Goal: Task Accomplishment & Management: Complete application form

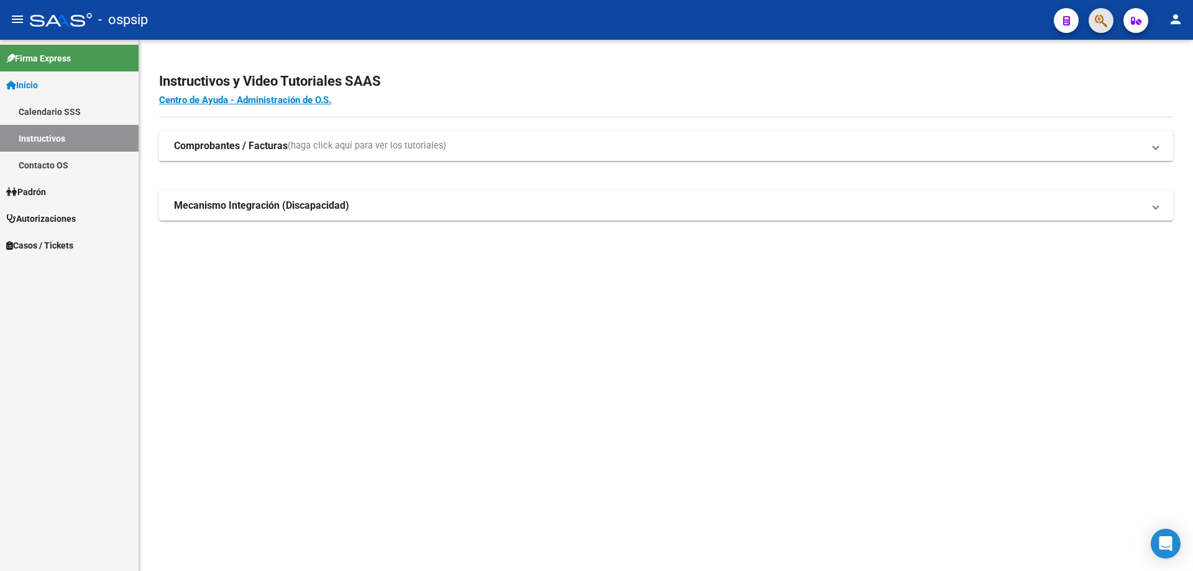
click at [1103, 29] on span "button" at bounding box center [1101, 20] width 12 height 25
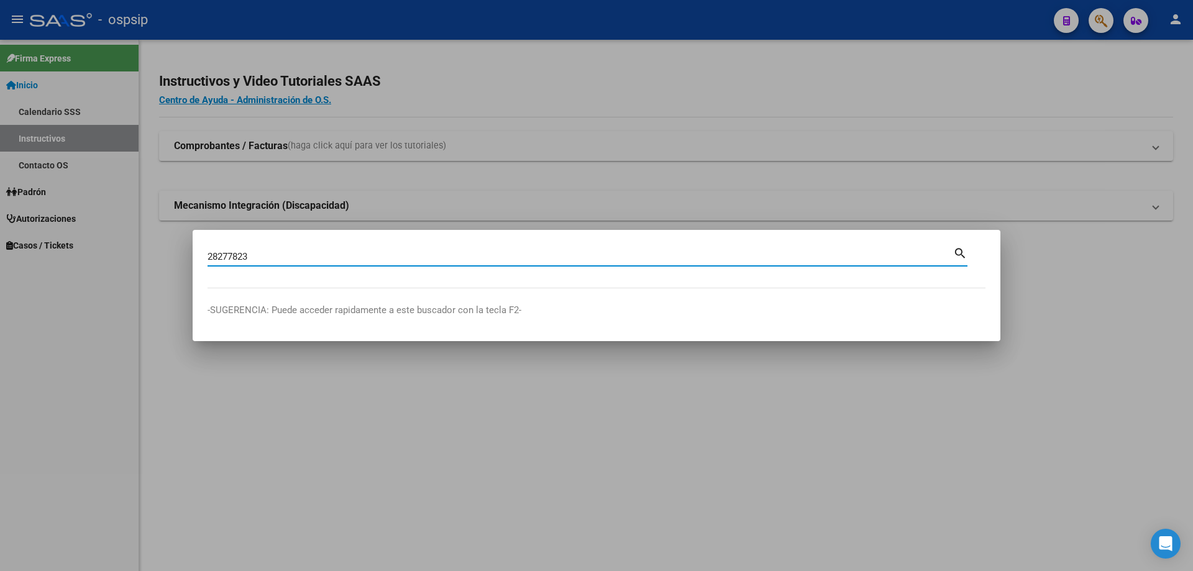
type input "28277823"
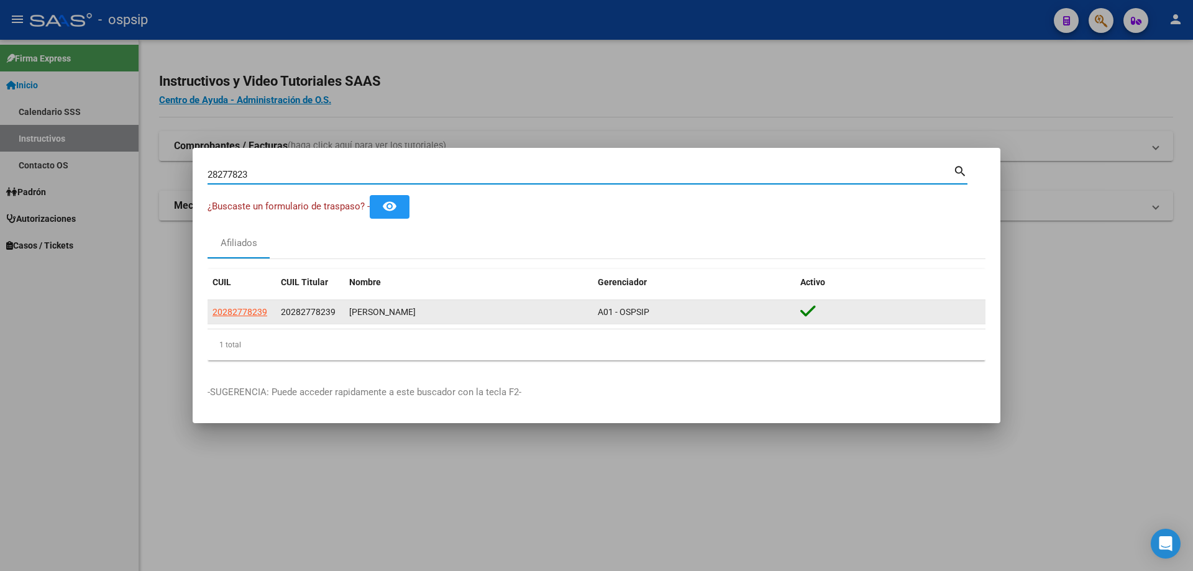
click at [228, 304] on datatable-body-cell "20282778239" at bounding box center [242, 312] width 68 height 24
click at [229, 314] on span "20282778239" at bounding box center [240, 312] width 55 height 10
type textarea "20282778239"
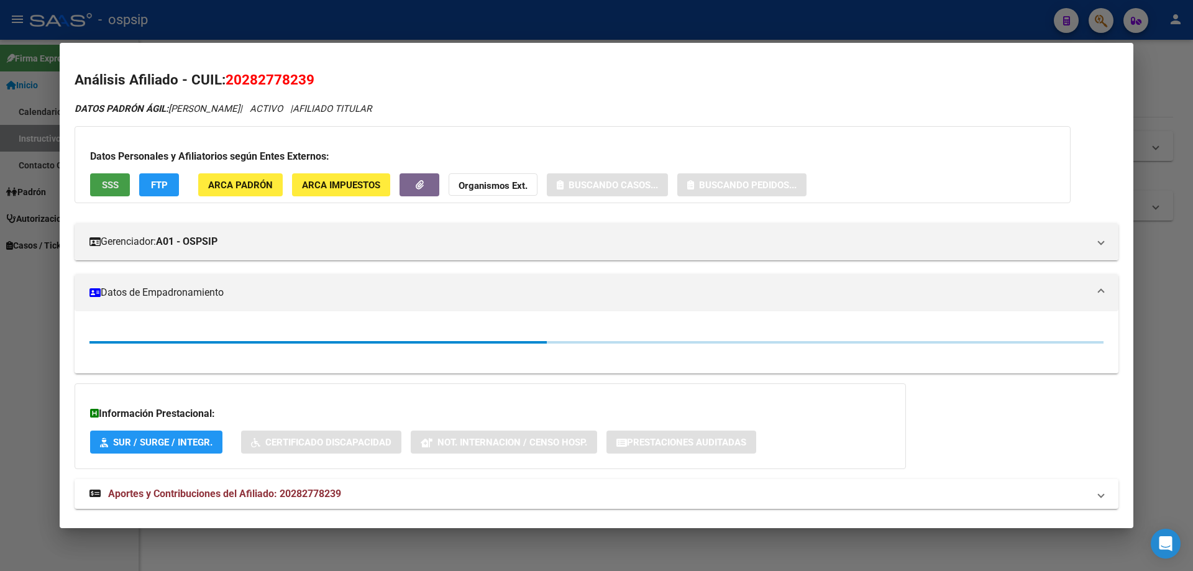
click at [106, 185] on span "SSS" at bounding box center [110, 185] width 17 height 11
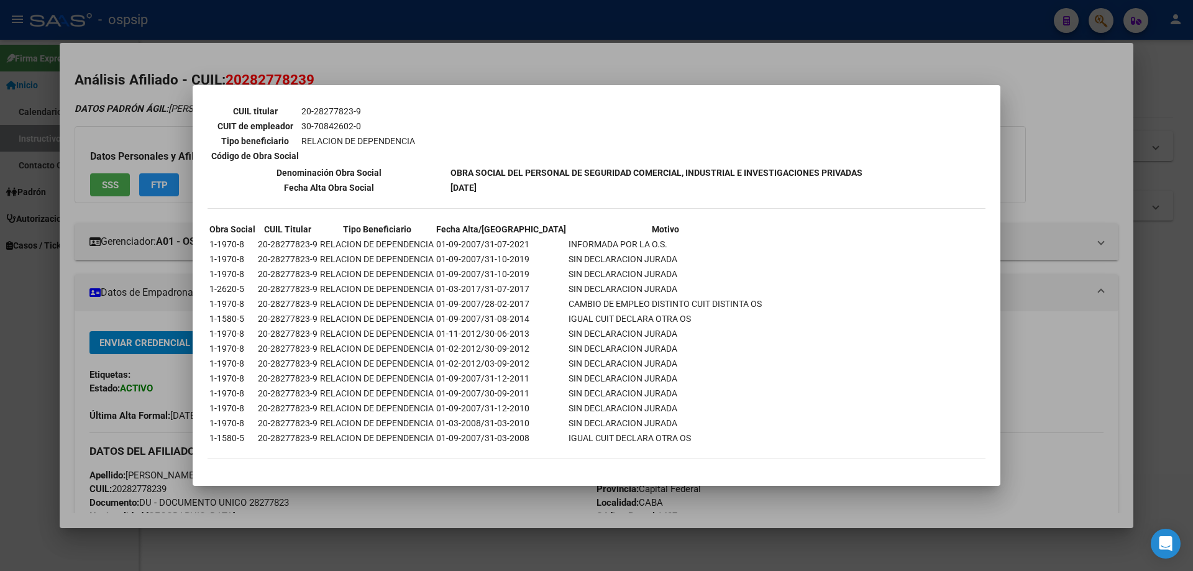
scroll to position [1184, 0]
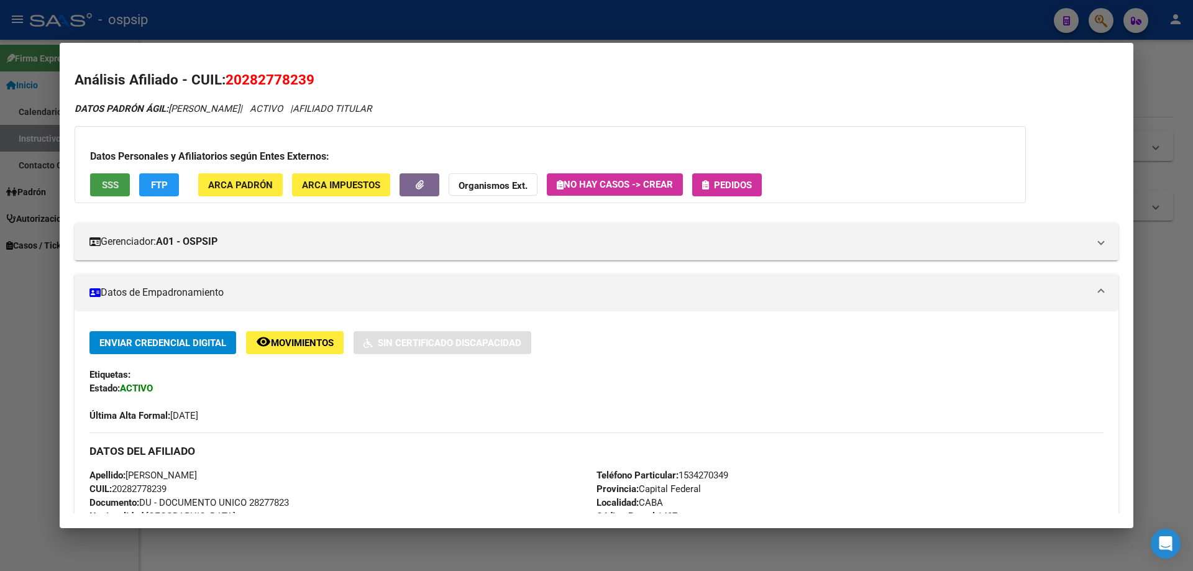
click at [730, 192] on button "Pedidos" at bounding box center [727, 184] width 70 height 23
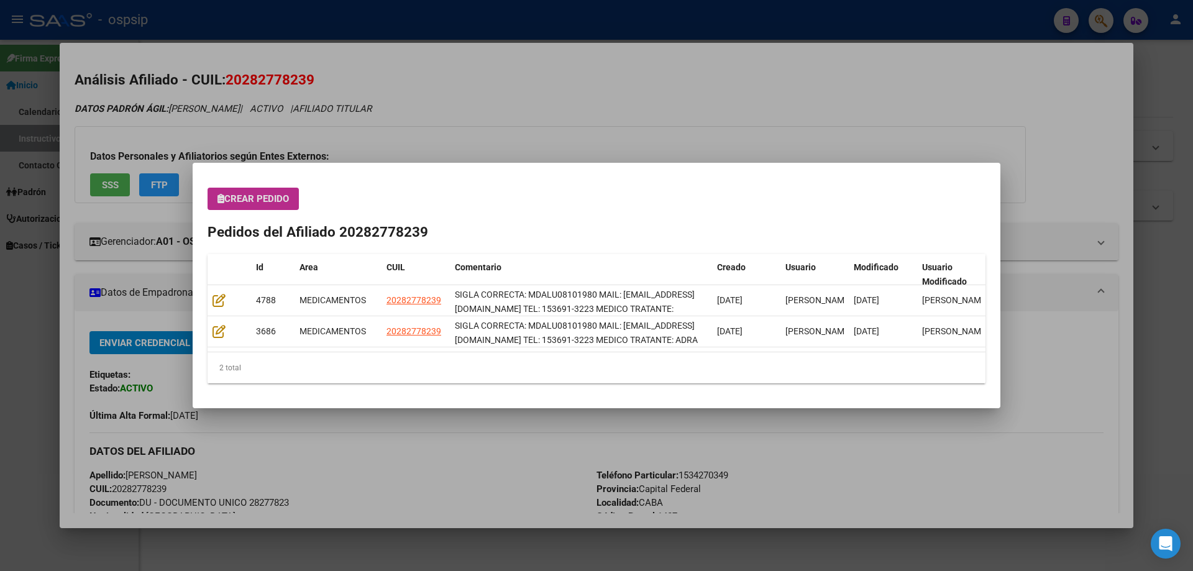
drag, startPoint x: 502, startPoint y: 143, endPoint x: 716, endPoint y: 121, distance: 214.9
click at [503, 143] on div at bounding box center [596, 285] width 1193 height 571
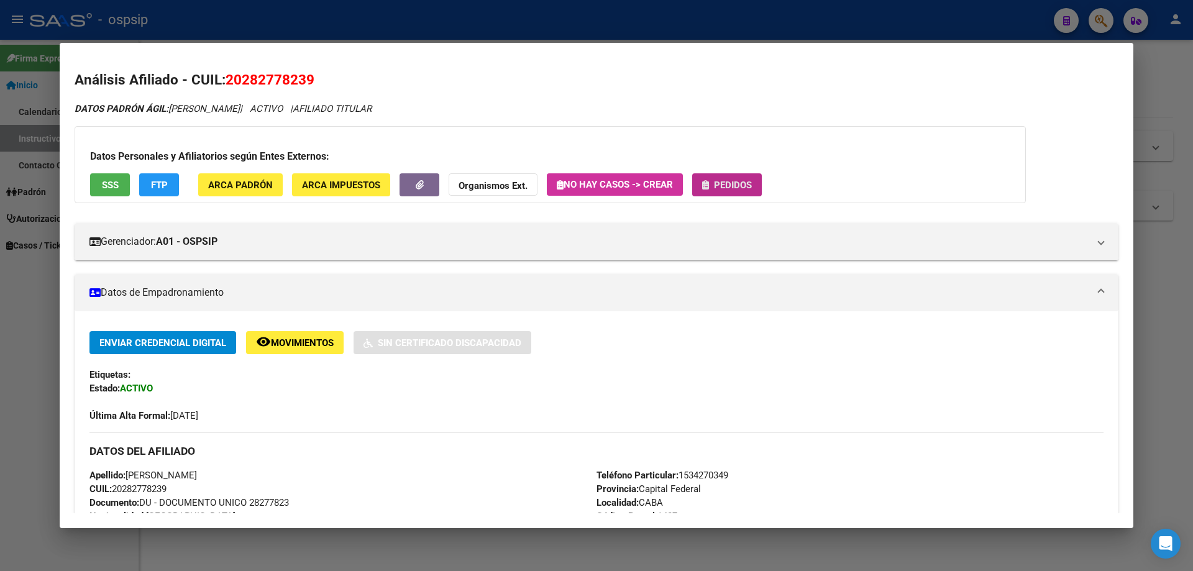
click at [752, 185] on span "Pedidos" at bounding box center [733, 185] width 38 height 11
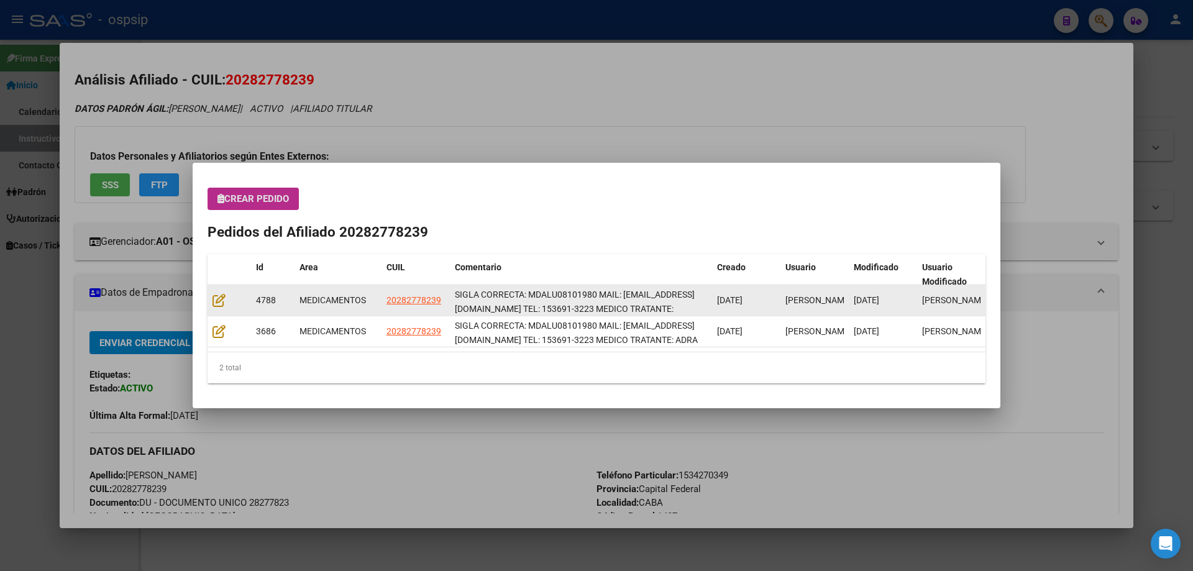
click at [221, 309] on datatable-body-cell at bounding box center [230, 300] width 44 height 30
click at [223, 301] on icon at bounding box center [219, 300] width 13 height 14
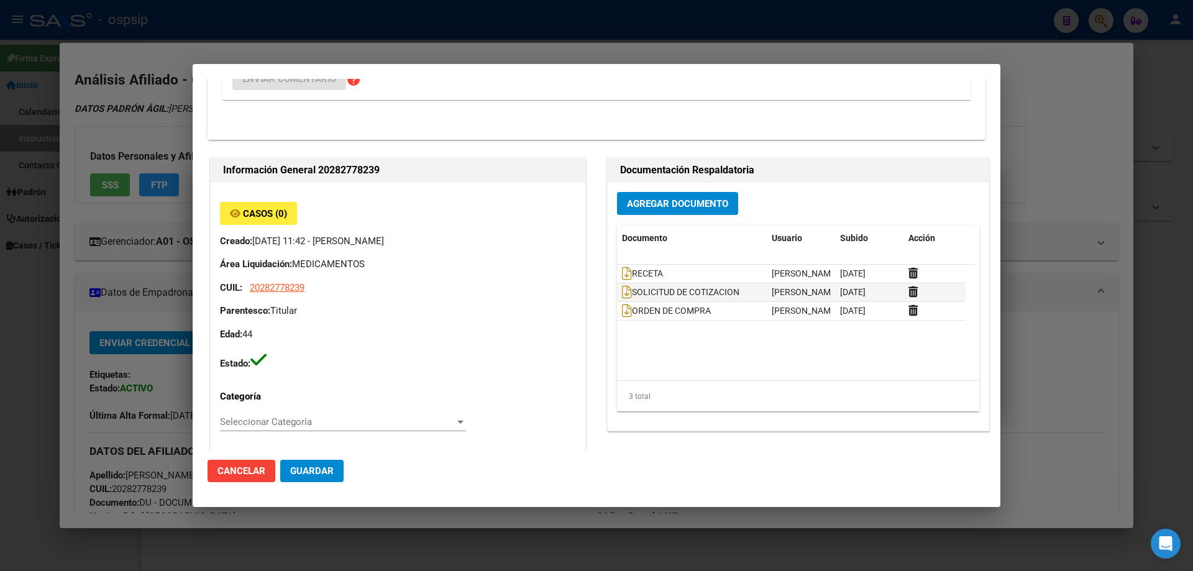
type input "Capital Federal, CABA, [PERSON_NAME] 1534, Departamento: CAS"
type input "Particular: 1534270349"
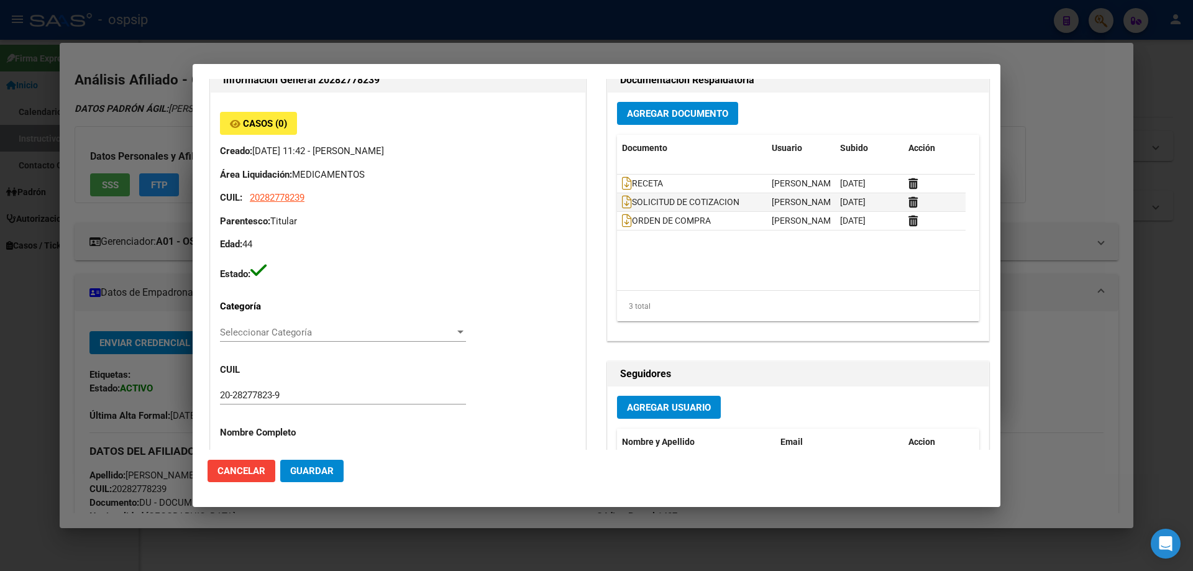
scroll to position [0, 0]
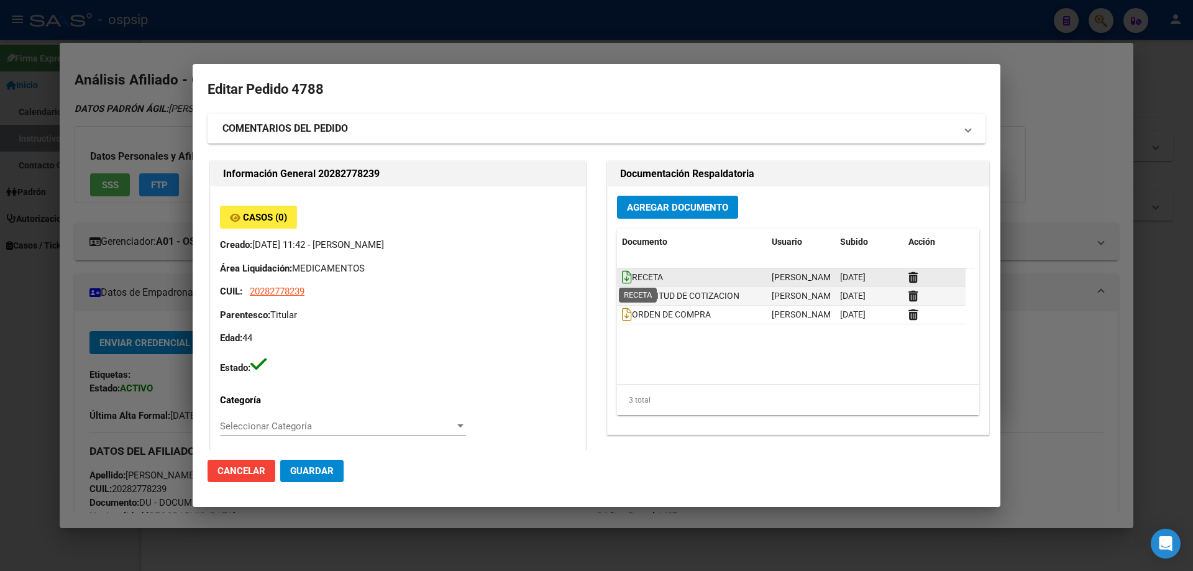
click at [623, 277] on icon at bounding box center [627, 277] width 10 height 14
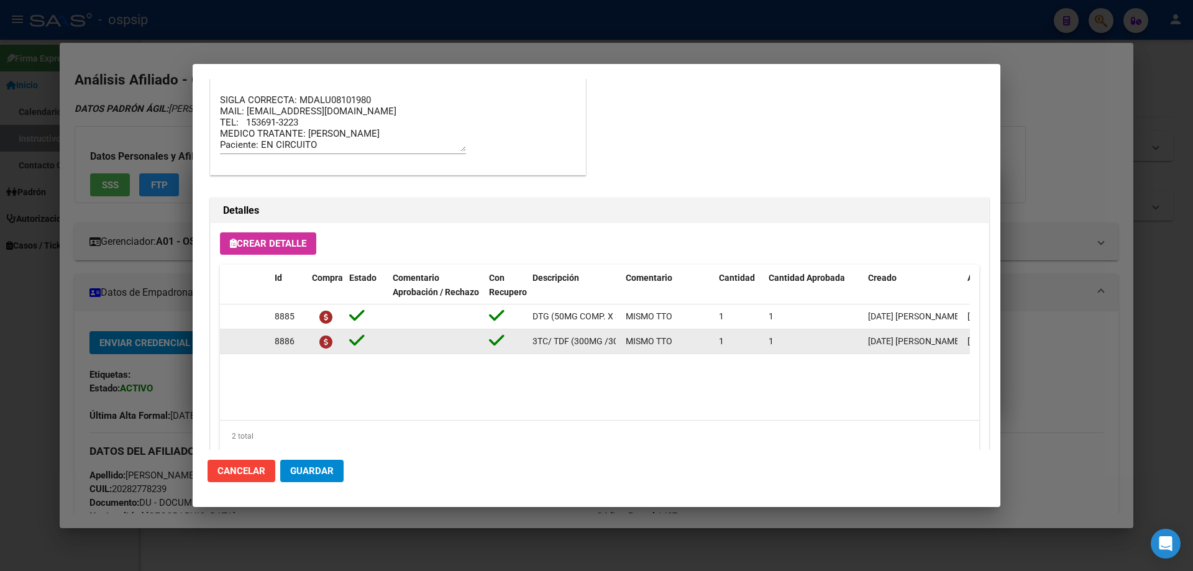
scroll to position [746, 0]
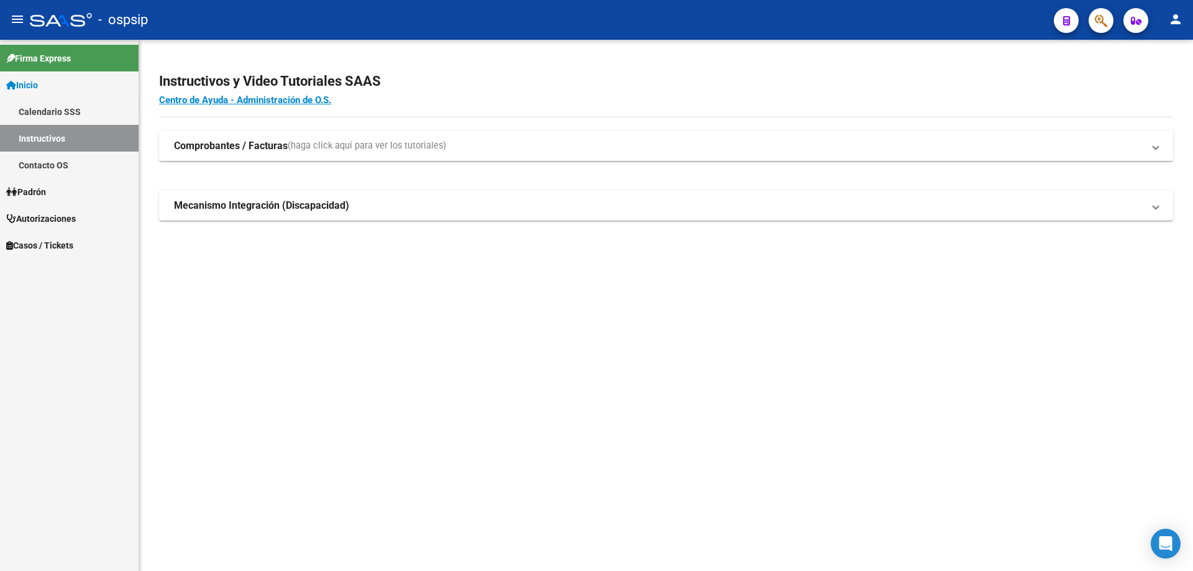
click at [1110, 24] on button "button" at bounding box center [1101, 20] width 25 height 25
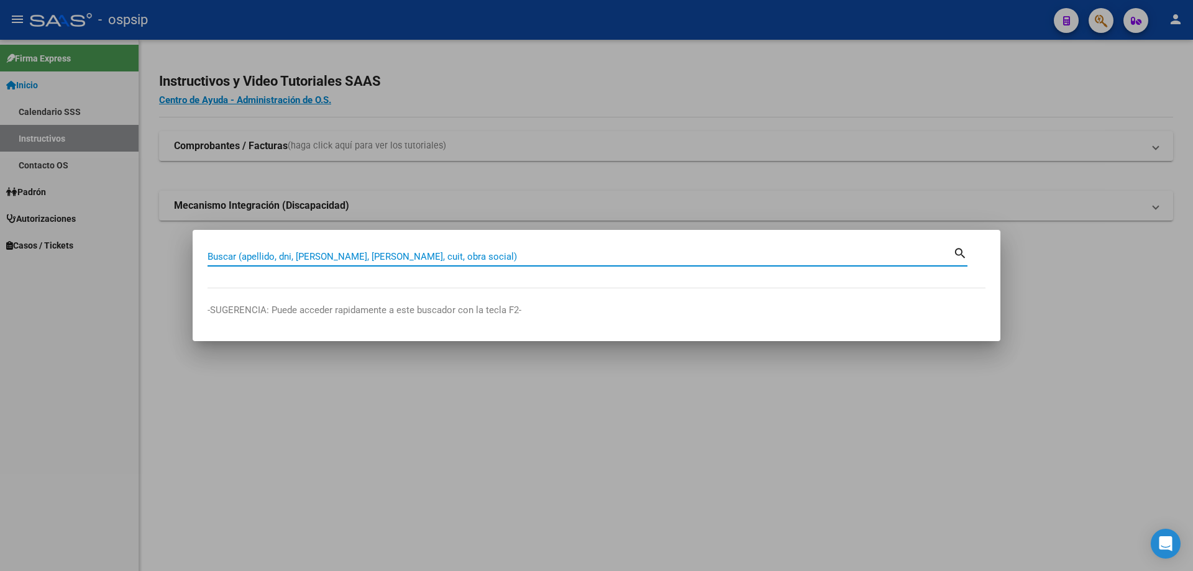
paste input "48769164"
type input "48769164"
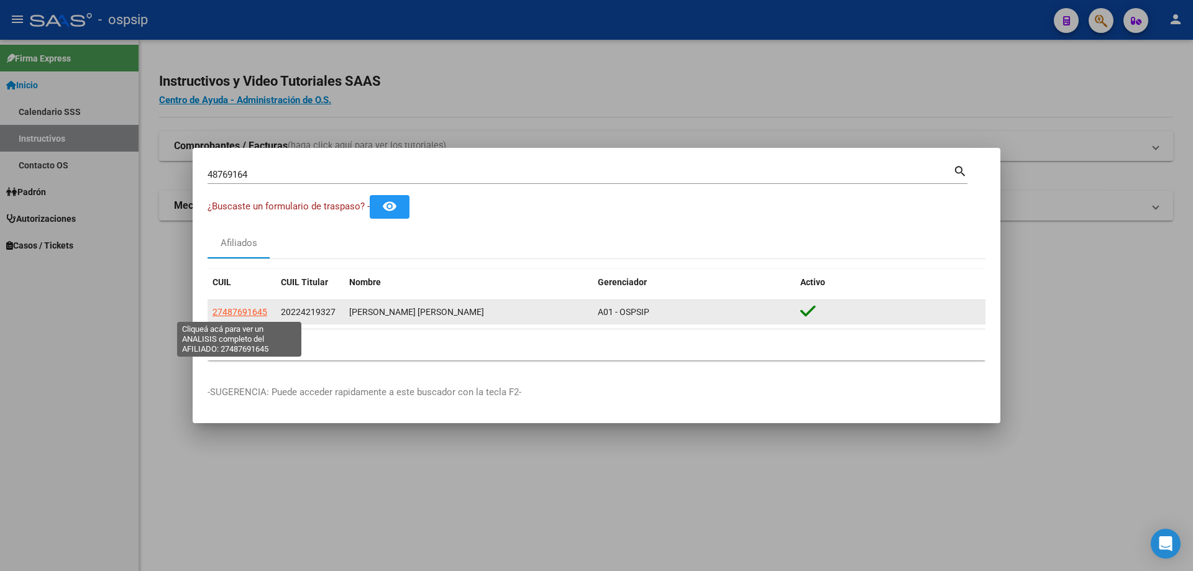
click at [240, 316] on span "27487691645" at bounding box center [240, 312] width 55 height 10
type textarea "27487691645"
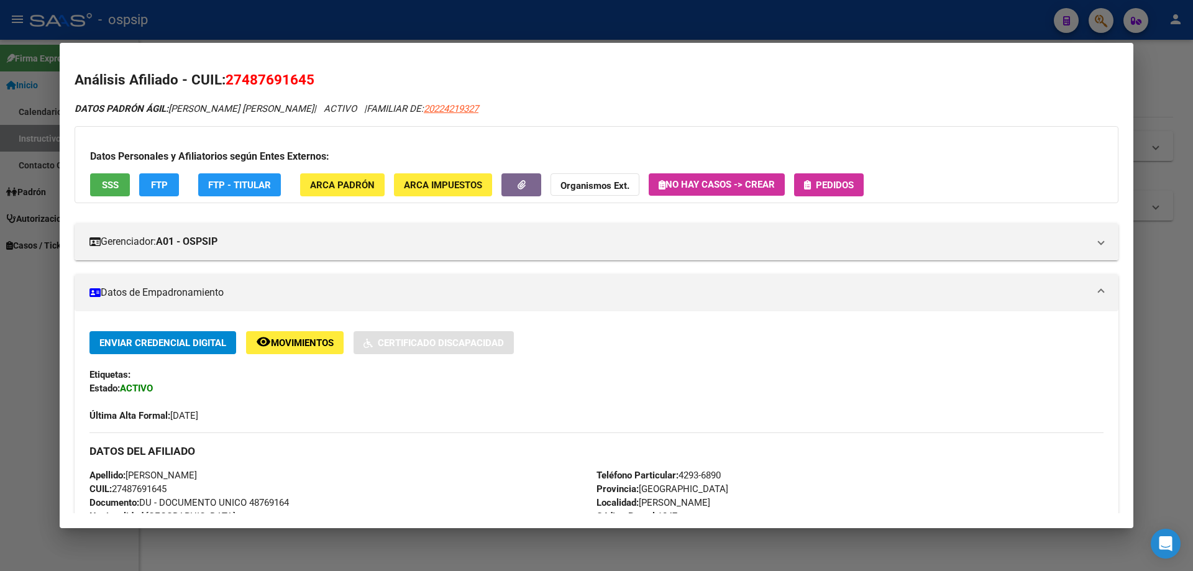
click at [837, 179] on span "Pedidos" at bounding box center [829, 184] width 50 height 11
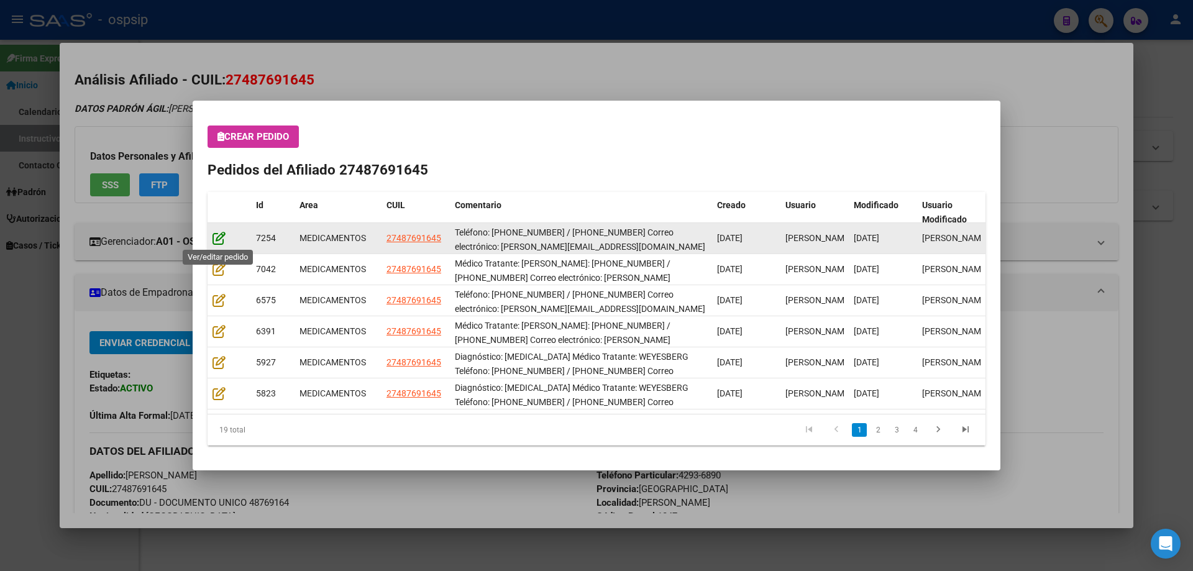
click at [222, 241] on icon at bounding box center [219, 238] width 13 height 14
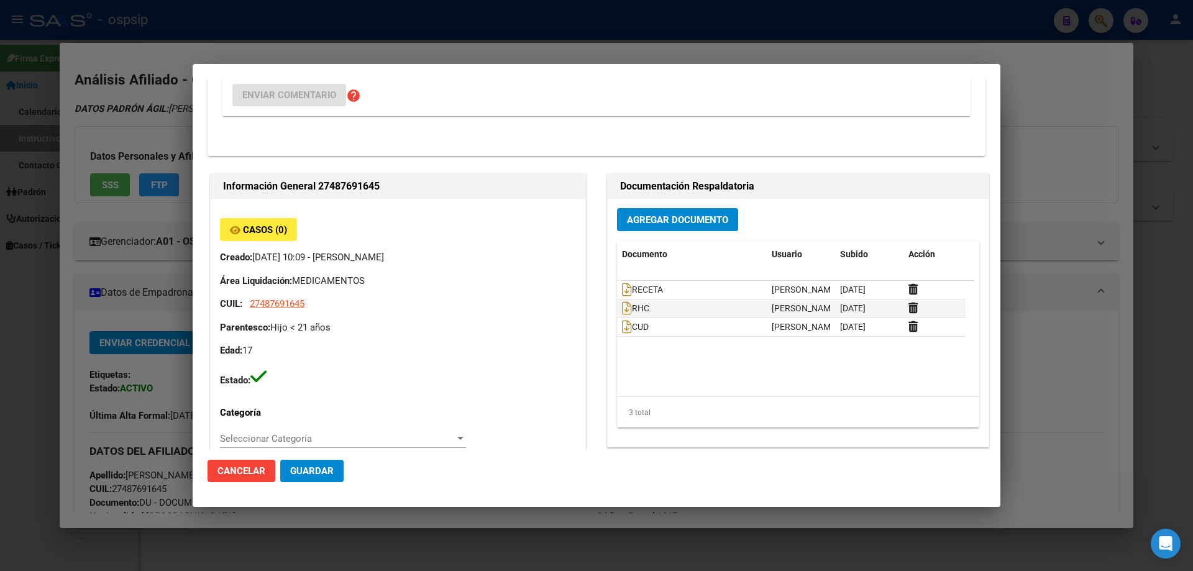
type input "Buenos Aires, RAFAEL CALZADA, JORGE 2858"
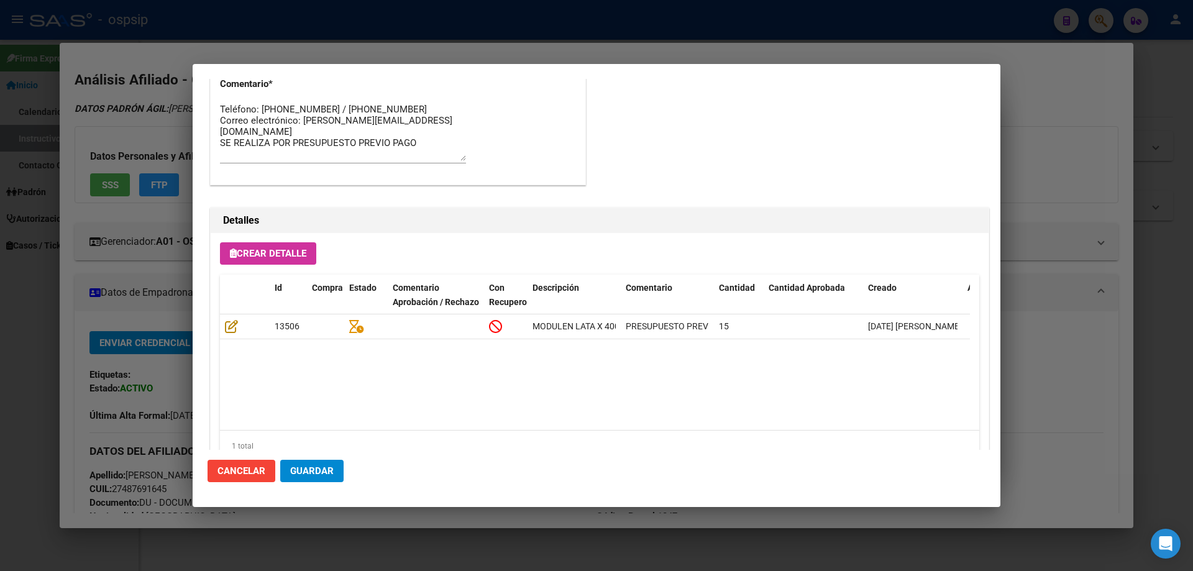
scroll to position [1069, 0]
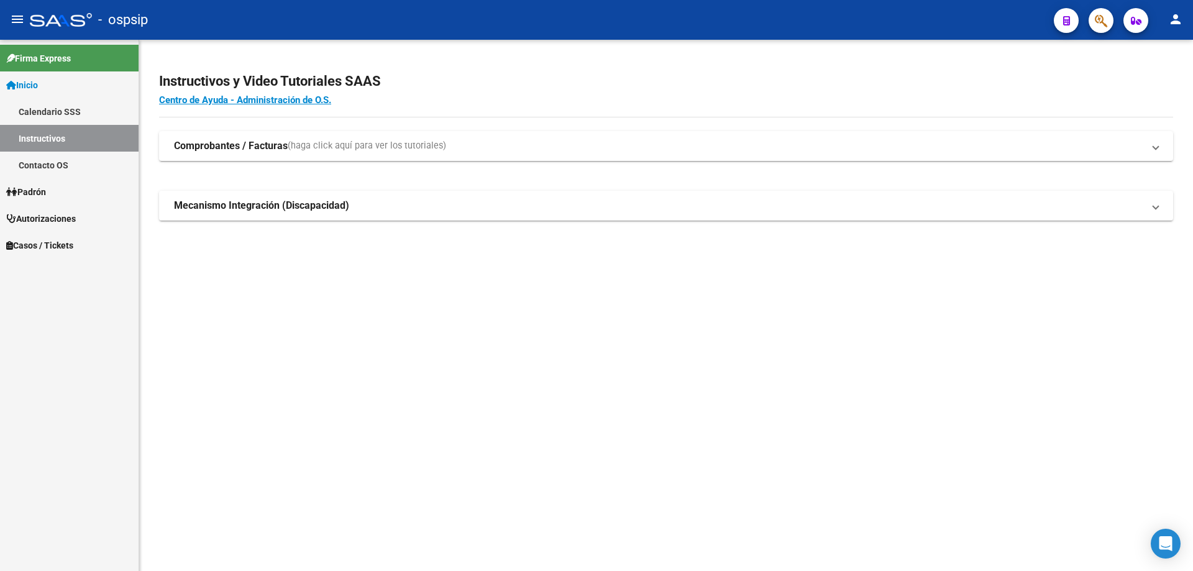
click at [1101, 18] on icon "button" at bounding box center [1101, 21] width 12 height 14
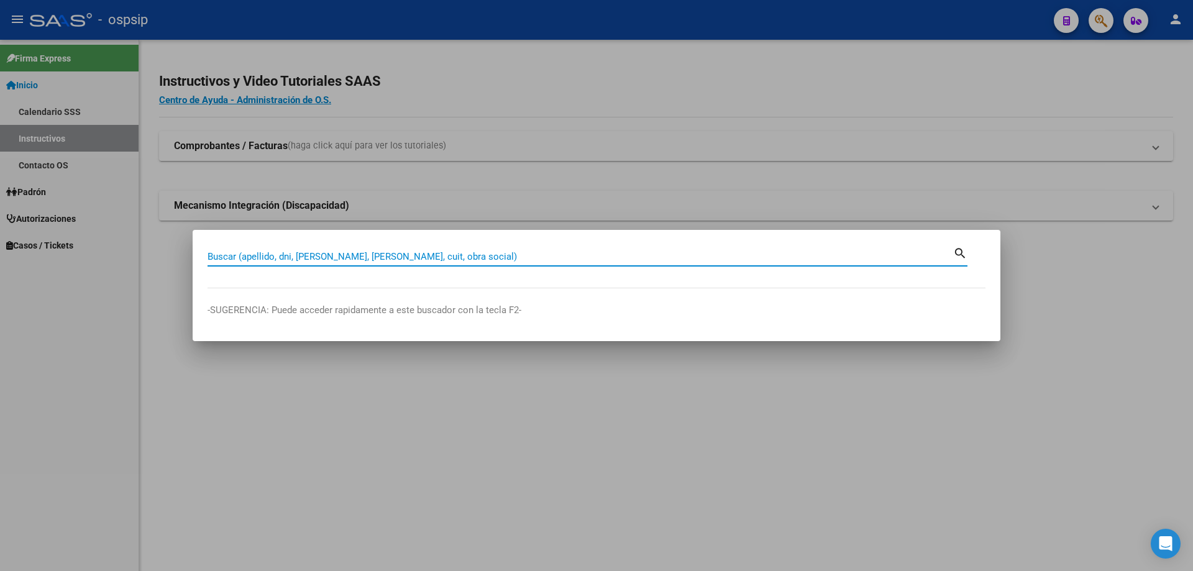
paste input "28277823"
type input "28277823"
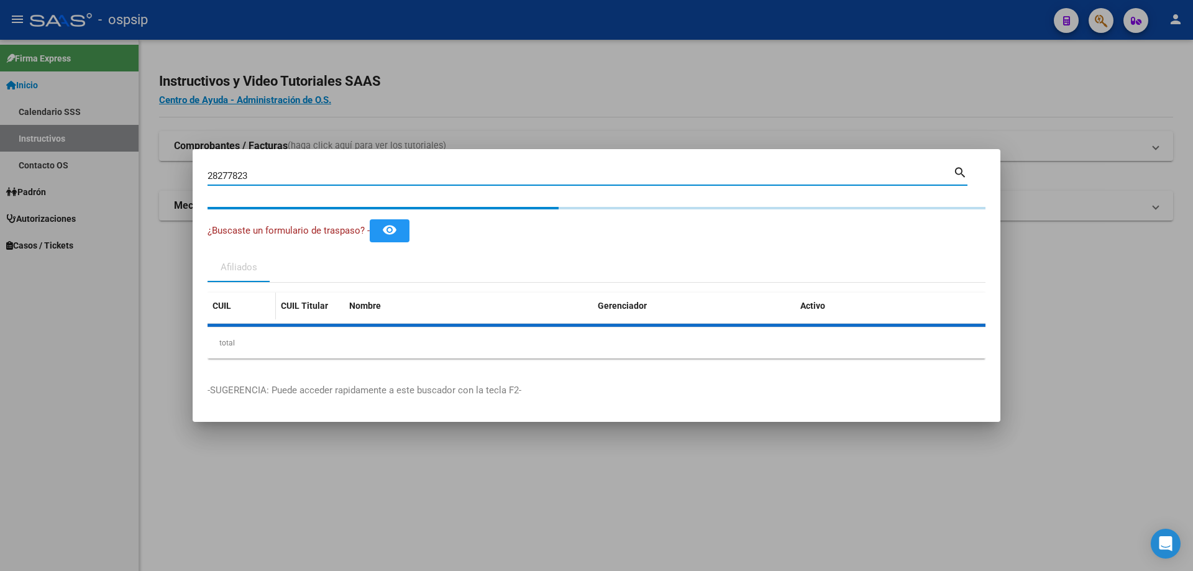
type textarea "20282778239"
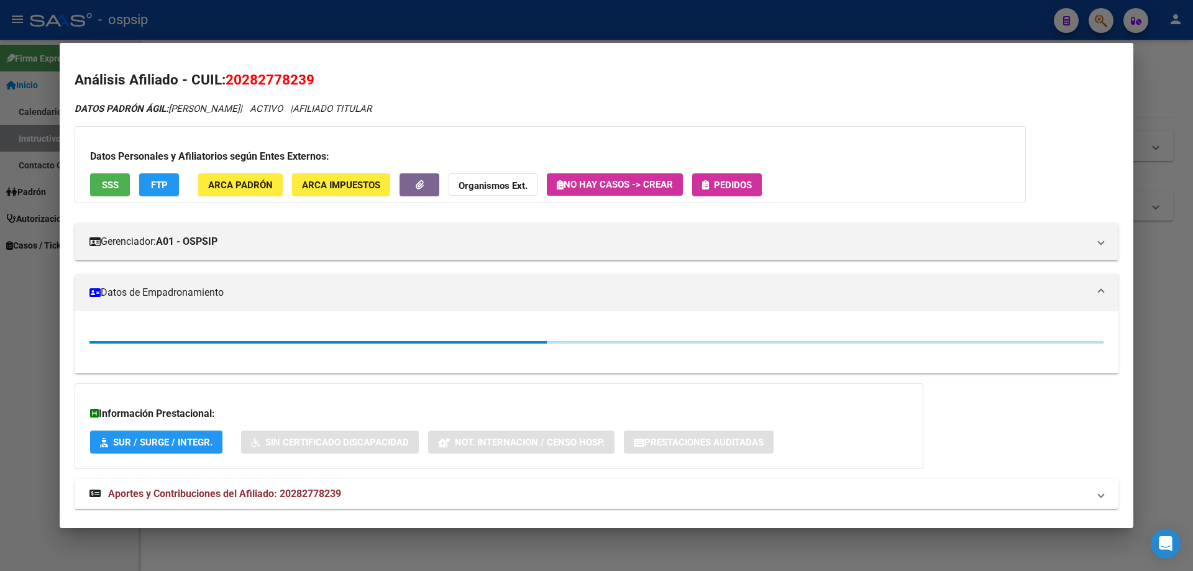
click at [109, 192] on button "SSS" at bounding box center [110, 184] width 40 height 23
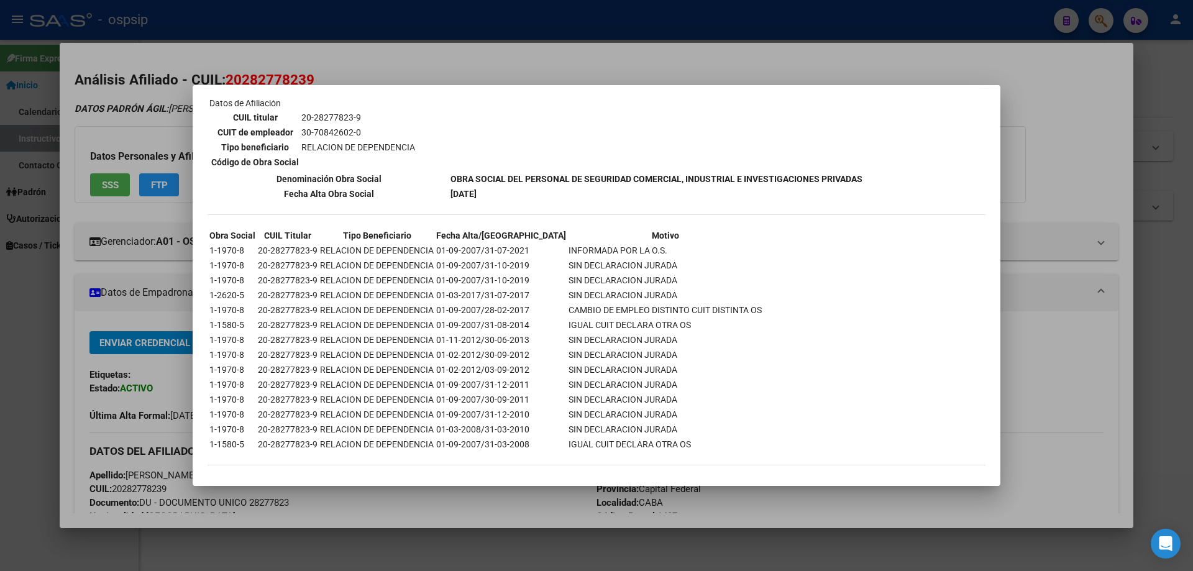
scroll to position [0, 0]
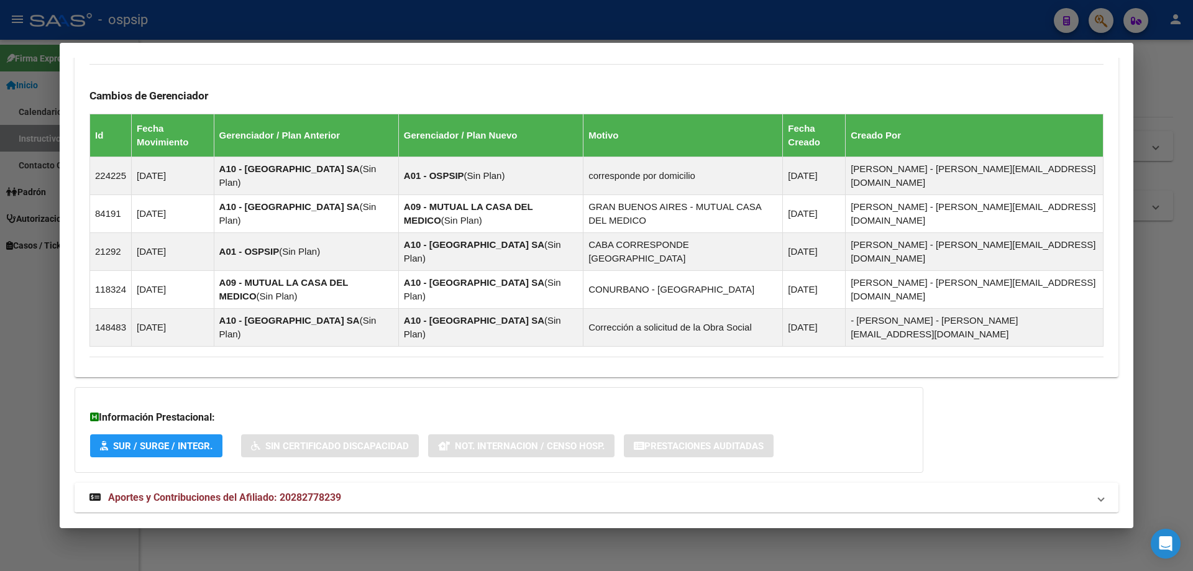
click at [239, 492] on span "Aportes y Contribuciones del Afiliado: 20282778239" at bounding box center [224, 498] width 233 height 12
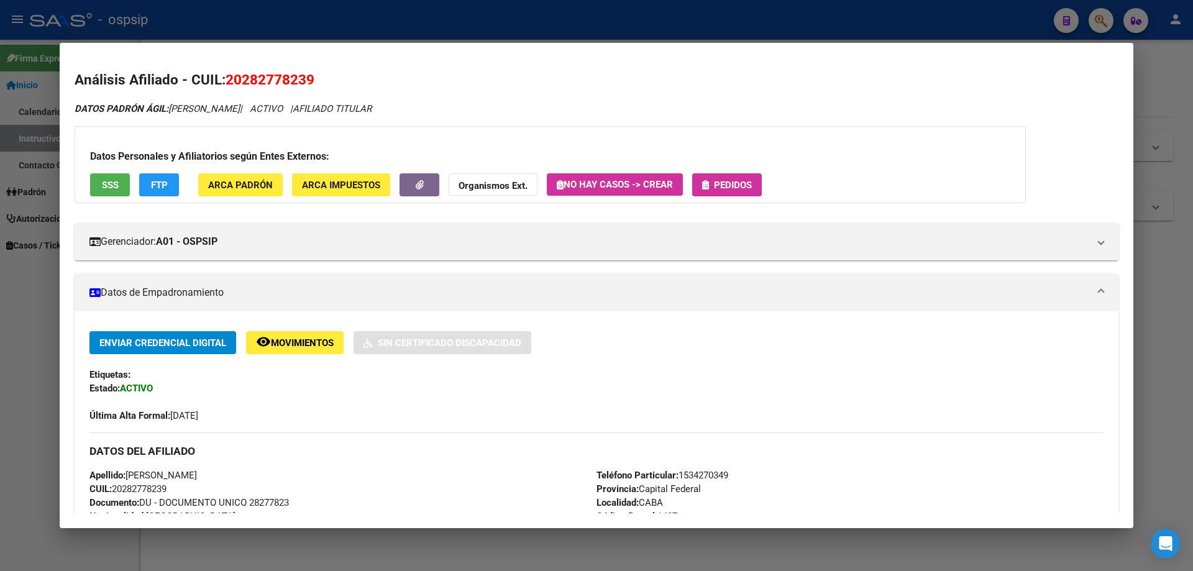
click at [741, 170] on div "Datos Personales y Afiliatorios según Entes Externos: SSS FTP ARCA Padrón ARCA …" at bounding box center [551, 164] width 952 height 77
click at [742, 170] on div "Datos Personales y Afiliatorios según Entes Externos: SSS FTP ARCA Padrón ARCA …" at bounding box center [551, 164] width 952 height 77
click at [743, 172] on div "Datos Personales y Afiliatorios según Entes Externos: SSS FTP ARCA Padrón ARCA …" at bounding box center [551, 164] width 952 height 77
click at [743, 183] on span "Pedidos" at bounding box center [733, 185] width 38 height 11
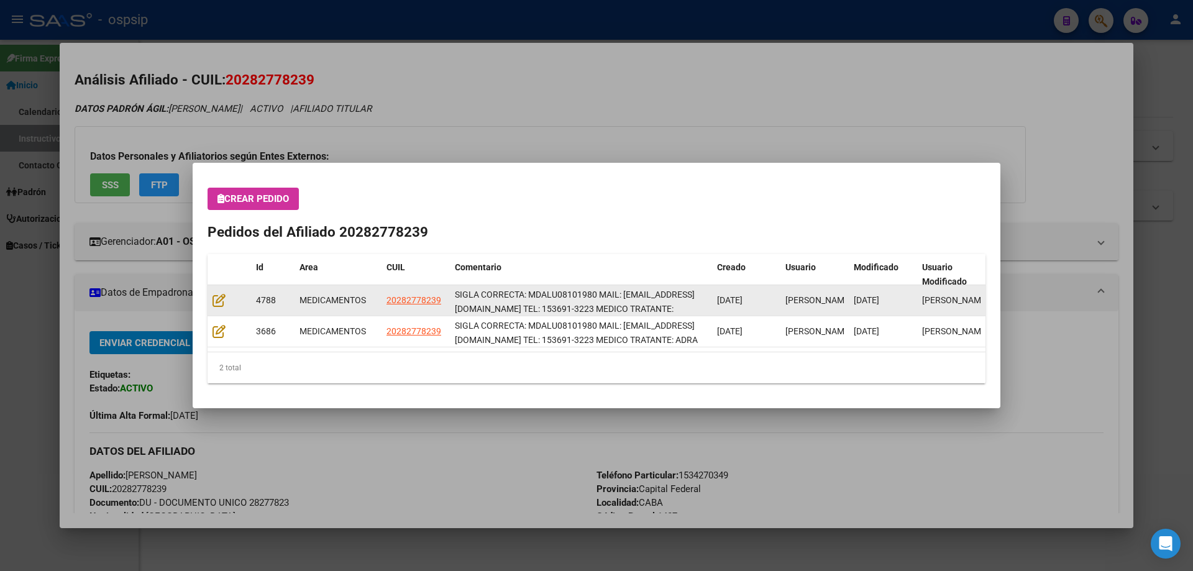
click at [219, 308] on div at bounding box center [230, 300] width 34 height 14
click at [221, 307] on div at bounding box center [230, 300] width 34 height 14
click at [222, 297] on icon at bounding box center [219, 300] width 13 height 14
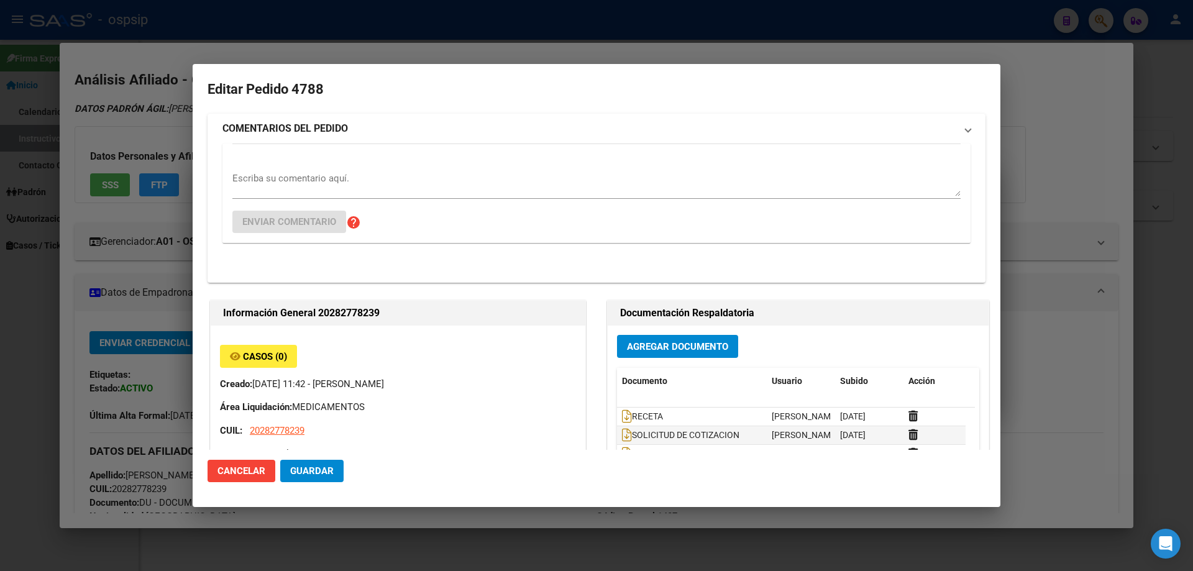
type input "Capital Federal, CABA, [PERSON_NAME] 1534, Departamento: CAS"
type input "Particular: 1534270349"
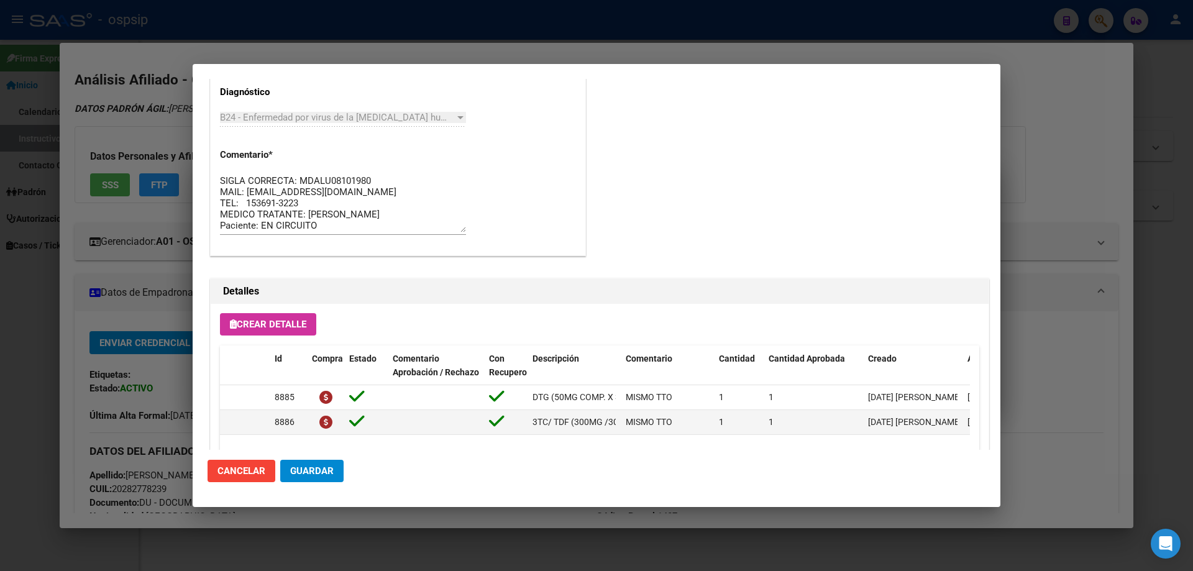
scroll to position [808, 0]
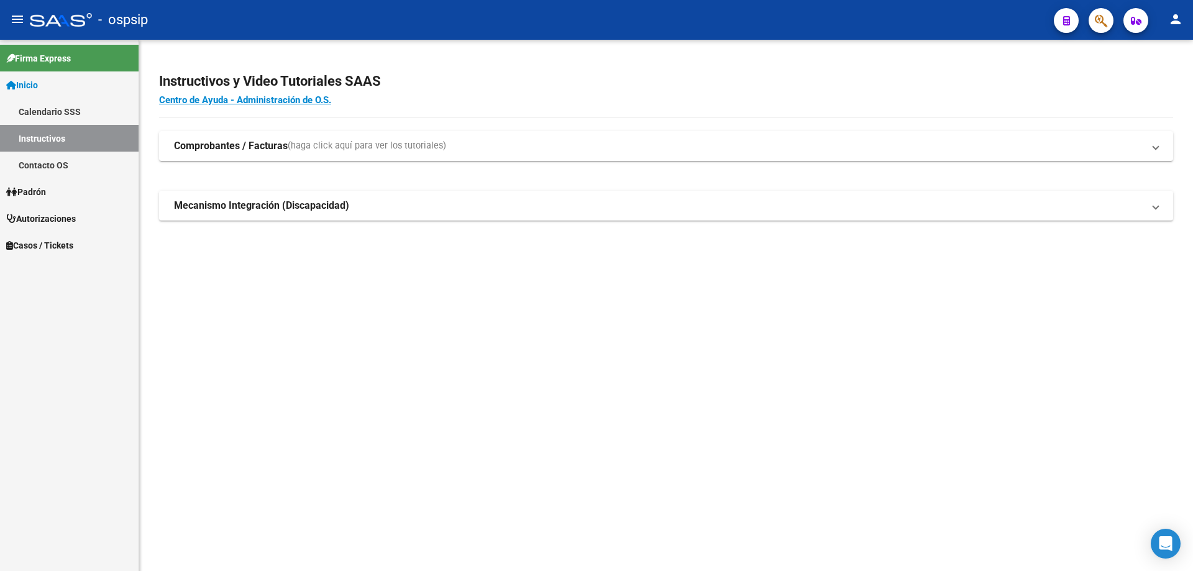
click at [1108, 27] on icon "button" at bounding box center [1101, 21] width 12 height 14
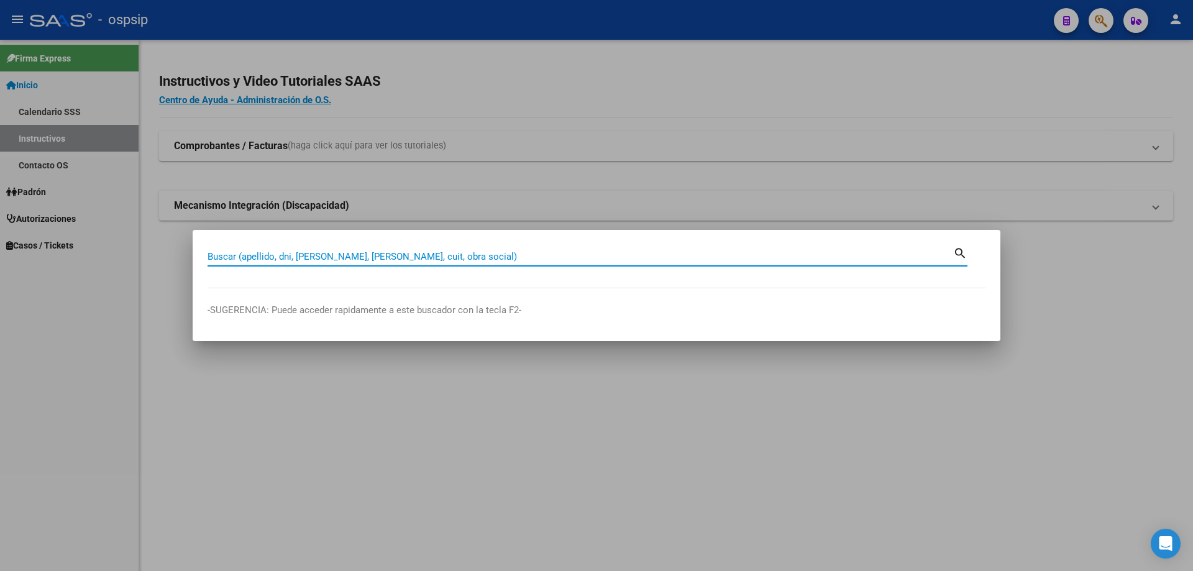
paste input "28277823"
type input "28277823"
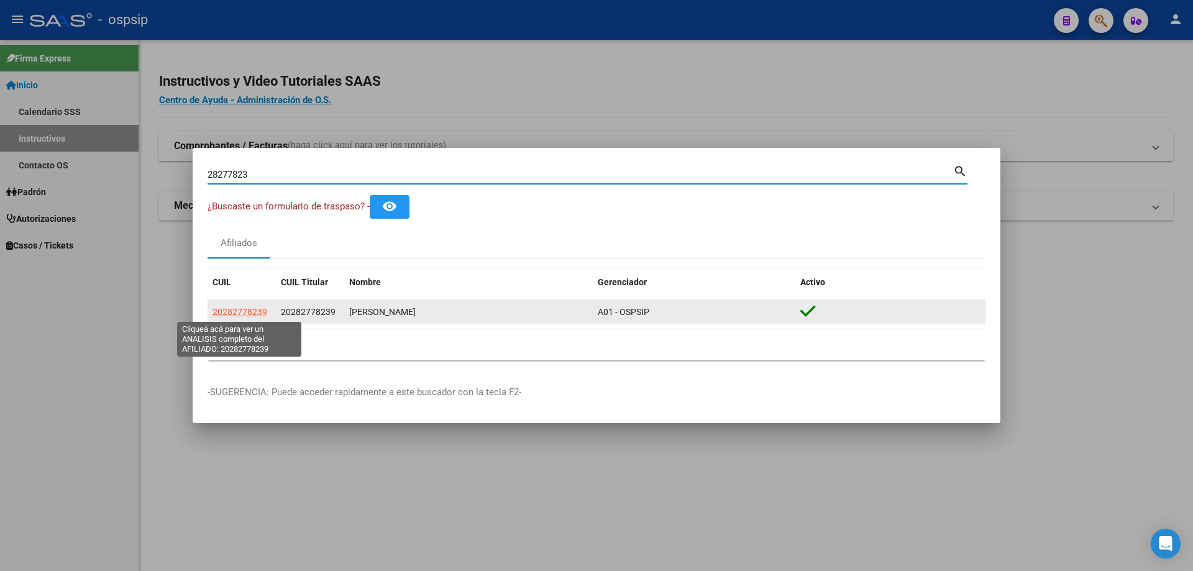
click at [265, 316] on span "20282778239" at bounding box center [240, 312] width 55 height 10
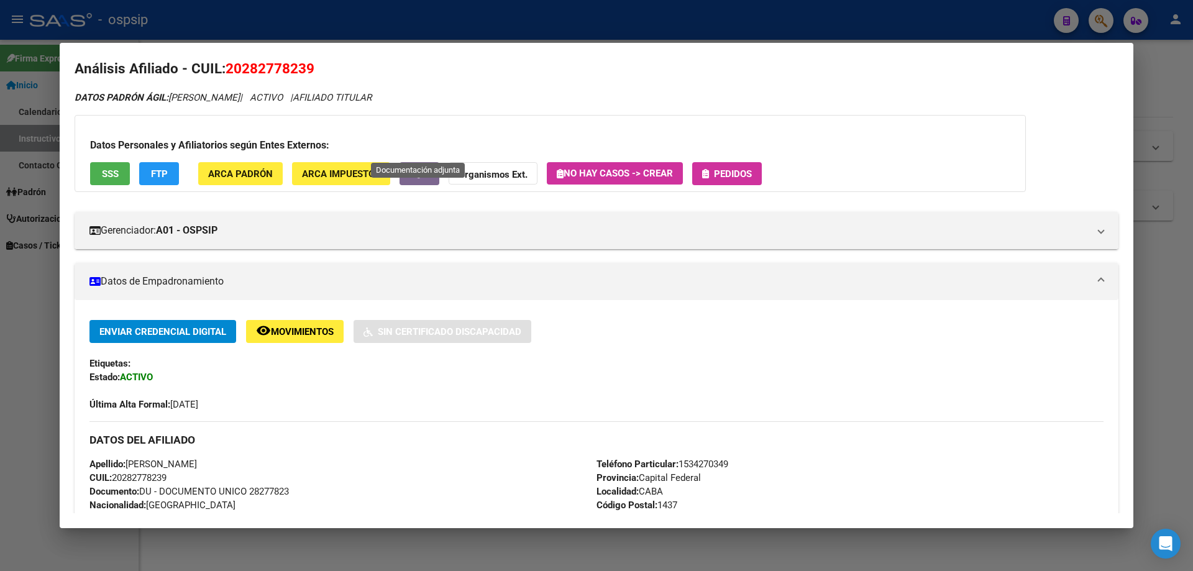
scroll to position [0, 0]
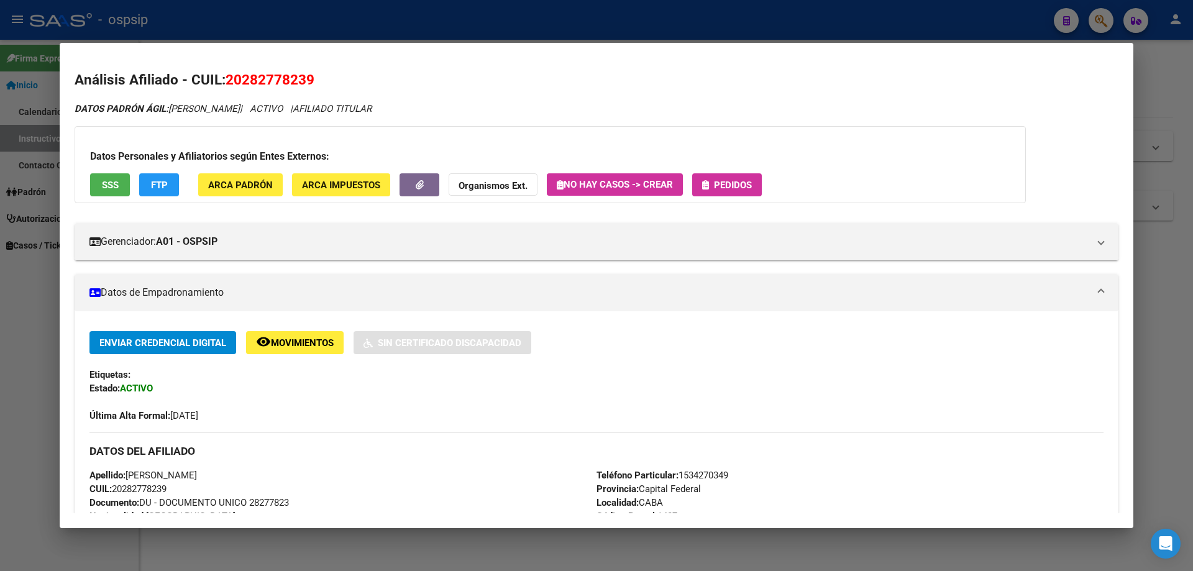
click at [722, 188] on span "Pedidos" at bounding box center [733, 185] width 38 height 11
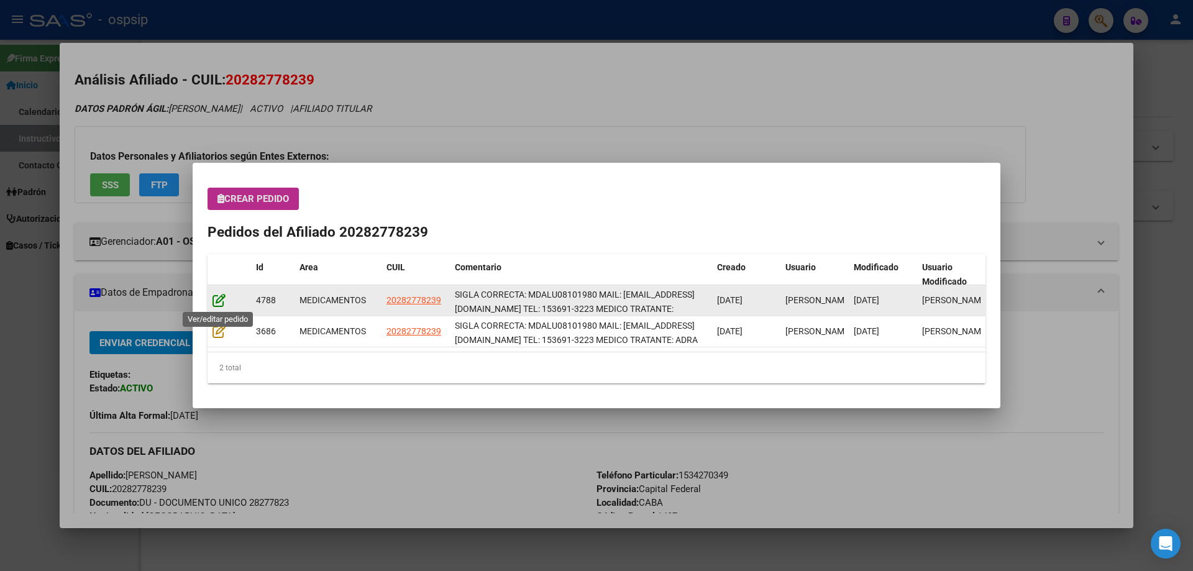
click at [218, 300] on icon at bounding box center [219, 300] width 13 height 14
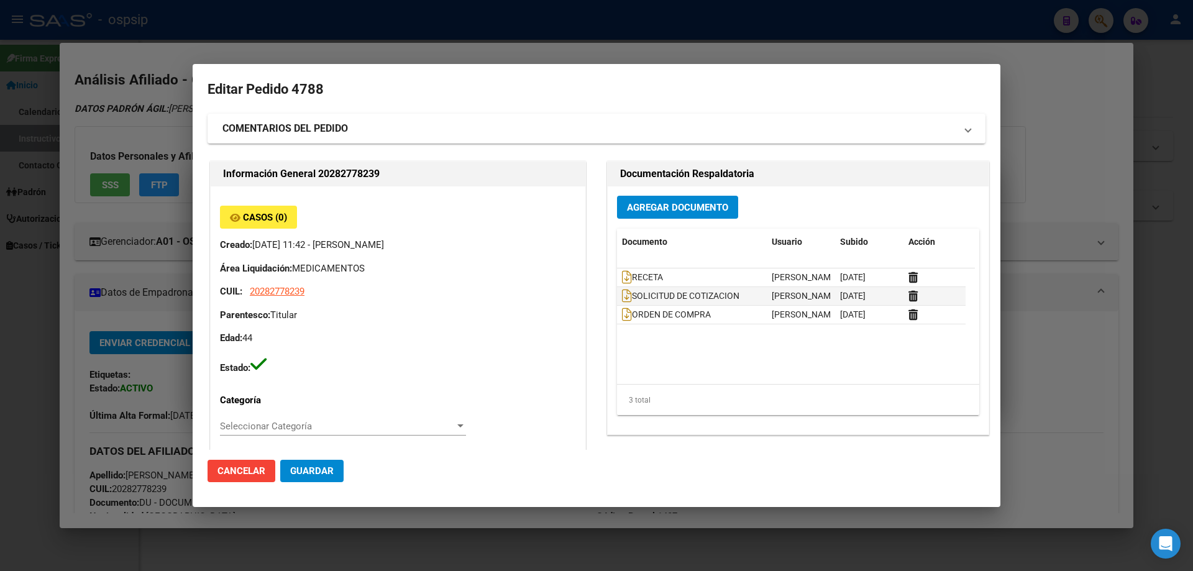
type input "Capital Federal, CABA, [PERSON_NAME] 1534, Departamento: CAS"
type input "Particular: 1534270349"
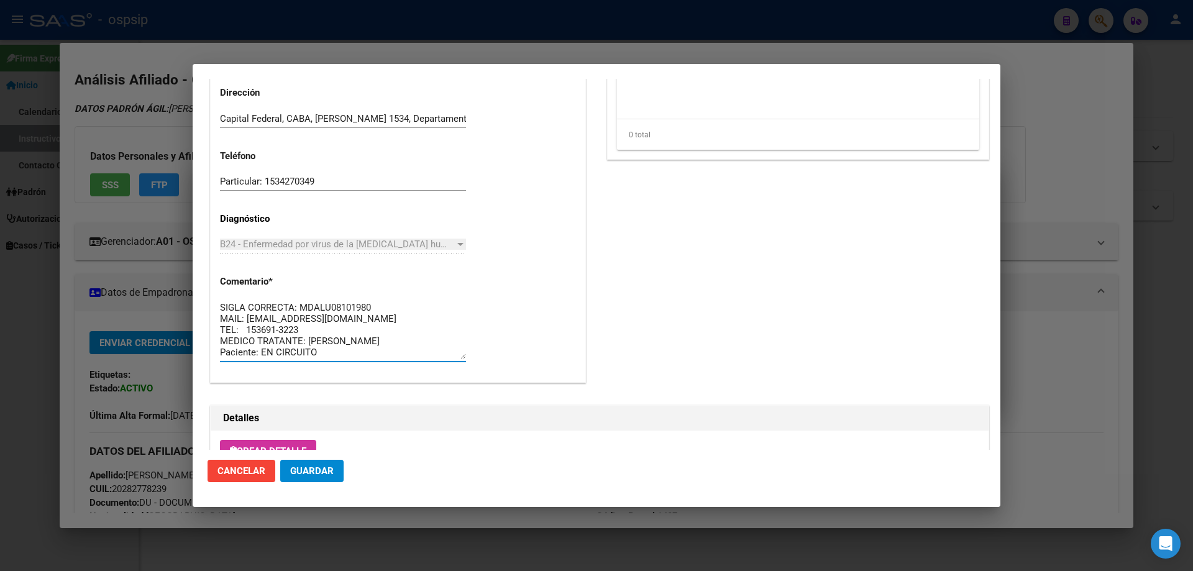
drag, startPoint x: 316, startPoint y: 349, endPoint x: 211, endPoint y: 285, distance: 123.9
click at [211, 285] on div "Casos (0) Creado: 22/01/2025 11:42 - Ortiz Jesica Área Liquidación: MEDICAMENTO…" at bounding box center [398, 4] width 375 height 755
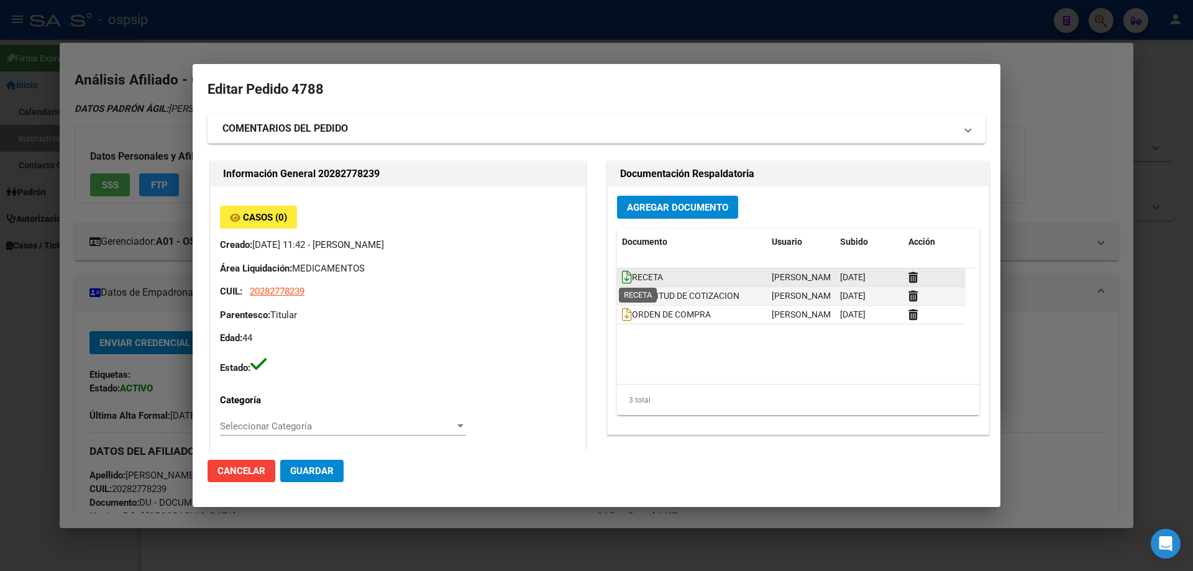
click at [624, 282] on icon at bounding box center [627, 277] width 10 height 14
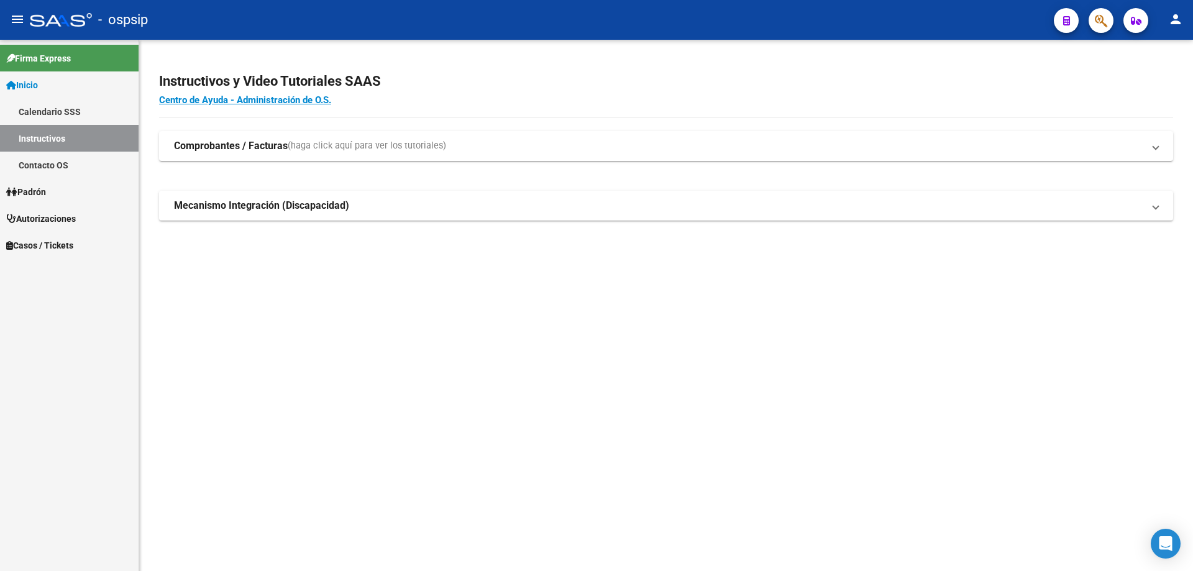
click at [1109, 18] on button "button" at bounding box center [1101, 20] width 25 height 25
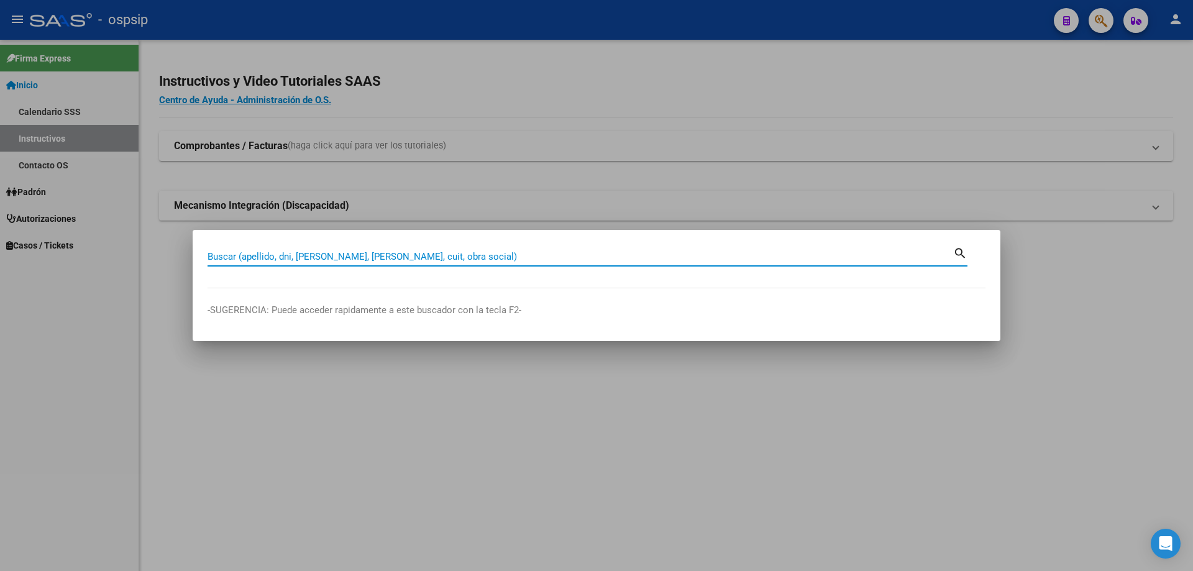
paste input "16728477"
type input "16728477"
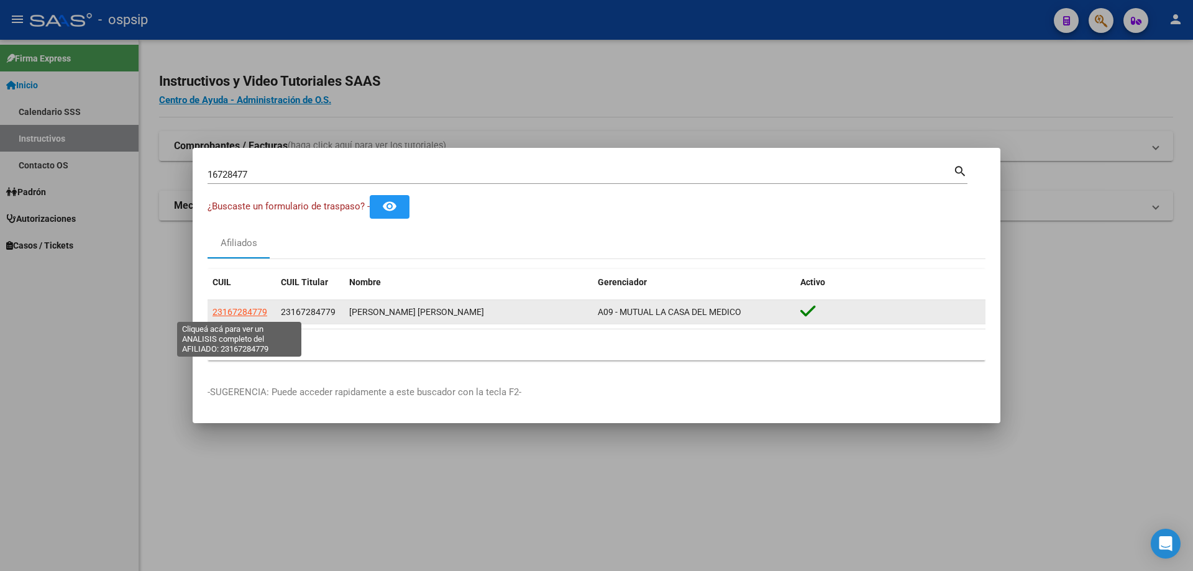
click at [259, 311] on span "23167284779" at bounding box center [240, 312] width 55 height 10
type textarea "23167284779"
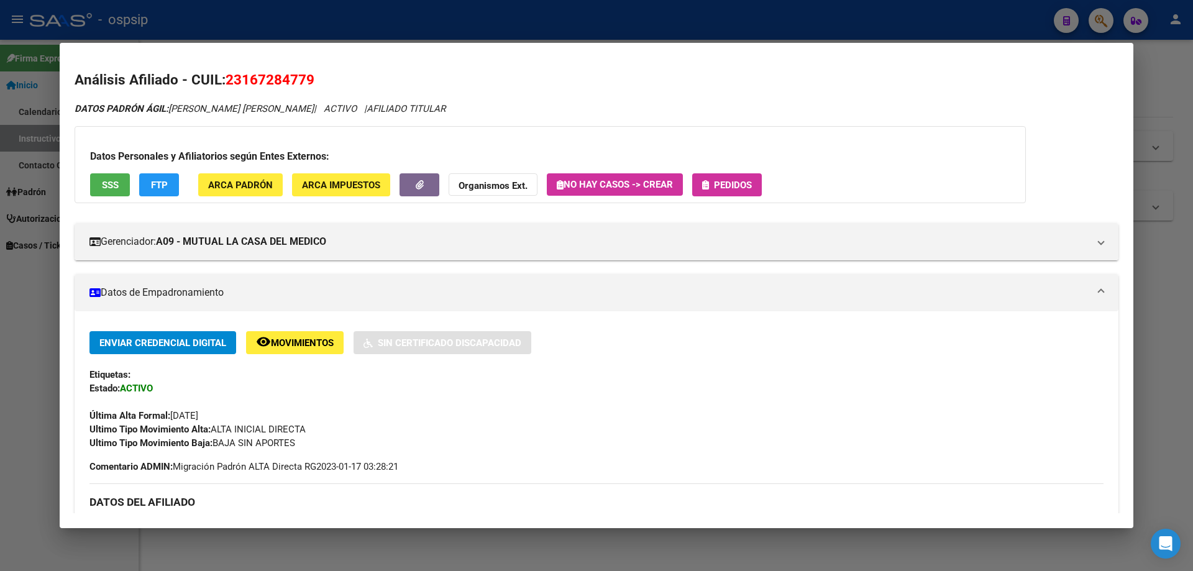
click at [740, 187] on span "Pedidos" at bounding box center [733, 185] width 38 height 11
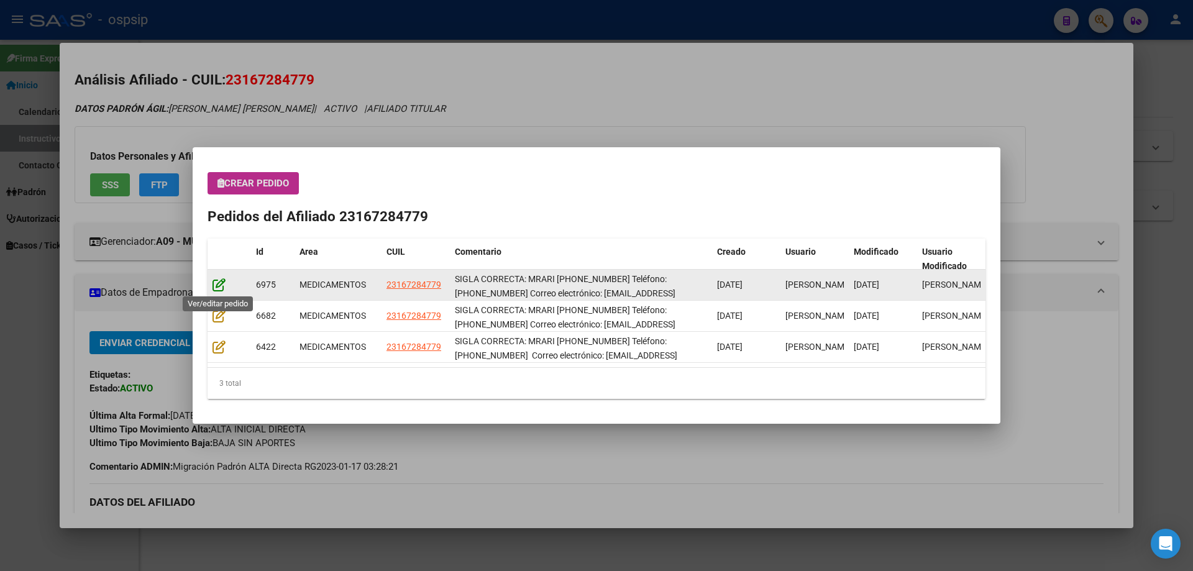
click at [221, 285] on icon at bounding box center [219, 285] width 13 height 14
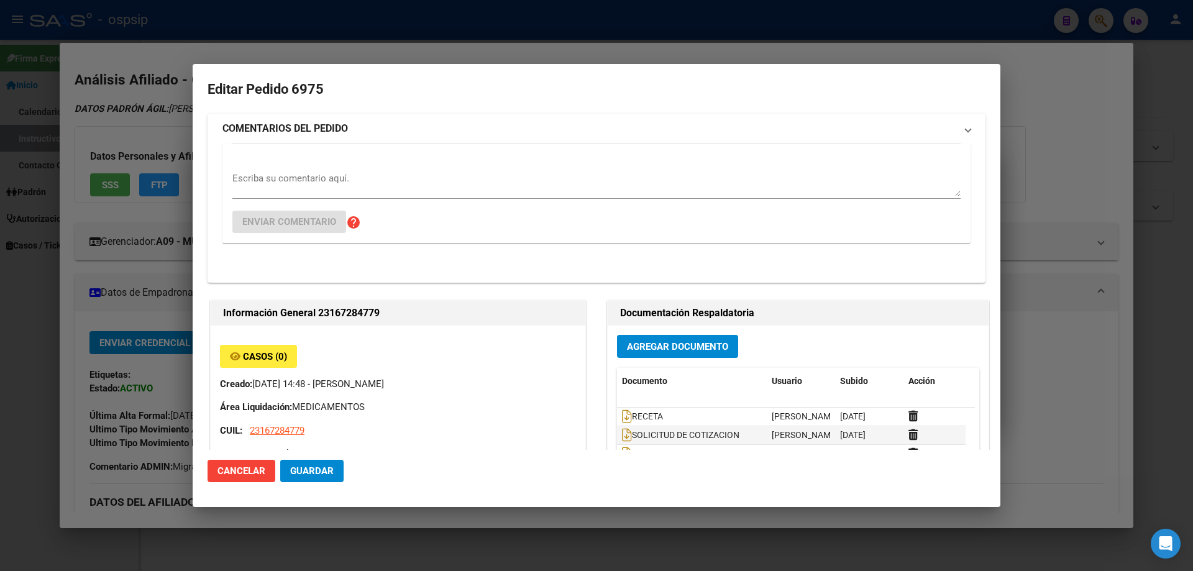
type input "Santa Fe, [GEOGRAPHIC_DATA], HERMANA [PERSON_NAME] 3016"
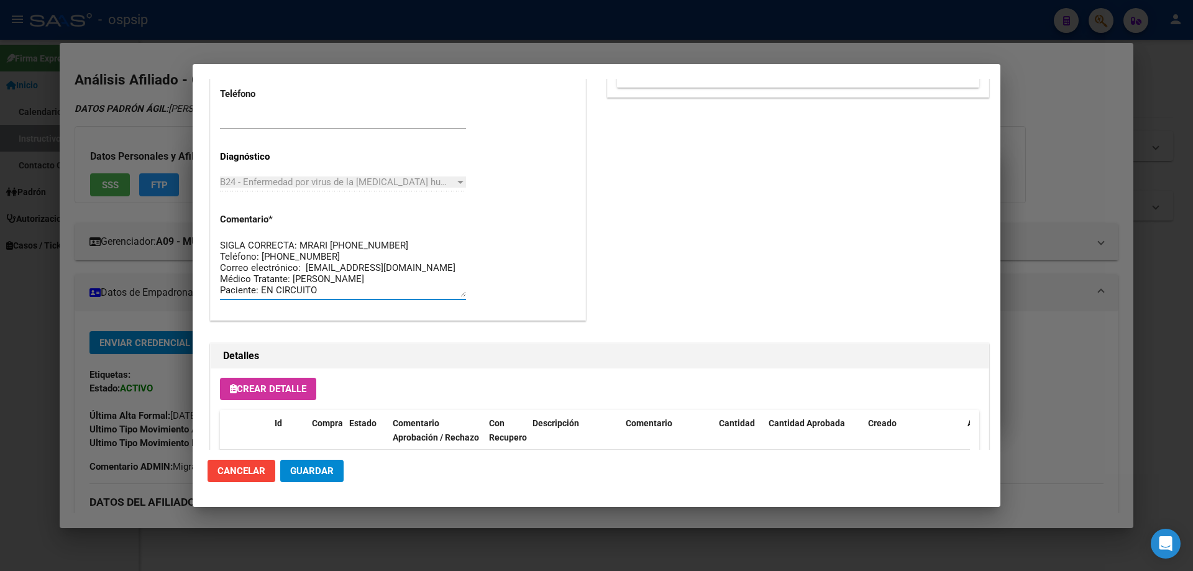
drag, startPoint x: 334, startPoint y: 291, endPoint x: 200, endPoint y: 214, distance: 154.5
click at [200, 214] on mat-dialog-content "Editar Pedido 6975 COMENTARIOS DEL PEDIDO Escriba su comentario aquí. Enviar co…" at bounding box center [597, 264] width 808 height 371
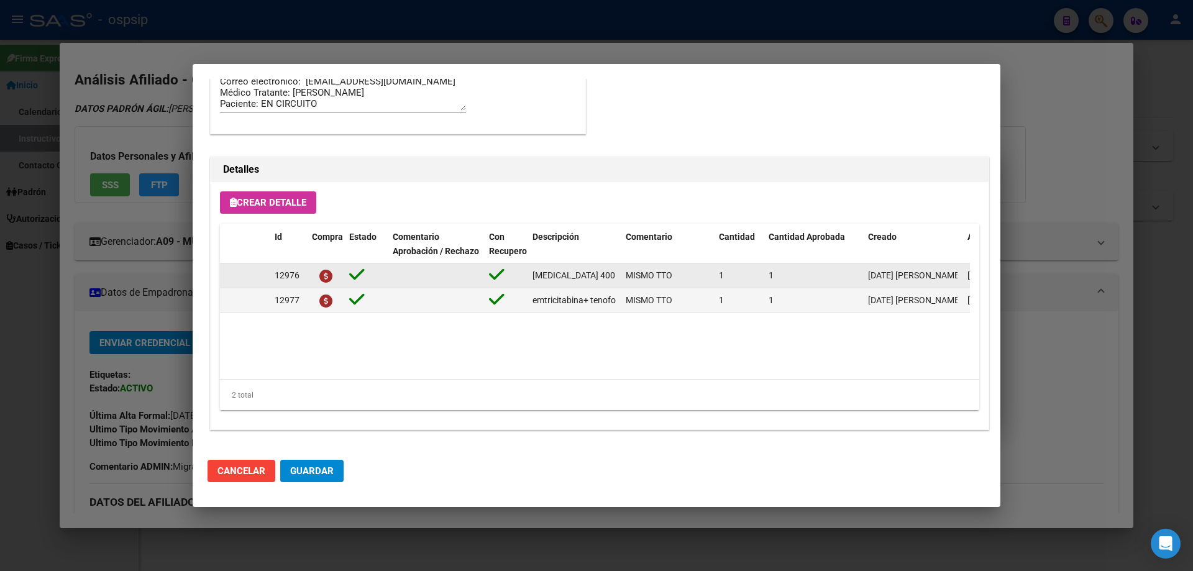
scroll to position [0, 68]
drag, startPoint x: 533, startPoint y: 280, endPoint x: 623, endPoint y: 270, distance: 91.3
click at [623, 270] on div "12976 raltegravir 400 mg comp.rec.x 60 (RAL) MISMO TTO 1 1 26/08/2025 Jesica 26…" at bounding box center [684, 276] width 929 height 25
copy span "[MEDICAL_DATA] 400 mg comp.rec.x 60 (RAL)"
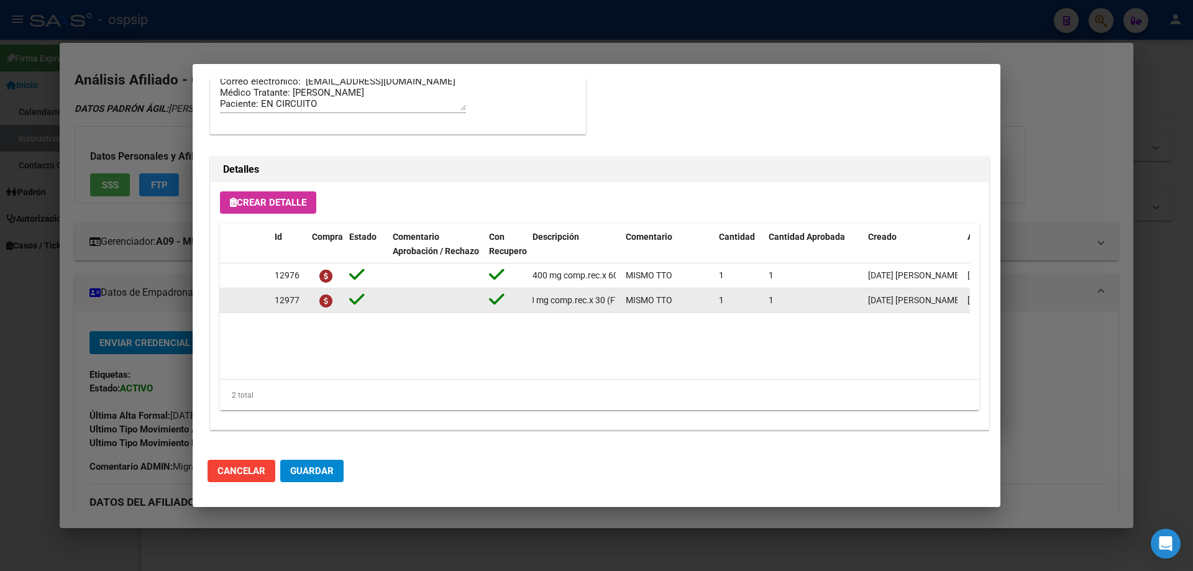
scroll to position [0, 208]
drag, startPoint x: 528, startPoint y: 301, endPoint x: 613, endPoint y: 306, distance: 84.6
click at [621, 306] on div "12977 emtricitabina+ tenofovirdisoprox. 200mg/300 mg comp.rec.x 30 (FTC/TDF) MI…" at bounding box center [684, 300] width 929 height 25
copy span "emtricitabina+ tenofovirdisoprox. 200mg/300 mg comp.rec.x 30 (FTC/TDF)"
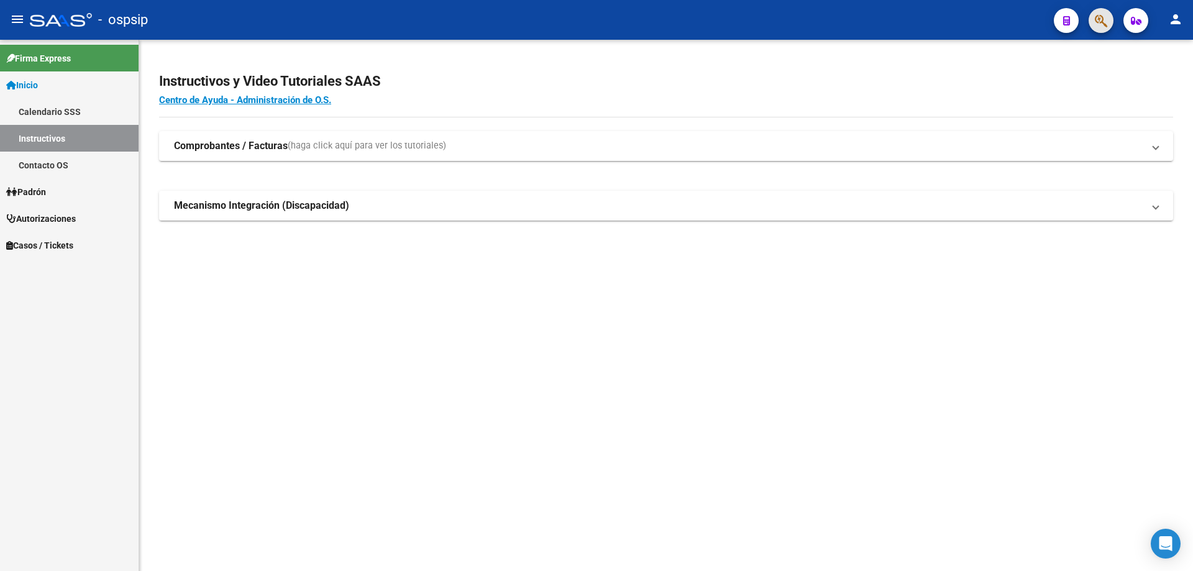
click at [1091, 22] on button "button" at bounding box center [1101, 20] width 25 height 25
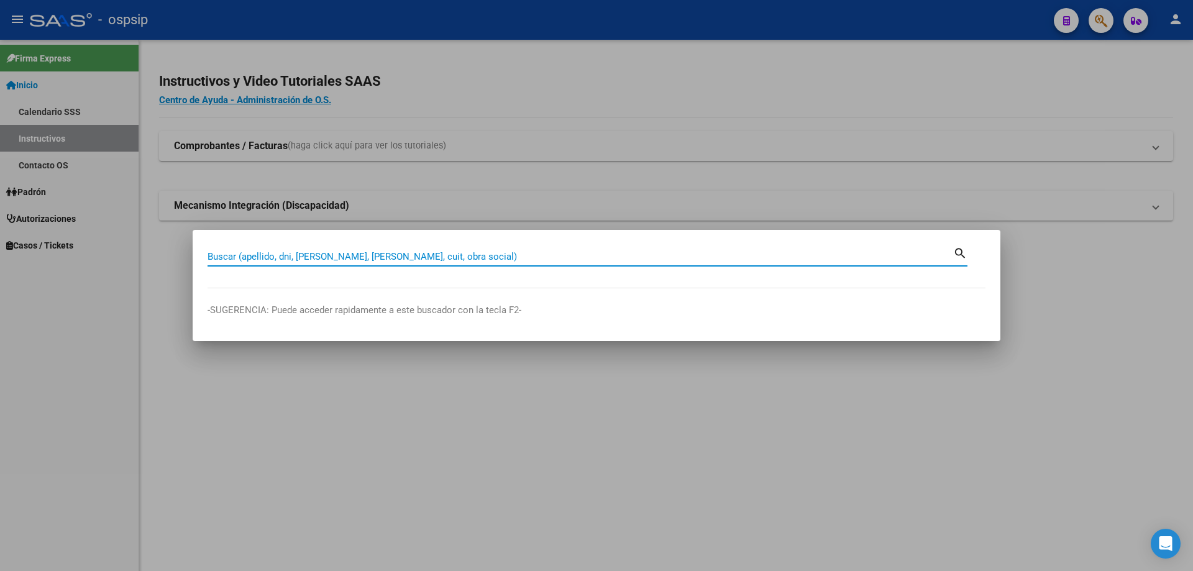
drag, startPoint x: 226, startPoint y: 263, endPoint x: 228, endPoint y: 254, distance: 8.9
paste input "24689889"
type input "24689889"
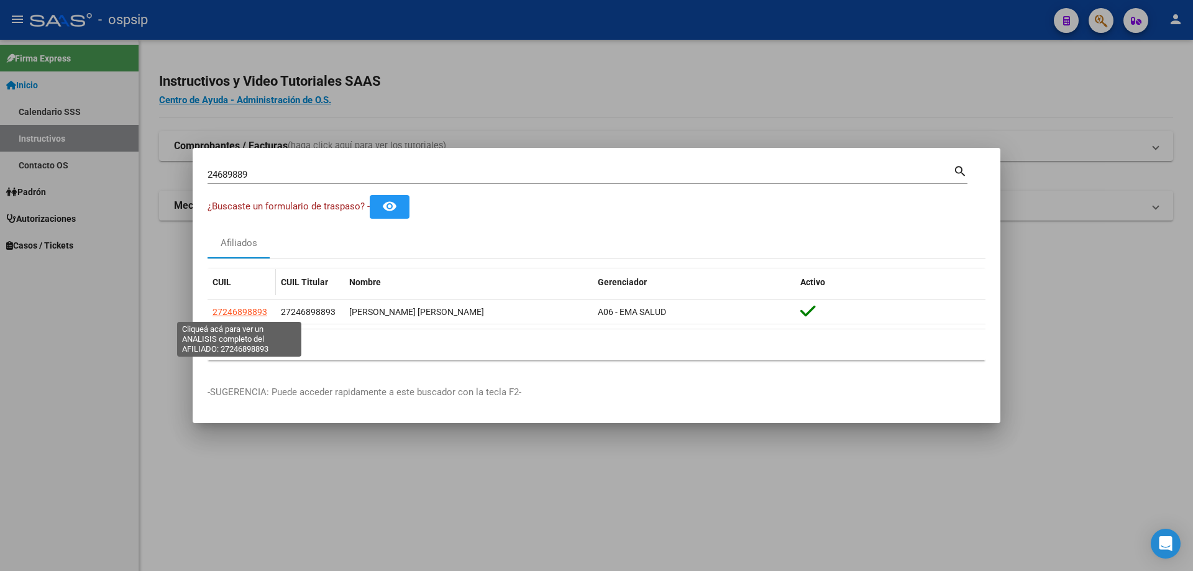
click at [237, 308] on span "27246898893" at bounding box center [240, 312] width 55 height 10
type textarea "27246898893"
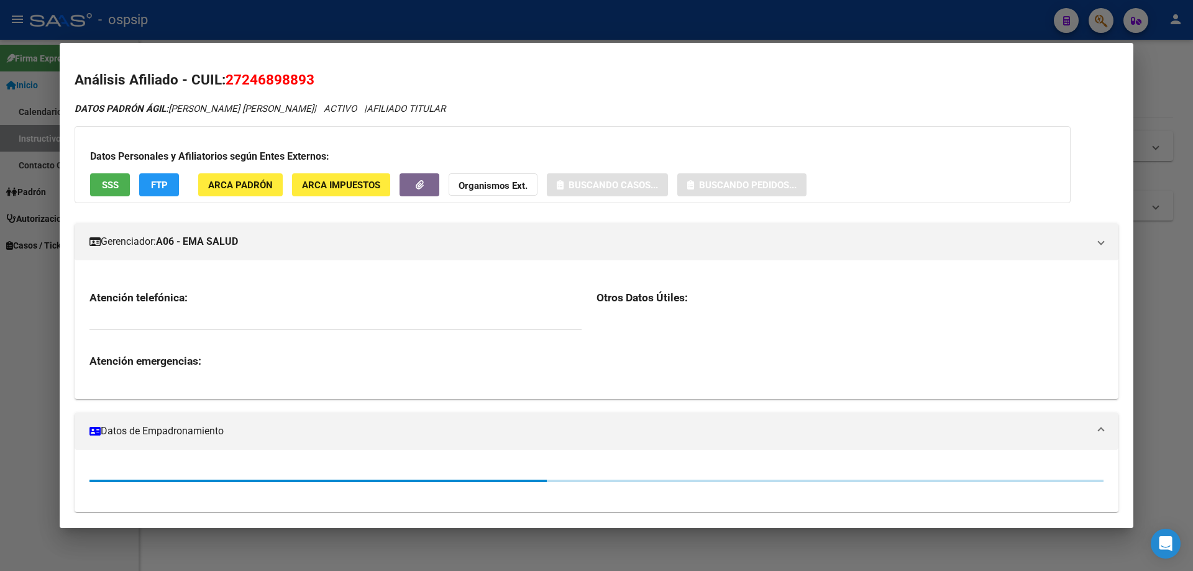
click at [114, 193] on button "SSS" at bounding box center [110, 184] width 40 height 23
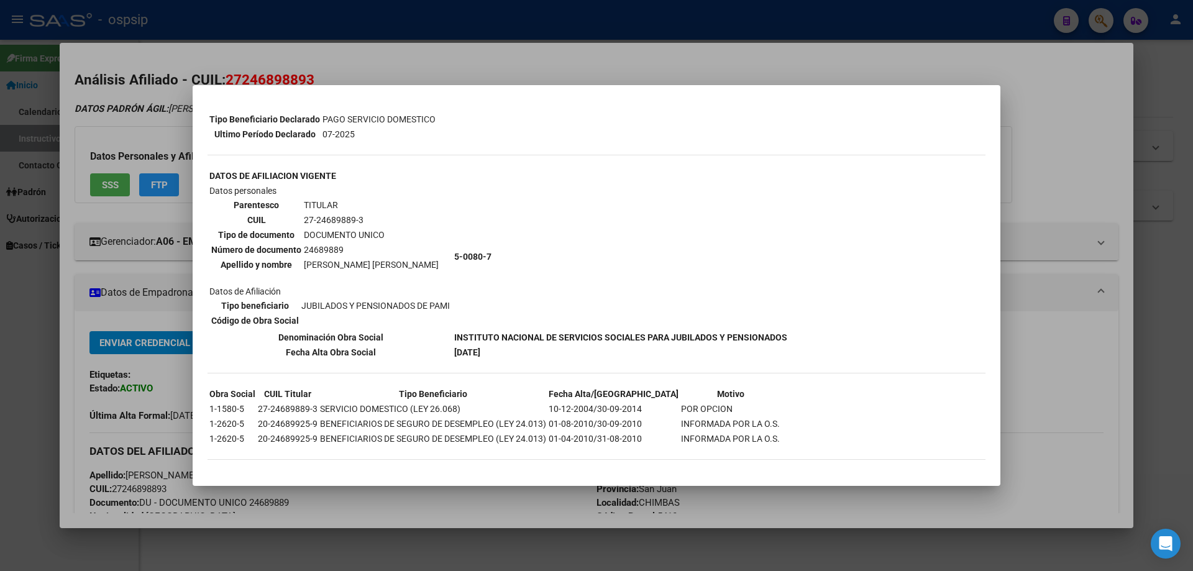
scroll to position [255, 0]
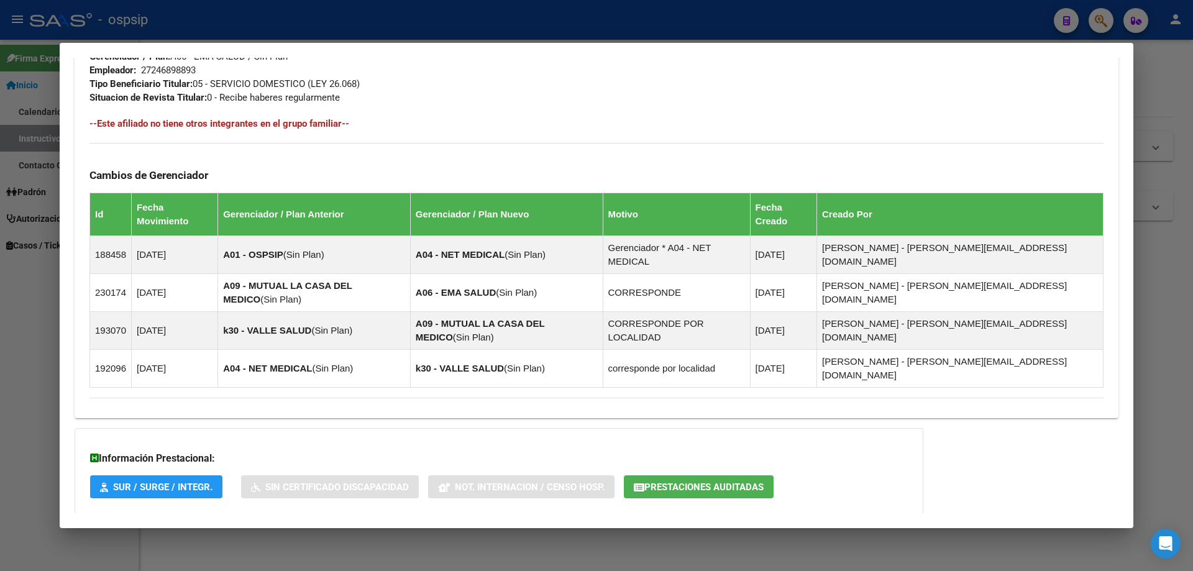
click at [238, 533] on span "Aportes y Contribuciones del Afiliado: 27246898893" at bounding box center [224, 539] width 233 height 12
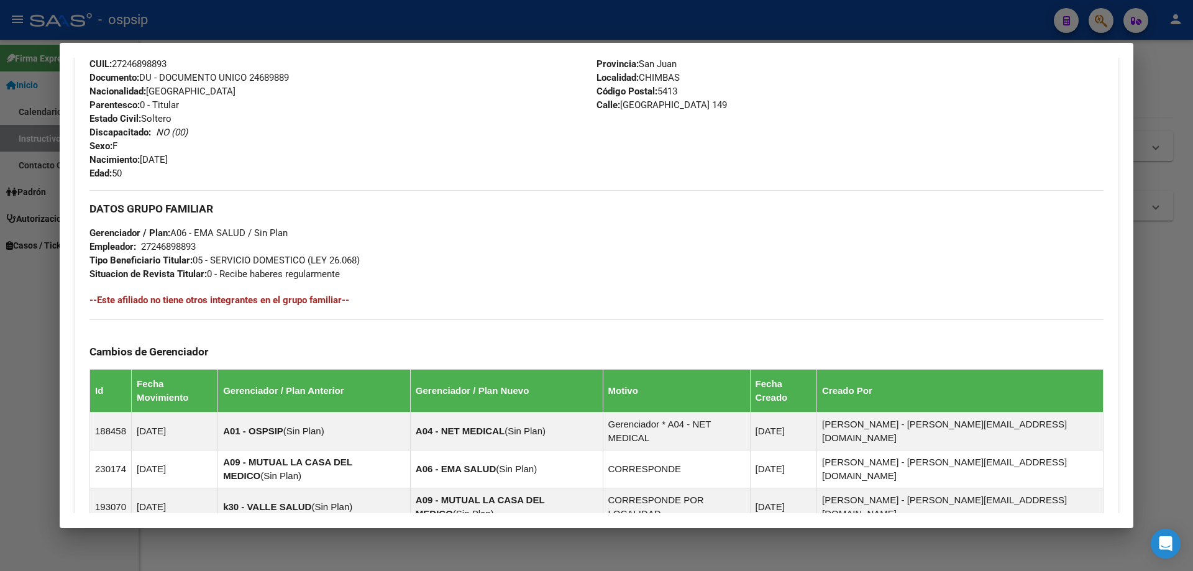
scroll to position [0, 0]
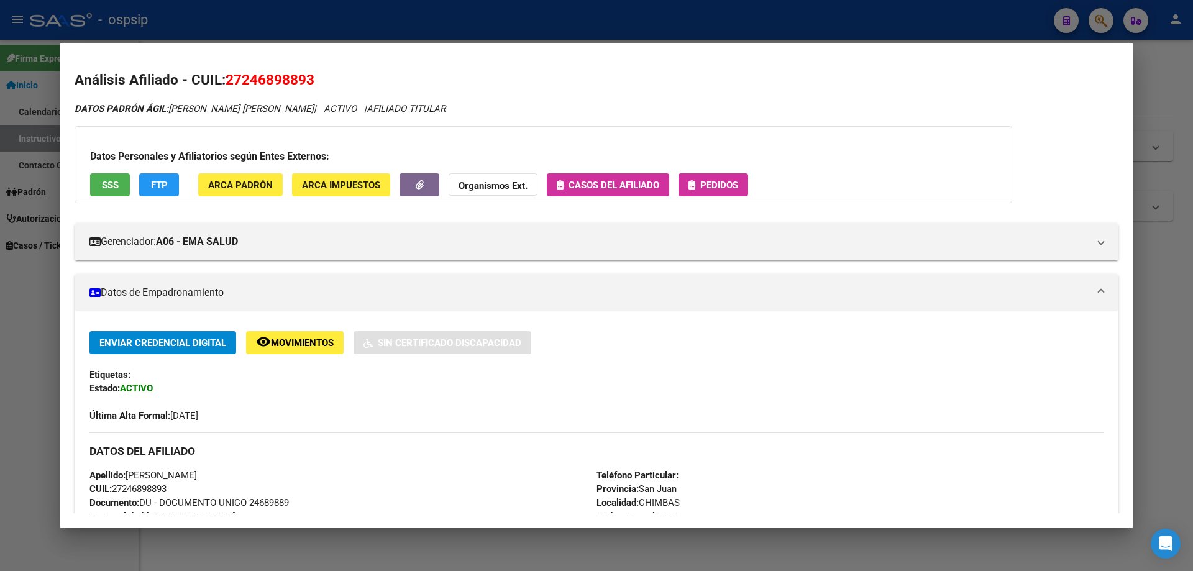
click at [691, 192] on button "Pedidos" at bounding box center [714, 184] width 70 height 23
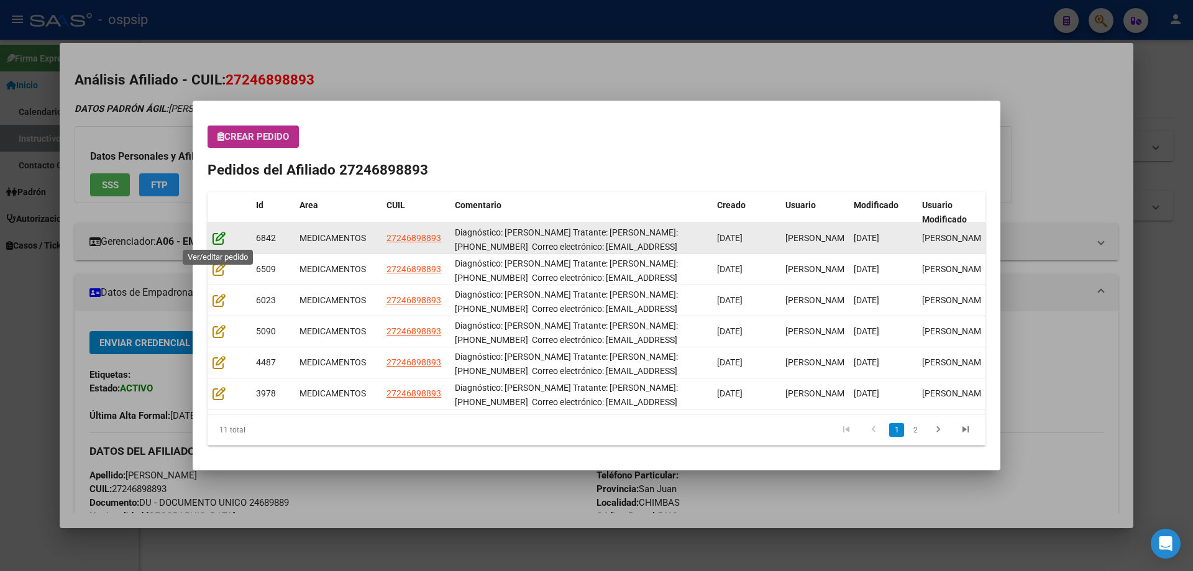
click at [219, 239] on icon at bounding box center [219, 238] width 13 height 14
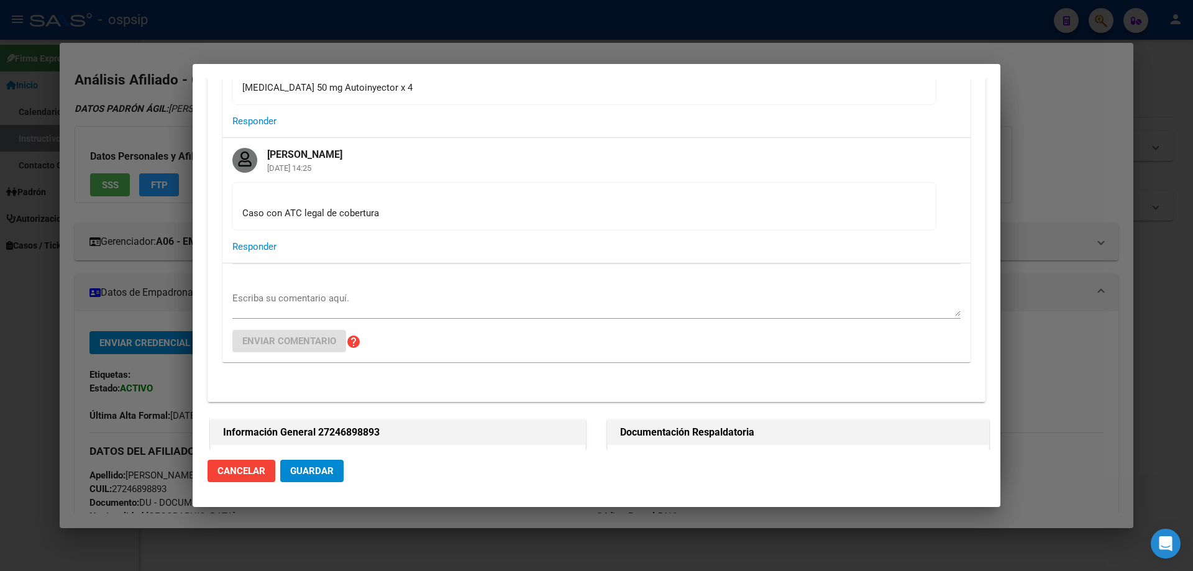
type input "[GEOGRAPHIC_DATA][PERSON_NAME], [GEOGRAPHIC_DATA], [GEOGRAPHIC_DATA] 149"
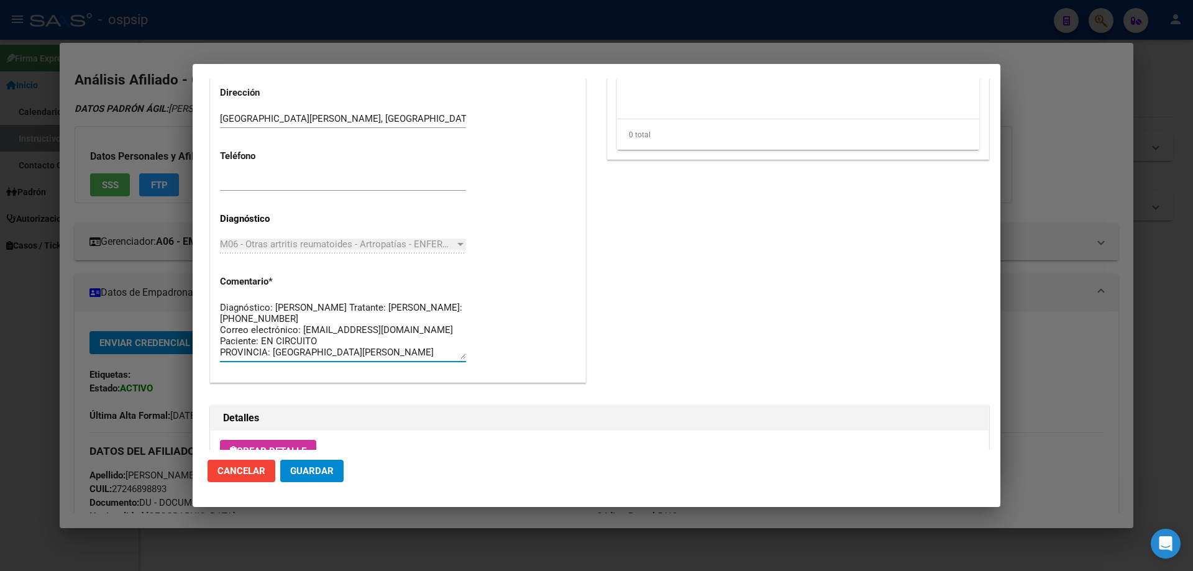
drag, startPoint x: 331, startPoint y: 350, endPoint x: 212, endPoint y: 275, distance: 140.2
click at [212, 275] on div "Casos (0) Creado: 14/08/2025 14:17 - Ortiz Jesica Área Liquidación: MEDICAMENTO…" at bounding box center [398, 4] width 375 height 755
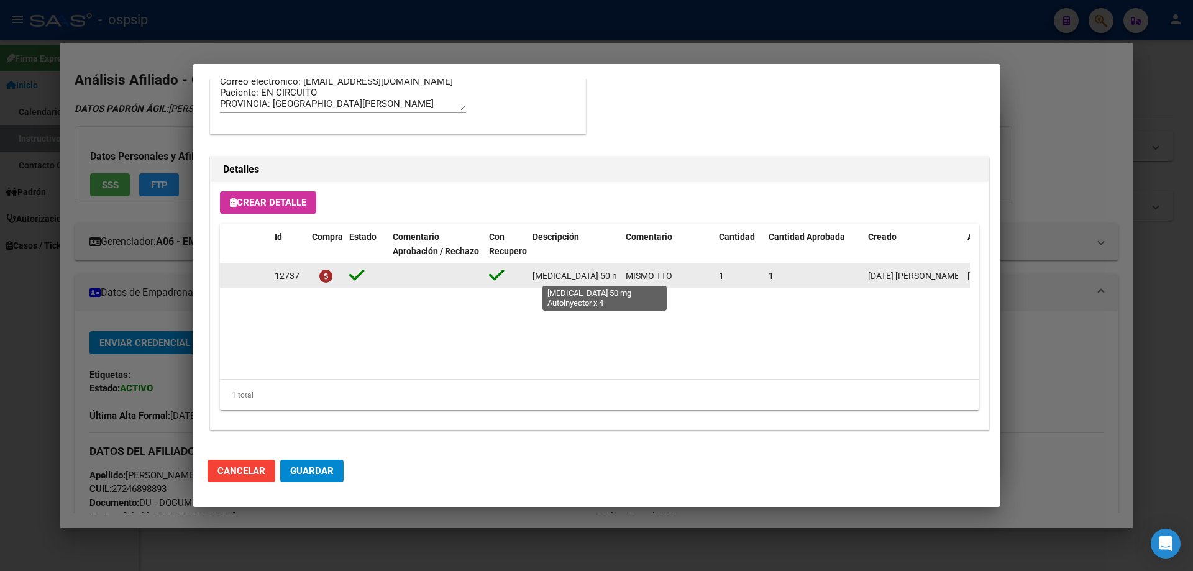
scroll to position [0, 61]
drag, startPoint x: 530, startPoint y: 273, endPoint x: 618, endPoint y: 282, distance: 88.7
click at [622, 282] on div "12737 ETANERCEPT 50 mg Autoinyector x 4 MISMO TTO 1 1 14/08/2025 Jesica 18/08/2…" at bounding box center [684, 276] width 929 height 25
copy span "ETANERCEPT 50 mg Autoinyector x 4"
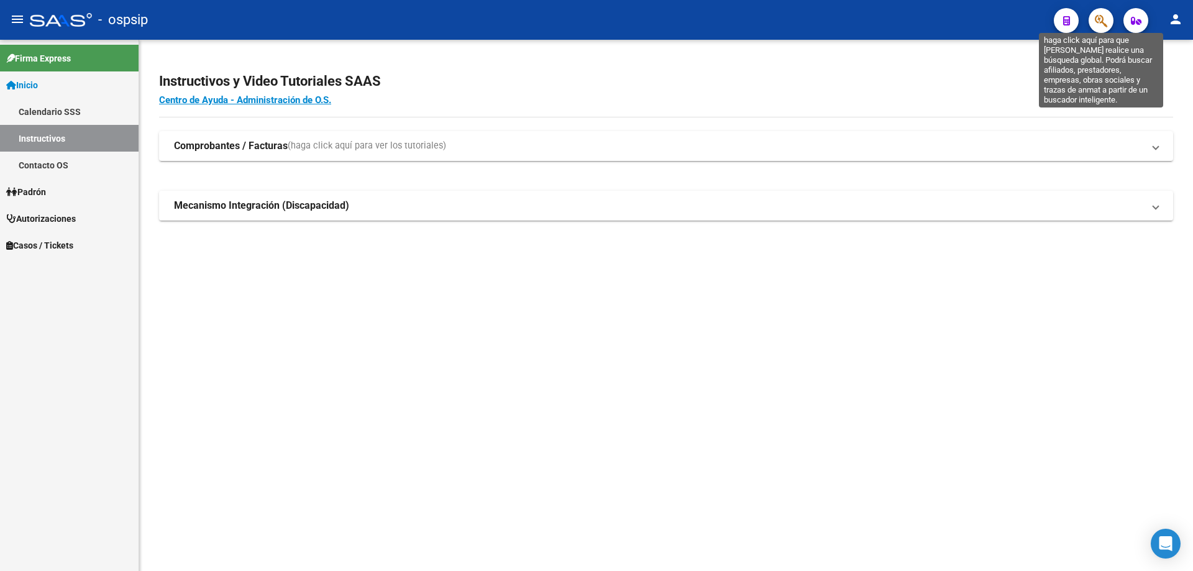
click at [1105, 22] on icon "button" at bounding box center [1101, 21] width 12 height 14
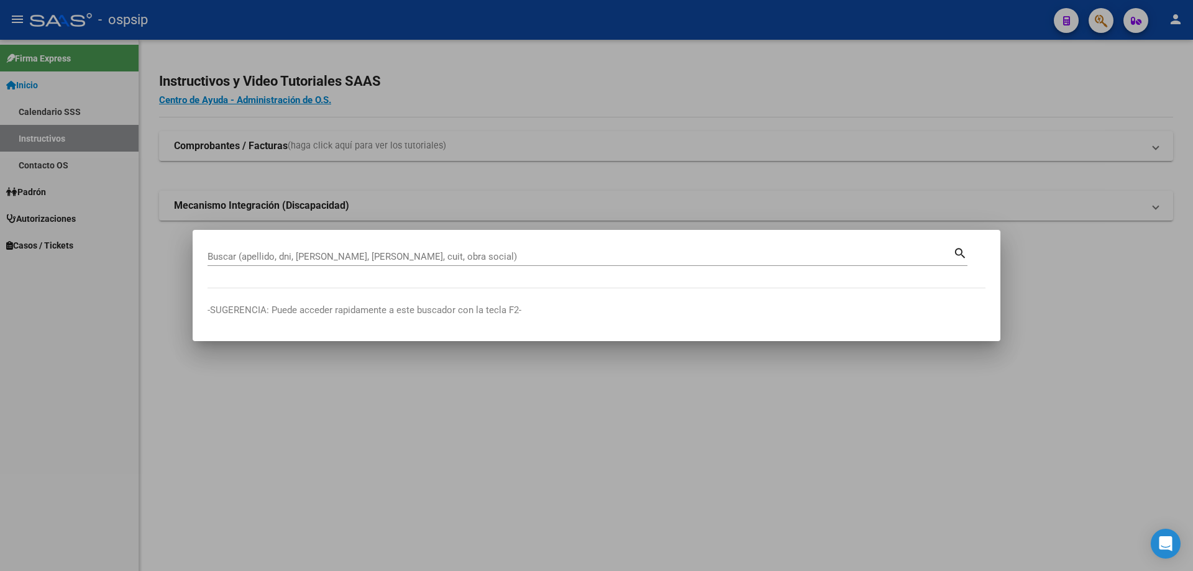
drag, startPoint x: 227, startPoint y: 249, endPoint x: 226, endPoint y: 255, distance: 6.2
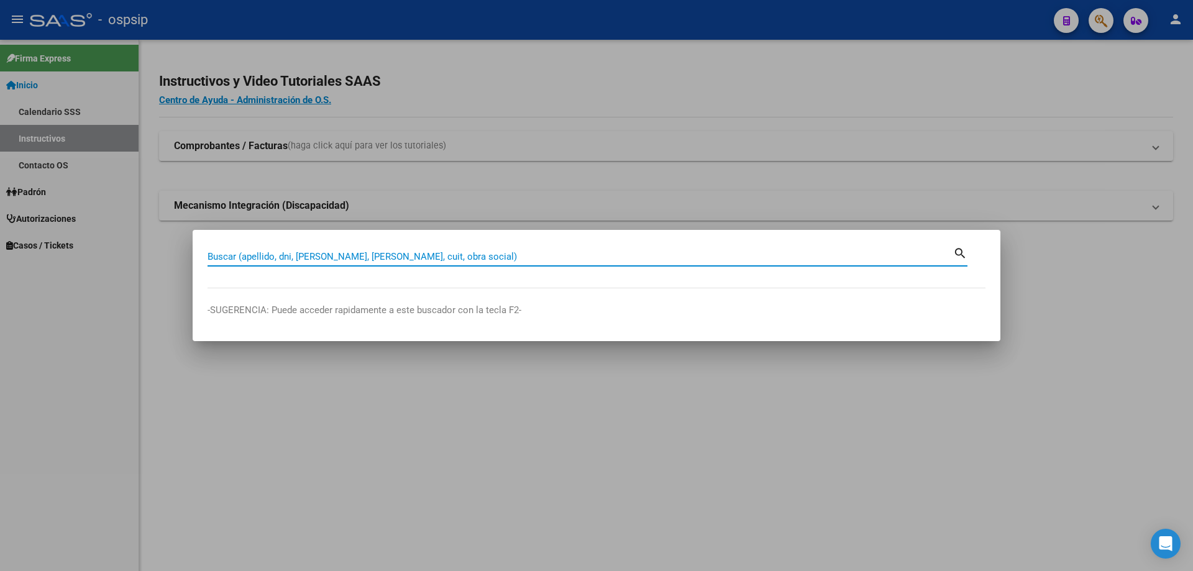
paste input "27282872"
type input "27282872"
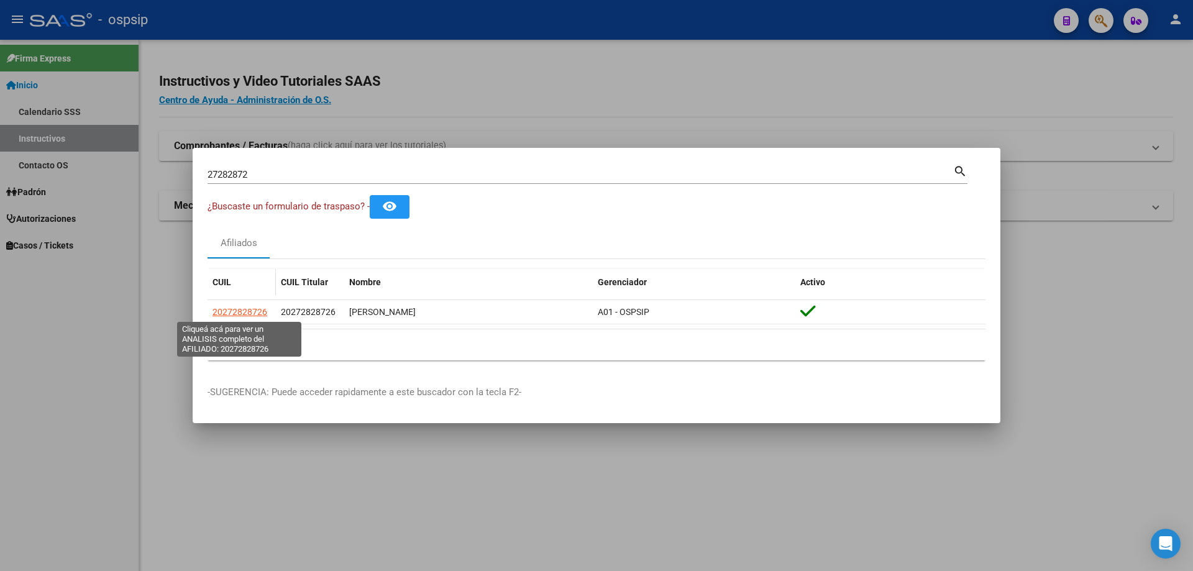
click at [233, 317] on span "20272828726" at bounding box center [240, 312] width 55 height 10
type textarea "20272828726"
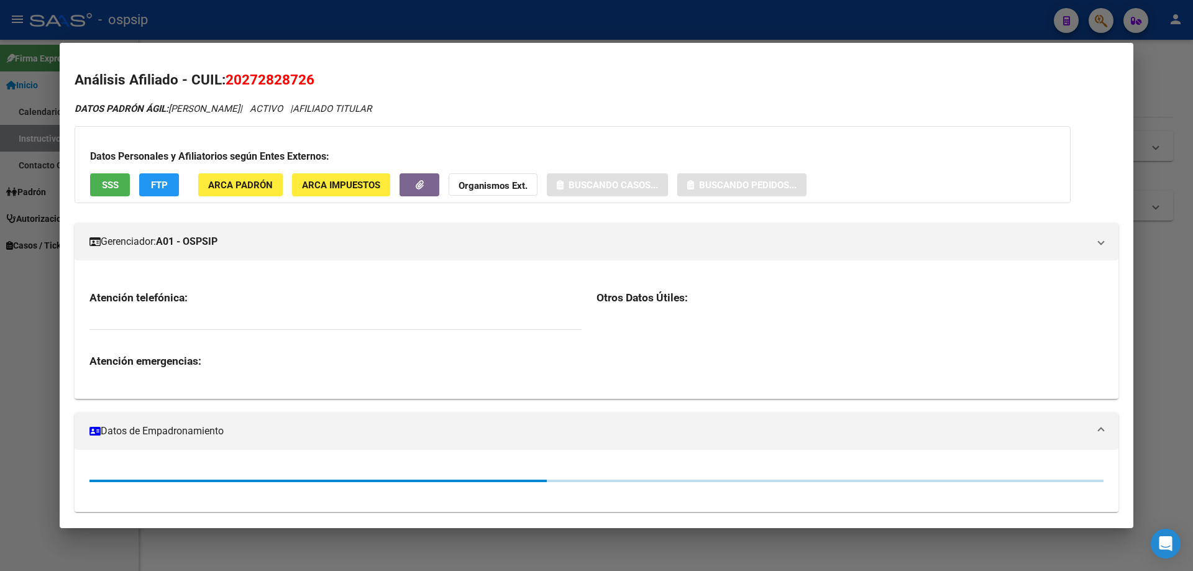
click at [101, 188] on button "SSS" at bounding box center [110, 184] width 40 height 23
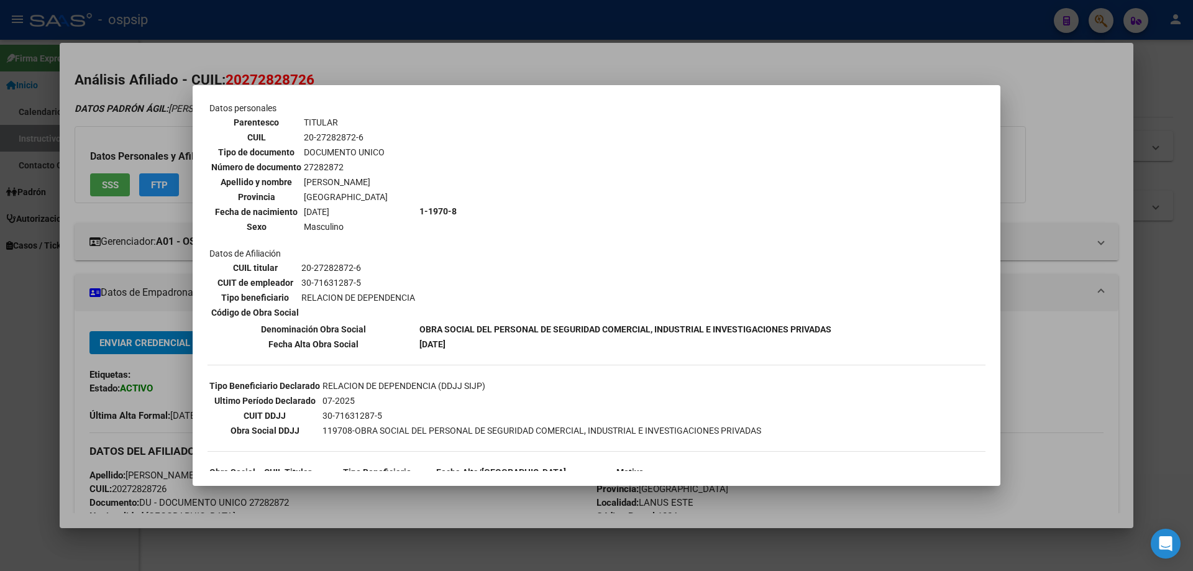
scroll to position [127, 0]
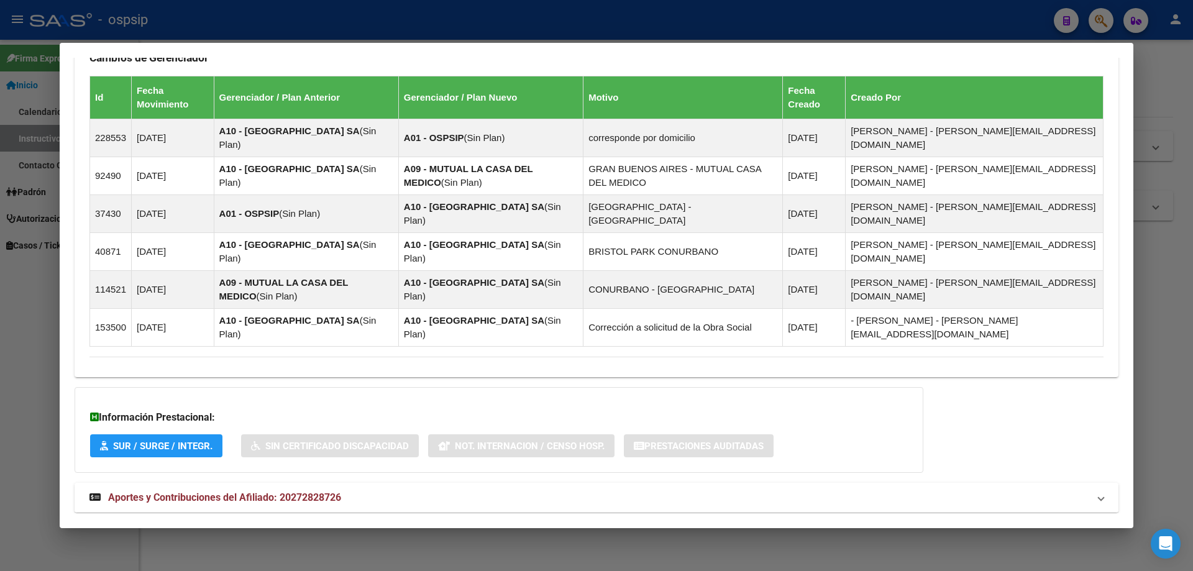
click at [242, 492] on span "Aportes y Contribuciones del Afiliado: 20272828726" at bounding box center [224, 498] width 233 height 12
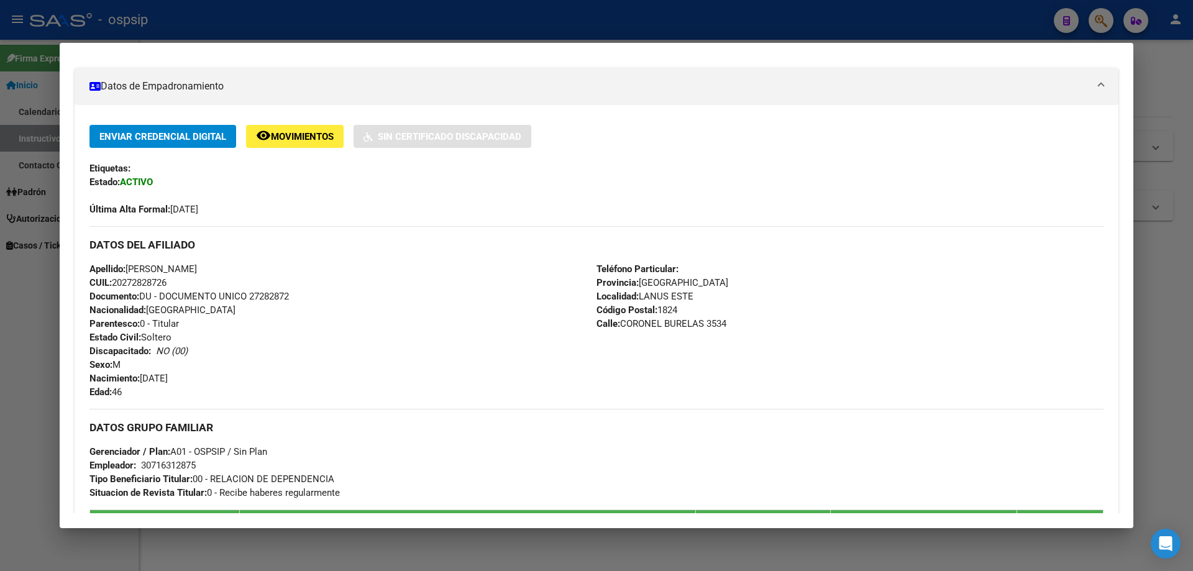
scroll to position [0, 0]
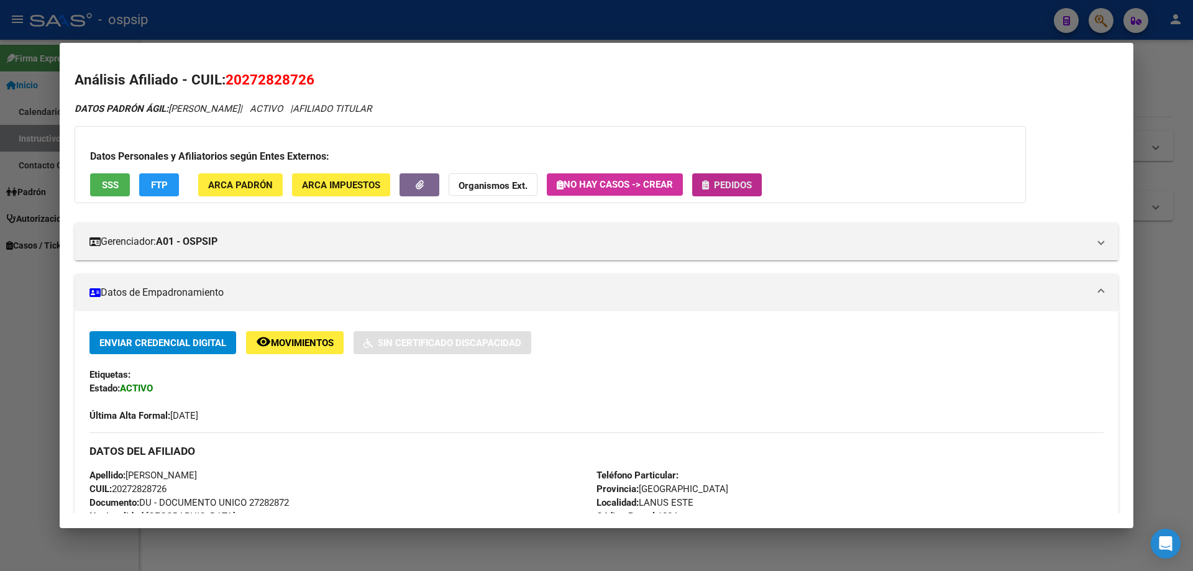
drag, startPoint x: 731, startPoint y: 185, endPoint x: 724, endPoint y: 189, distance: 8.1
click at [724, 189] on span "Pedidos" at bounding box center [733, 185] width 38 height 11
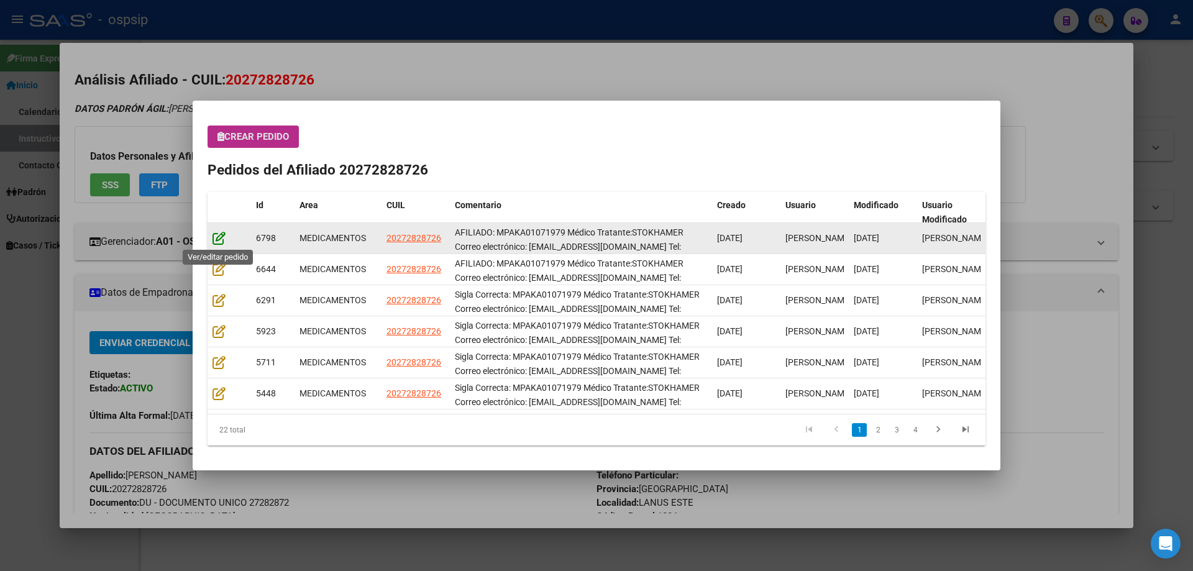
click at [221, 236] on icon at bounding box center [219, 238] width 13 height 14
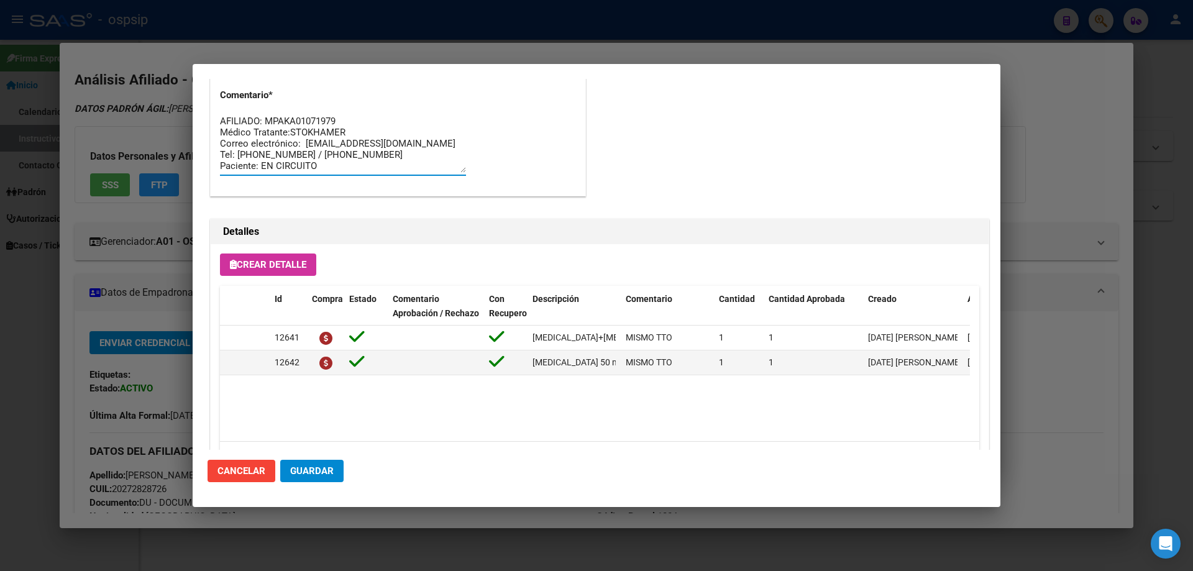
drag, startPoint x: 372, startPoint y: 167, endPoint x: 212, endPoint y: 101, distance: 173.1
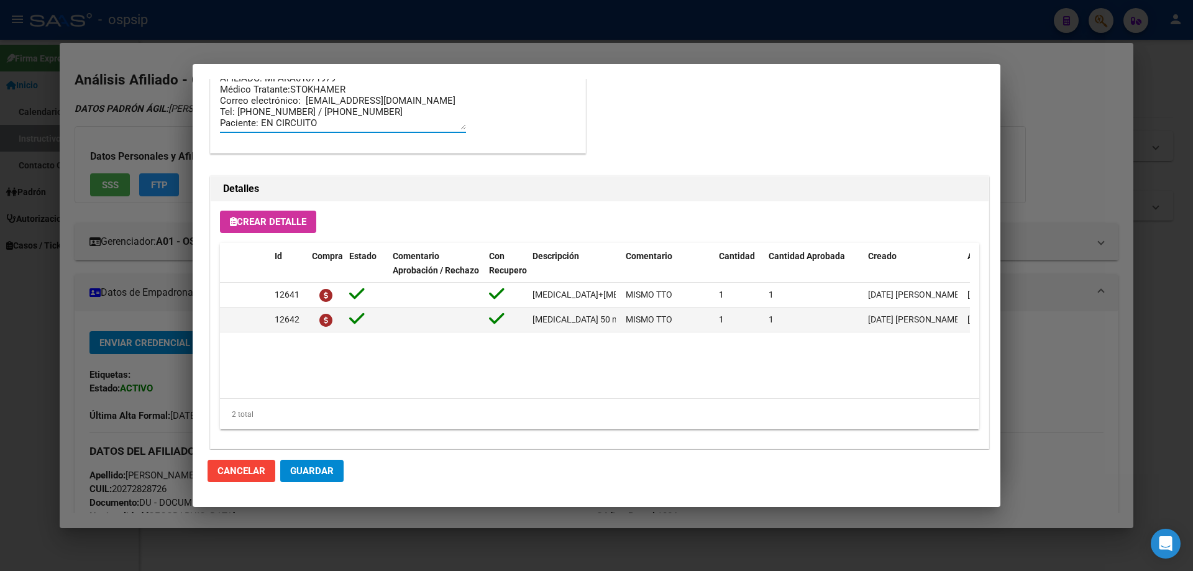
scroll to position [808, 0]
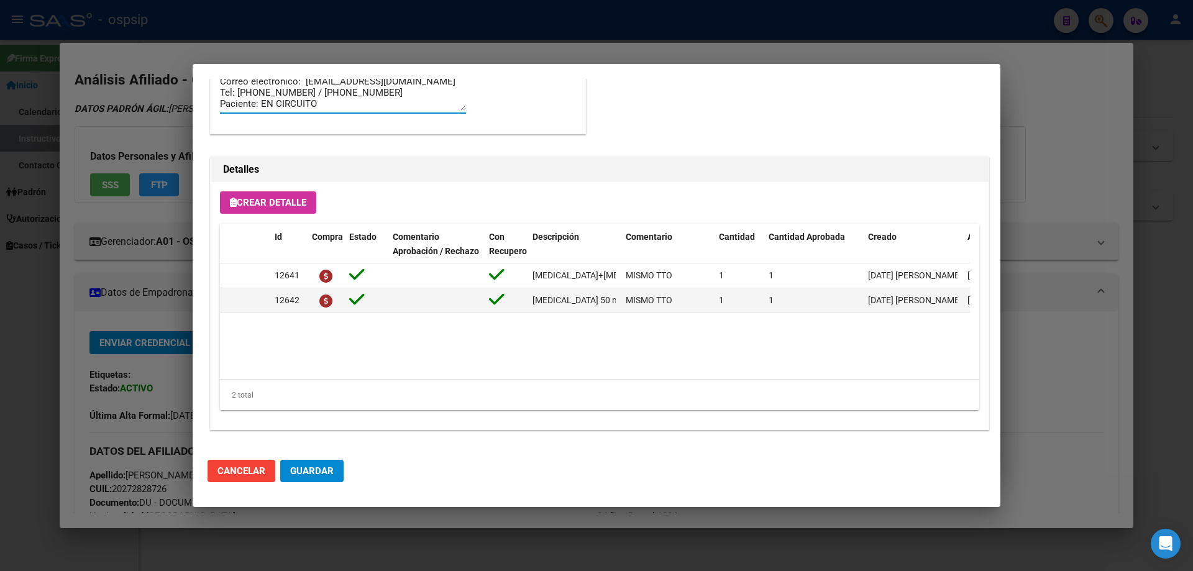
click at [535, 569] on div at bounding box center [596, 285] width 1193 height 571
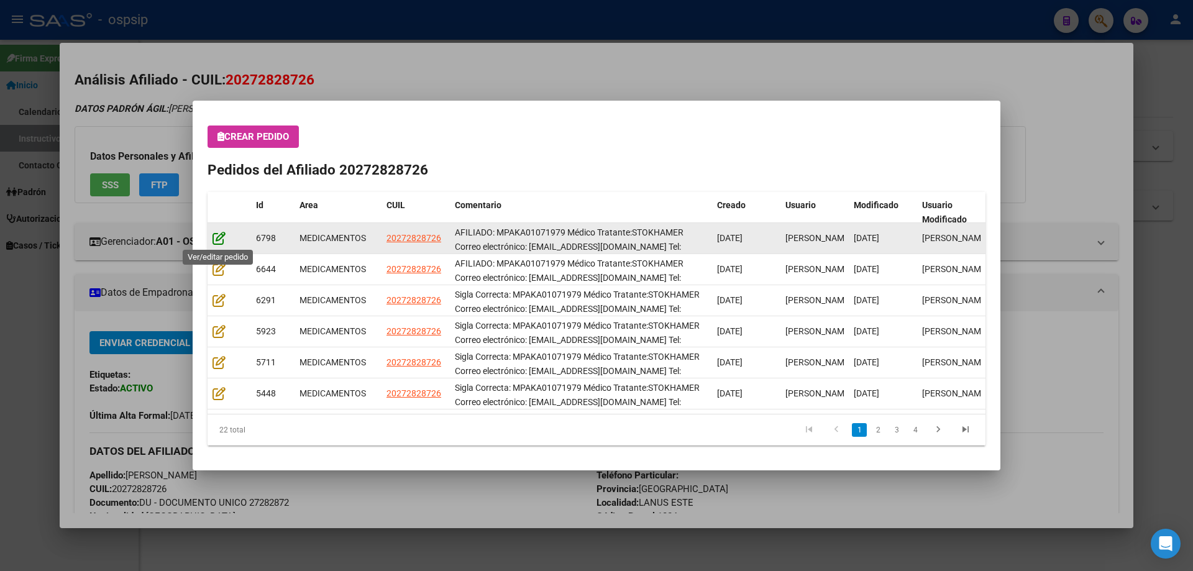
click at [219, 244] on icon at bounding box center [219, 238] width 13 height 14
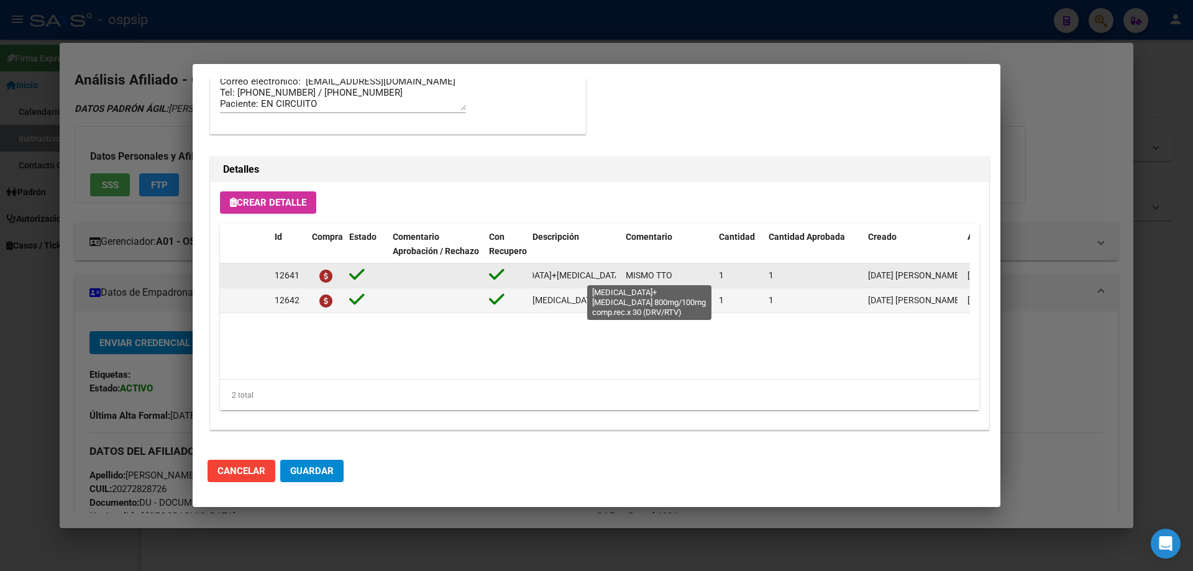
scroll to position [0, 151]
drag, startPoint x: 531, startPoint y: 274, endPoint x: 618, endPoint y: 280, distance: 87.2
click at [623, 280] on div "12641 darunavir+ritonavir 800mg/100mg comp.rec.x 30 (DRV/RTV) MISMO TTO 1 1 11/…" at bounding box center [684, 276] width 929 height 25
copy span "darunavir+ritonavir 800mg/100mg comp.rec.x 30 (DRV/RTV)"
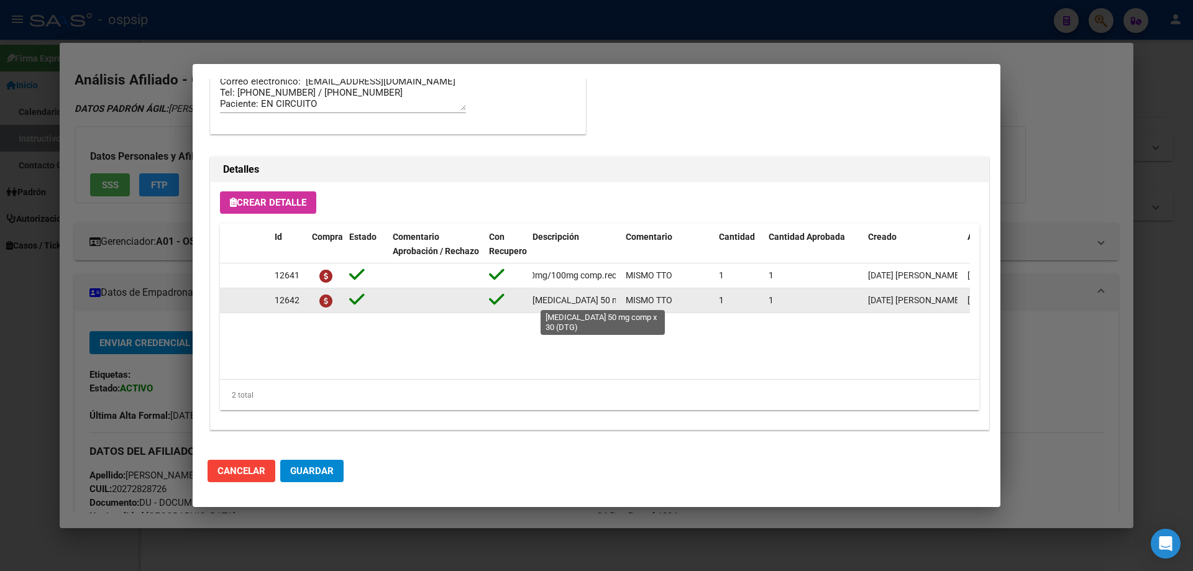
scroll to position [0, 57]
drag, startPoint x: 533, startPoint y: 298, endPoint x: 621, endPoint y: 304, distance: 88.4
click at [626, 301] on div "12642 dolutegravir 50 mg comp x 30 (DTG) MISMO TTO 1 1 11/08/2025 Jesica 11/08/…" at bounding box center [684, 300] width 929 height 25
copy span "dolutegravir 50 mg comp x 30 (DTG)"
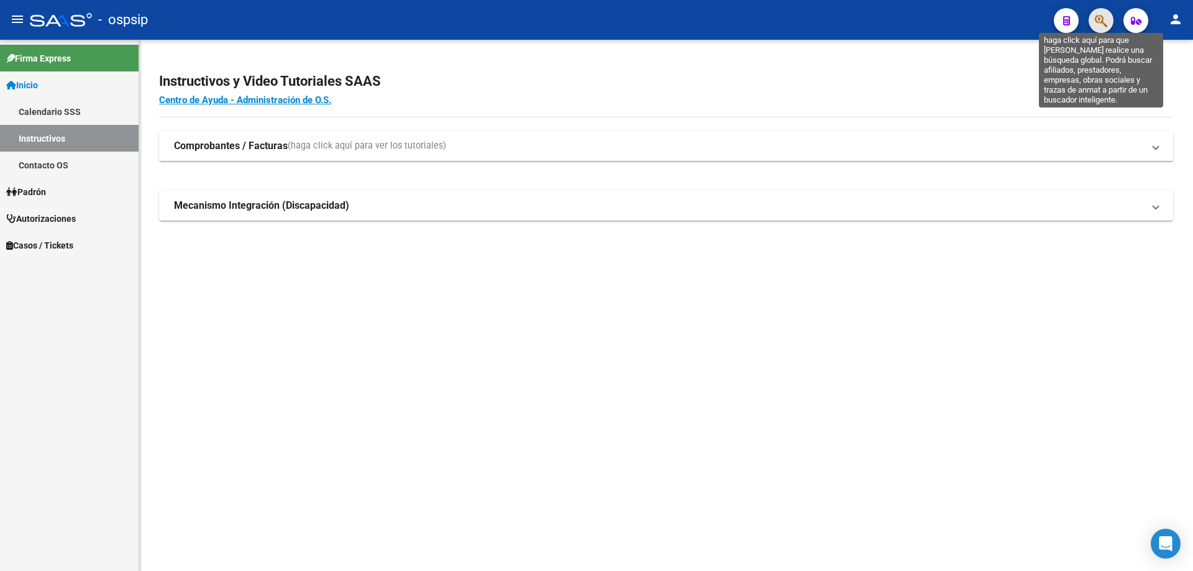
click at [1105, 25] on icon "button" at bounding box center [1101, 21] width 12 height 14
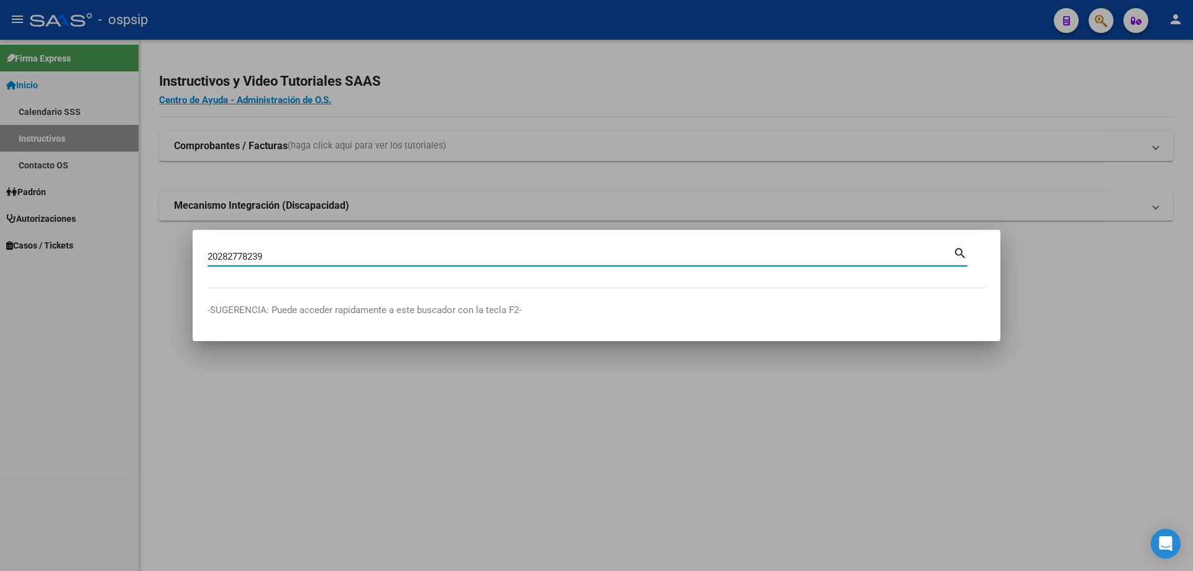
type input "20282778239"
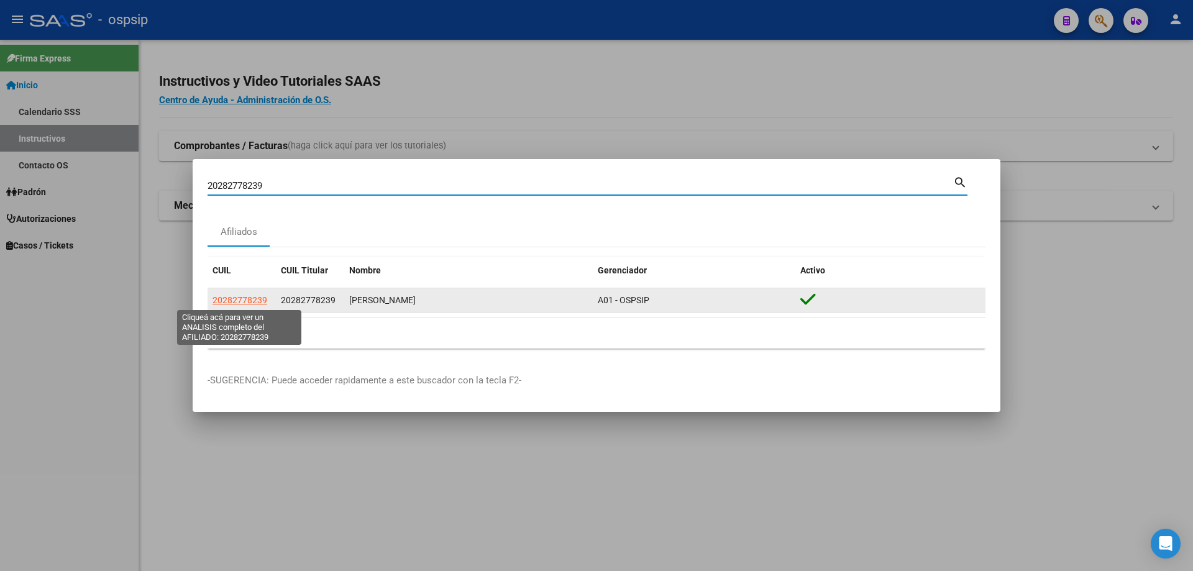
click at [250, 302] on span "20282778239" at bounding box center [240, 300] width 55 height 10
type textarea "20282778239"
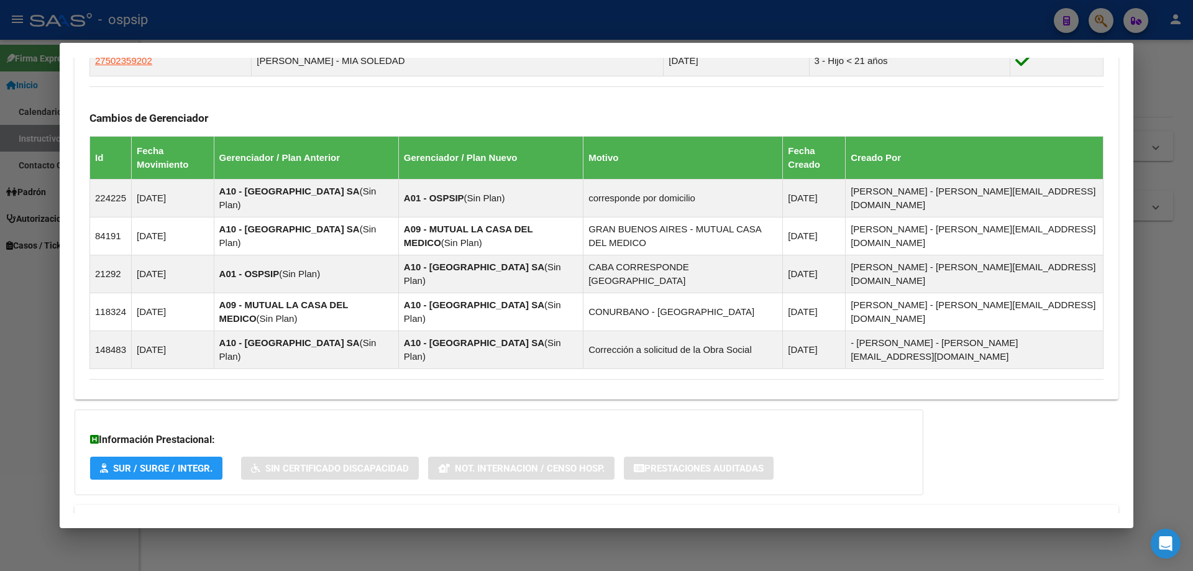
scroll to position [833, 0]
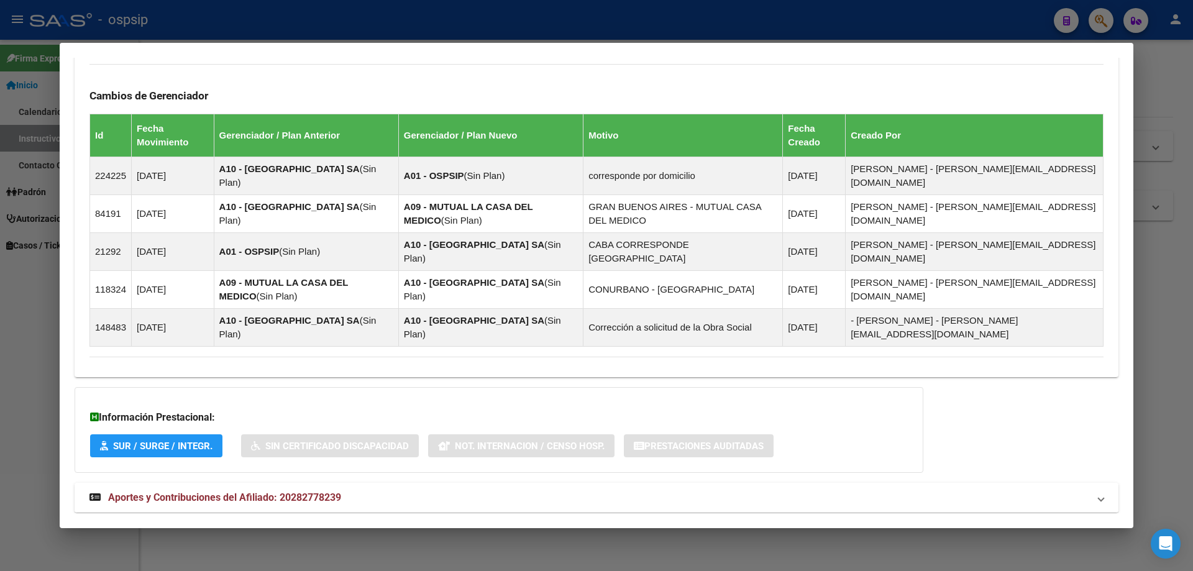
click at [277, 483] on mat-expansion-panel-header "Aportes y Contribuciones del Afiliado: 20282778239" at bounding box center [597, 498] width 1044 height 30
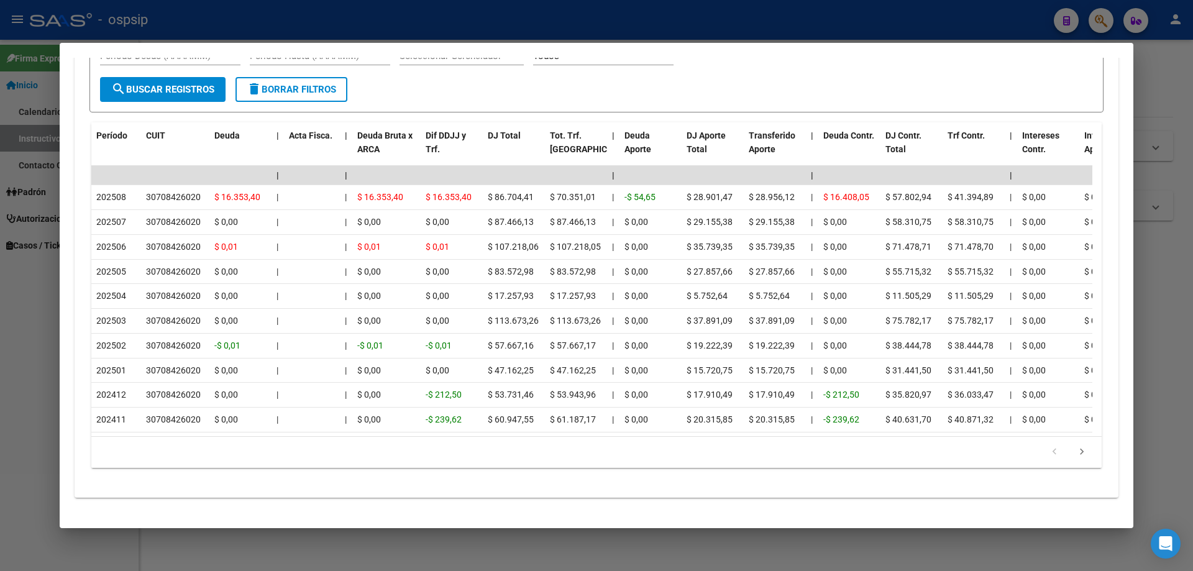
scroll to position [1448, 0]
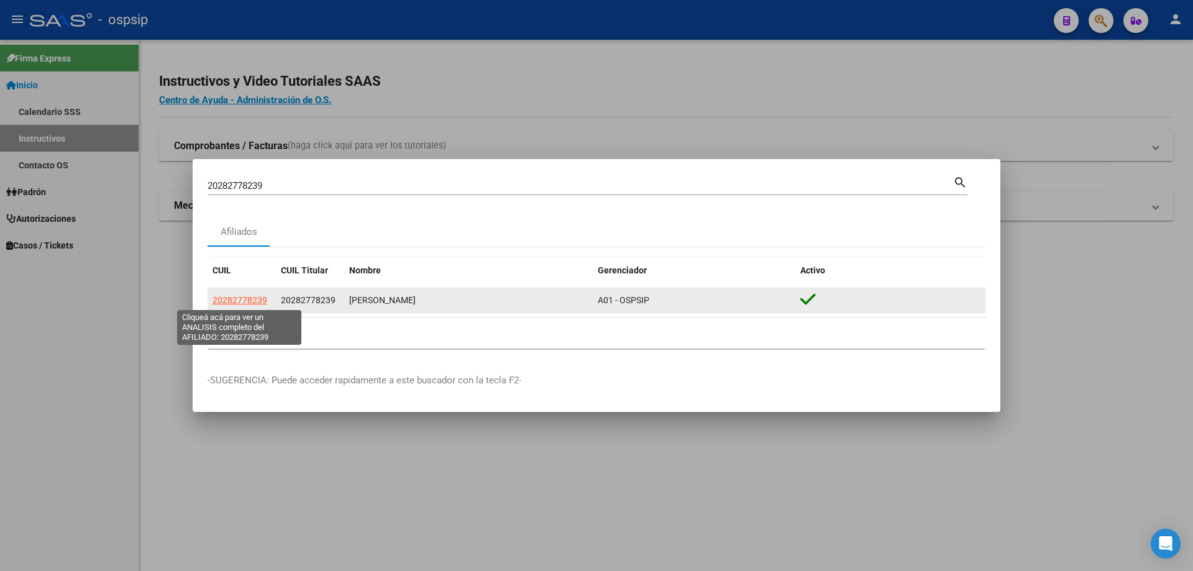
click at [236, 299] on span "20282778239" at bounding box center [240, 300] width 55 height 10
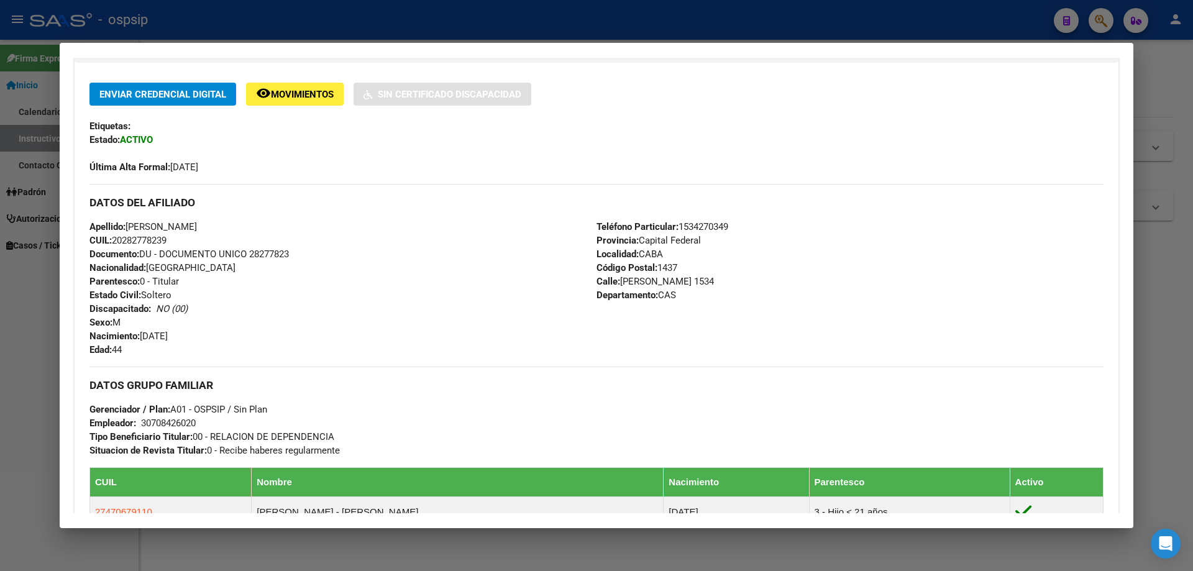
scroll to position [0, 0]
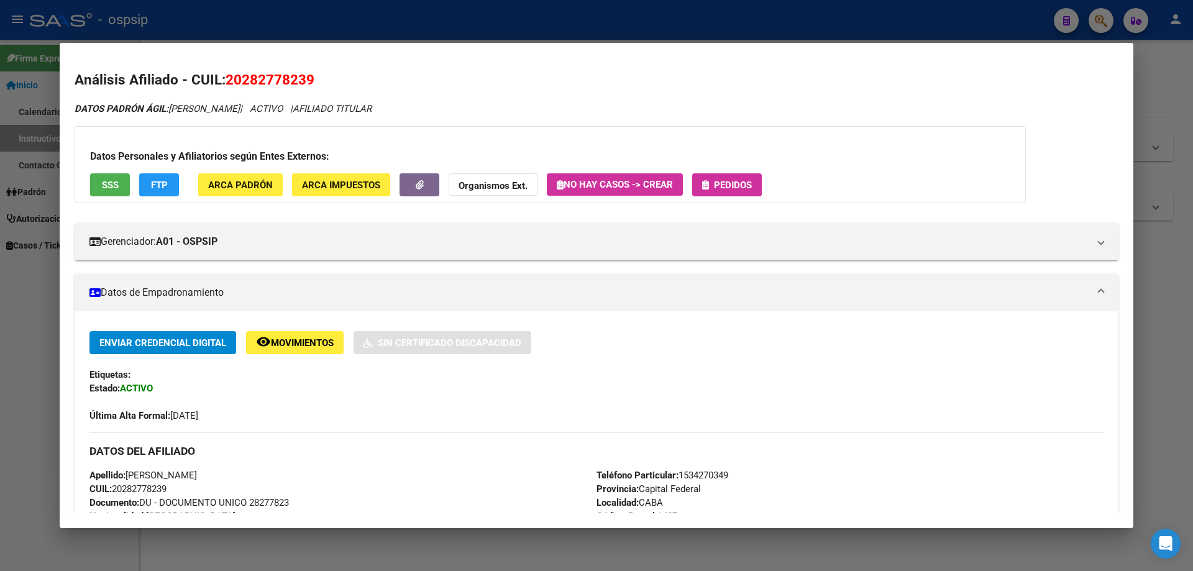
click at [709, 197] on div "Datos Personales y Afiliatorios según Entes Externos: SSS FTP ARCA Padrón ARCA …" at bounding box center [551, 164] width 952 height 77
click at [735, 190] on span "Pedidos" at bounding box center [733, 185] width 38 height 11
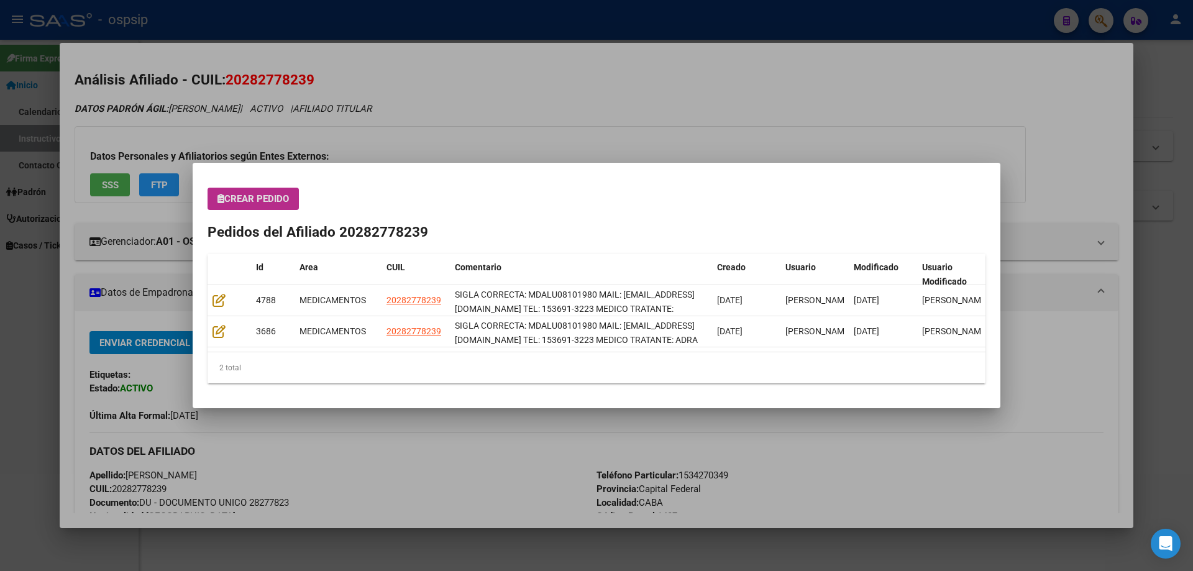
click at [253, 194] on span "Crear Pedido" at bounding box center [253, 198] width 71 height 11
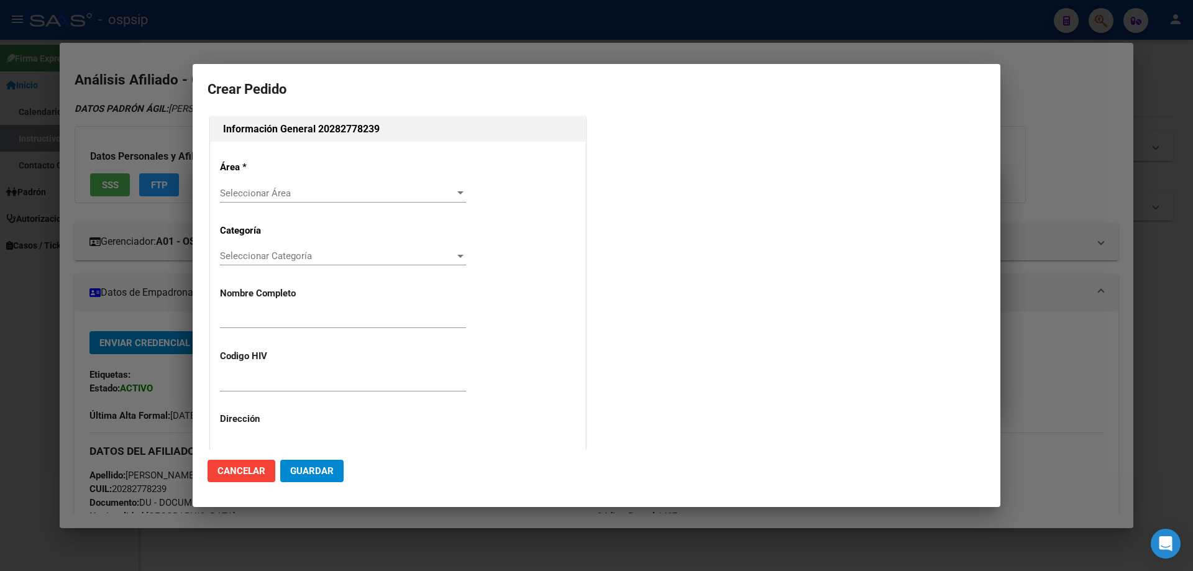
type input "[PERSON_NAME]"
type input "MDALU08101980"
type input "Capital Federal, CABA, [PERSON_NAME] 1534, Departamento: CAS"
type input "Particular: 1534270349"
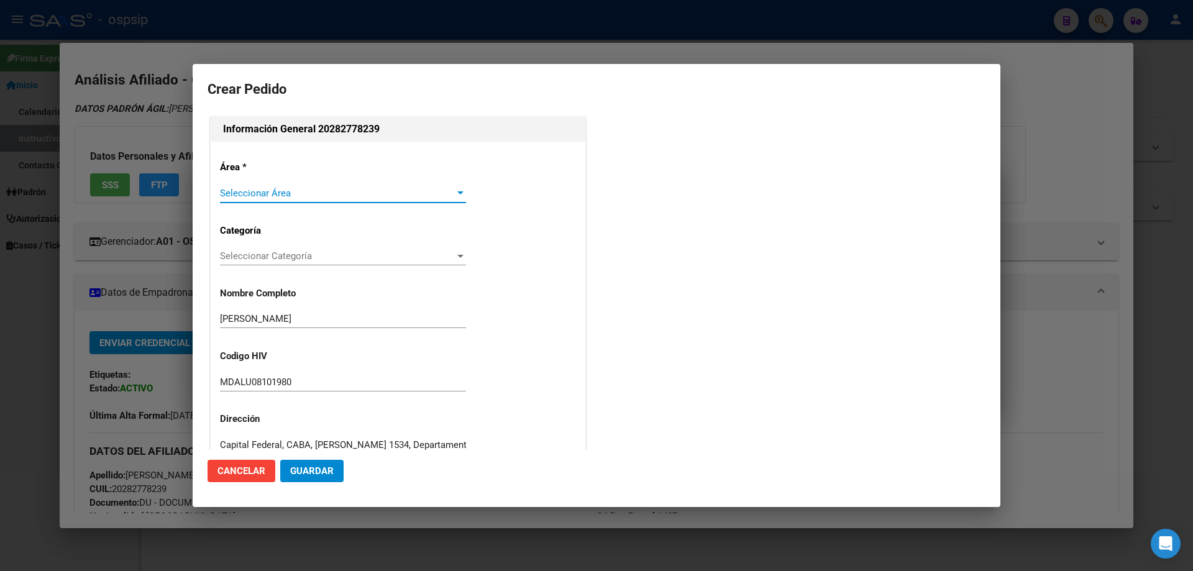
type input "[GEOGRAPHIC_DATA], [STREET_ADDRESS][PERSON_NAME]"
click at [284, 192] on span "Seleccionar Área" at bounding box center [337, 193] width 235 height 11
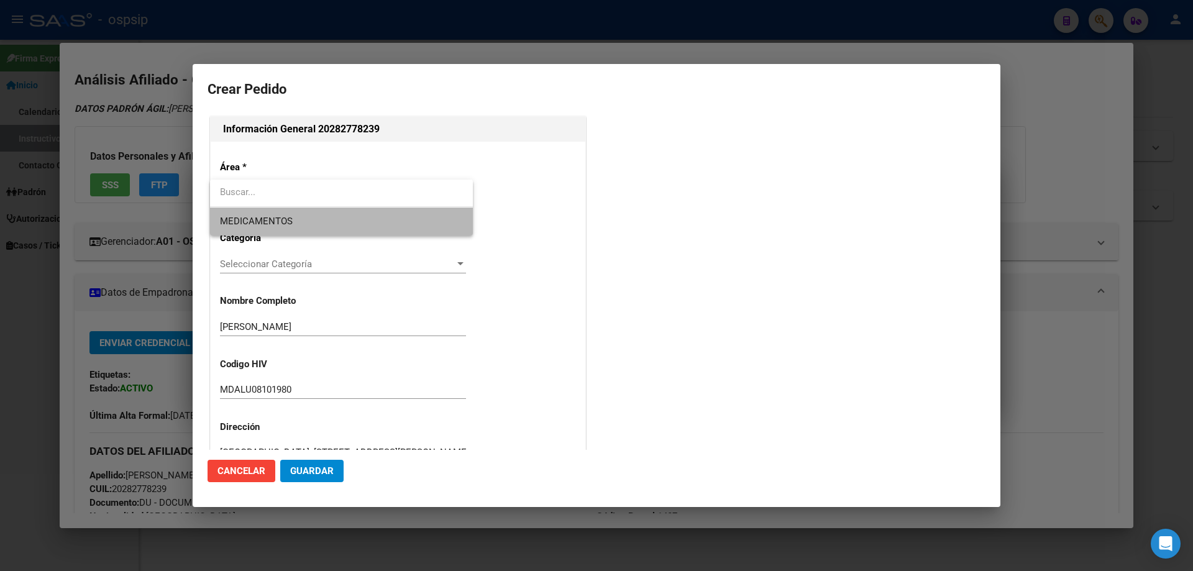
drag, startPoint x: 284, startPoint y: 192, endPoint x: 284, endPoint y: 222, distance: 29.8
click at [285, 219] on span "MEDICAMENTOS" at bounding box center [341, 222] width 243 height 28
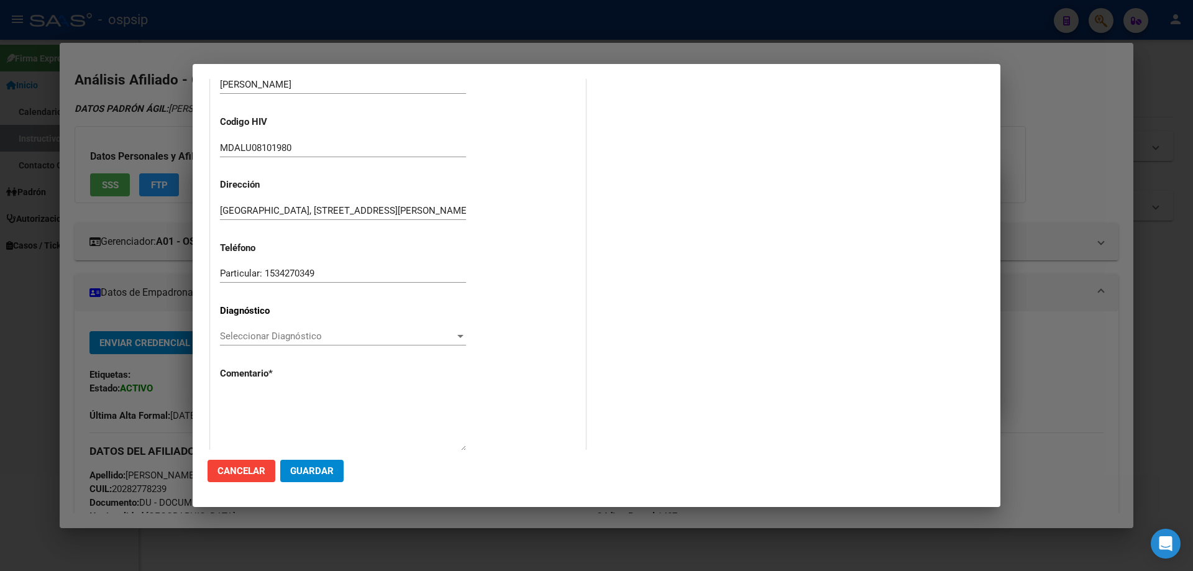
scroll to position [279, 0]
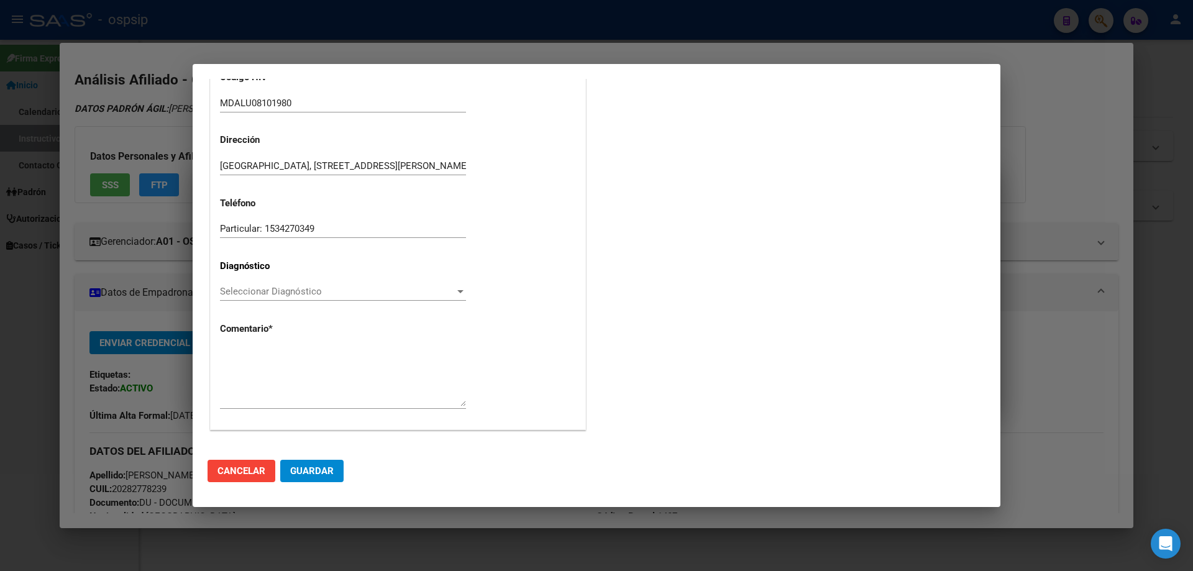
click at [229, 287] on span "Seleccionar Diagnóstico" at bounding box center [337, 291] width 235 height 11
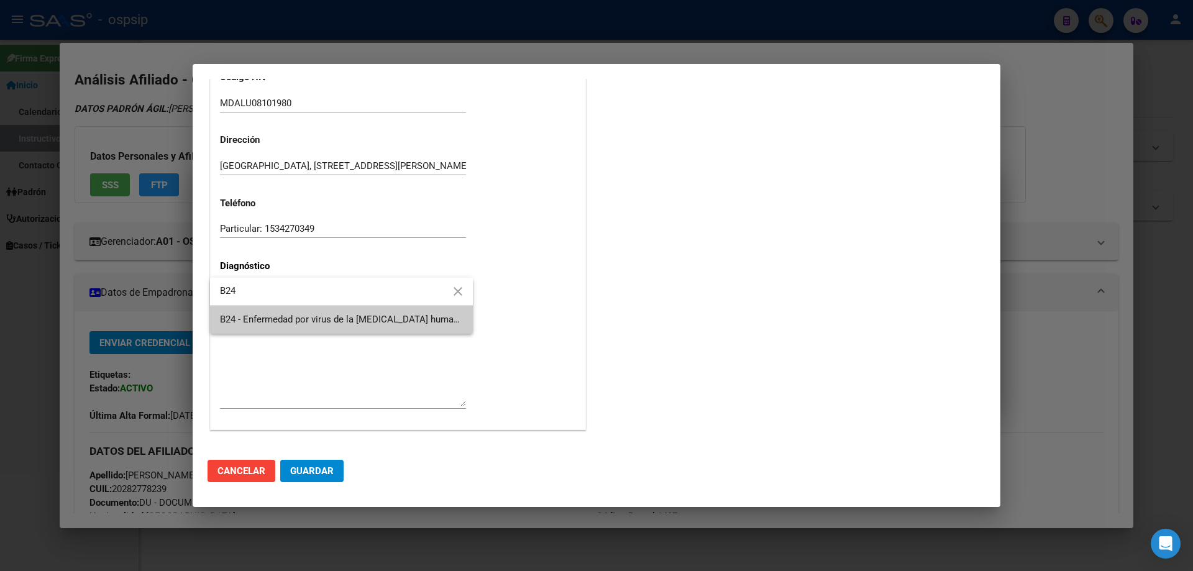
type input "B24"
click at [256, 309] on span "B24 - Enfermedad por virus de la [MEDICAL_DATA] humana [VIH], sin otra especifi…" at bounding box center [341, 320] width 243 height 28
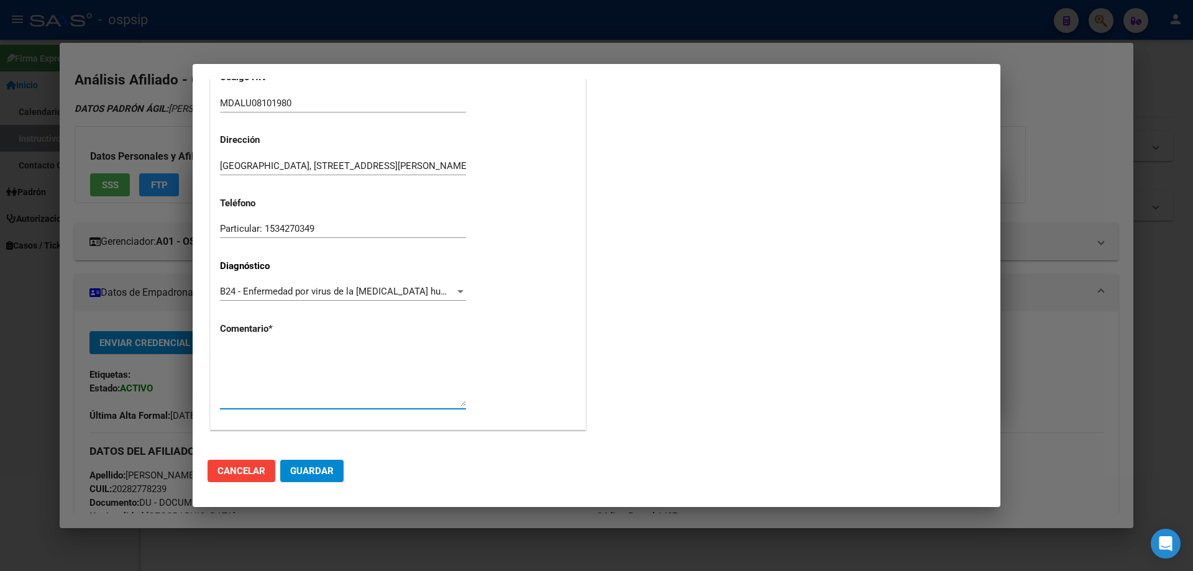
paste textarea "SIGLA CORRECTA: MDALU08101980 MAIL: [EMAIL_ADDRESS][DOMAIN_NAME] TEL: 153691-32…"
type textarea "SIGLA CORRECTA: MDALU08101980 MAIL: [EMAIL_ADDRESS][DOMAIN_NAME] TEL: 153691-32…"
click at [335, 467] on button "Guardar" at bounding box center [311, 471] width 63 height 22
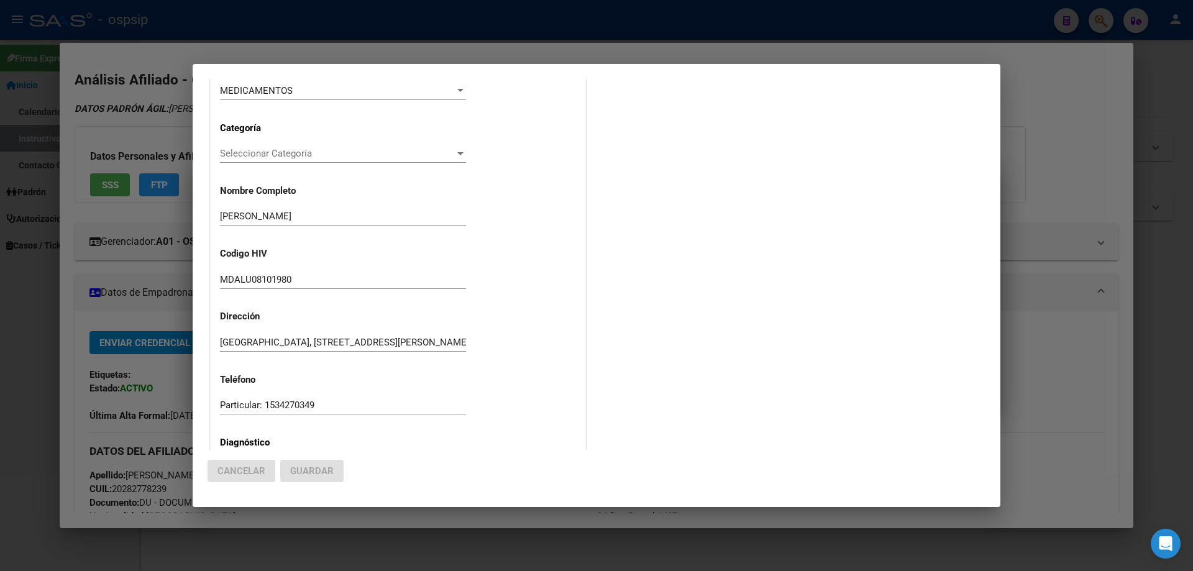
scroll to position [0, 0]
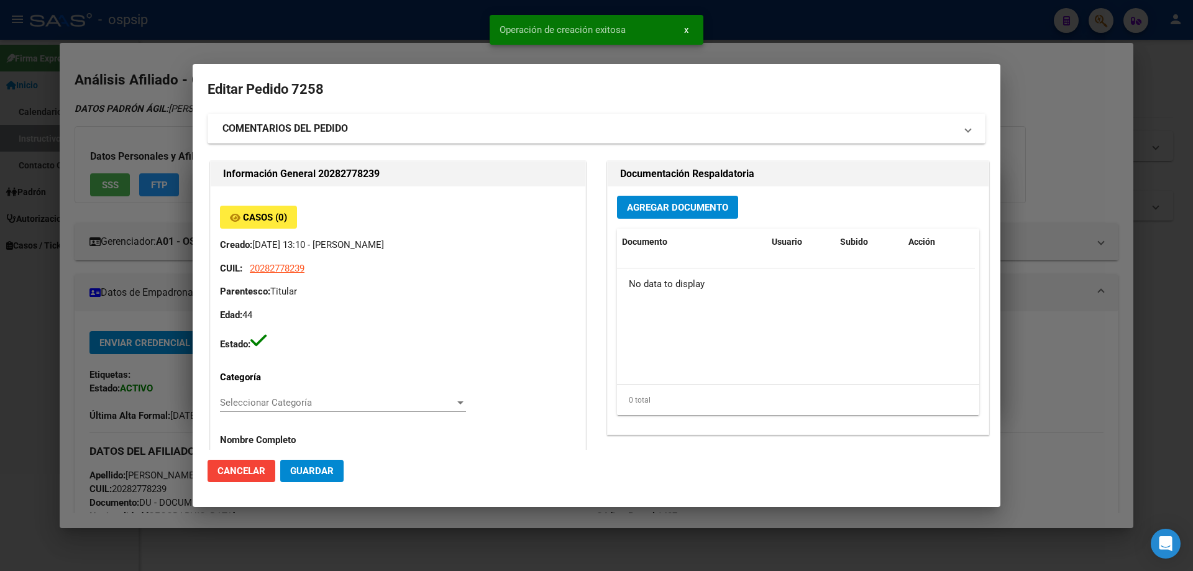
click at [664, 216] on button "Agregar Documento" at bounding box center [677, 207] width 121 height 23
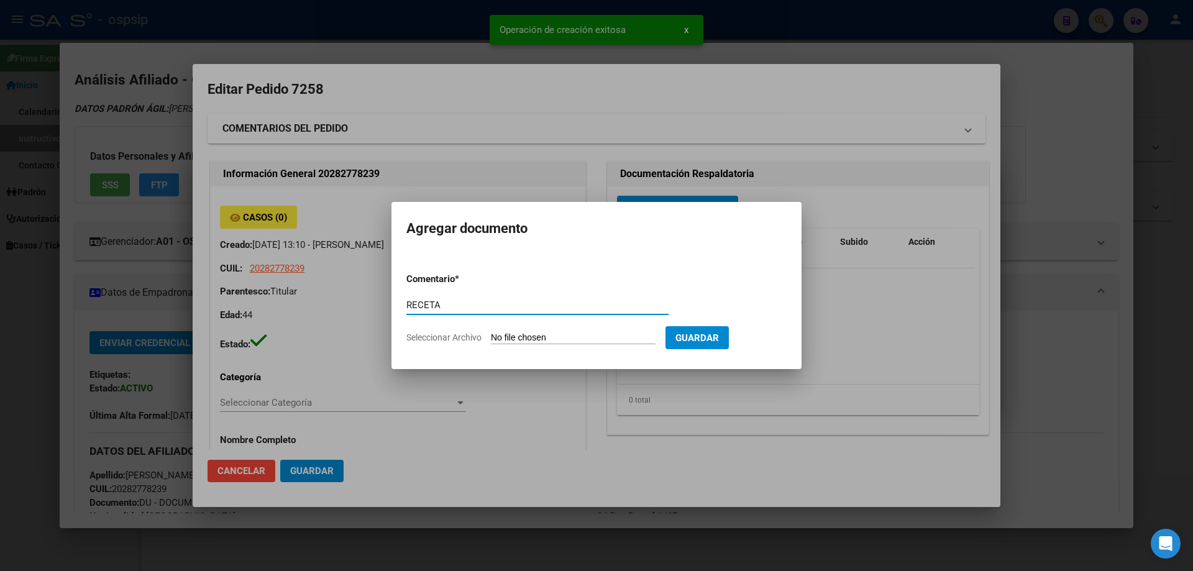
type input "RECETA"
click at [515, 349] on form "Comentario * RECETA Comentario Seleccionar Archivo Guardar" at bounding box center [596, 308] width 380 height 91
click at [518, 342] on input "Seleccionar Archivo" at bounding box center [573, 339] width 165 height 12
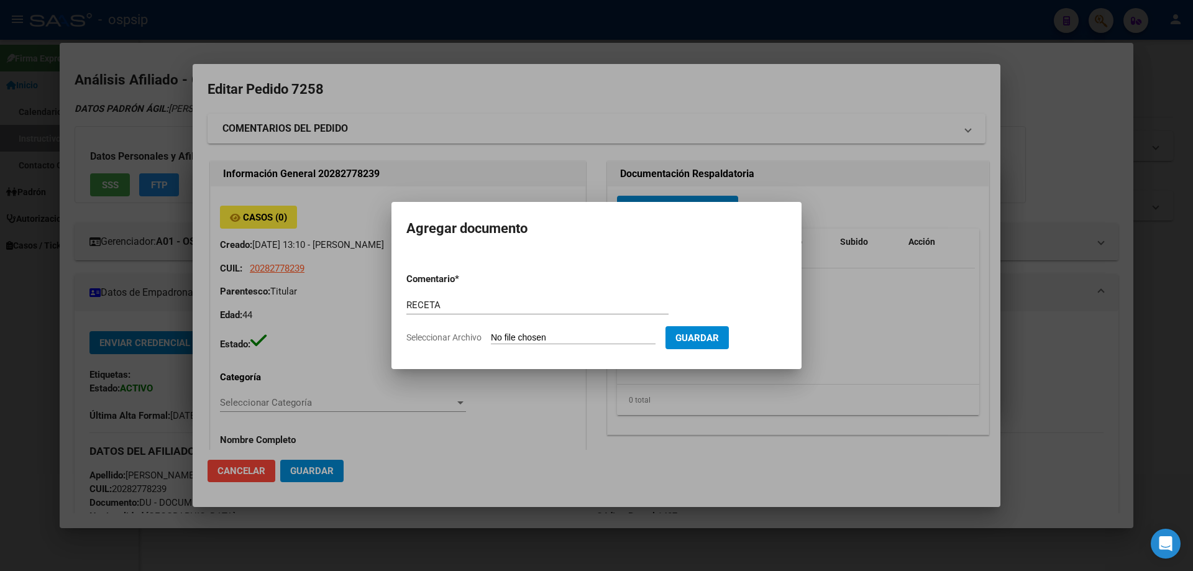
type input "C:\fakepath\gmail_images20250917_131429.png"
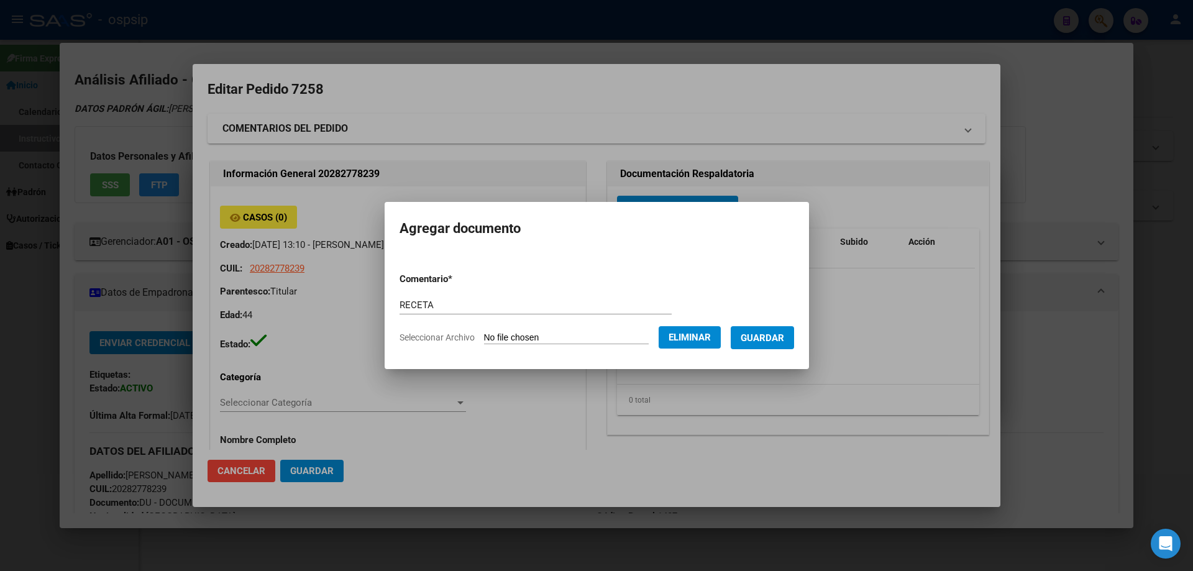
click at [764, 343] on span "Guardar" at bounding box center [763, 338] width 44 height 11
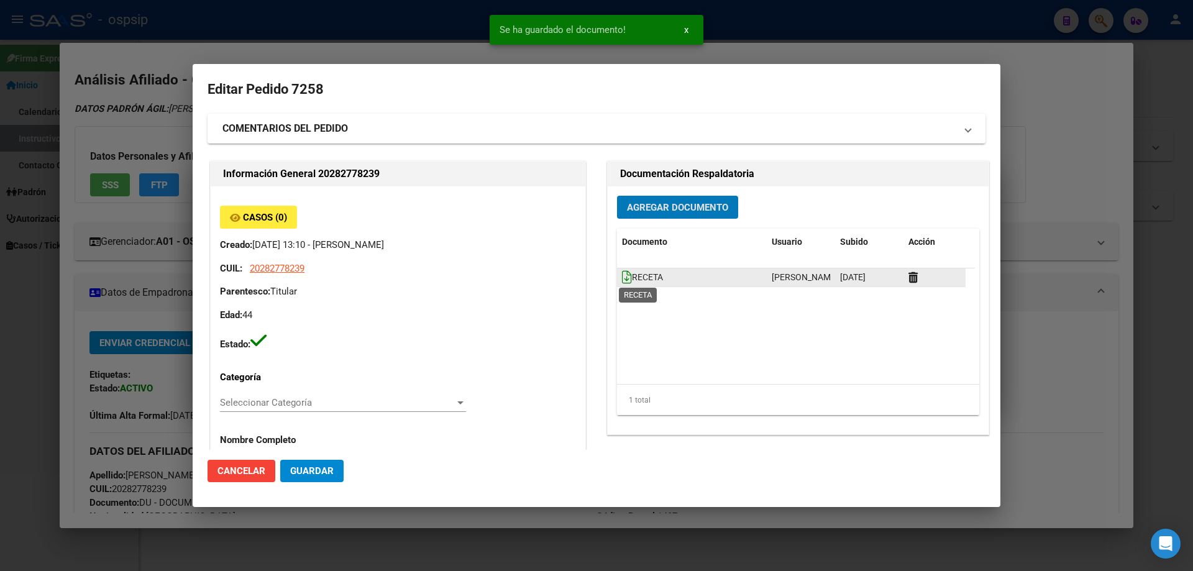
click at [622, 279] on icon at bounding box center [627, 277] width 10 height 14
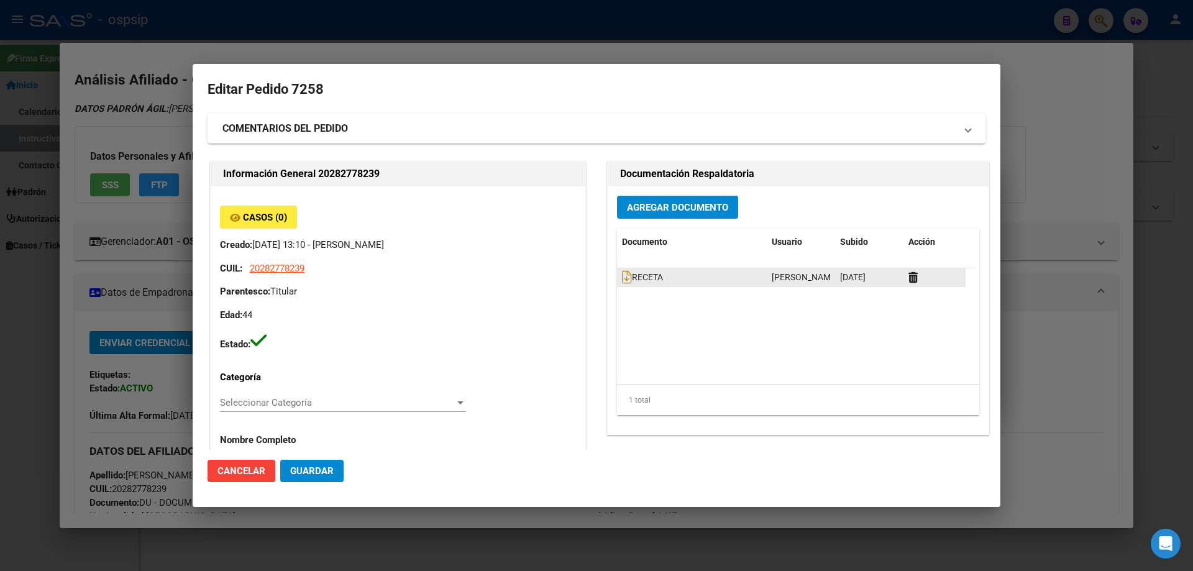
click at [617, 277] on datatable-body-cell "RECETA" at bounding box center [692, 277] width 150 height 18
click at [622, 277] on icon at bounding box center [627, 277] width 10 height 14
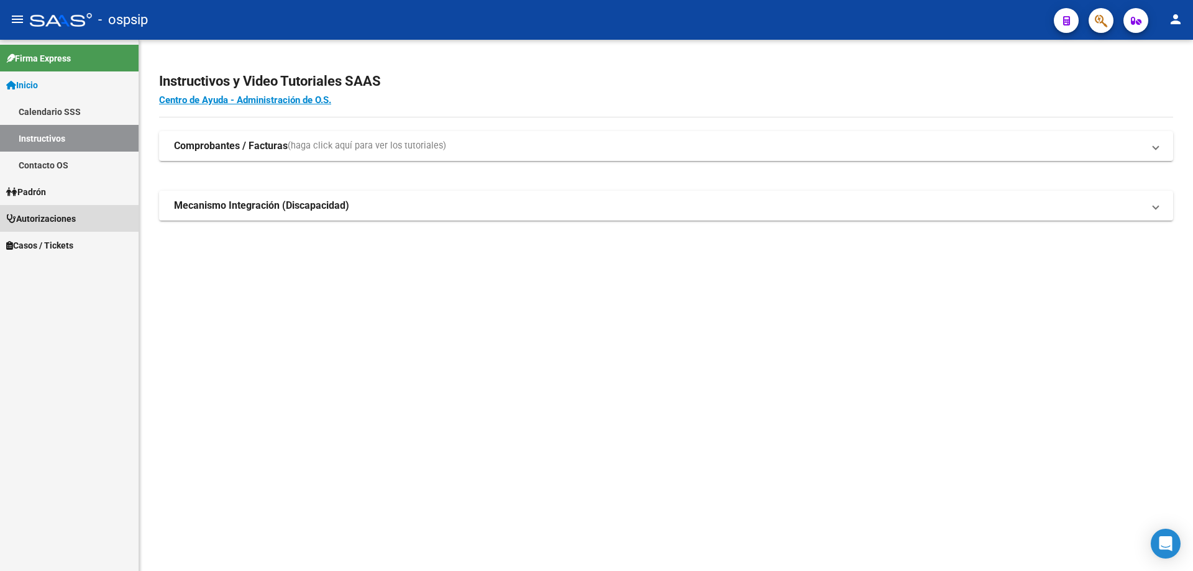
click at [60, 224] on span "Autorizaciones" at bounding box center [41, 219] width 70 height 14
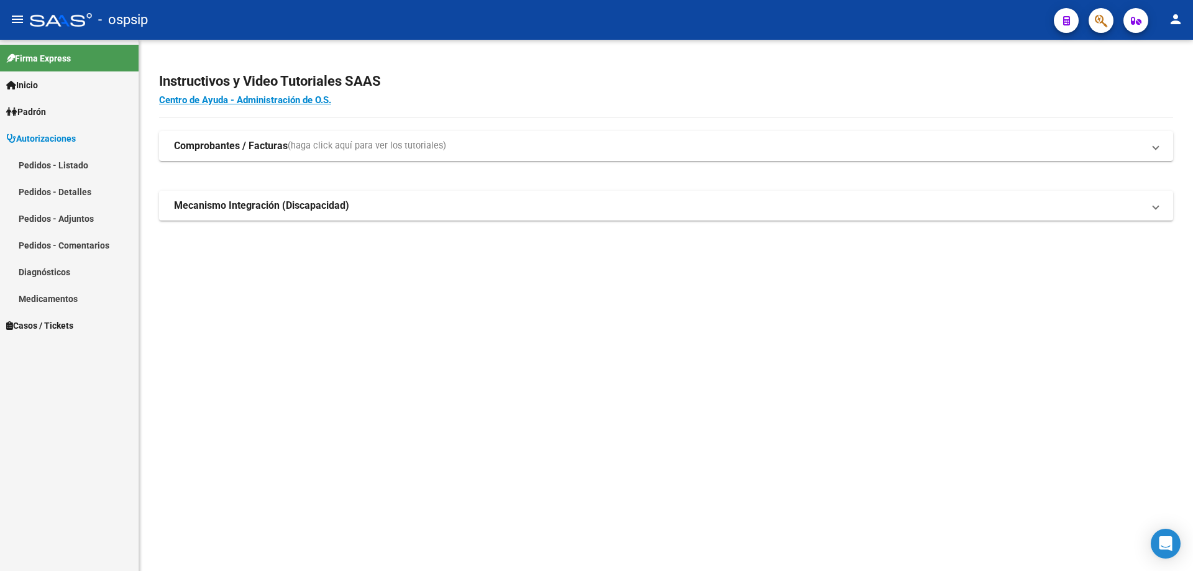
click at [80, 168] on link "Pedidos - Listado" at bounding box center [69, 165] width 139 height 27
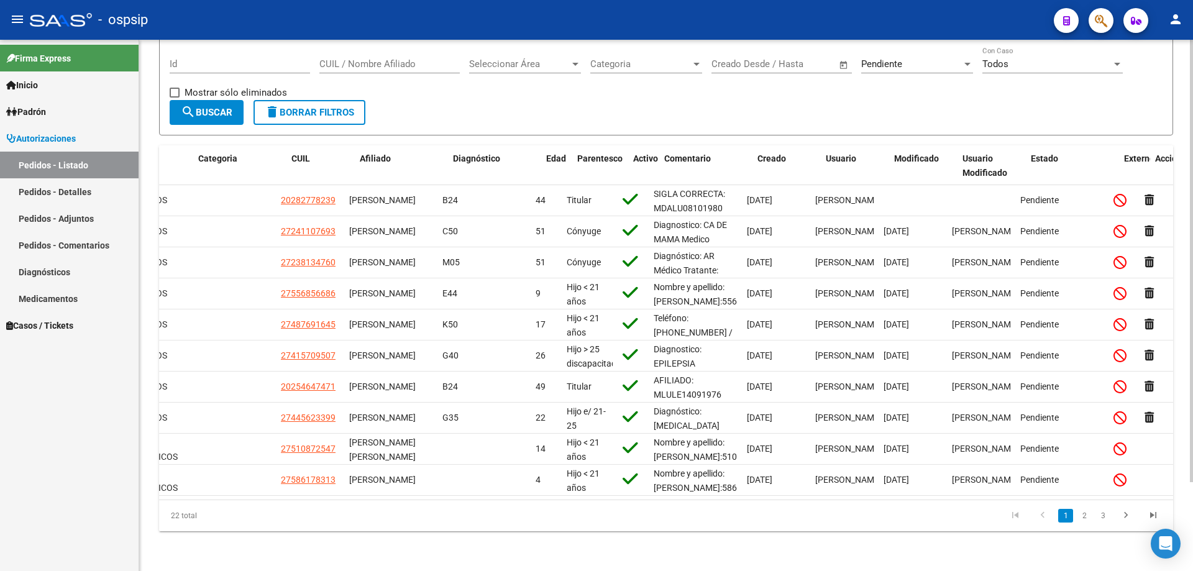
scroll to position [0, 179]
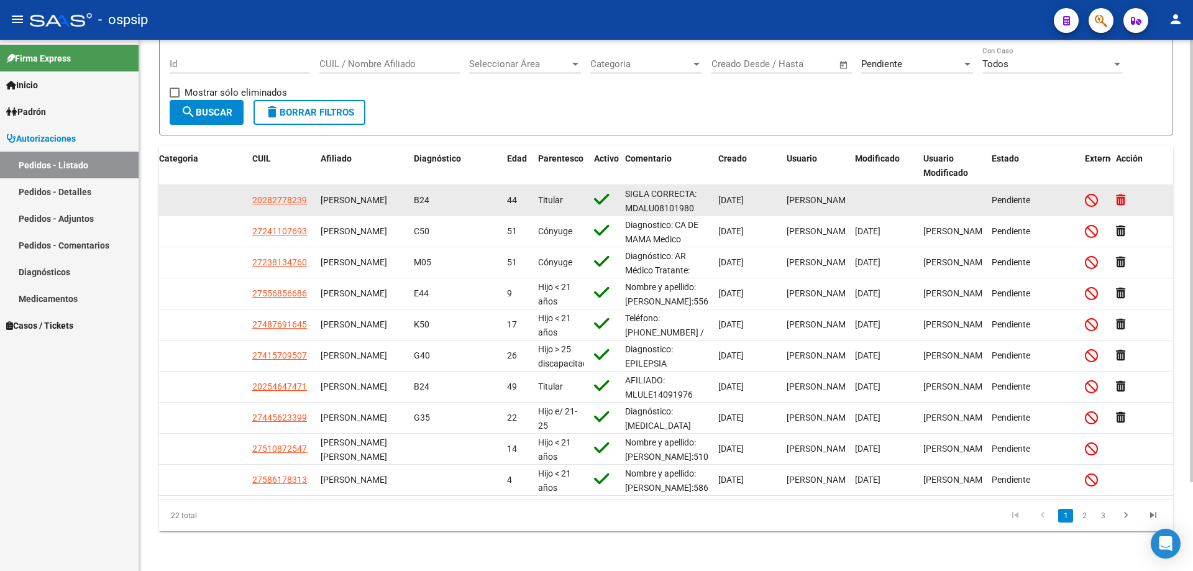
click at [1121, 194] on icon at bounding box center [1120, 200] width 9 height 12
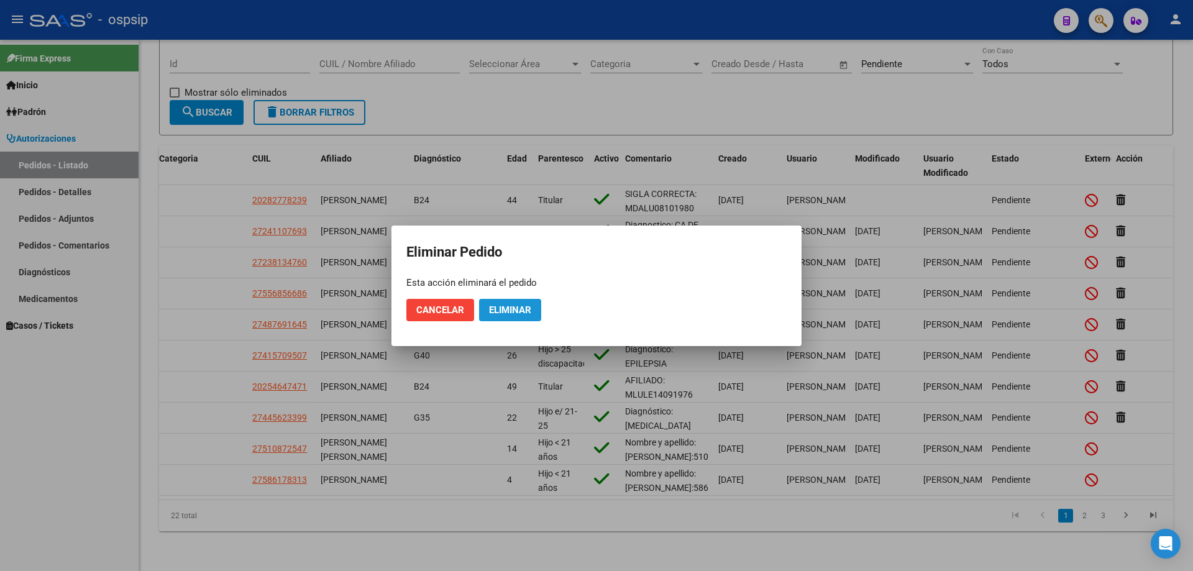
click at [526, 302] on button "Eliminar" at bounding box center [510, 310] width 62 height 22
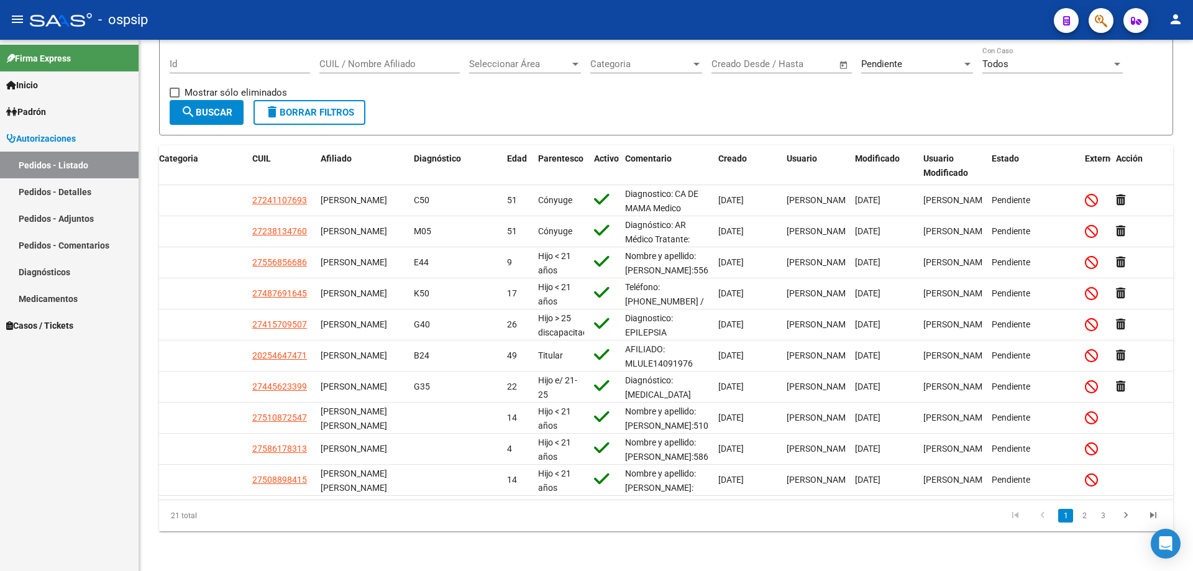
click at [1099, 19] on icon "button" at bounding box center [1101, 21] width 12 height 14
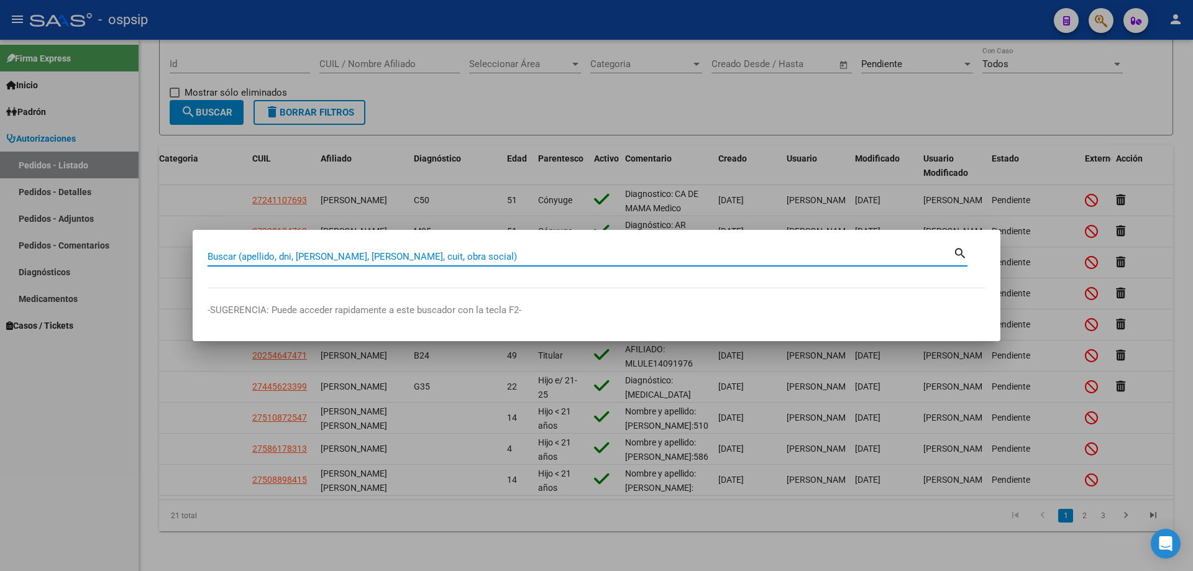
paste input "23167284779"
type input "23167284779"
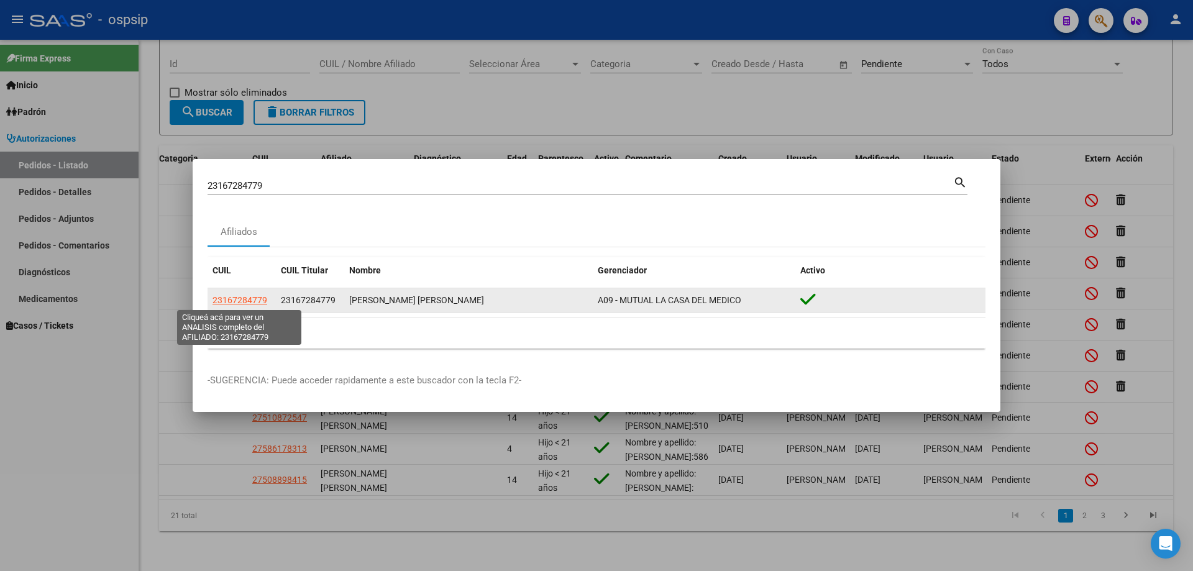
click at [259, 296] on span "23167284779" at bounding box center [240, 300] width 55 height 10
type textarea "23167284779"
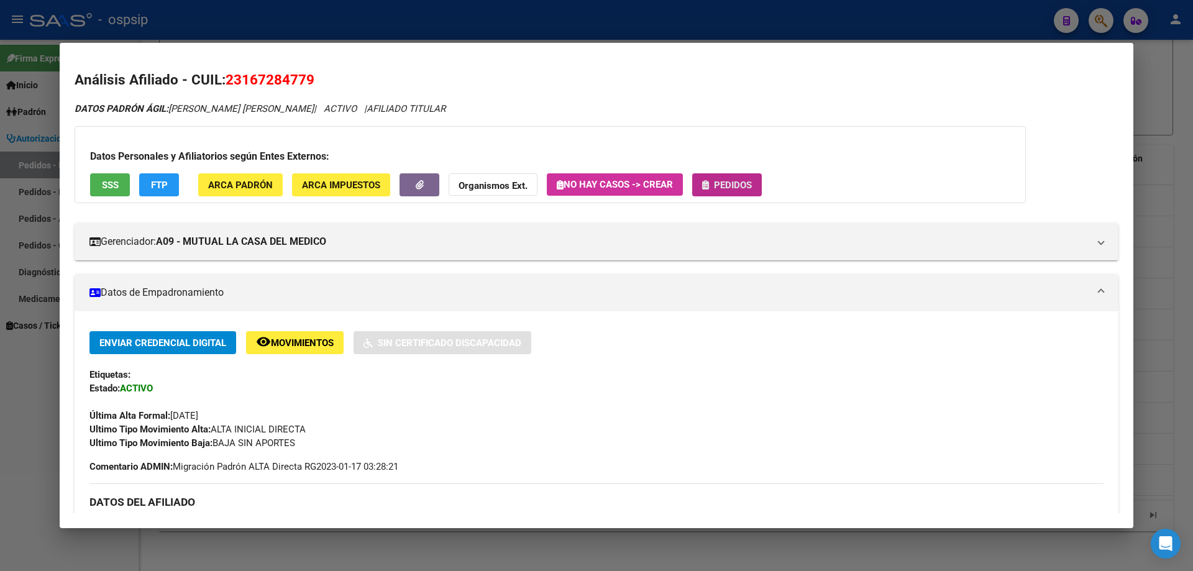
click at [729, 175] on button "Pedidos" at bounding box center [727, 184] width 70 height 23
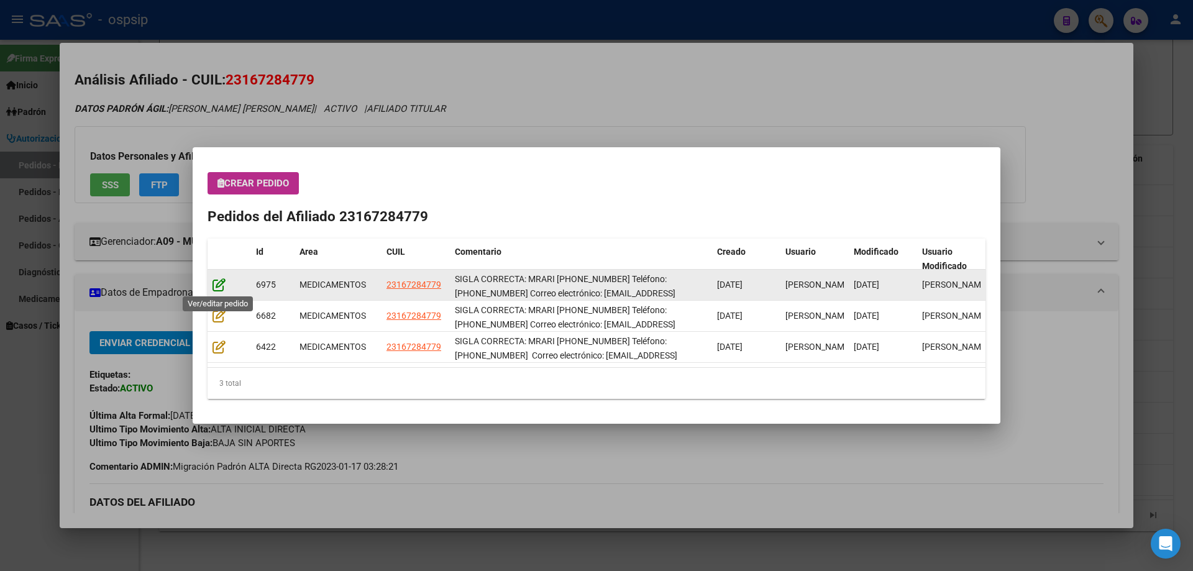
click at [216, 284] on icon at bounding box center [219, 285] width 13 height 14
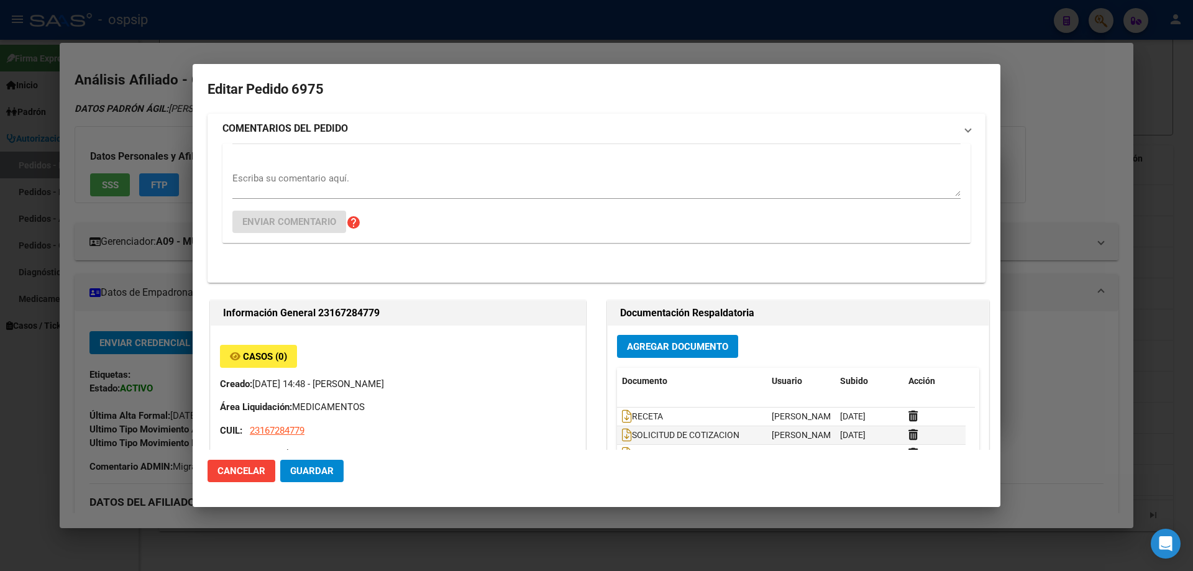
type input "Santa Fe, [GEOGRAPHIC_DATA], HERMANA [PERSON_NAME] 3016"
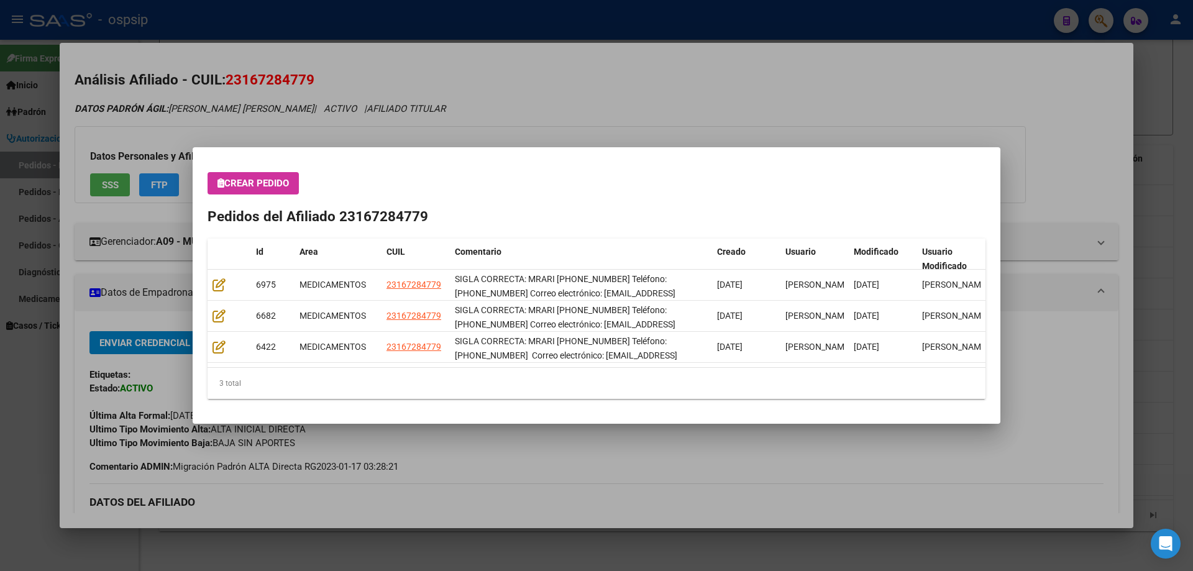
click at [257, 173] on button "Crear Pedido" at bounding box center [253, 183] width 91 height 22
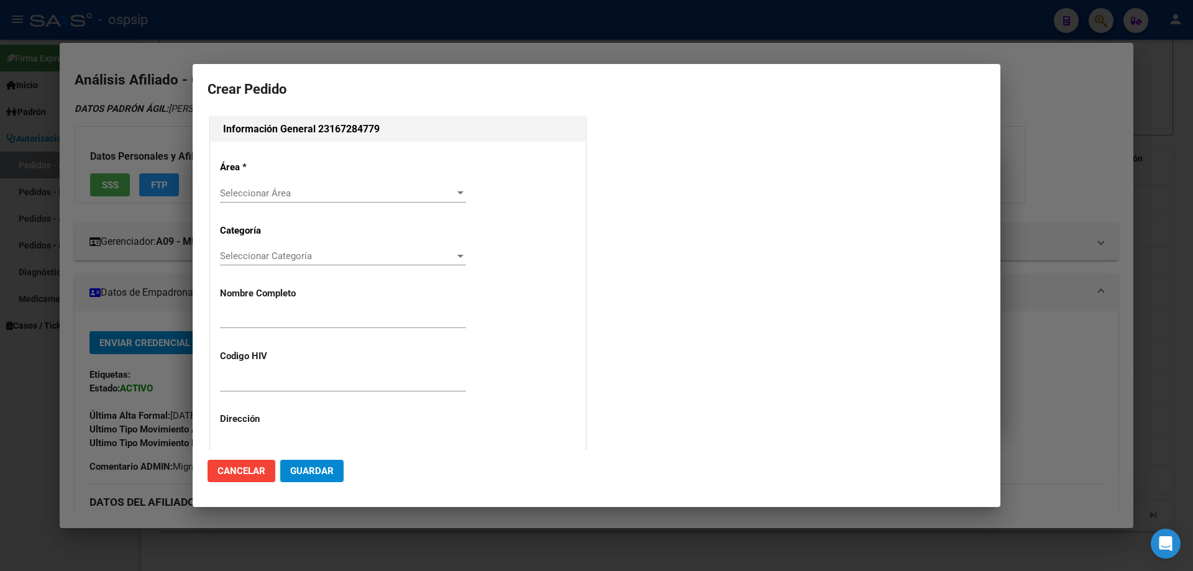
type input "[PERSON_NAME]"
type input "MRARI 31071964"
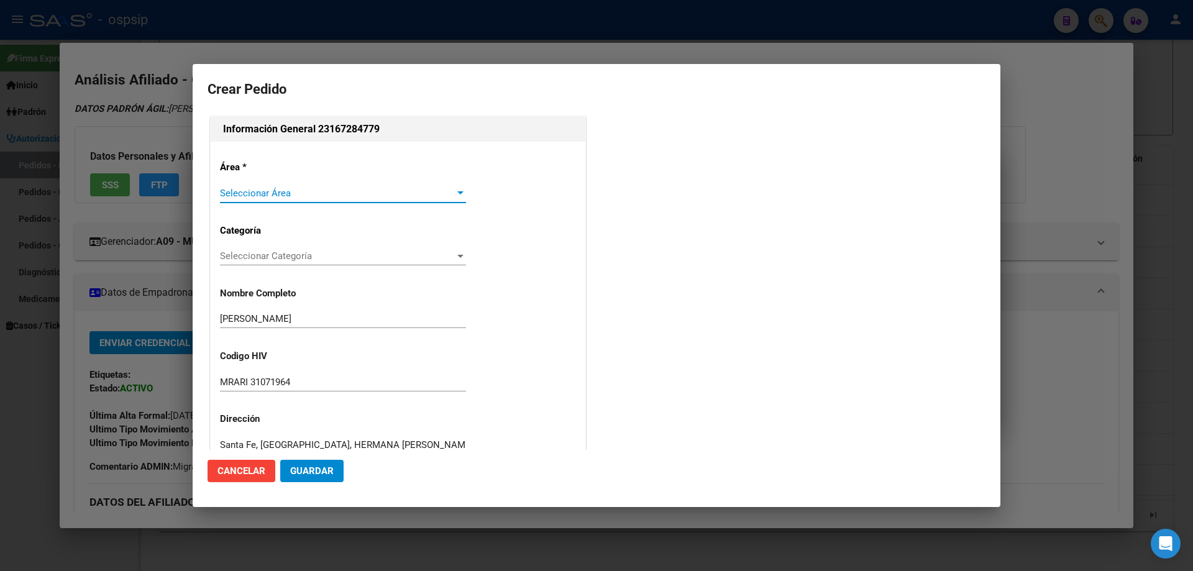
type input "SANTA FE, [GEOGRAPHIC_DATA], HERMANA [PERSON_NAME] 3016"
click at [249, 198] on span "Seleccionar Área" at bounding box center [337, 193] width 235 height 11
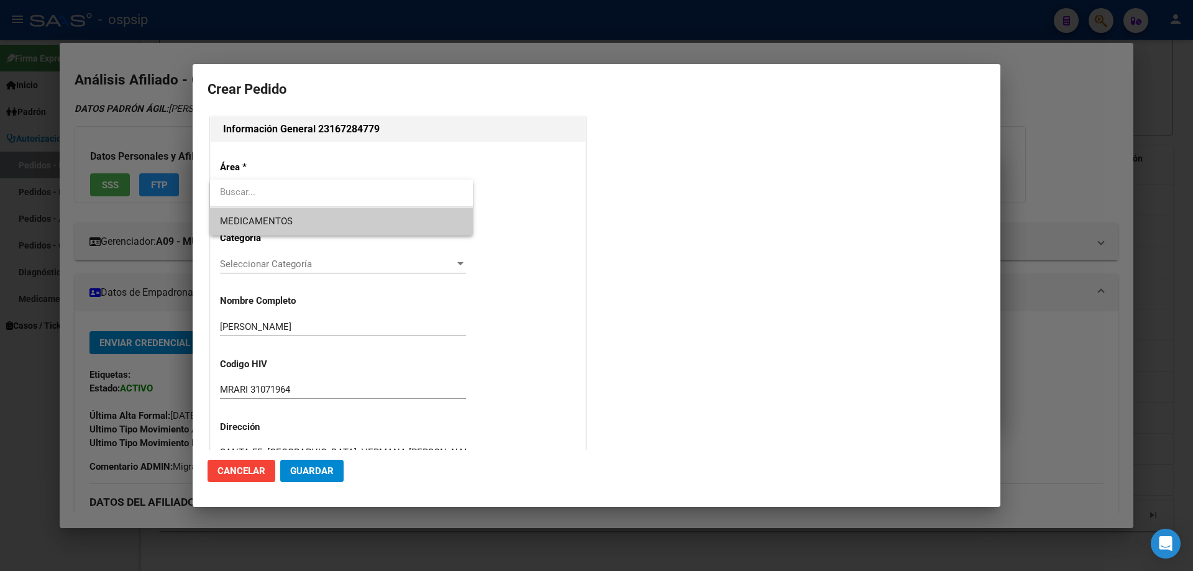
click at [250, 215] on span "MEDICAMENTOS" at bounding box center [341, 222] width 243 height 28
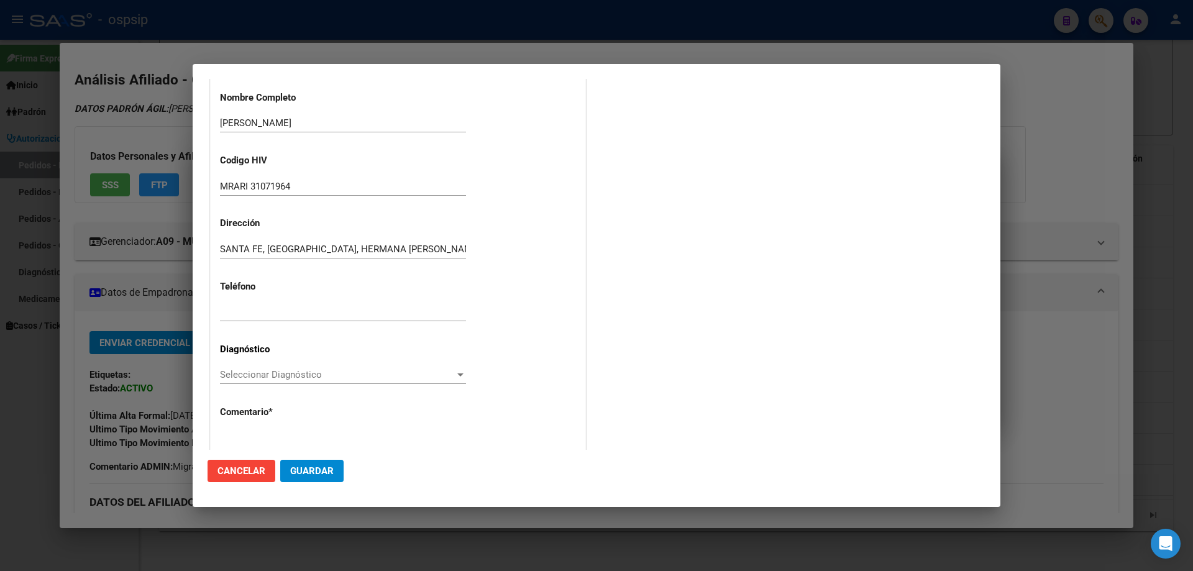
scroll to position [249, 0]
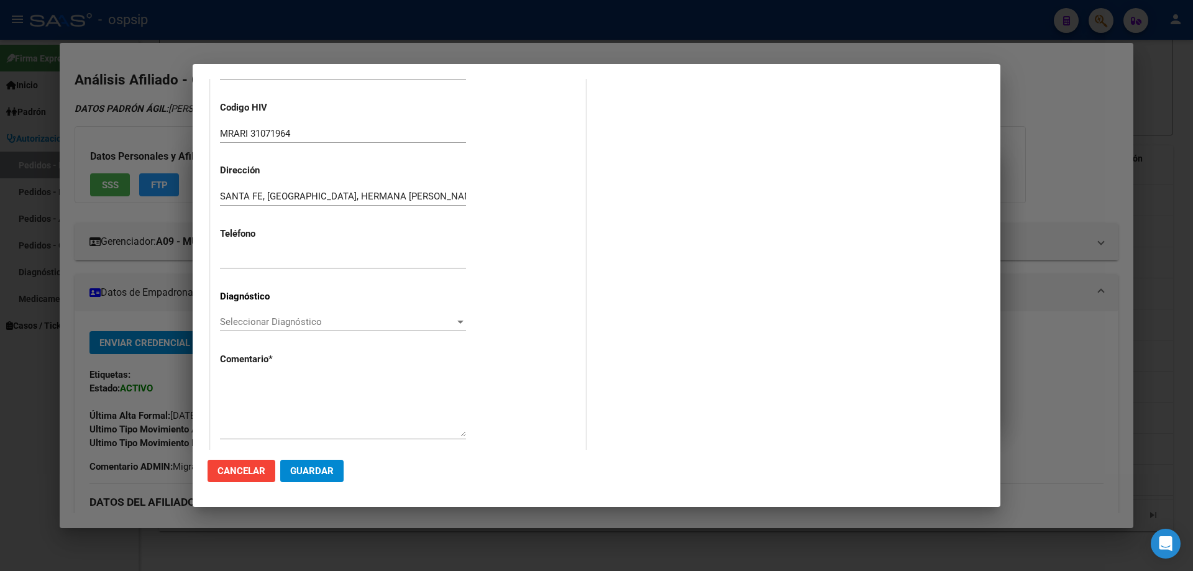
click at [265, 323] on span "Seleccionar Diagnóstico" at bounding box center [337, 321] width 235 height 11
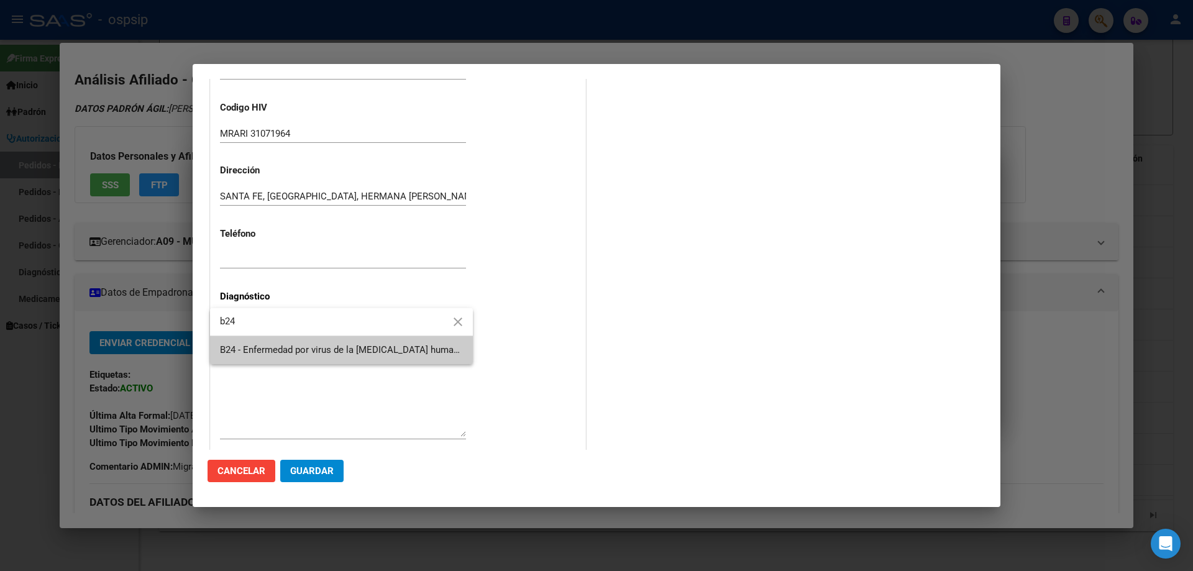
type input "b24"
click at [273, 344] on span "B24 - Enfermedad por virus de la [MEDICAL_DATA] humana [VIH], sin otra especifi…" at bounding box center [341, 350] width 243 height 28
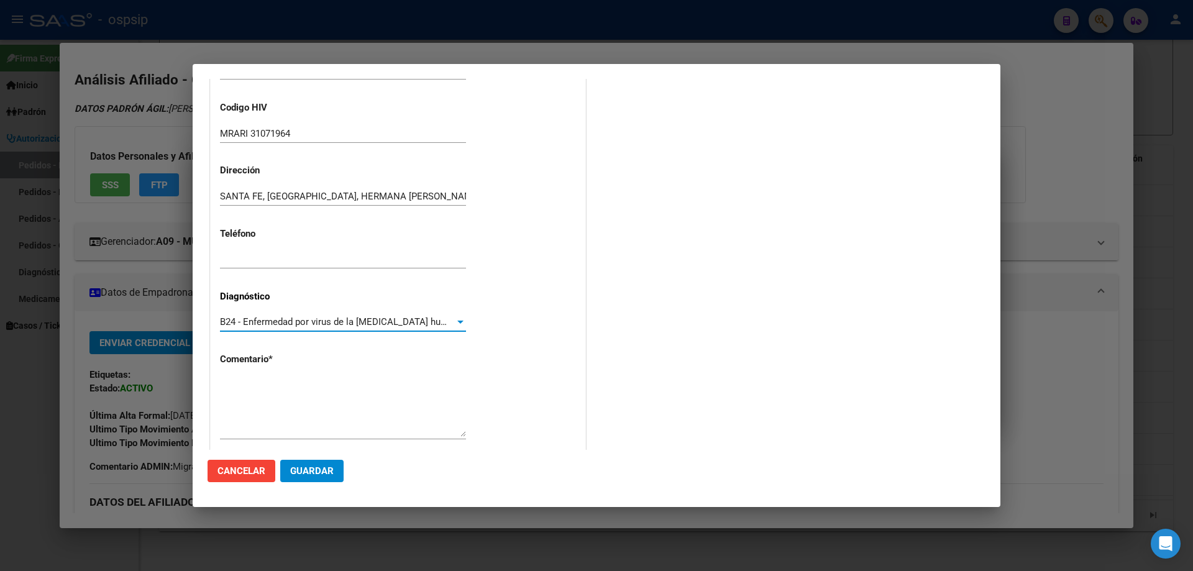
scroll to position [279, 0]
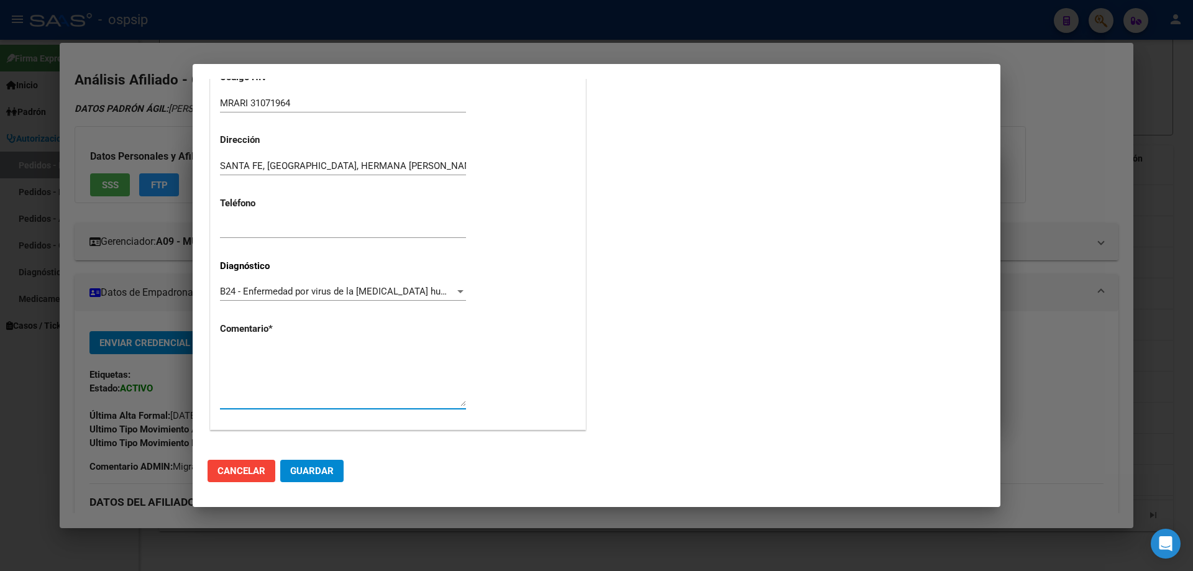
paste textarea "SIGLA CORRECTA: MRARI [PHONE_NUMBER] Teléfono: [PHONE_NUMBER] Correo electrónic…"
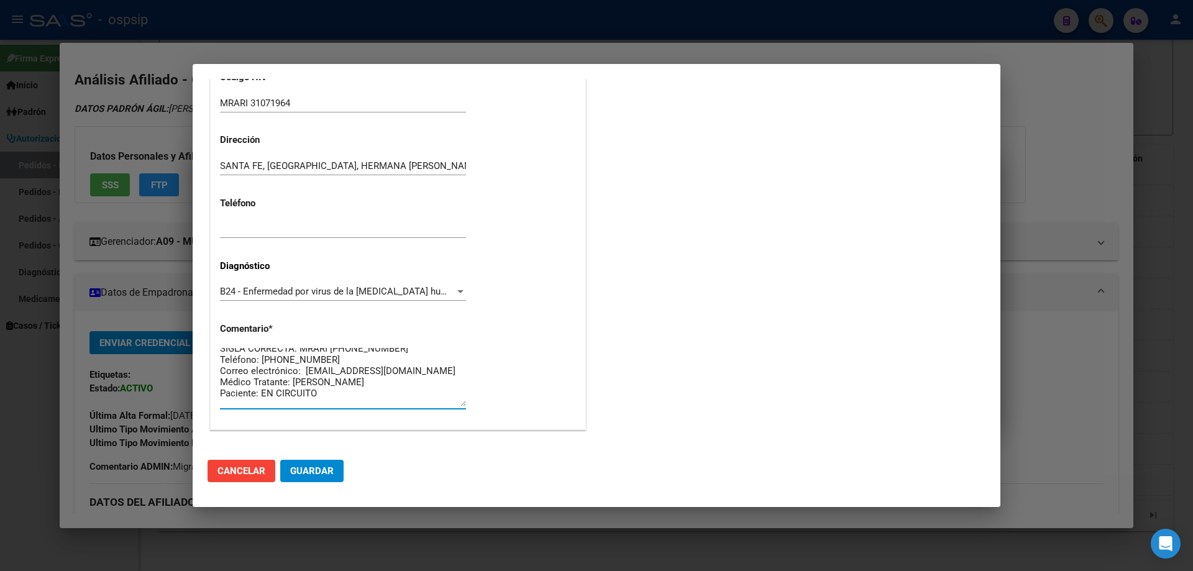
scroll to position [0, 0]
click at [327, 385] on textarea "SIGLA CORRECTA: MRARI [PHONE_NUMBER] Teléfono: [PHONE_NUMBER] Correo electrónic…" at bounding box center [343, 377] width 246 height 58
type textarea "SIGLA CORRECTA: MRARI [PHONE_NUMBER] Teléfono: [PHONE_NUMBER] Correo electrónic…"
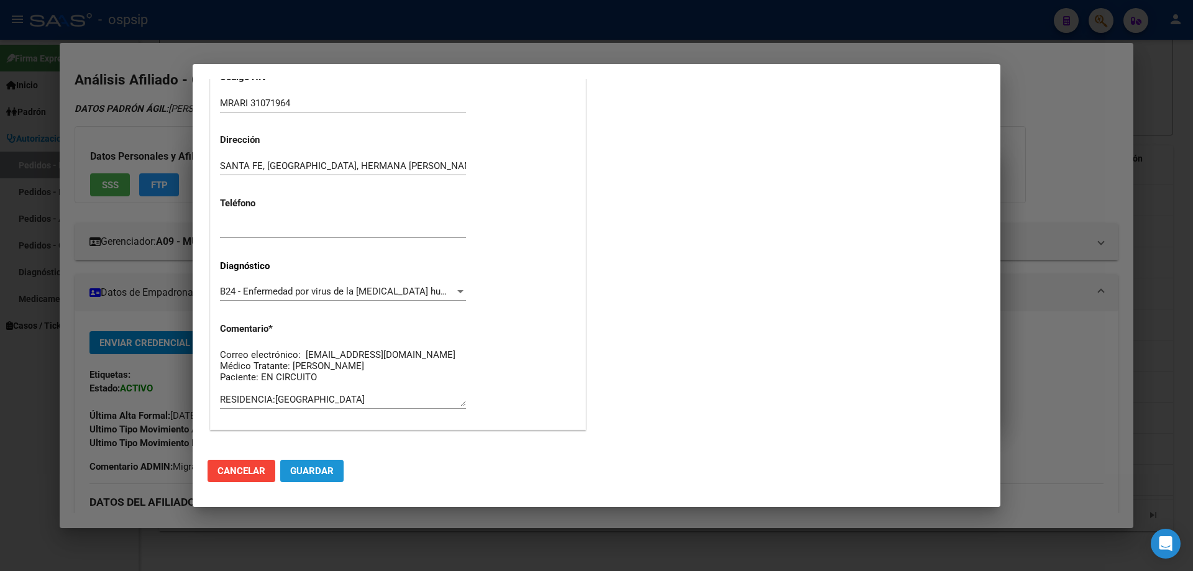
click at [326, 468] on span "Guardar" at bounding box center [312, 471] width 44 height 11
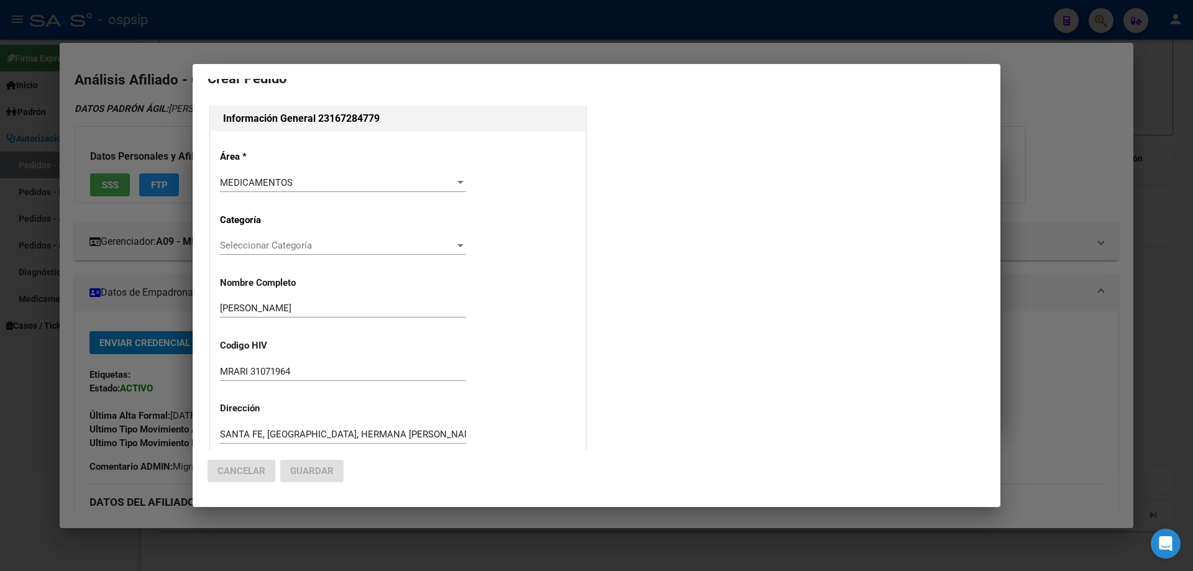
scroll to position [0, 0]
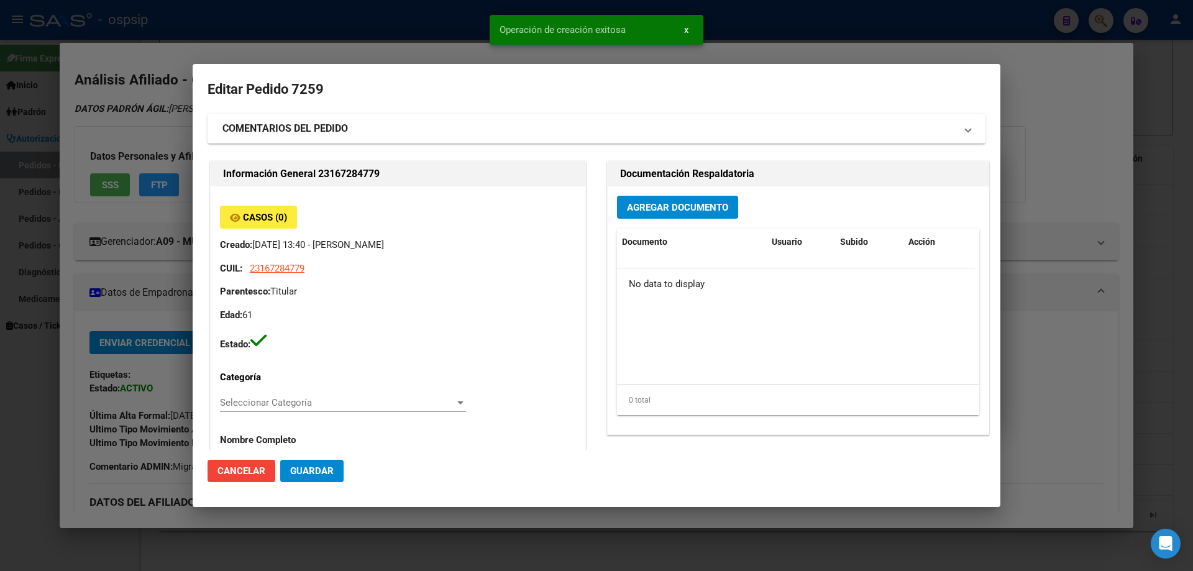
click at [685, 208] on span "Agregar Documento" at bounding box center [677, 207] width 101 height 11
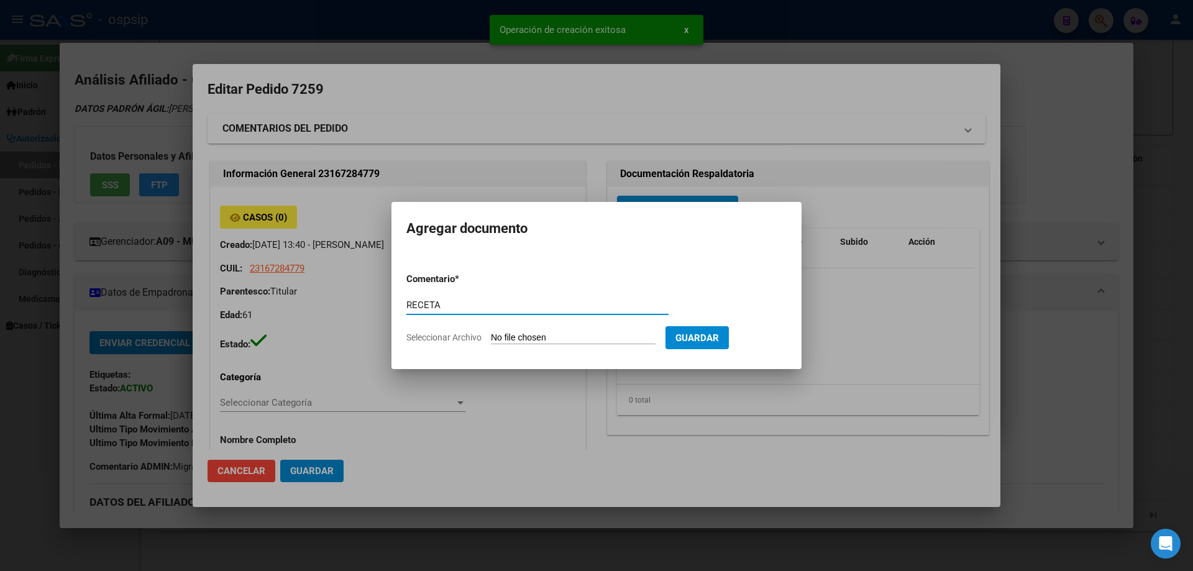
type input "RECETA"
click at [563, 333] on input "Seleccionar Archivo" at bounding box center [573, 339] width 165 height 12
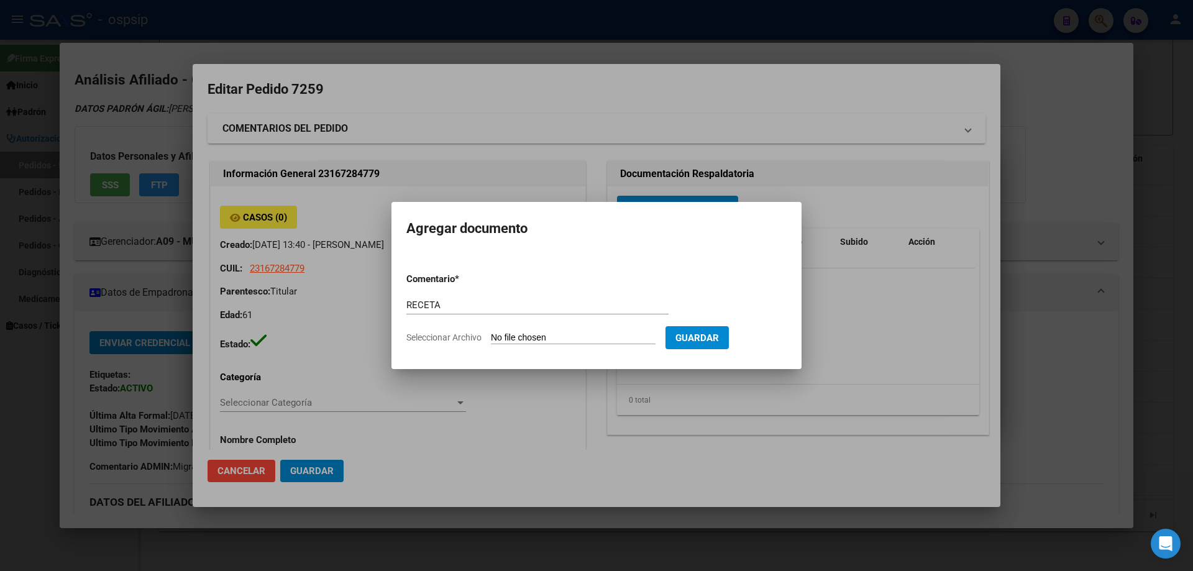
type input "C:\fakepath\IMG_20250917_183905498.jpg"
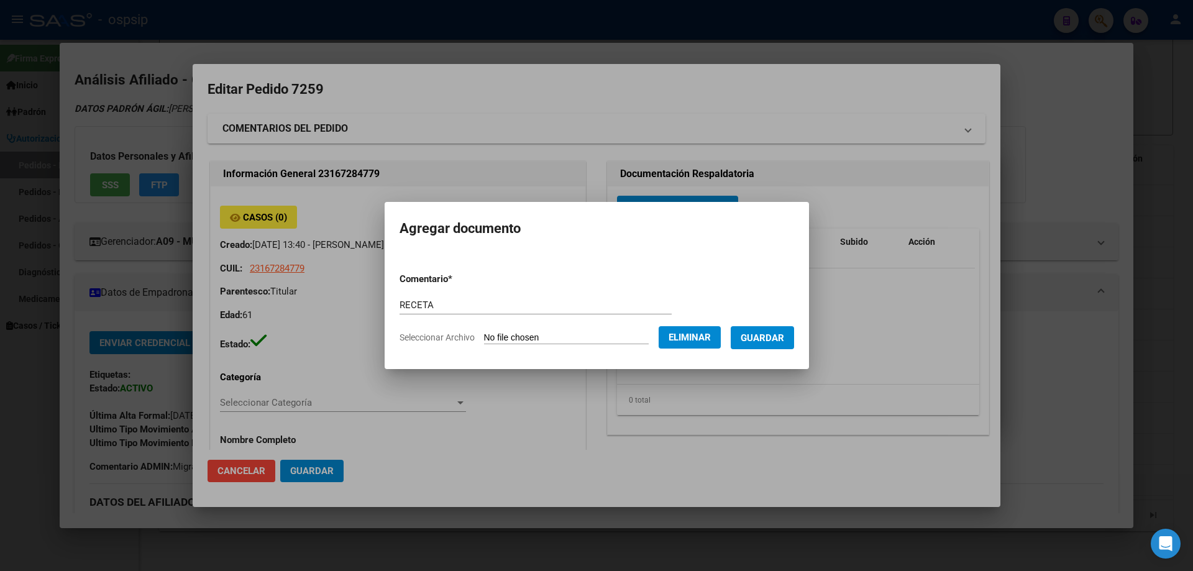
click at [776, 341] on span "Guardar" at bounding box center [763, 338] width 44 height 11
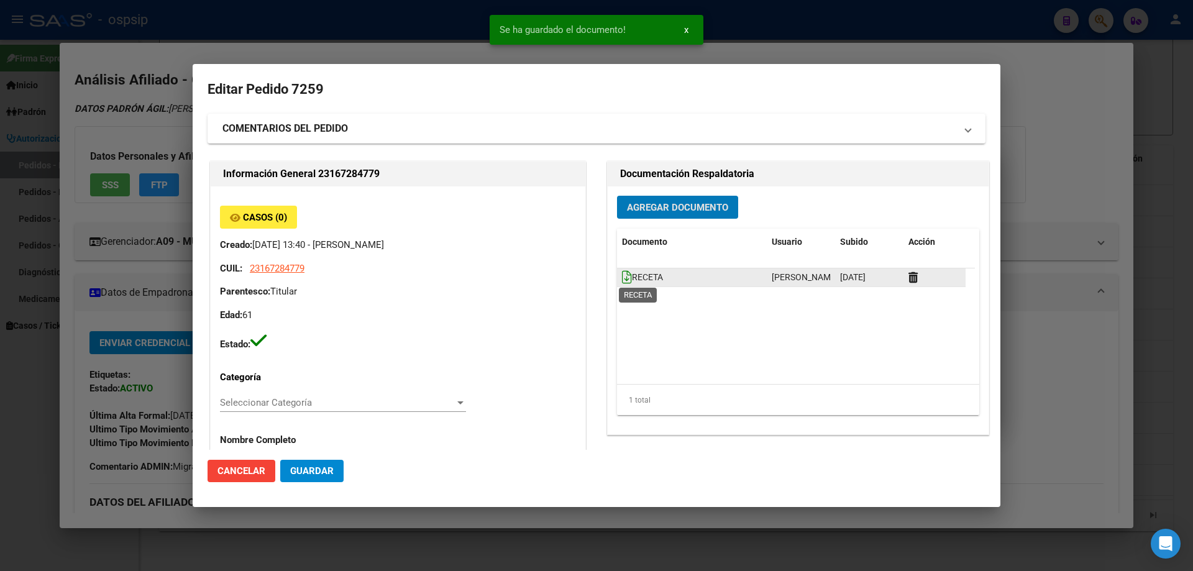
click at [622, 282] on icon at bounding box center [627, 277] width 10 height 14
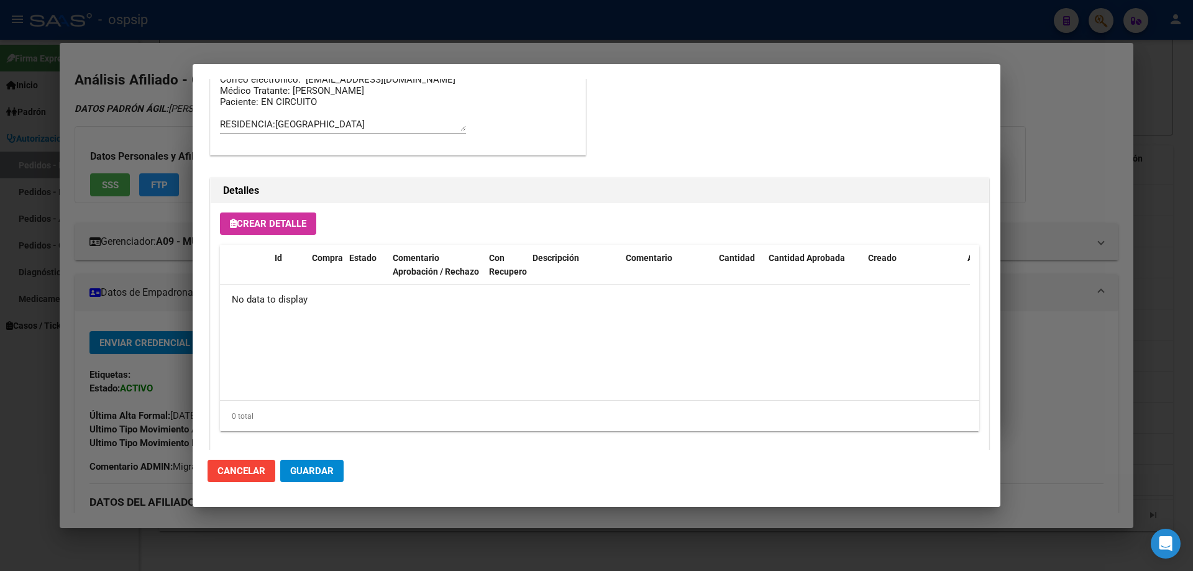
scroll to position [722, 0]
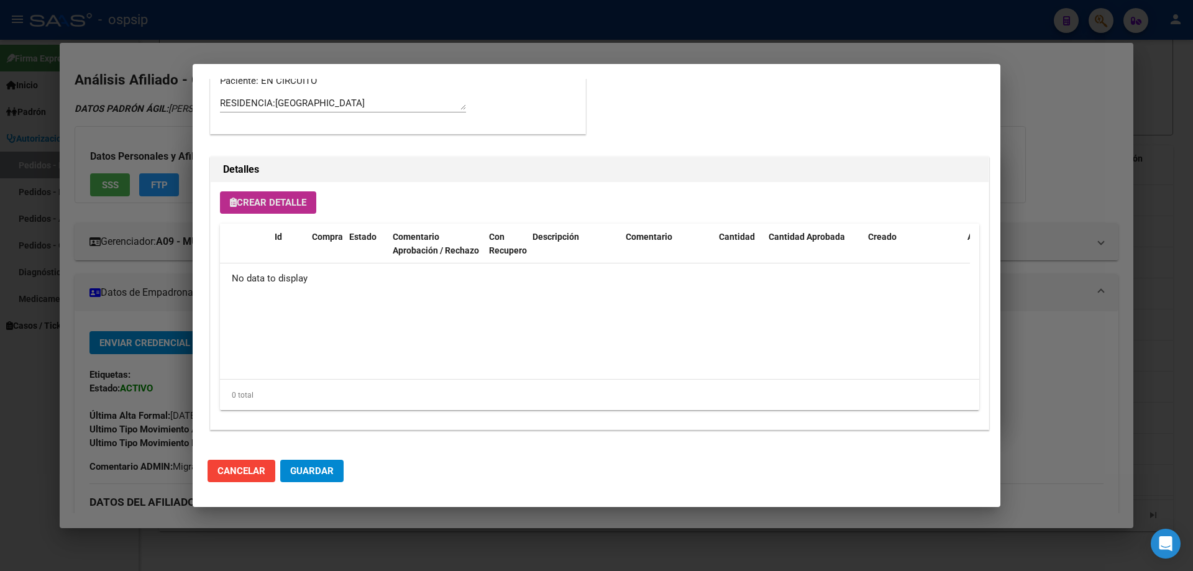
click at [291, 211] on button "Crear Detalle" at bounding box center [268, 202] width 96 height 22
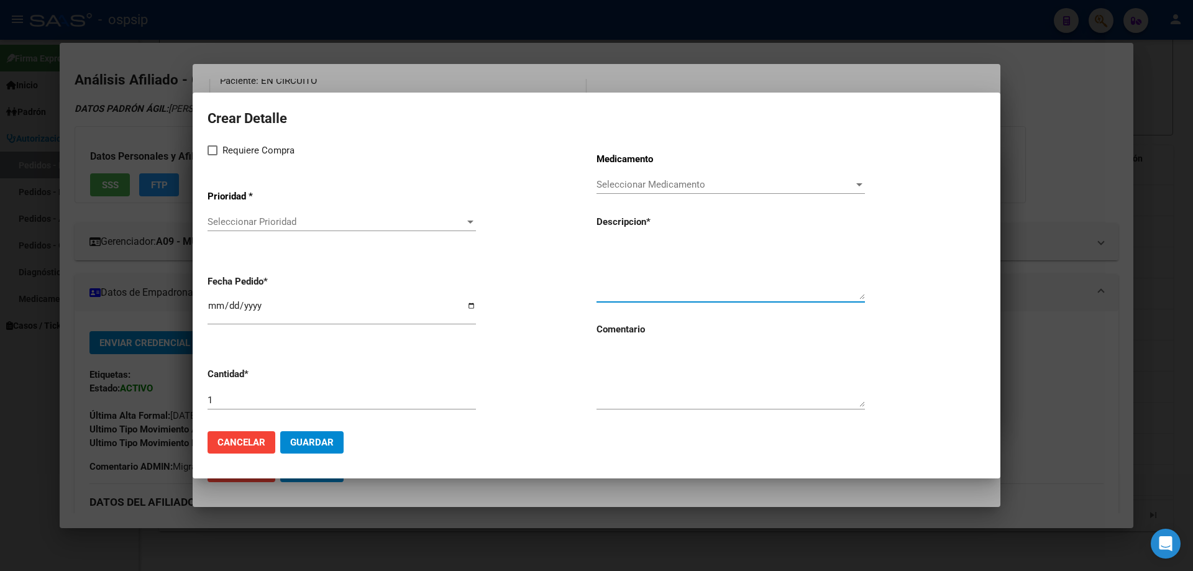
paste textarea "[MEDICAL_DATA] 400 mg comp.rec.x 60 (RAL)"
type textarea "[MEDICAL_DATA] 400 mg comp.rec.x 60 (RAL)"
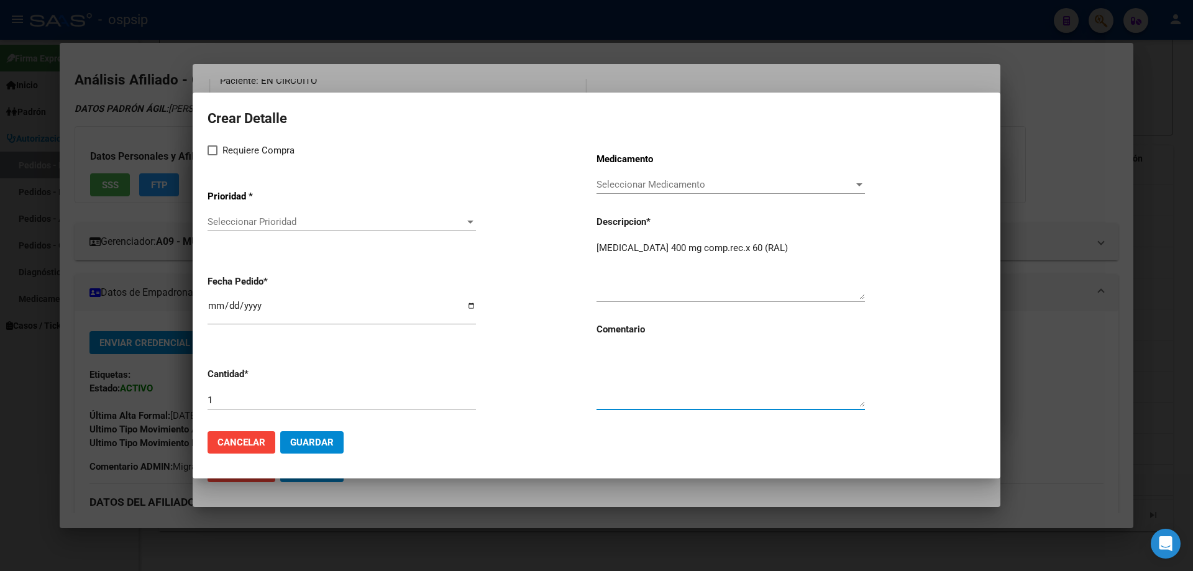
click at [634, 374] on textarea at bounding box center [731, 378] width 268 height 58
type textarea "MISMO TTO"
click at [226, 147] on span "Requiere Compra" at bounding box center [259, 150] width 72 height 15
click at [213, 155] on input "Requiere Compra" at bounding box center [212, 155] width 1 height 1
click at [218, 150] on label "Requiere Compra" at bounding box center [251, 150] width 87 height 15
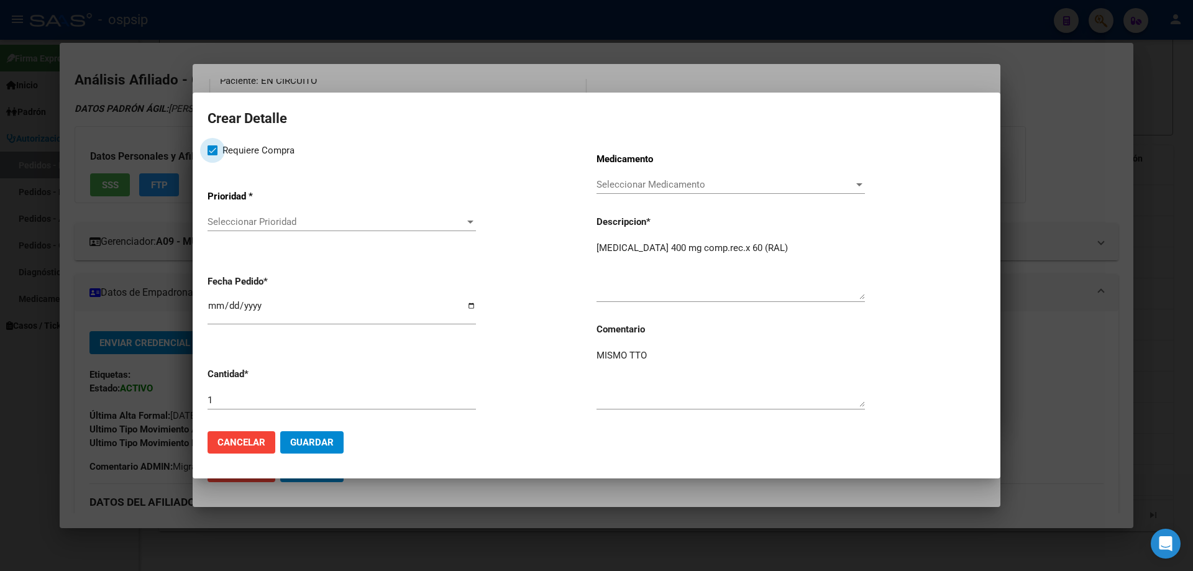
click at [213, 155] on input "Requiere Compra" at bounding box center [212, 155] width 1 height 1
click at [216, 155] on label "Requiere Compra" at bounding box center [251, 150] width 87 height 15
click at [213, 155] on input "Requiere Compra" at bounding box center [212, 155] width 1 height 1
checkbox input "true"
click at [247, 223] on span "Seleccionar Prioridad" at bounding box center [336, 221] width 257 height 11
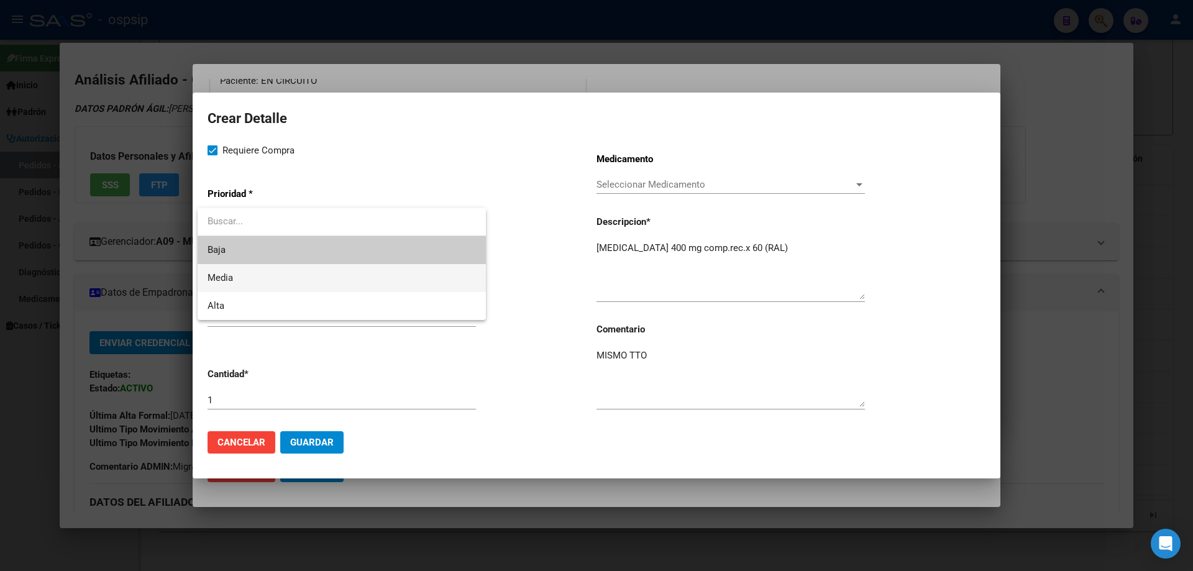
click at [252, 272] on span "Media" at bounding box center [342, 278] width 268 height 28
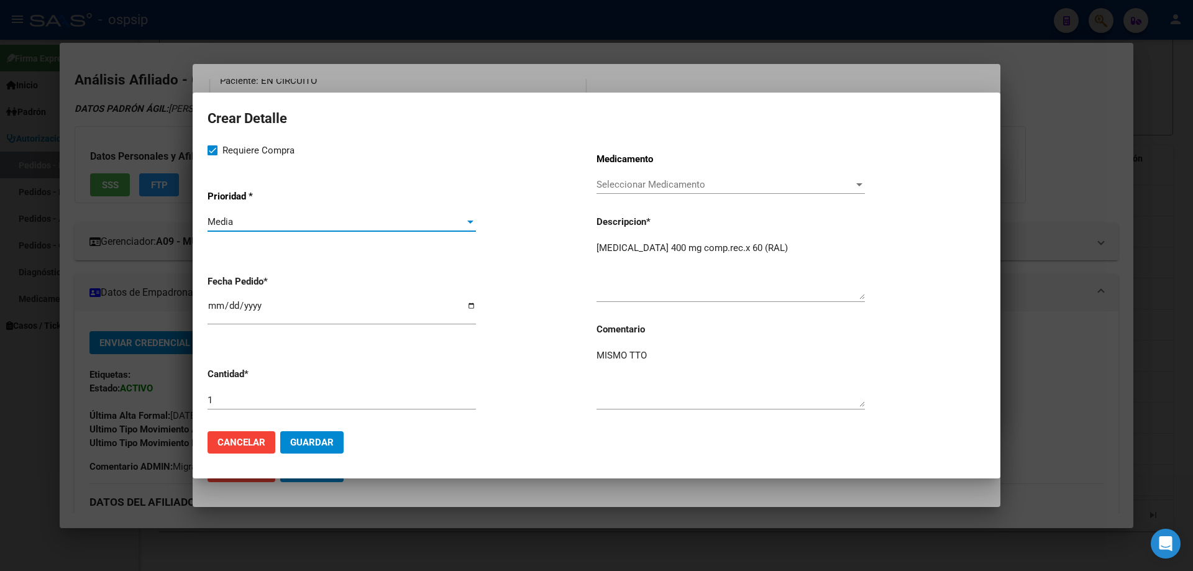
click at [206, 305] on mat-dialog-content "Crear Detalle Requiere Compra Prioridad * Media Seleccionar Prioridad Fecha Ped…" at bounding box center [597, 264] width 808 height 313
click at [217, 311] on input "[DATE]" at bounding box center [342, 311] width 268 height 20
type input "[DATE]"
click at [325, 439] on span "Guardar" at bounding box center [312, 442] width 44 height 11
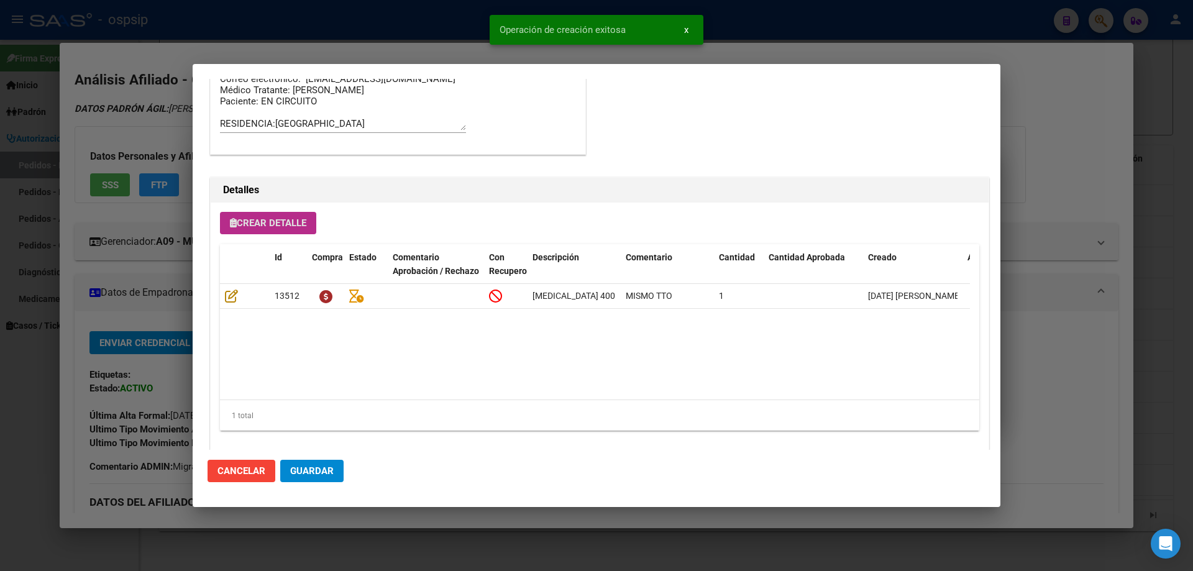
scroll to position [745, 0]
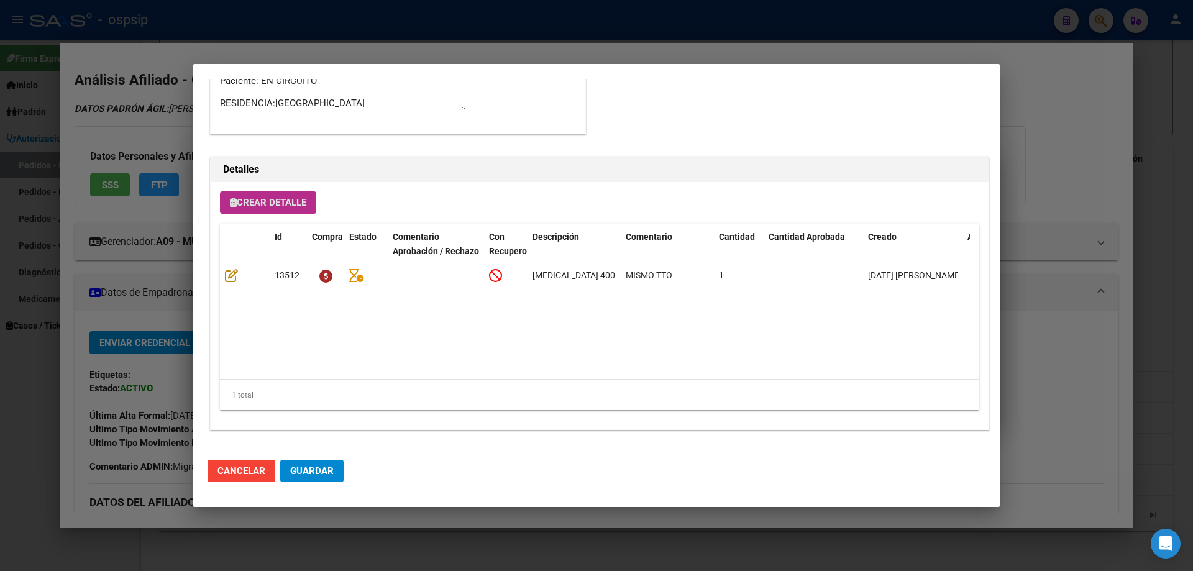
click at [277, 209] on button "Crear Detalle" at bounding box center [268, 202] width 96 height 22
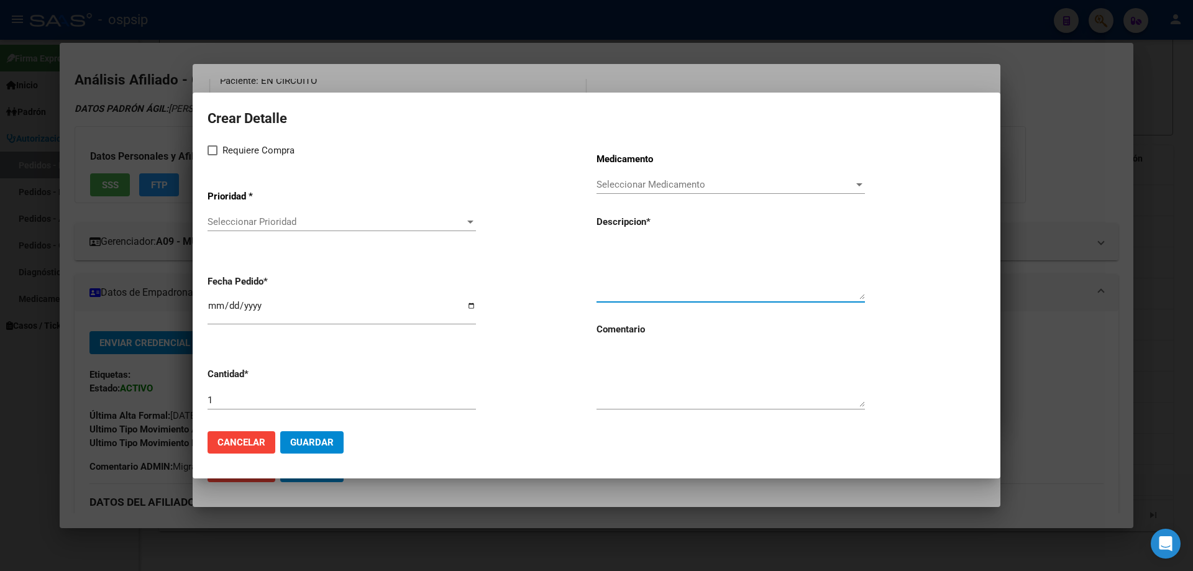
paste textarea "emtricitabina+ tenofovirdisoprox. 200mg/300 mg comp.rec.x 30 (FTC/TDF)"
type textarea "emtricitabina+ tenofovirdisoprox. 200mg/300 mg comp.rec.x 30 (FTC/TDF)"
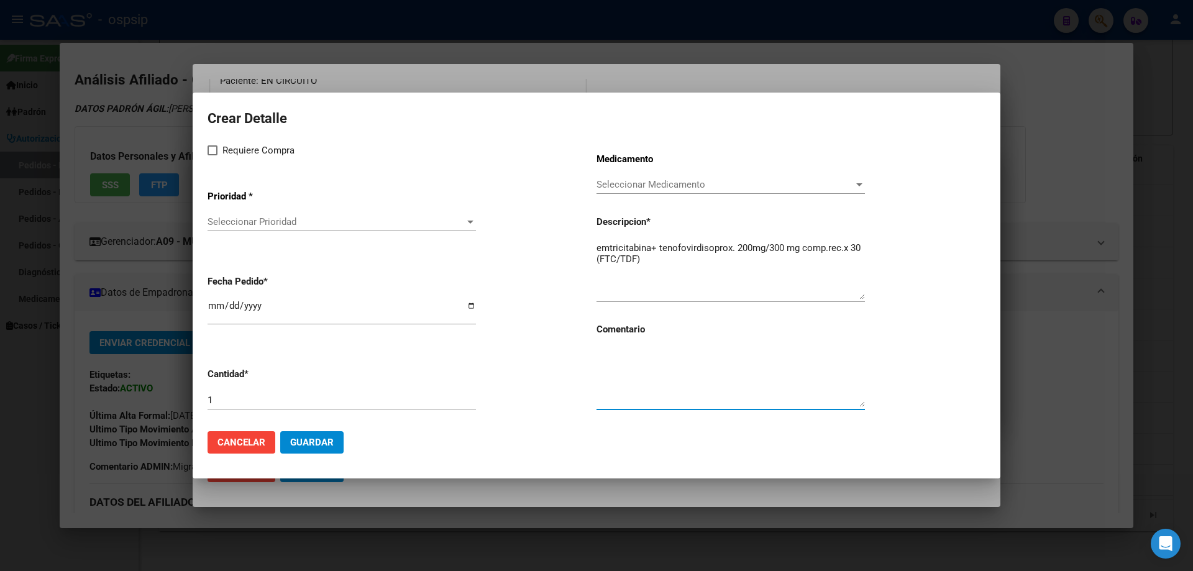
click at [617, 374] on textarea at bounding box center [731, 378] width 268 height 58
type textarea "MISMO TTO"
click at [210, 157] on label "Requiere Compra" at bounding box center [251, 150] width 87 height 15
click at [212, 156] on input "Requiere Compra" at bounding box center [212, 155] width 1 height 1
checkbox input "true"
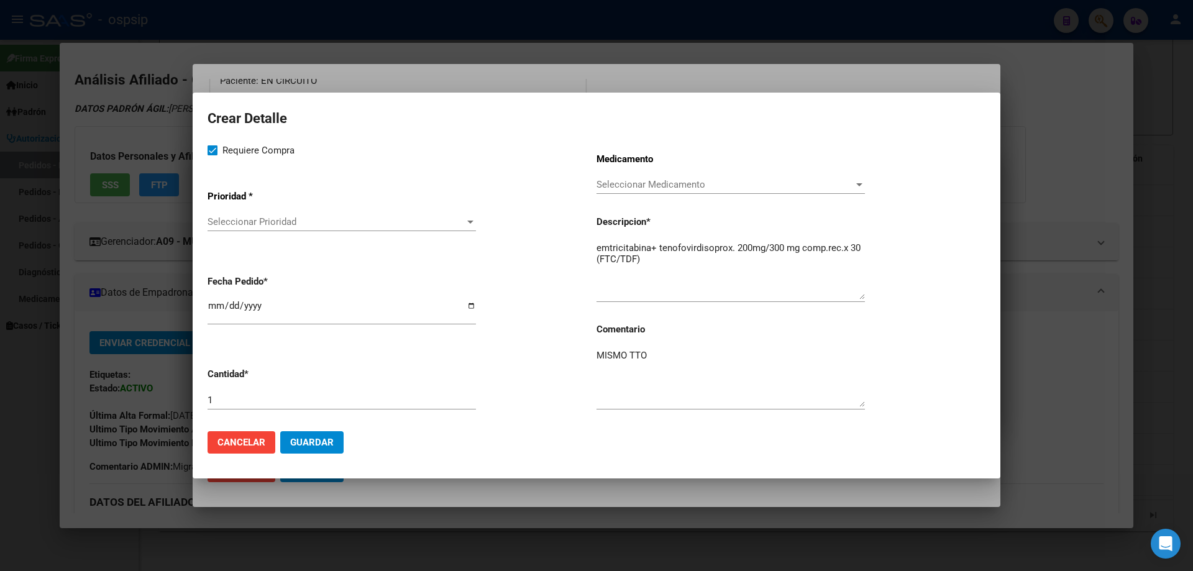
click at [232, 218] on span "Seleccionar Prioridad" at bounding box center [336, 221] width 257 height 11
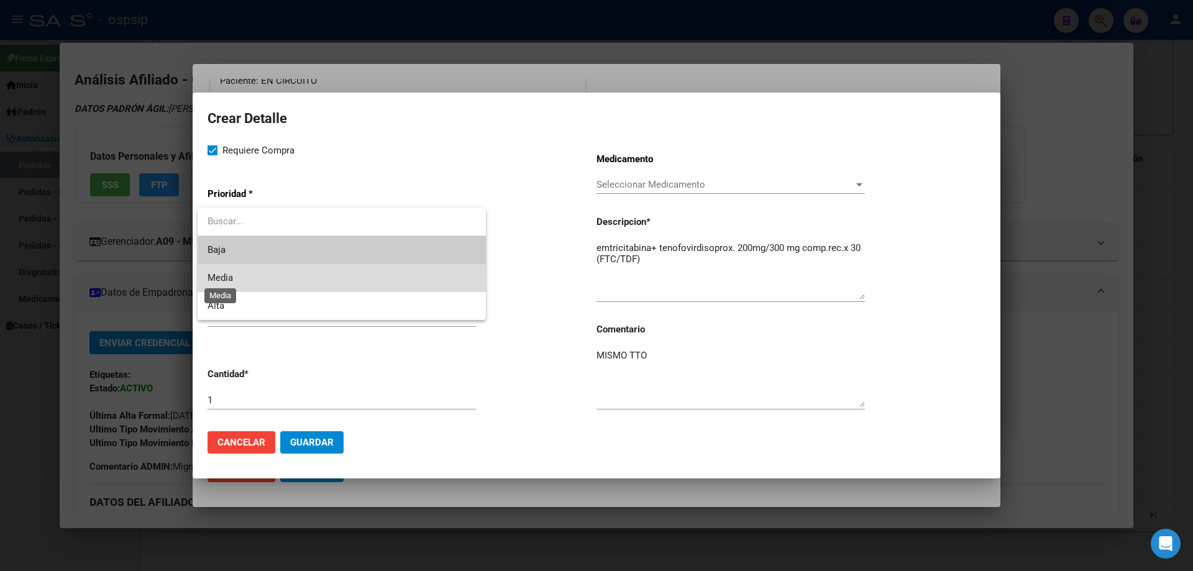
click at [226, 281] on span "Media" at bounding box center [220, 277] width 25 height 11
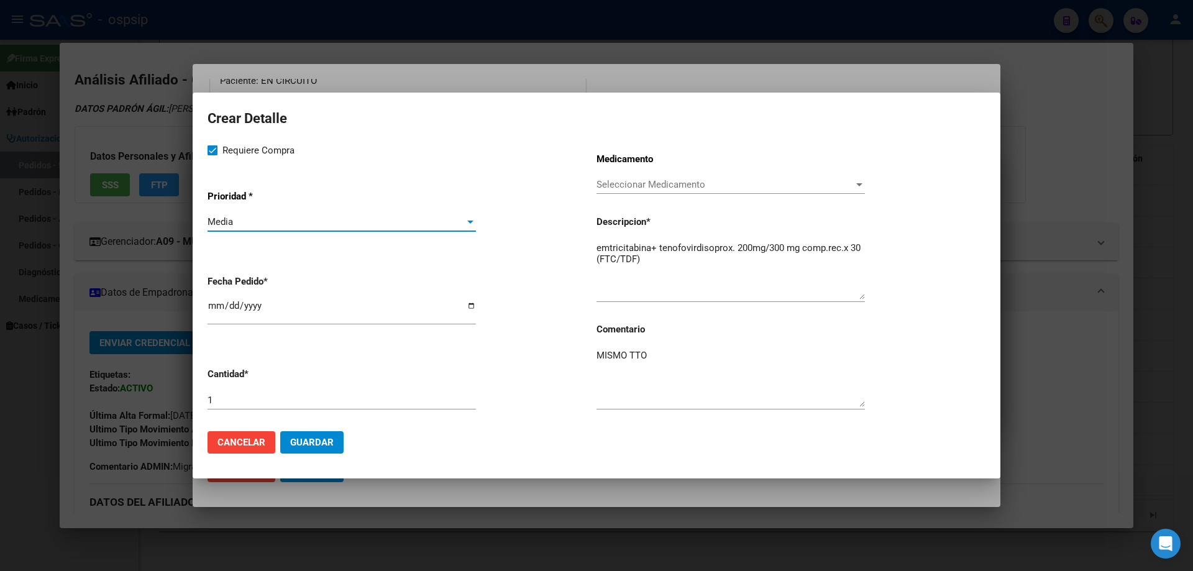
click at [215, 311] on input "[DATE]" at bounding box center [342, 311] width 268 height 20
type input "[DATE]"
click at [326, 445] on span "Guardar" at bounding box center [312, 442] width 44 height 11
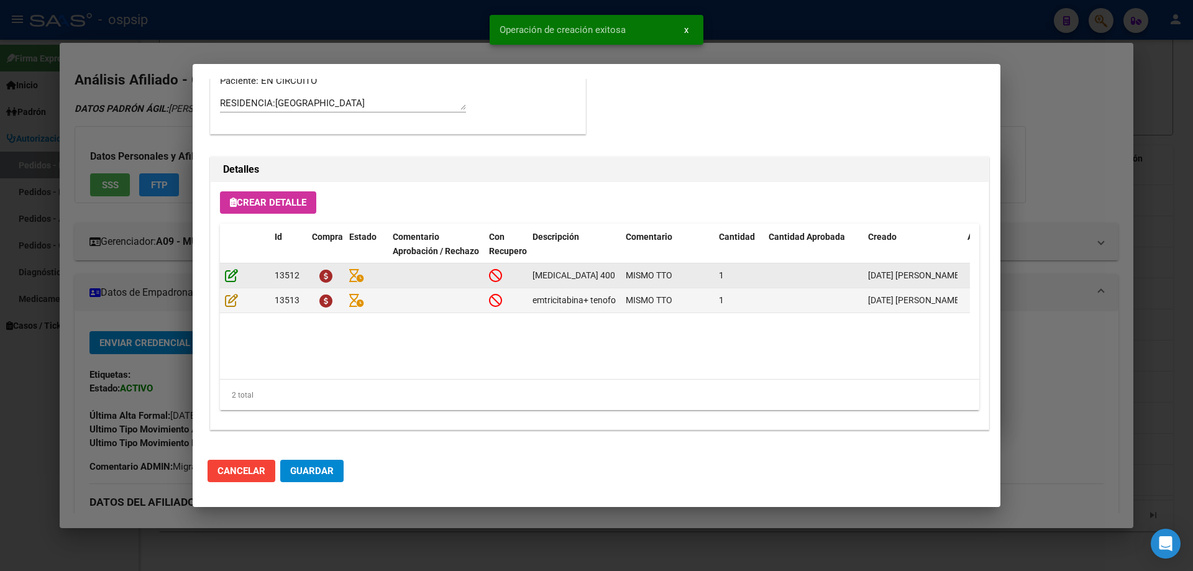
click at [229, 278] on icon at bounding box center [231, 275] width 13 height 14
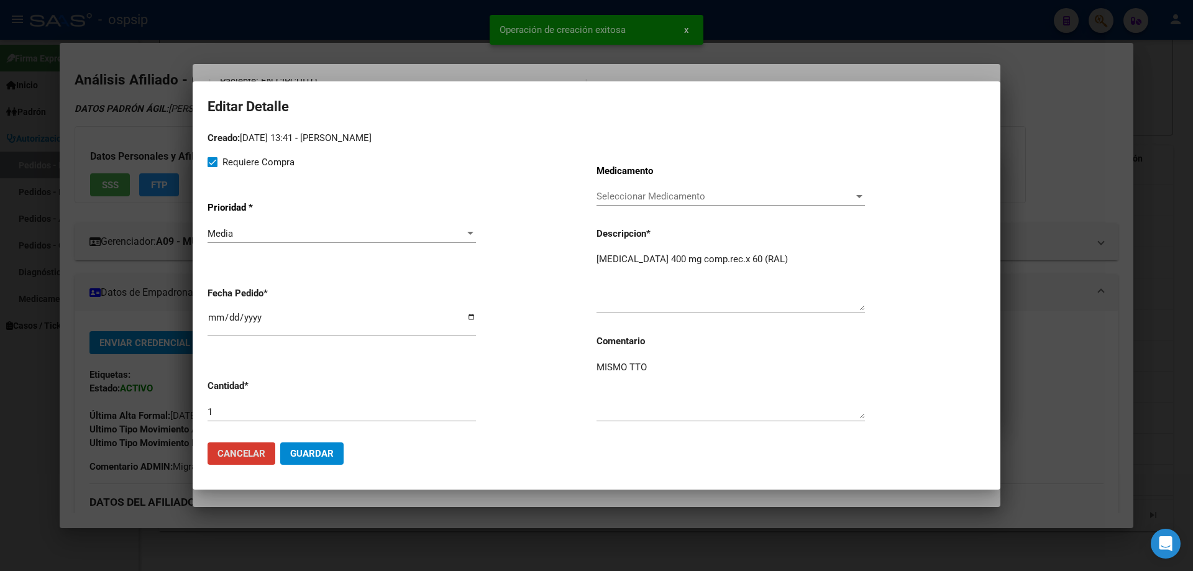
click at [318, 457] on span "Guardar" at bounding box center [312, 453] width 44 height 11
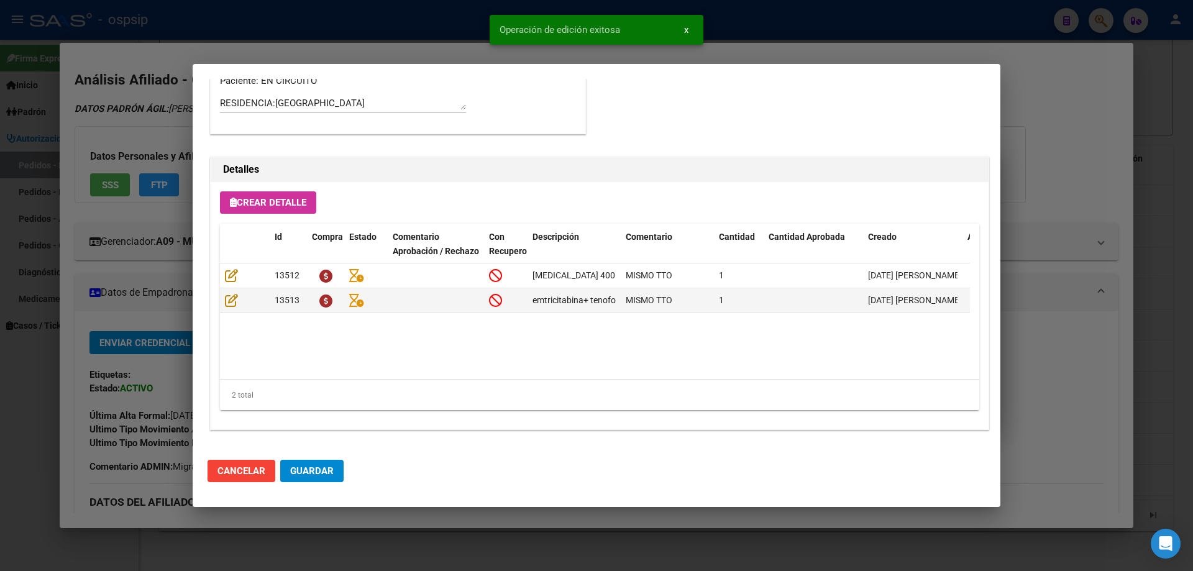
click at [308, 482] on button "Guardar" at bounding box center [311, 471] width 63 height 22
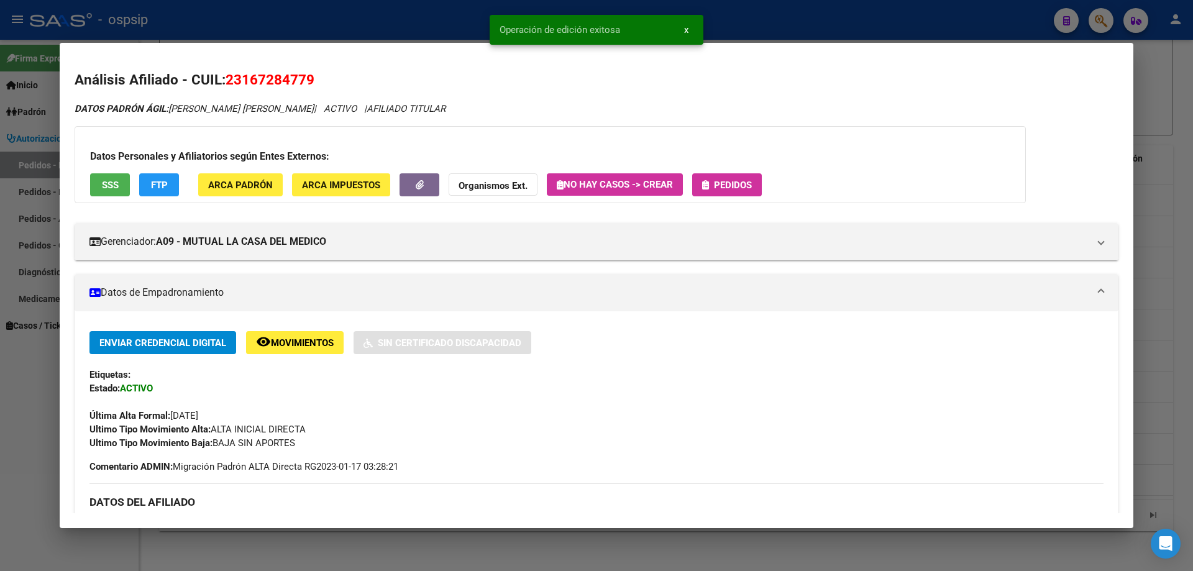
click at [741, 167] on div "Datos Personales y Afiliatorios según Entes Externos: SSS FTP ARCA Padrón ARCA …" at bounding box center [551, 164] width 952 height 77
click at [739, 175] on button "Pedidos" at bounding box center [727, 184] width 70 height 23
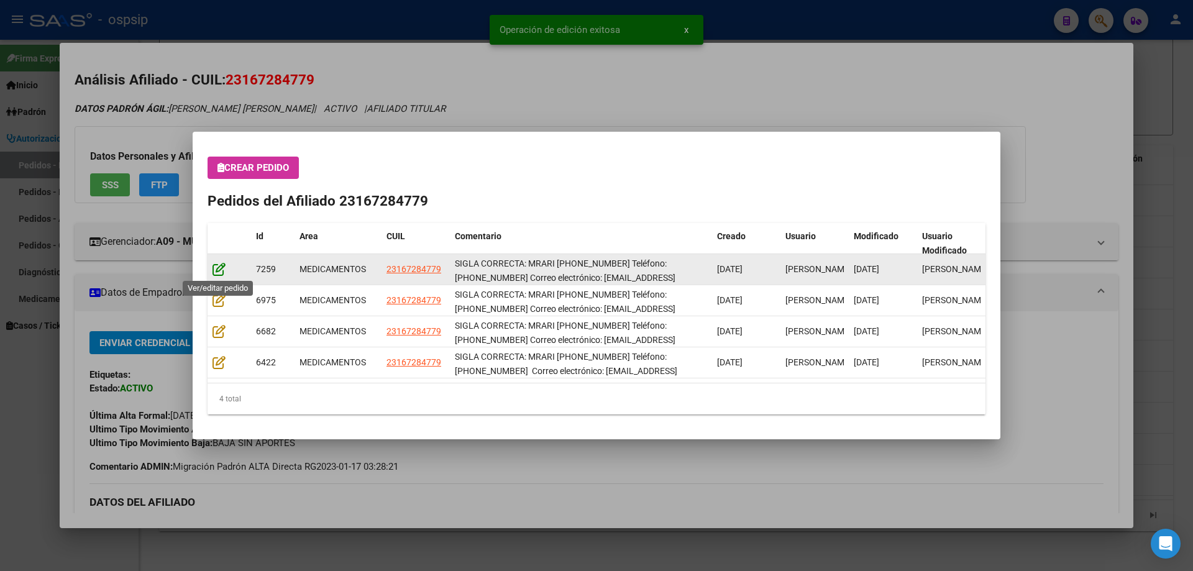
click at [221, 265] on icon at bounding box center [219, 269] width 13 height 14
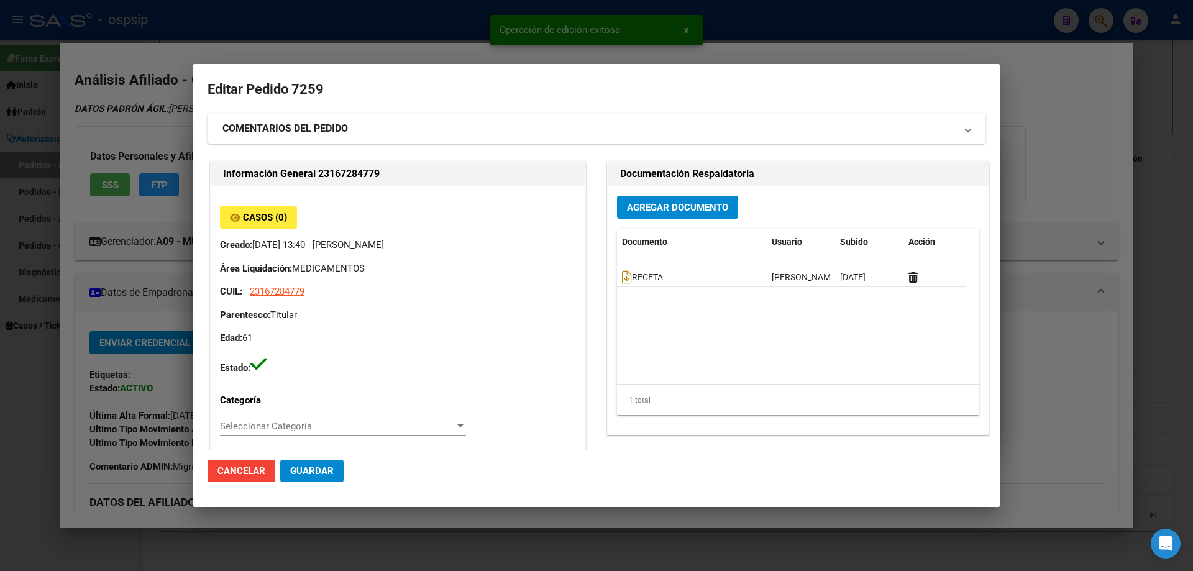
type input "Santa Fe, [GEOGRAPHIC_DATA], HERMANA [PERSON_NAME] 3016"
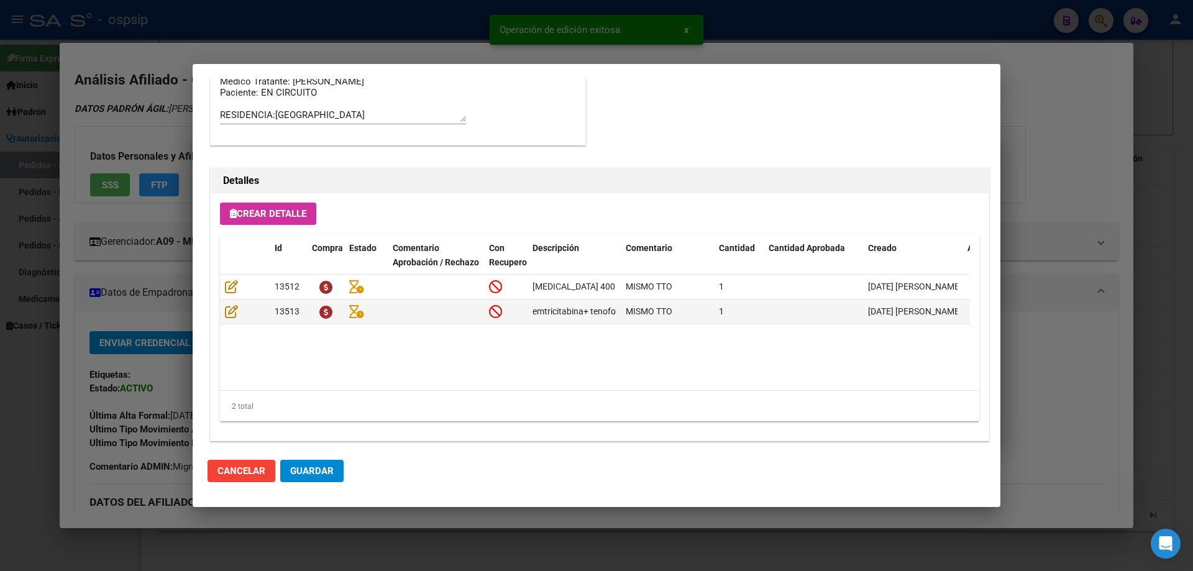
scroll to position [808, 0]
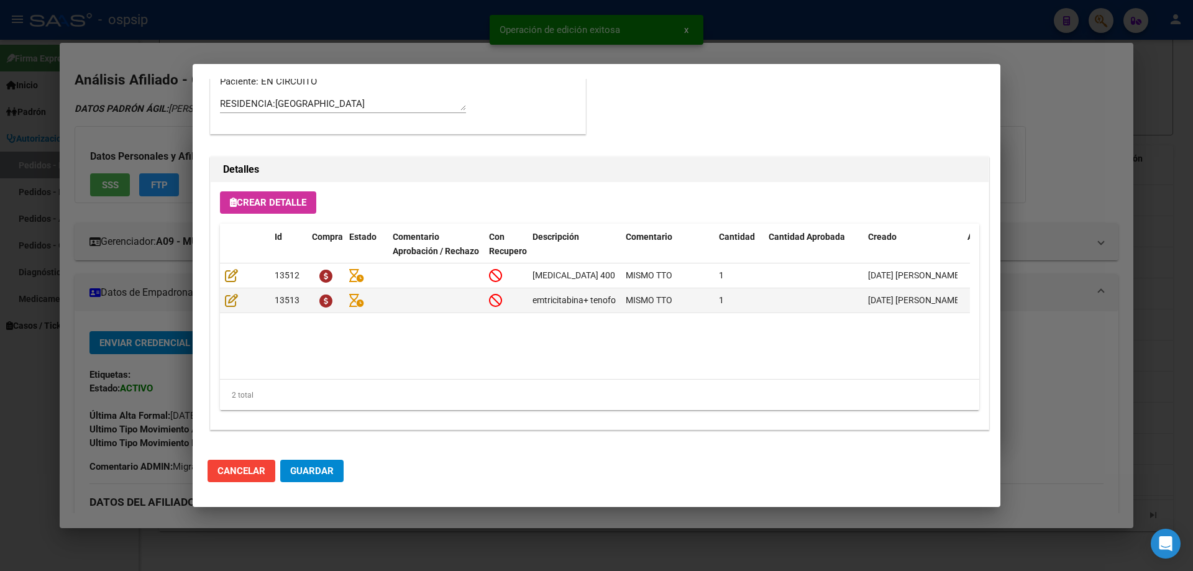
click at [323, 471] on span "Guardar" at bounding box center [312, 471] width 44 height 11
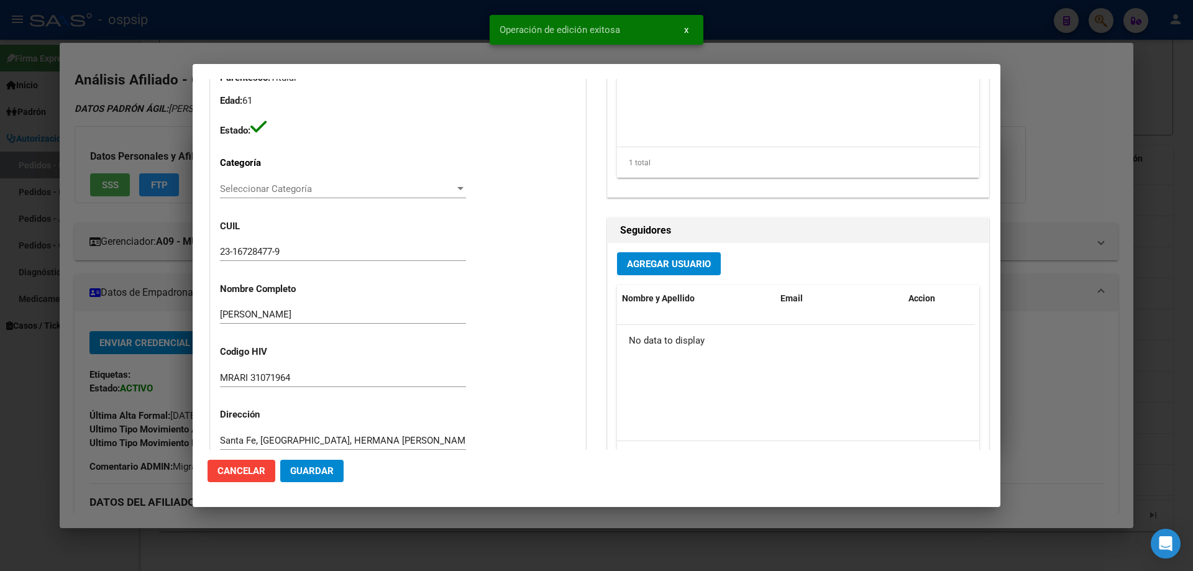
scroll to position [0, 0]
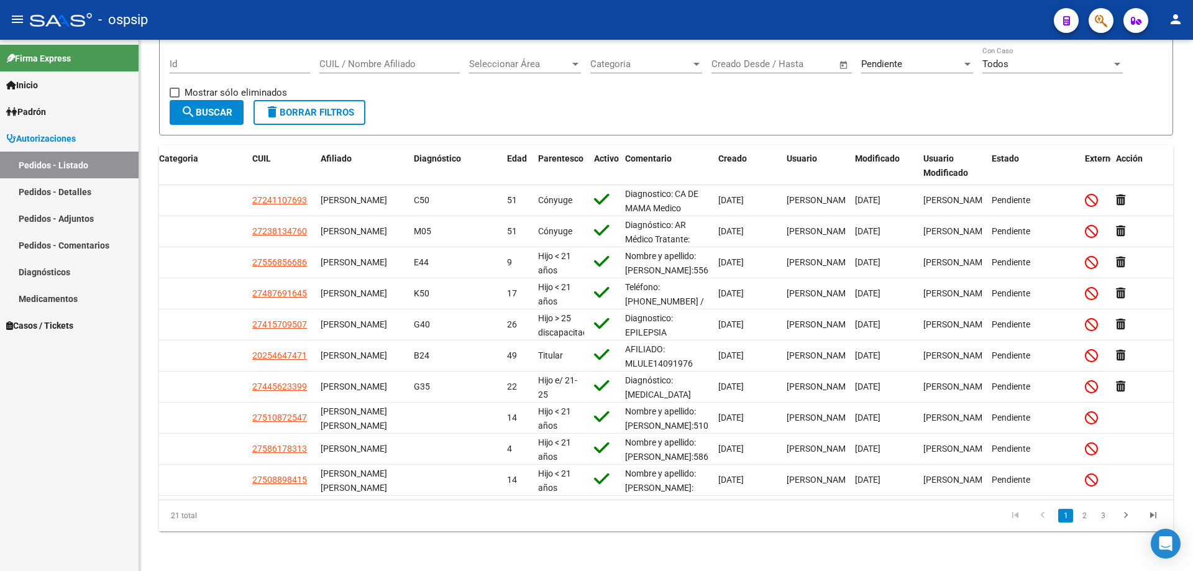
click at [1107, 29] on span "button" at bounding box center [1101, 20] width 12 height 25
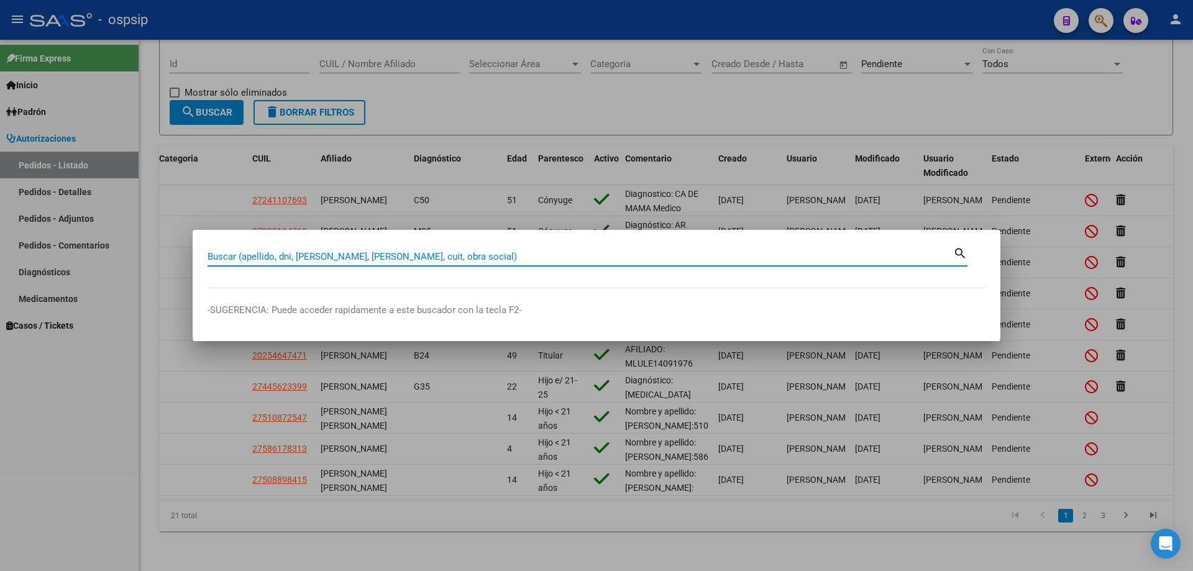
paste input "27246898893"
type input "27246898893"
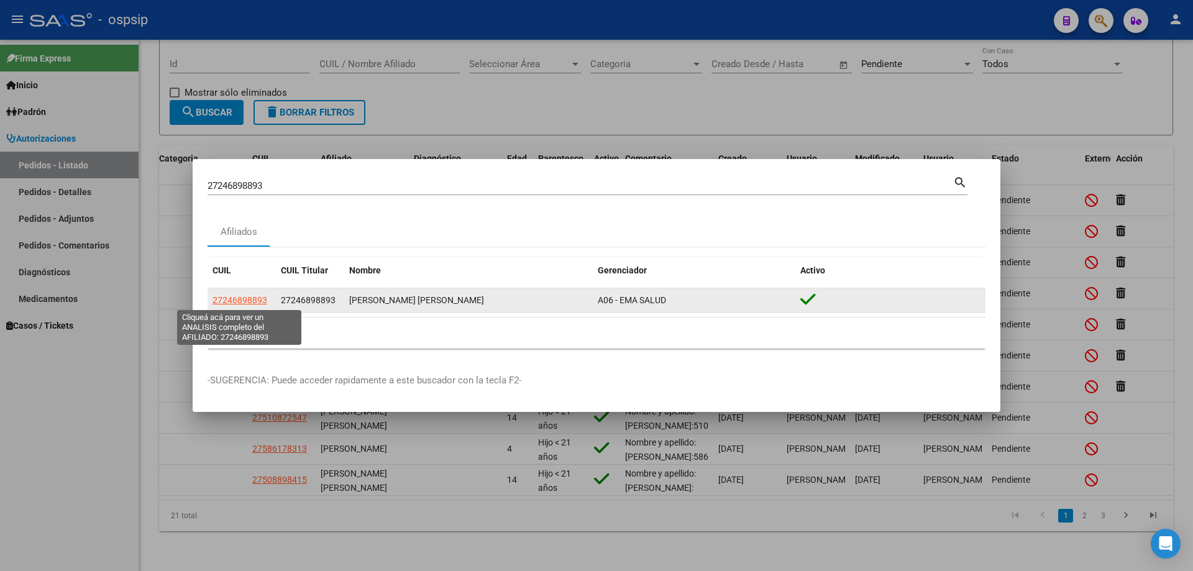
click at [241, 304] on span "27246898893" at bounding box center [240, 300] width 55 height 10
type textarea "27246898893"
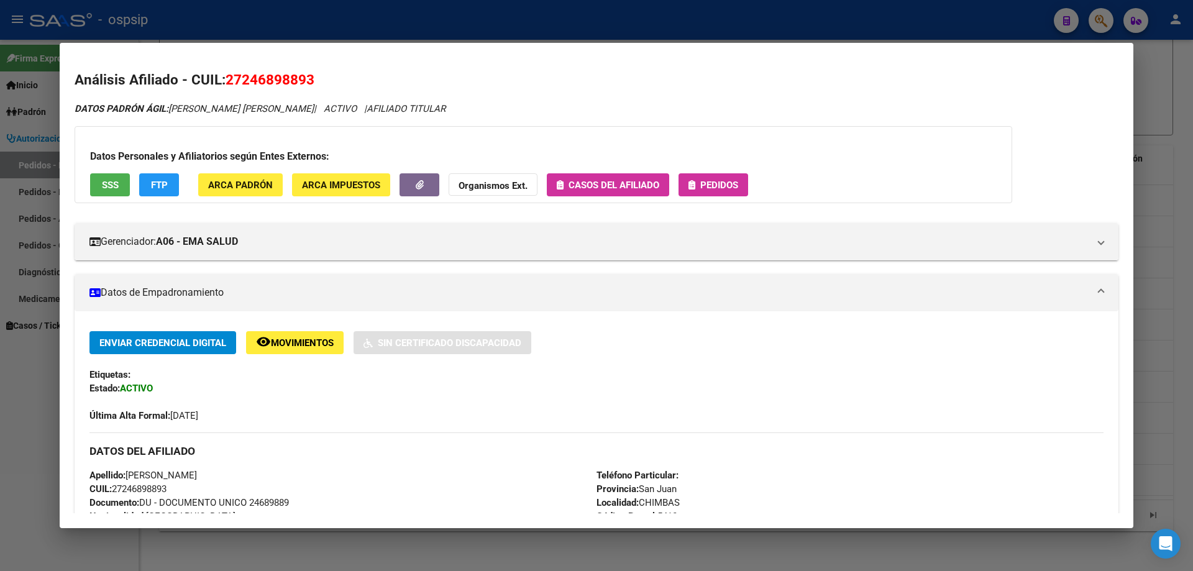
click at [716, 187] on span "Pedidos" at bounding box center [719, 185] width 38 height 11
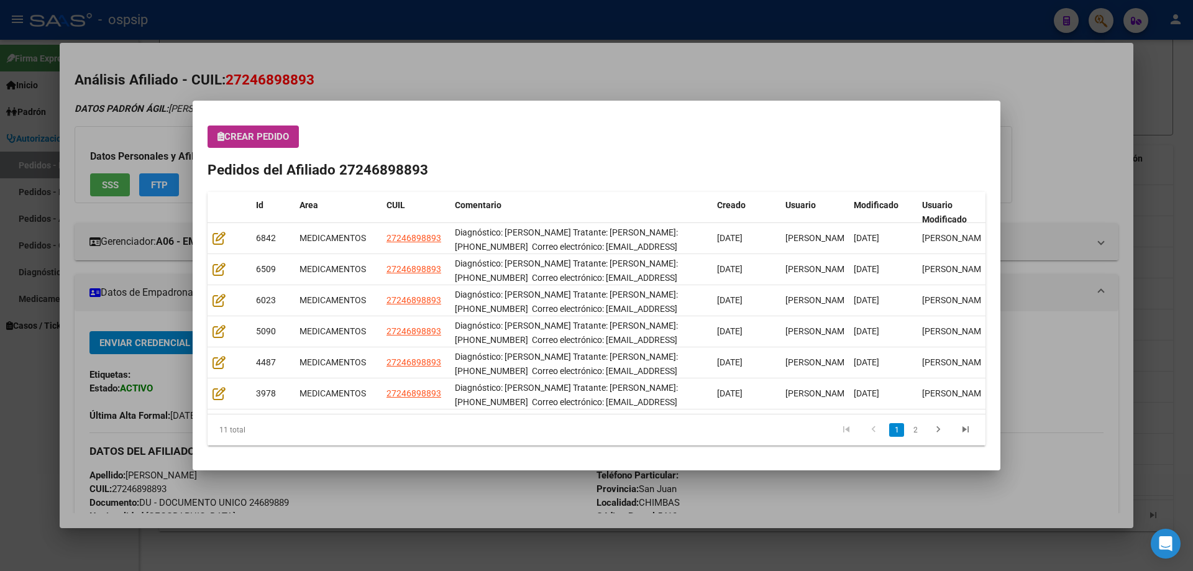
click at [277, 128] on button "Crear Pedido" at bounding box center [253, 137] width 91 height 22
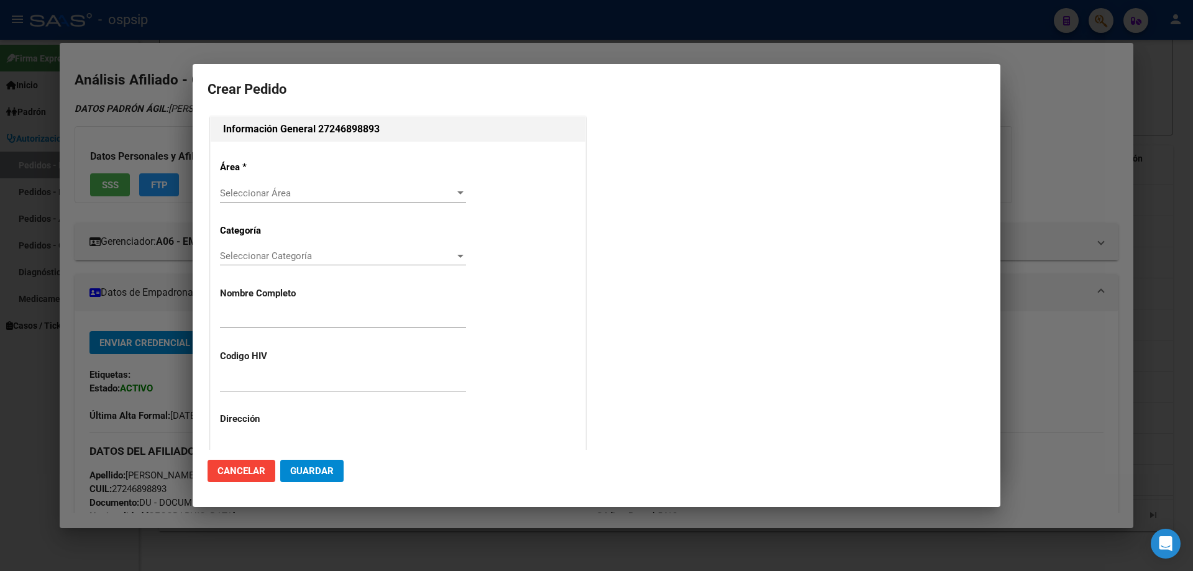
type input "[PERSON_NAME]"
type input "NO CORRESPONDE"
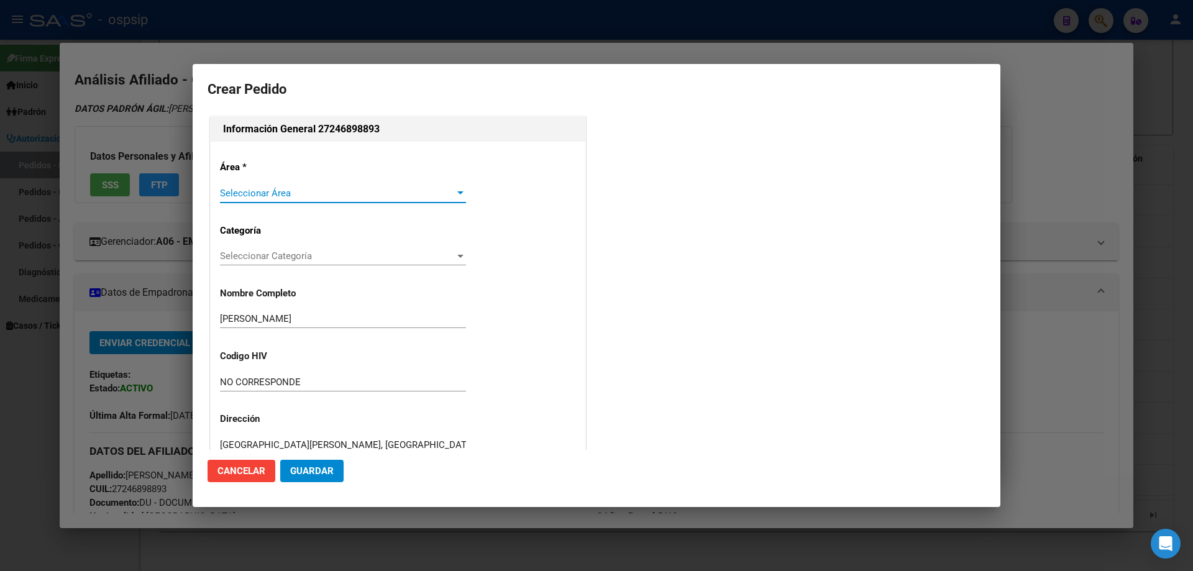
type input "[GEOGRAPHIC_DATA][PERSON_NAME], [GEOGRAPHIC_DATA], [GEOGRAPHIC_DATA] 149"
click at [260, 194] on span "Seleccionar Área" at bounding box center [337, 193] width 235 height 11
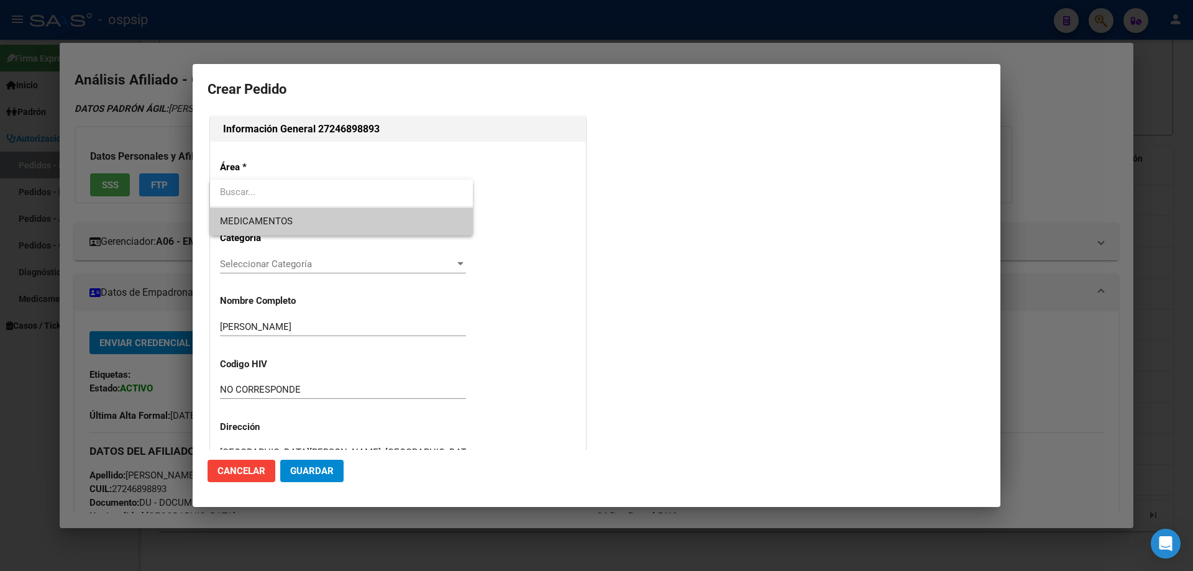
click at [252, 208] on span "MEDICAMENTOS" at bounding box center [341, 222] width 243 height 28
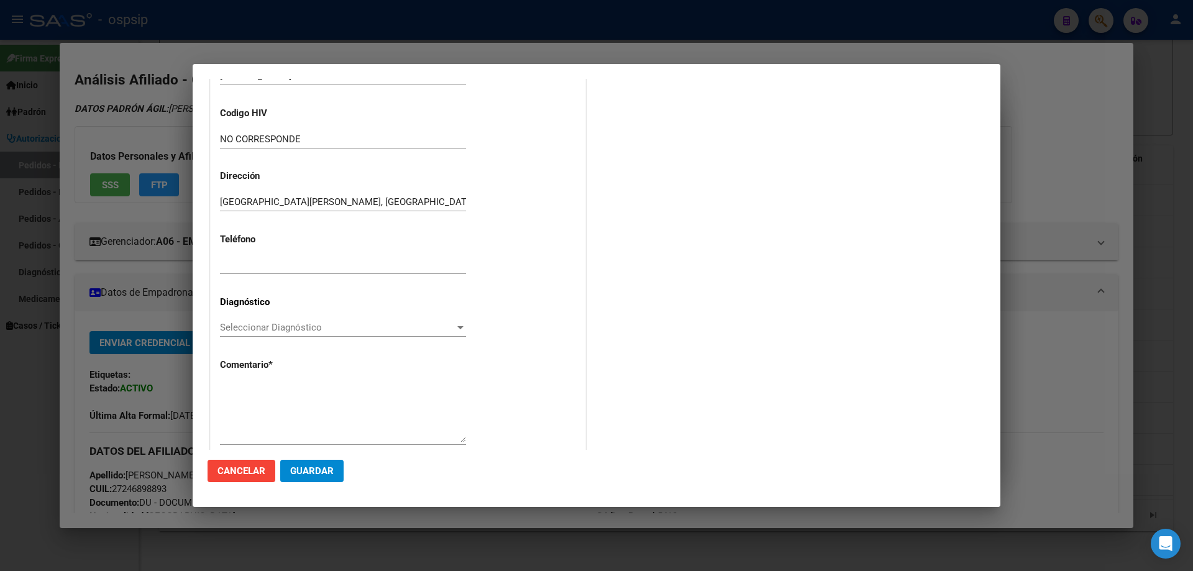
scroll to position [249, 0]
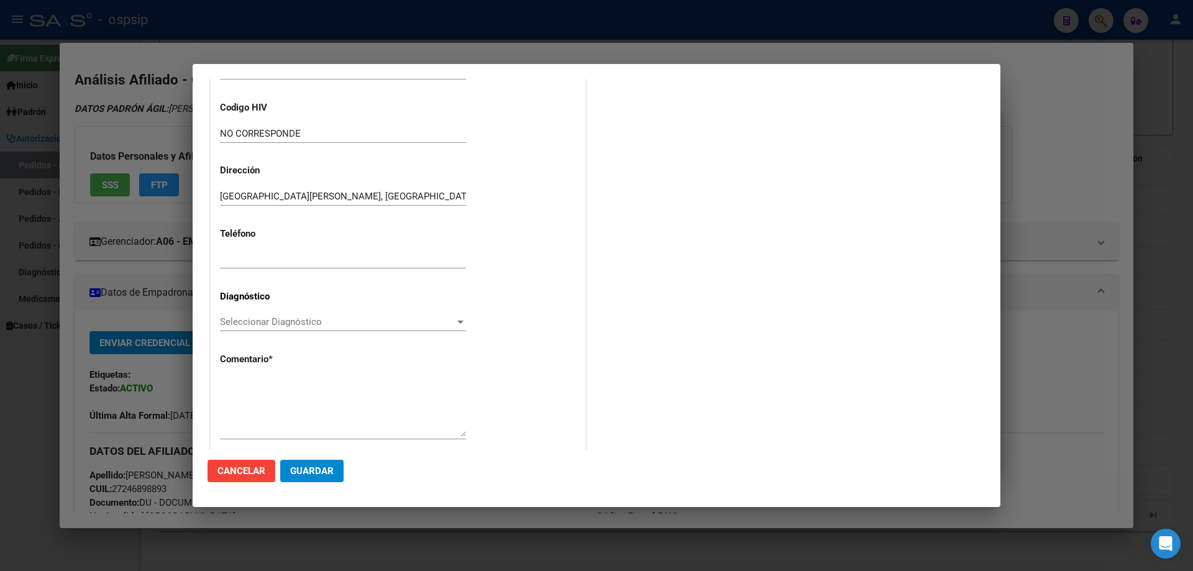
click at [226, 318] on span "Seleccionar Diagnóstico" at bounding box center [337, 321] width 235 height 11
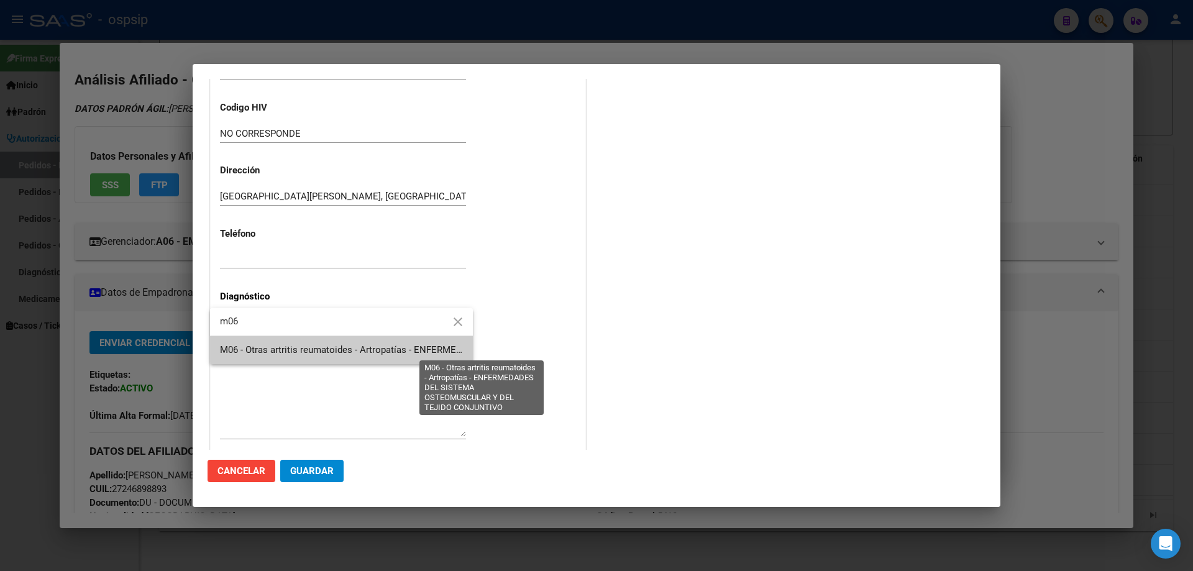
type input "m06"
click at [249, 345] on span "M06 - Otras artritis reumatoides - Artropatías - ENFERMEDADES DEL SISTEMA OSTEO…" at bounding box center [484, 349] width 529 height 11
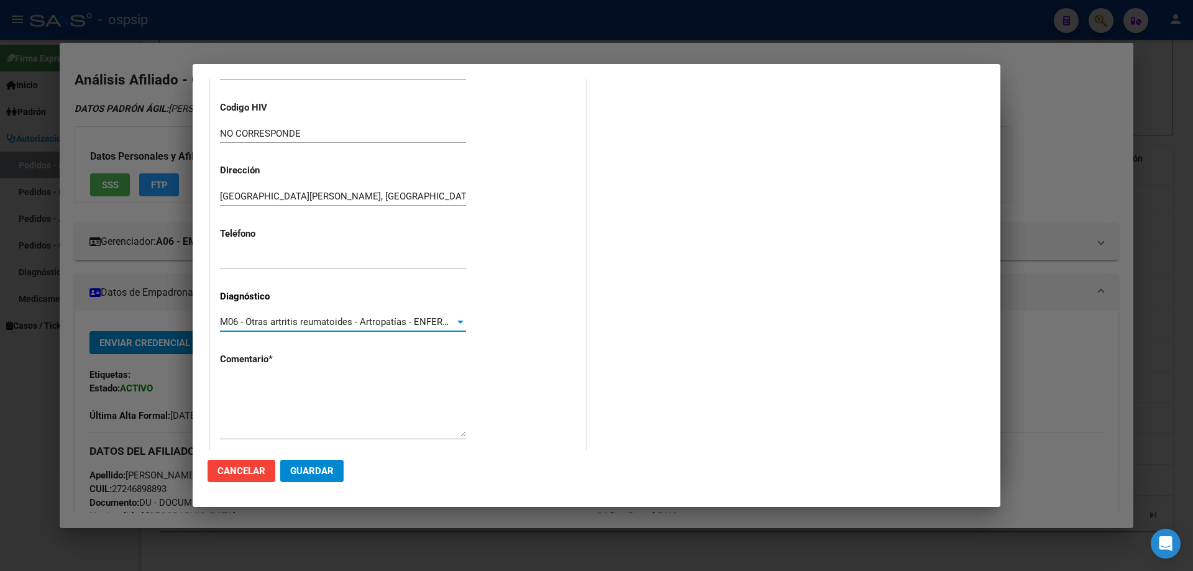
scroll to position [279, 0]
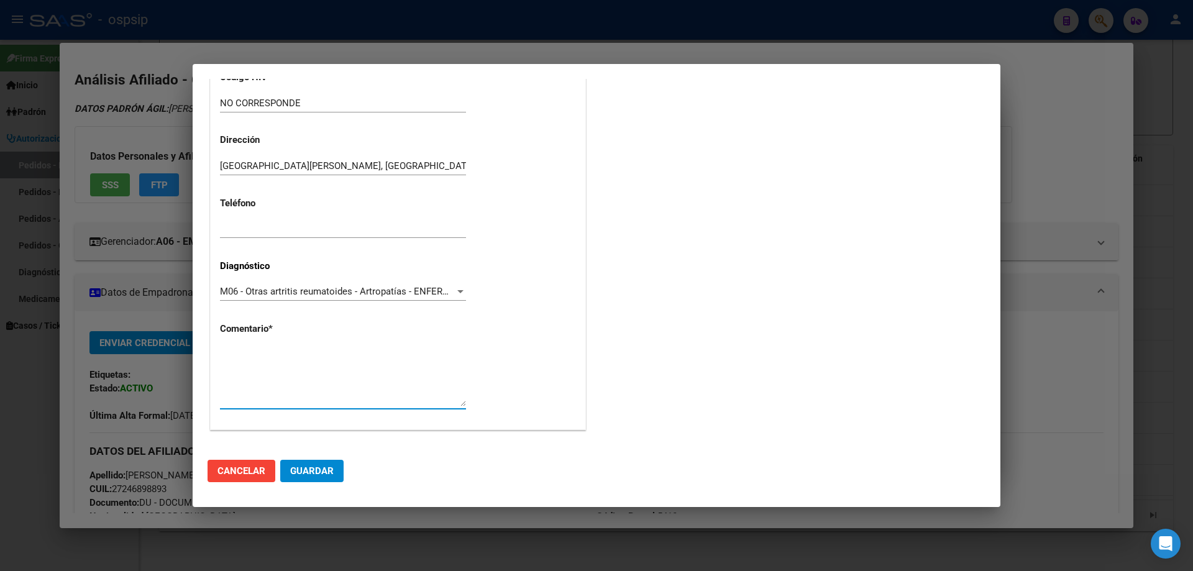
paste textarea "Diagnóstico: [PERSON_NAME] Tratante: [PERSON_NAME]: [PHONE_NUMBER] Correo elect…"
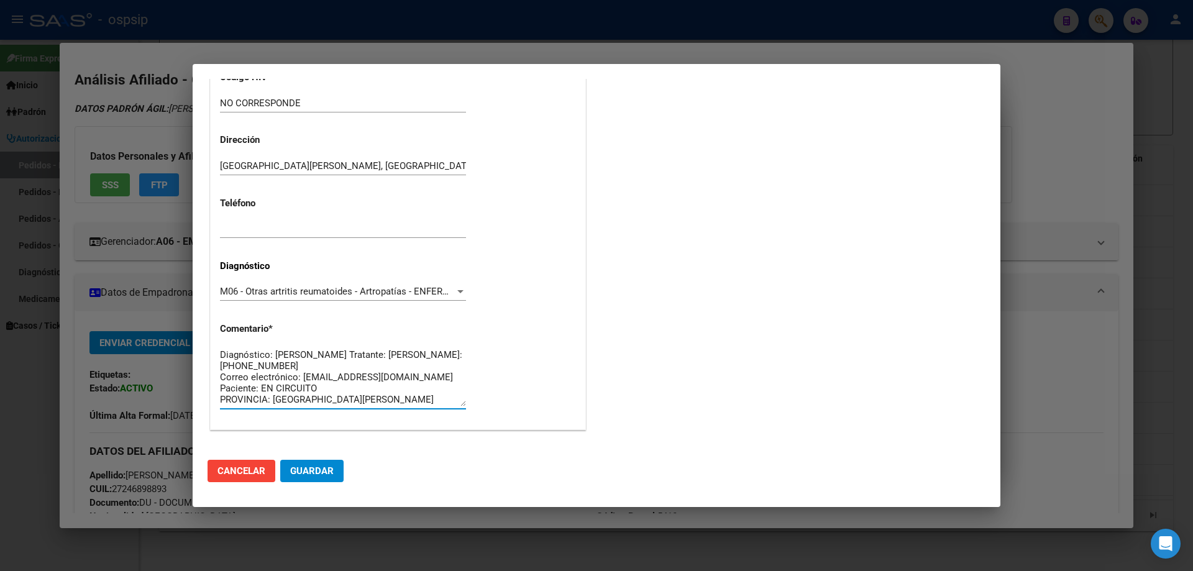
scroll to position [0, 0]
type textarea "Diagnóstico: [PERSON_NAME] Tratante: [PERSON_NAME]: [PHONE_NUMBER] Correo elect…"
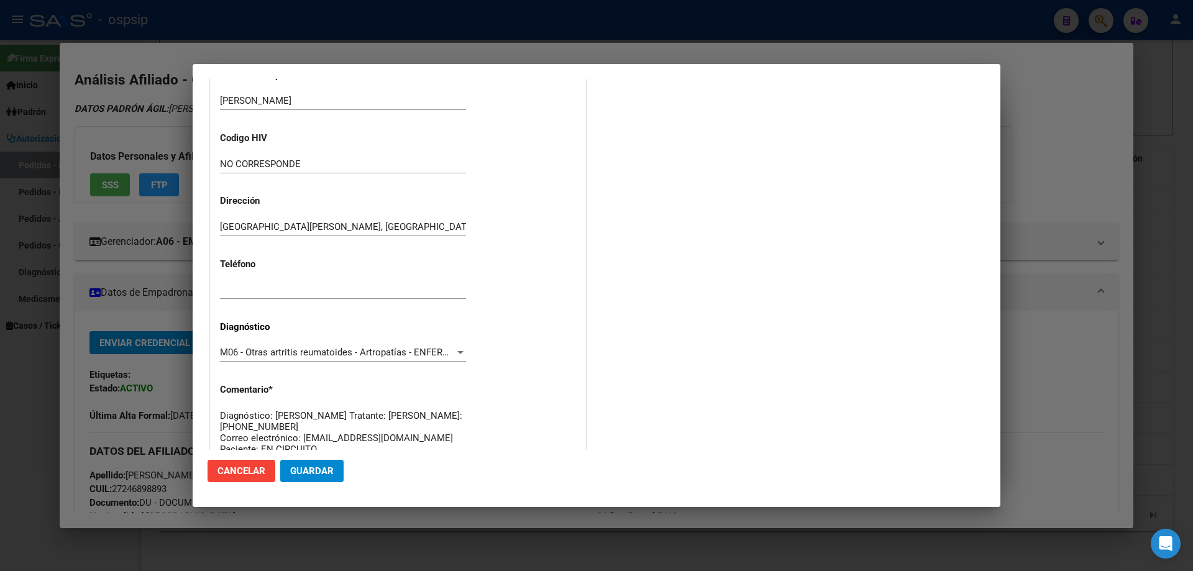
scroll to position [279, 0]
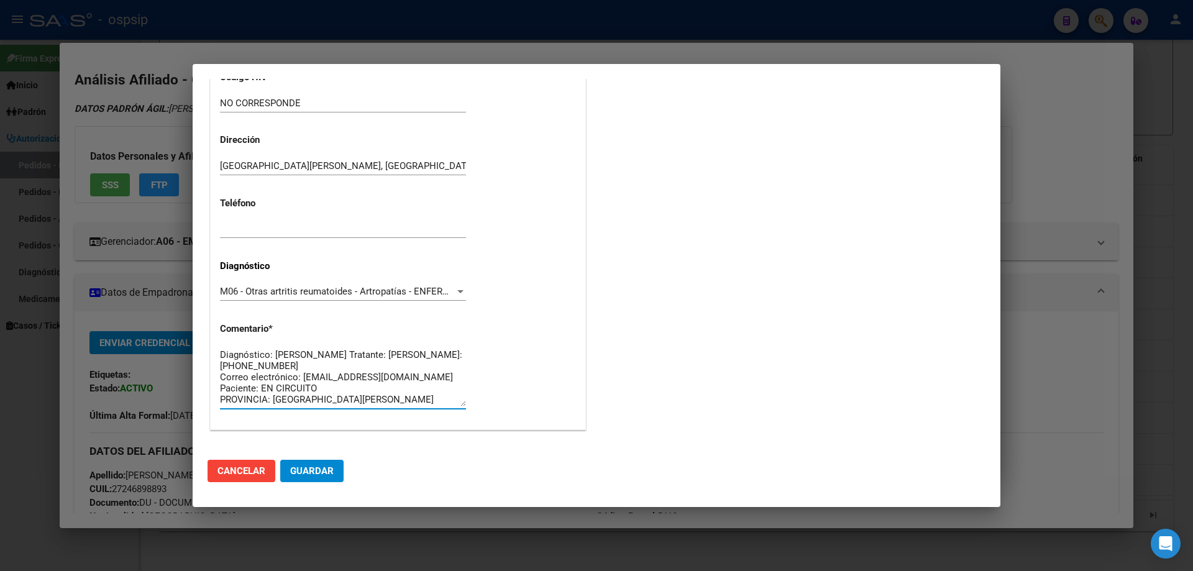
click at [326, 476] on span "Guardar" at bounding box center [312, 471] width 44 height 11
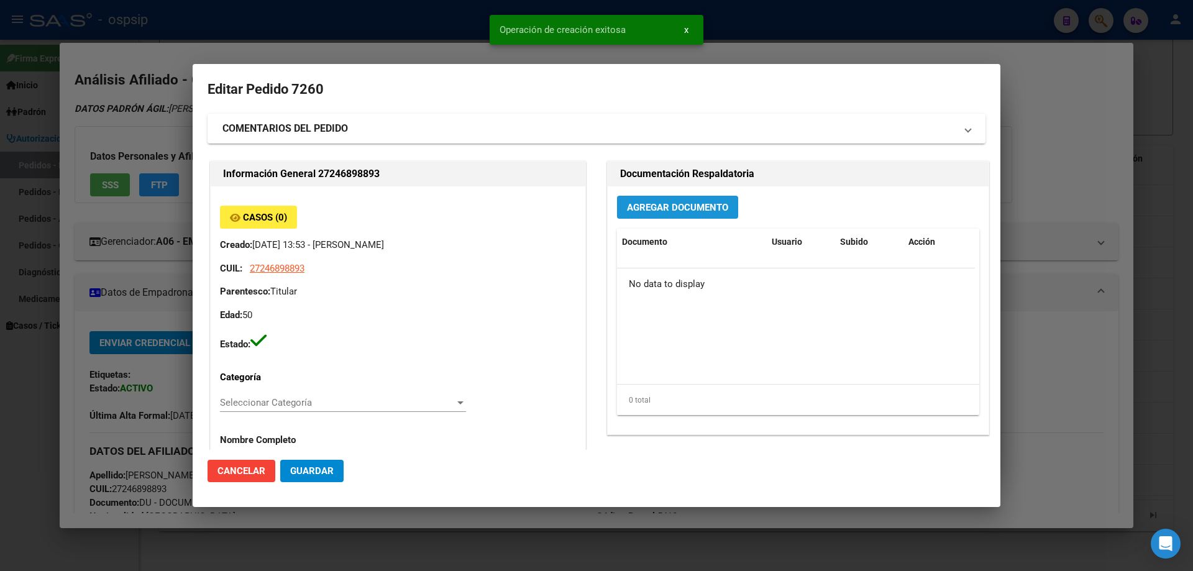
click at [660, 215] on button "Agregar Documento" at bounding box center [677, 207] width 121 height 23
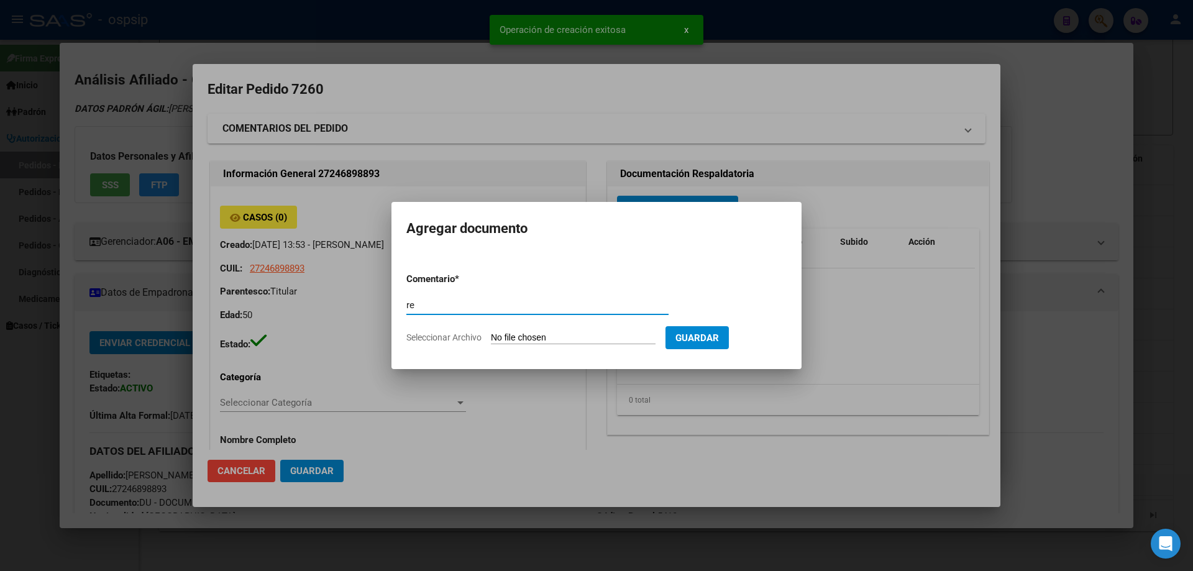
type input "r"
type input "RECETA"
click at [538, 336] on input "Seleccionar Archivo" at bounding box center [573, 339] width 165 height 12
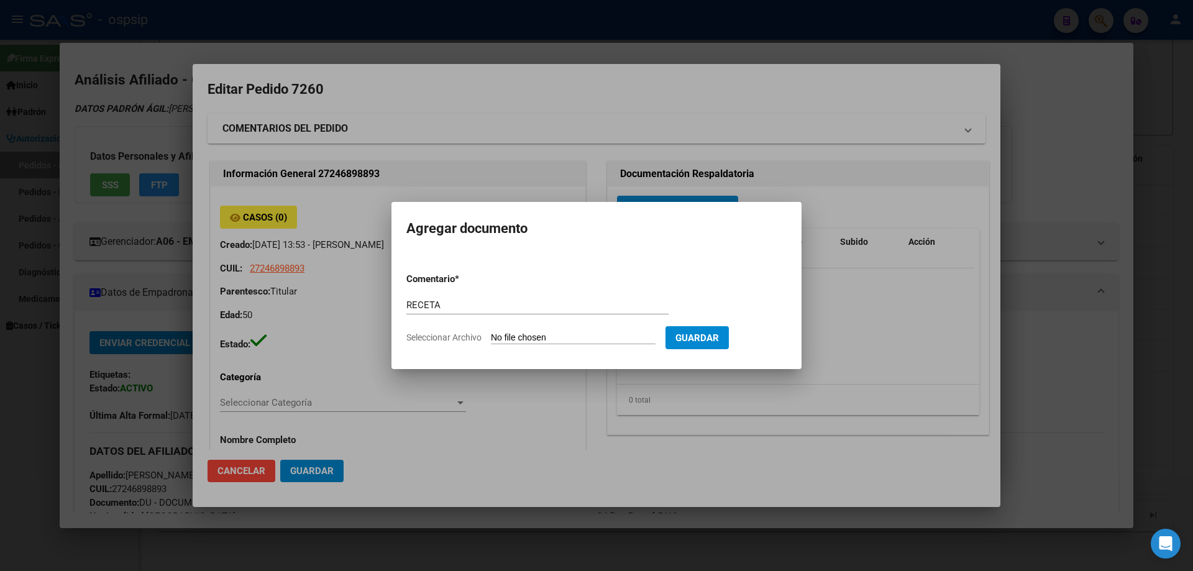
type input "C:\fakepath\aguirre.jpg"
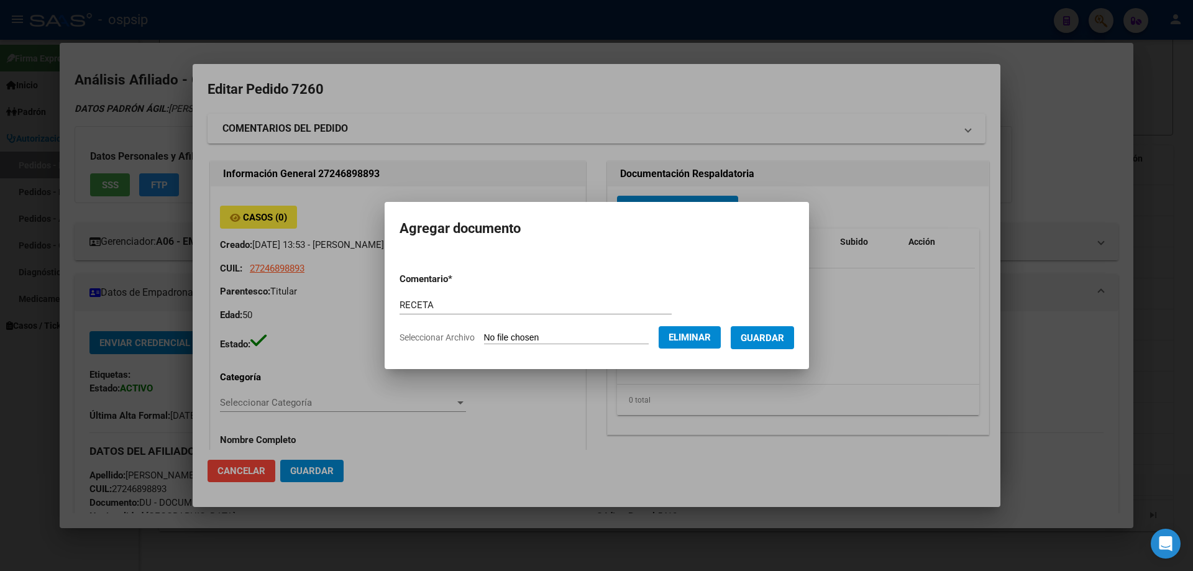
click at [771, 357] on mat-dialog-container "Agregar documento Comentario * RECETA Comentario Seleccionar Archivo Eliminar G…" at bounding box center [597, 285] width 424 height 167
click at [773, 327] on button "Guardar" at bounding box center [762, 337] width 63 height 23
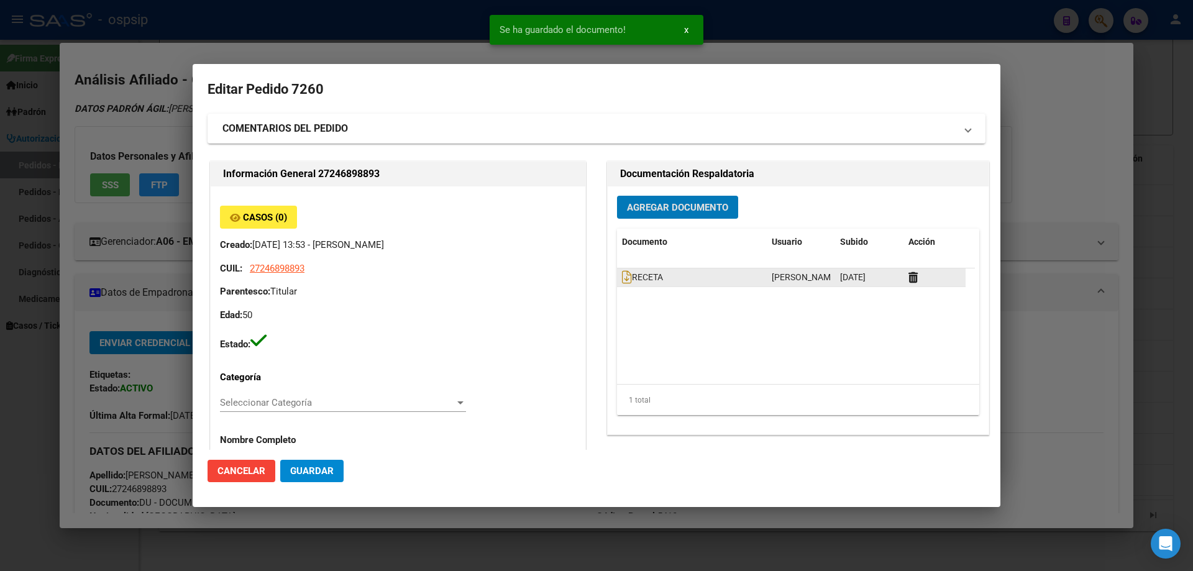
click at [617, 285] on datatable-body-cell "RECETA" at bounding box center [692, 277] width 150 height 18
click at [622, 282] on icon at bounding box center [627, 277] width 10 height 14
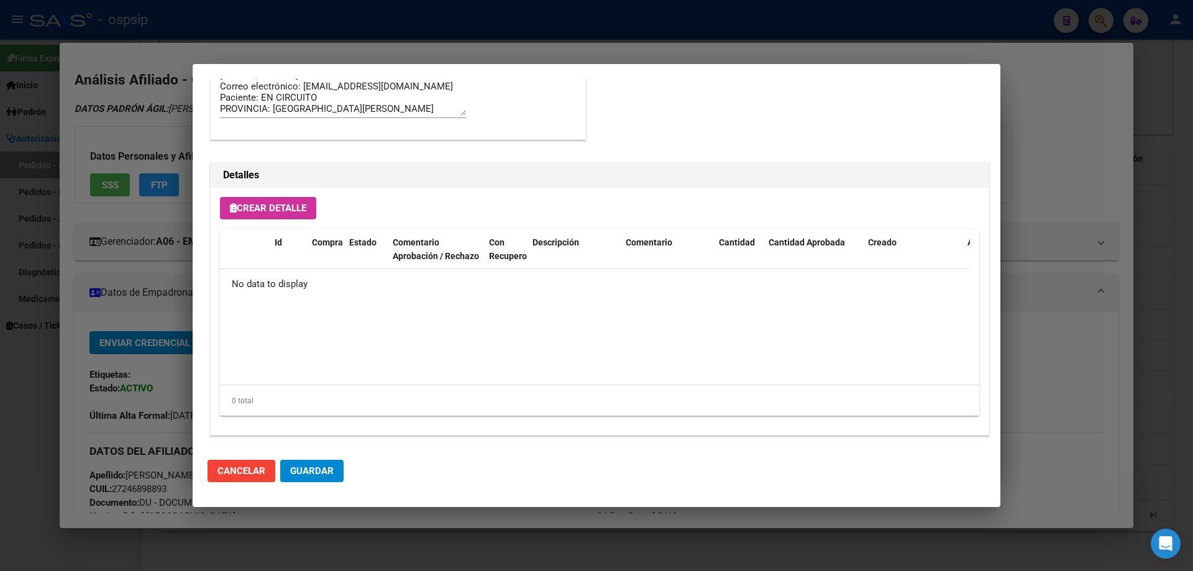
scroll to position [722, 0]
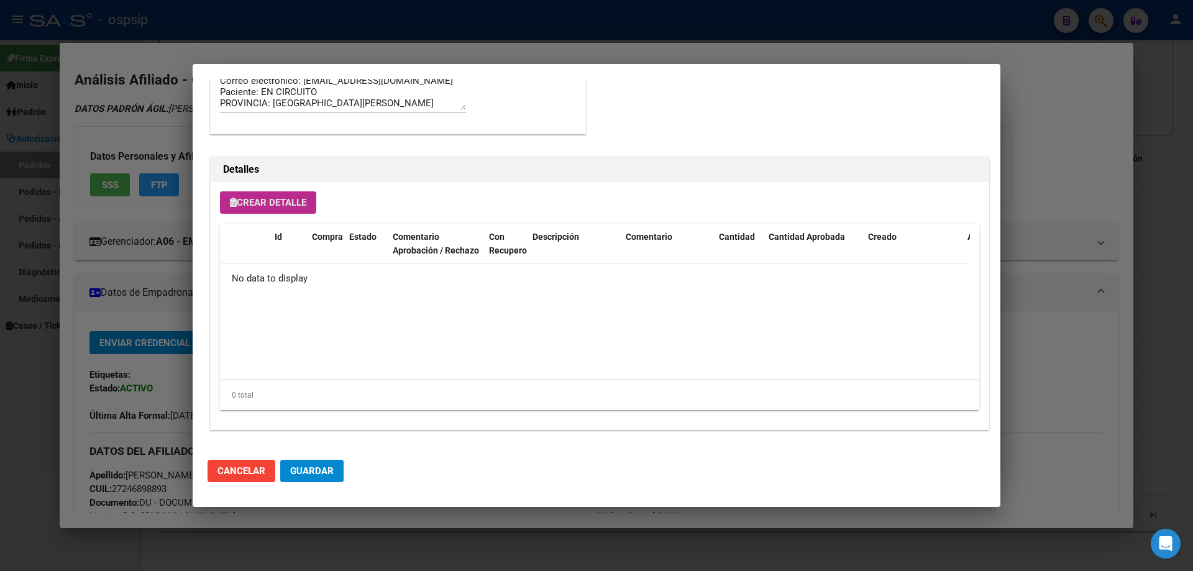
click at [293, 210] on button "Crear Detalle" at bounding box center [268, 202] width 96 height 22
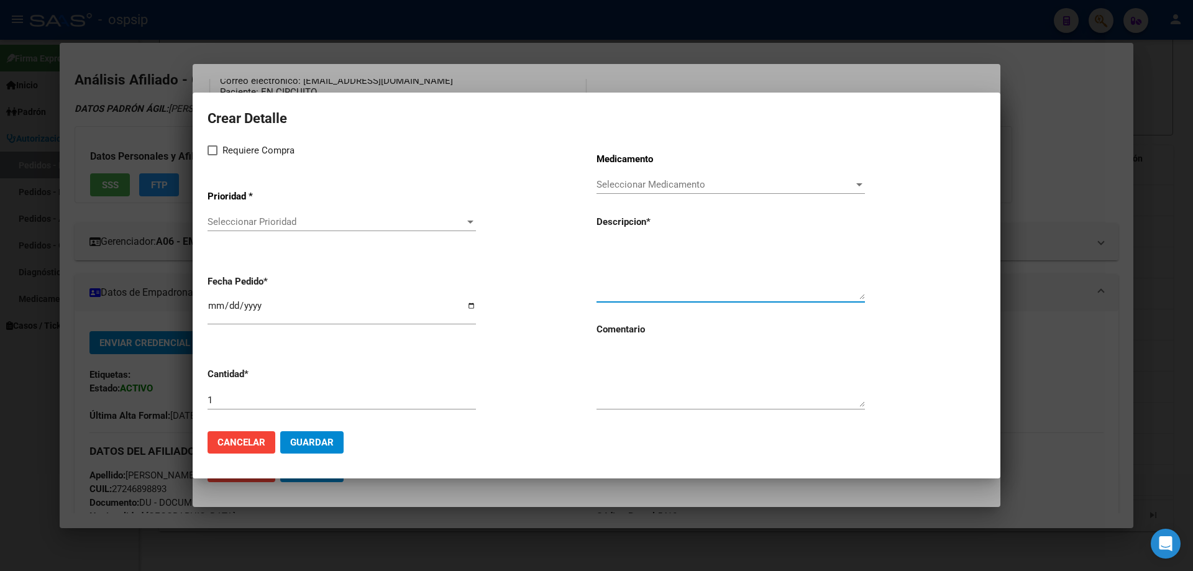
paste textarea "ETANERCEPT 50 mg Autoinyector x 4"
type textarea "ETANERCEPT 50 mg Autoinyector x 4"
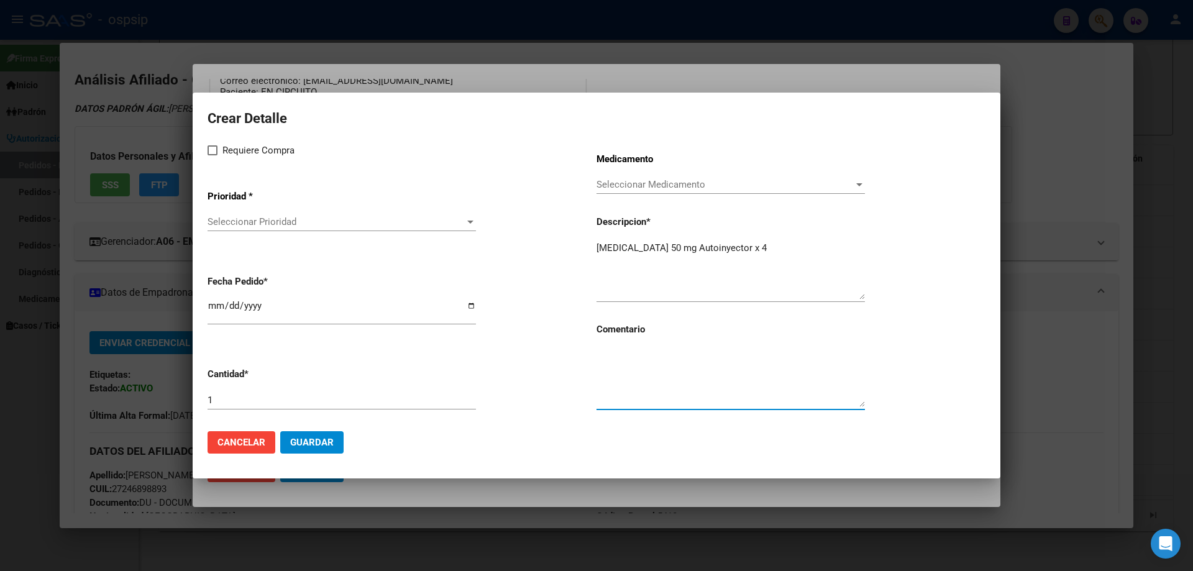
click at [645, 379] on textarea at bounding box center [731, 378] width 268 height 58
type textarea "MISMO TTO"
click at [215, 156] on label "Requiere Compra" at bounding box center [251, 150] width 87 height 15
click at [213, 156] on input "Requiere Compra" at bounding box center [212, 155] width 1 height 1
checkbox input "true"
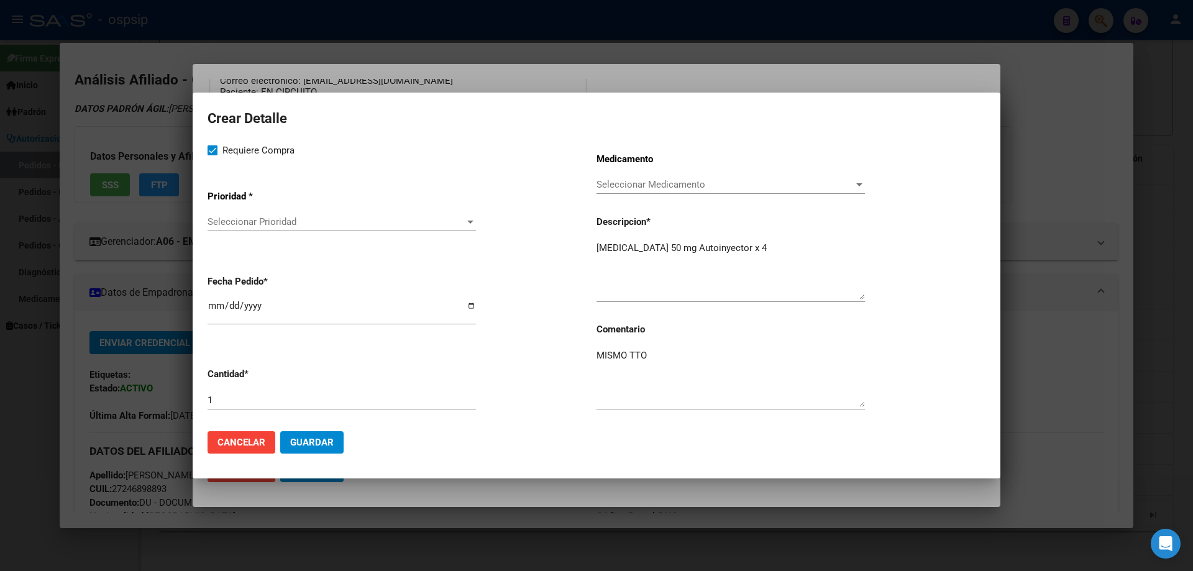
click at [227, 213] on app-drop-down-list "Prioridad * Seleccionar Prioridad Seleccionar Prioridad" at bounding box center [402, 211] width 389 height 63
click at [231, 231] on div "Seleccionar Prioridad Seleccionar Prioridad" at bounding box center [342, 222] width 268 height 19
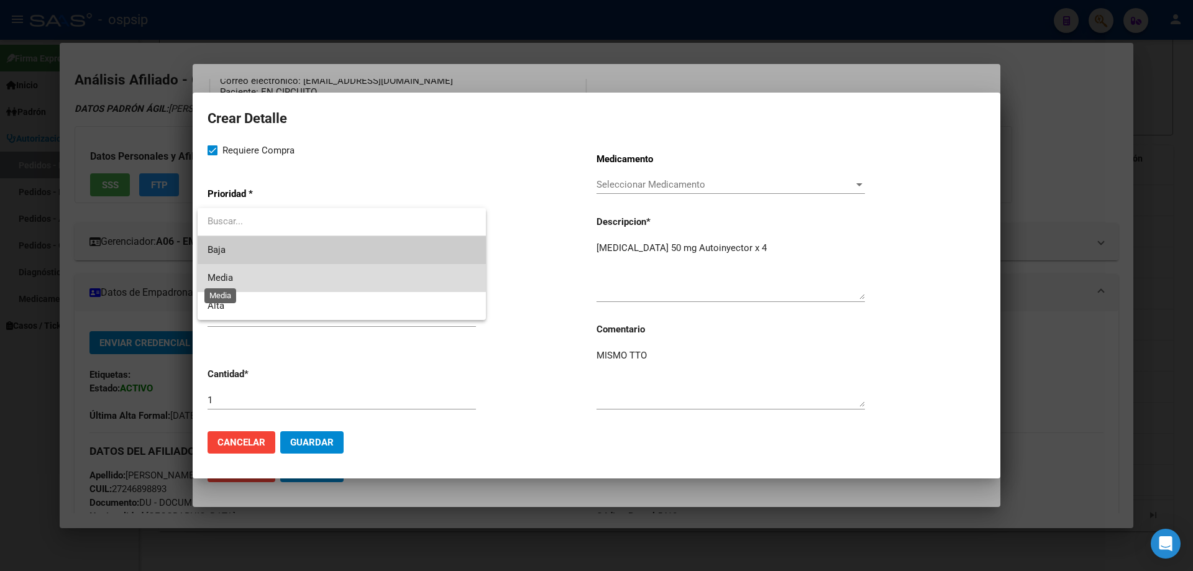
click at [229, 275] on span "Media" at bounding box center [220, 277] width 25 height 11
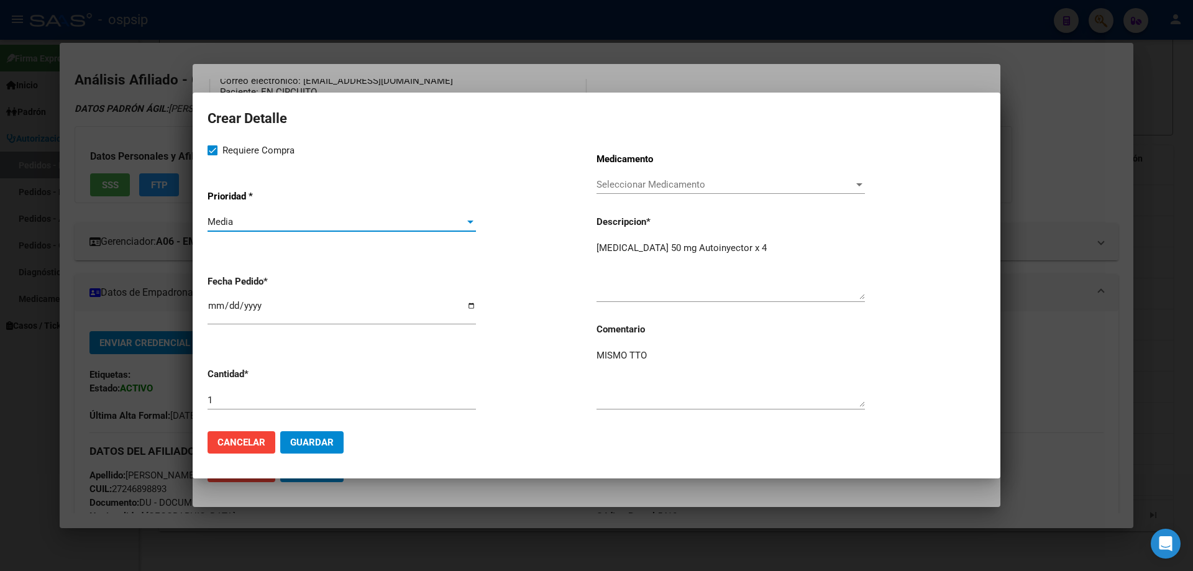
click at [214, 305] on input "[DATE]" at bounding box center [342, 311] width 268 height 20
type input "2025-09-15"
click at [309, 448] on button "Guardar" at bounding box center [311, 442] width 63 height 22
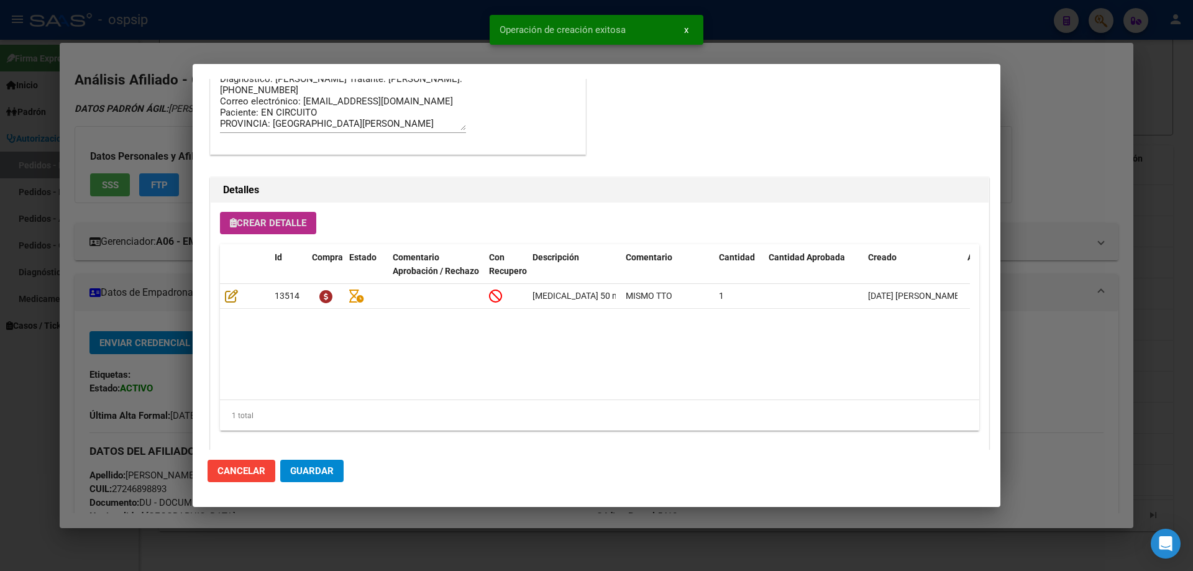
scroll to position [745, 0]
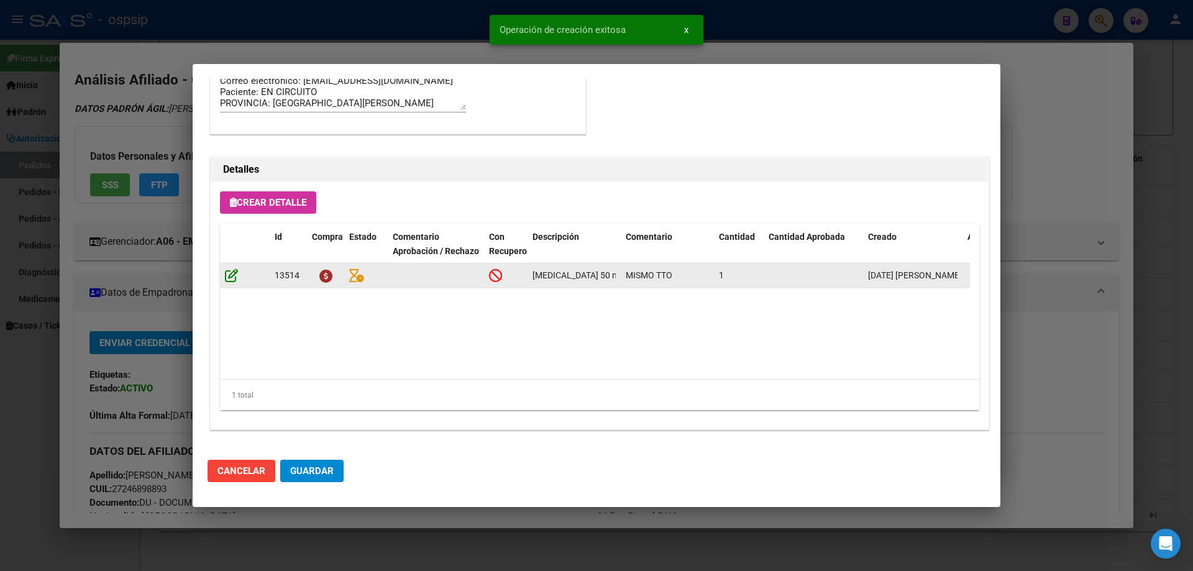
click at [237, 278] on icon at bounding box center [231, 275] width 13 height 14
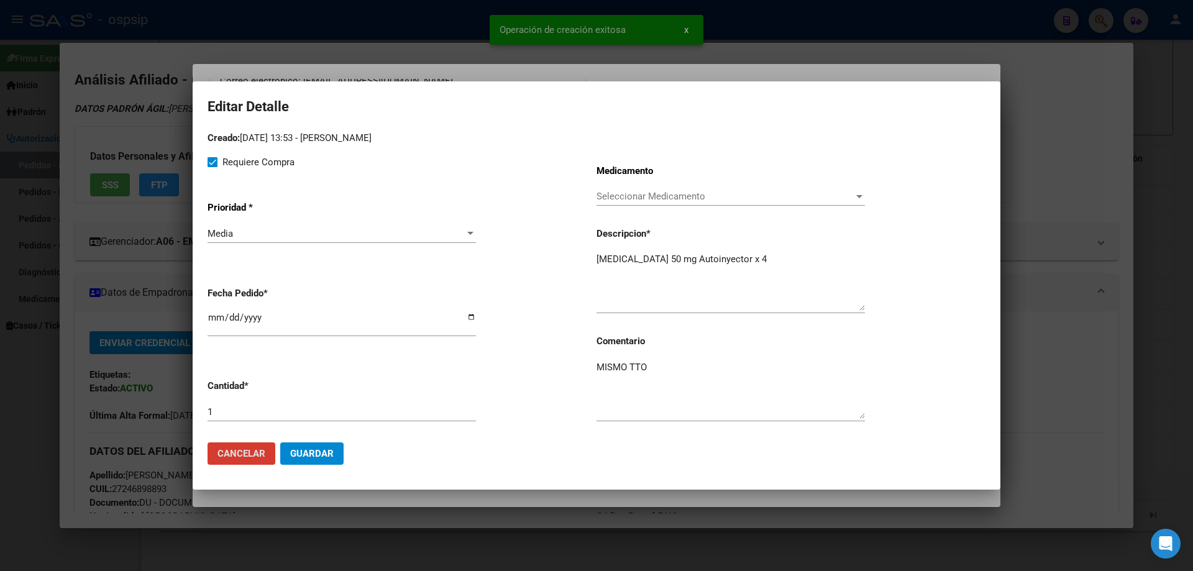
click at [324, 458] on span "Guardar" at bounding box center [312, 453] width 44 height 11
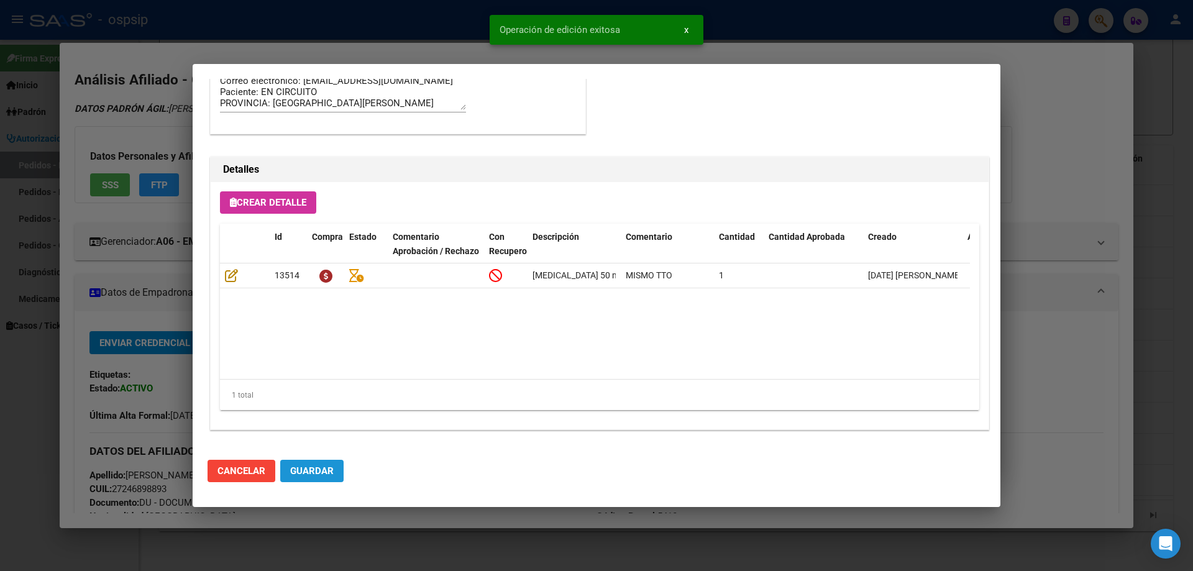
click at [314, 478] on button "Guardar" at bounding box center [311, 471] width 63 height 22
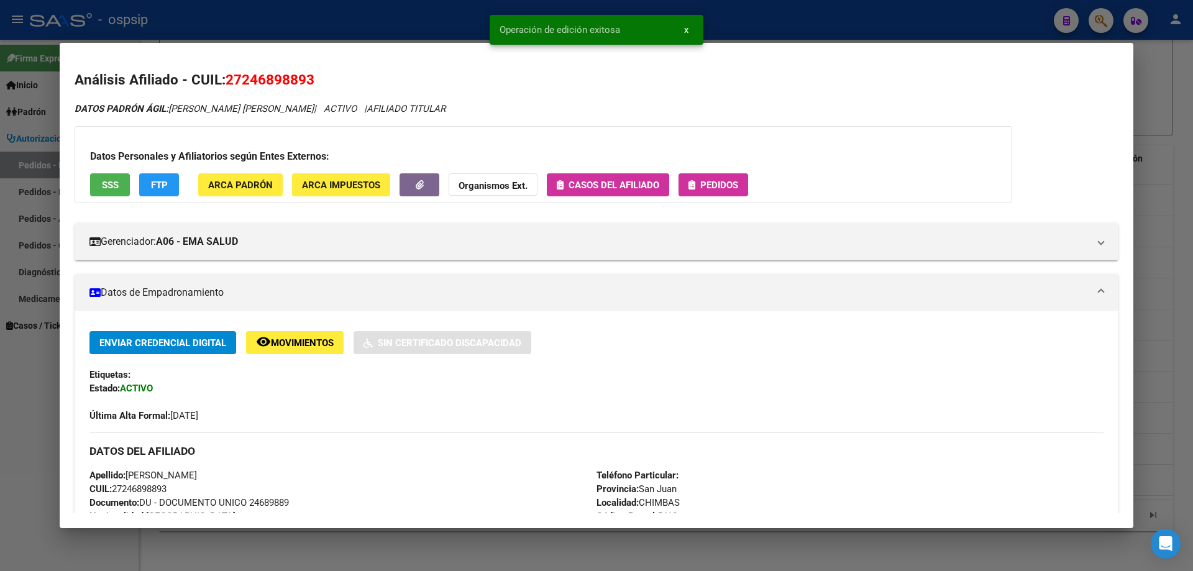
click at [711, 189] on span "Pedidos" at bounding box center [719, 185] width 38 height 11
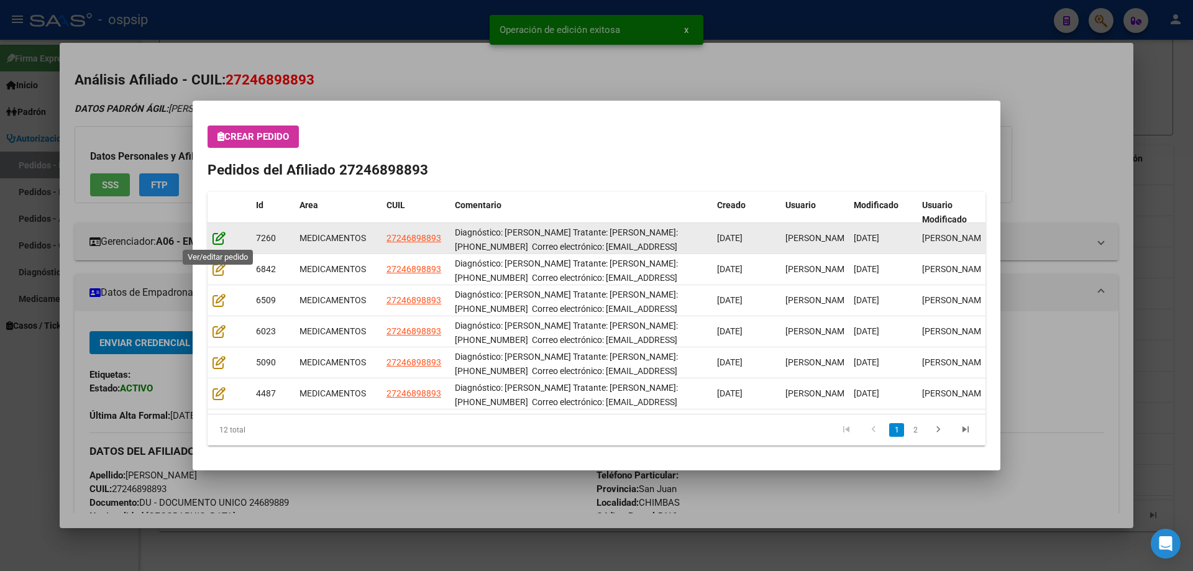
click at [218, 237] on icon at bounding box center [219, 238] width 13 height 14
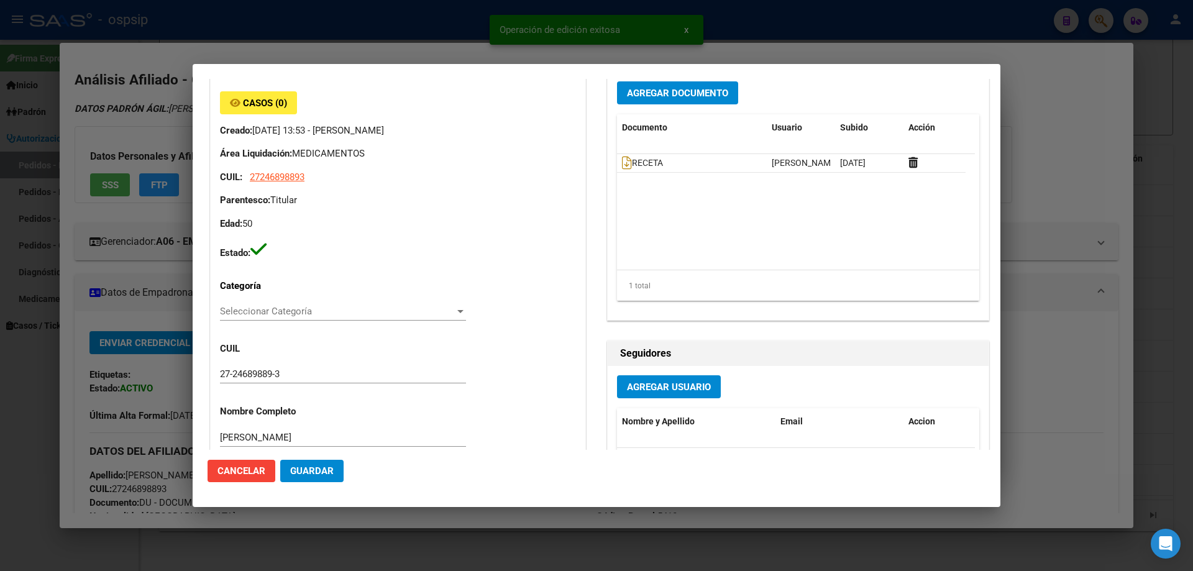
type input "[GEOGRAPHIC_DATA][PERSON_NAME], [GEOGRAPHIC_DATA], [GEOGRAPHIC_DATA] 149"
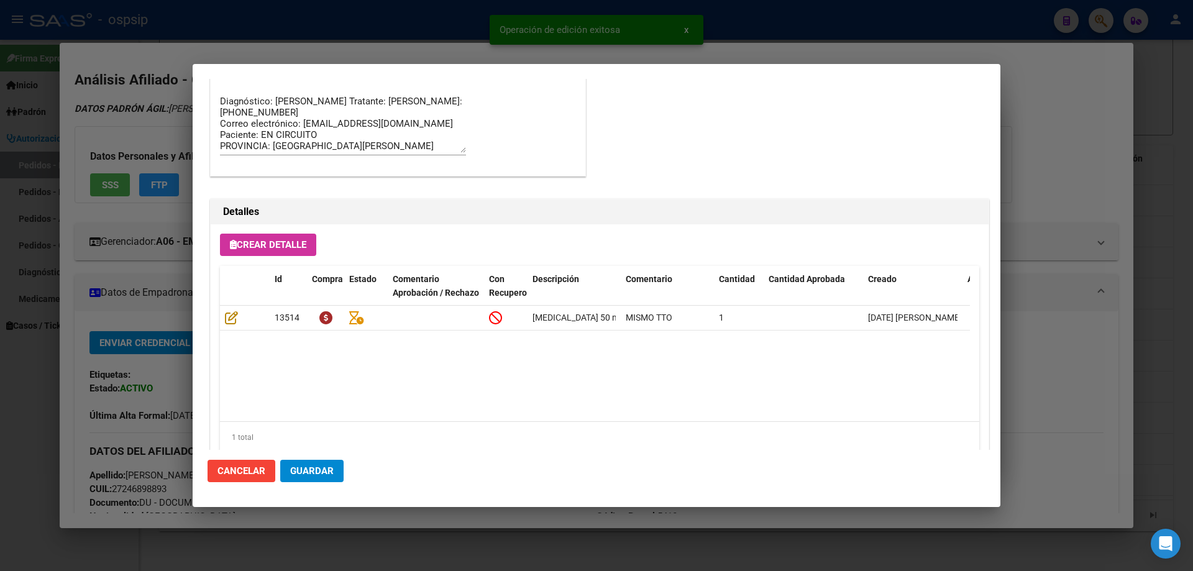
scroll to position [808, 0]
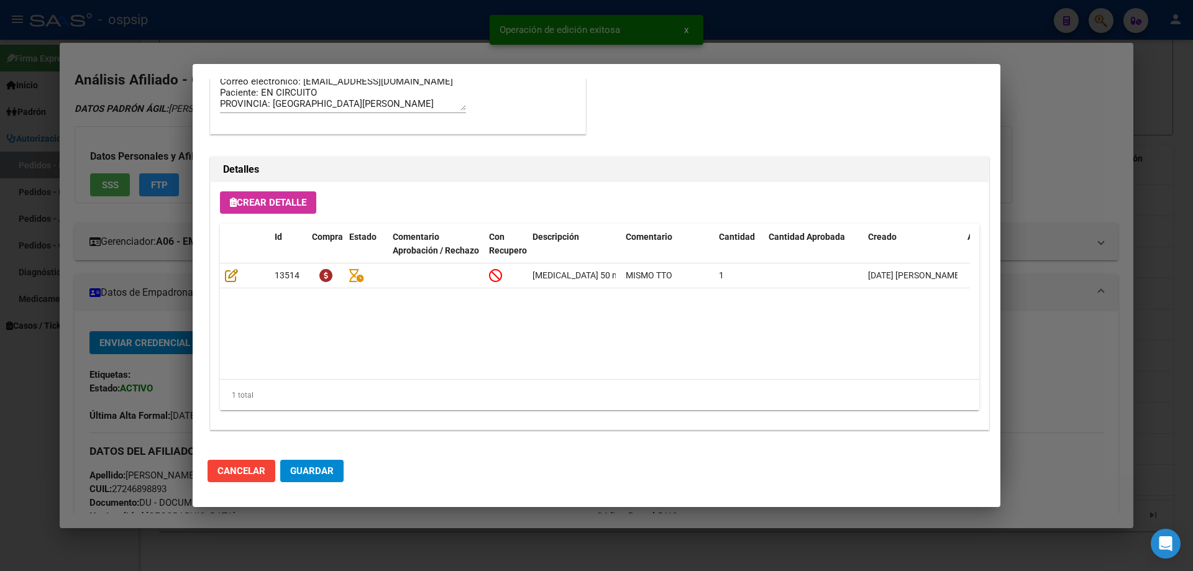
click at [321, 474] on span "Guardar" at bounding box center [312, 471] width 44 height 11
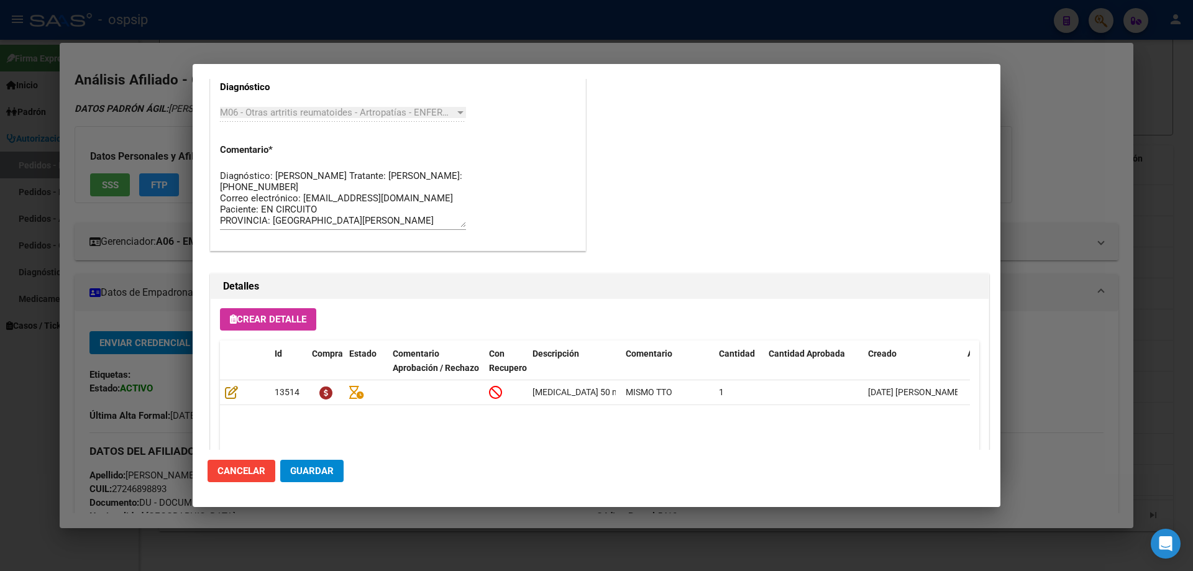
scroll to position [435, 0]
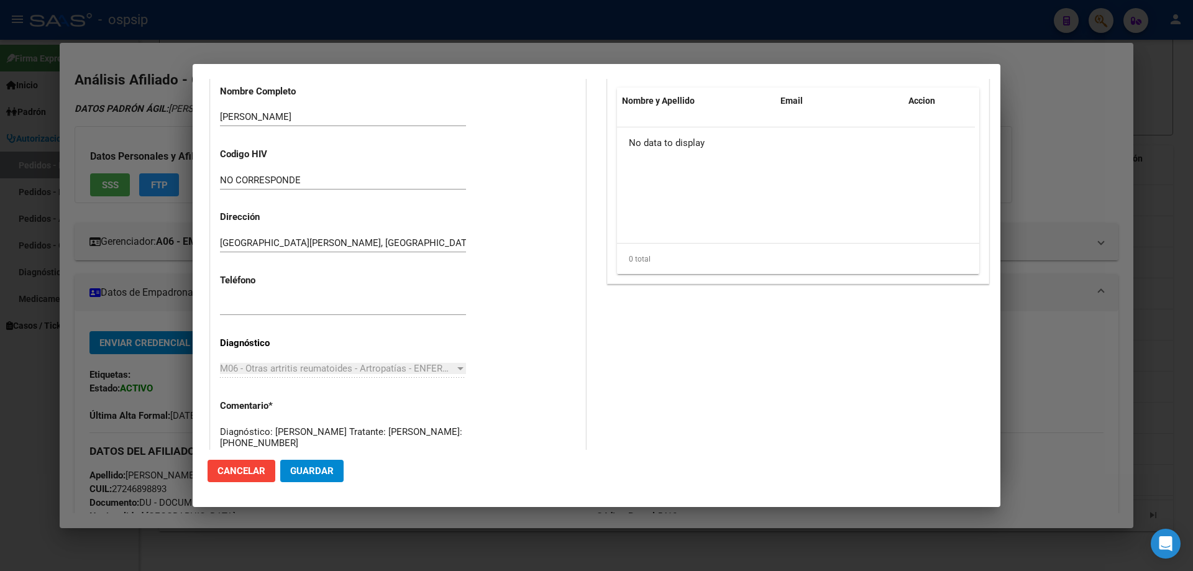
click at [323, 478] on button "Guardar" at bounding box center [311, 471] width 63 height 22
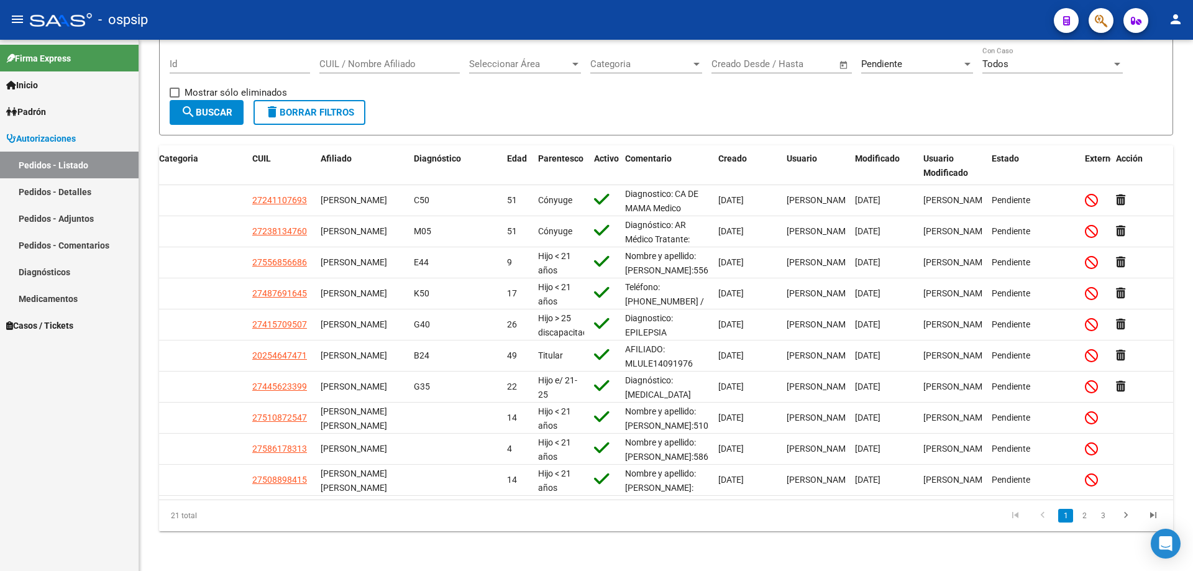
click at [1097, 24] on icon "button" at bounding box center [1101, 21] width 12 height 14
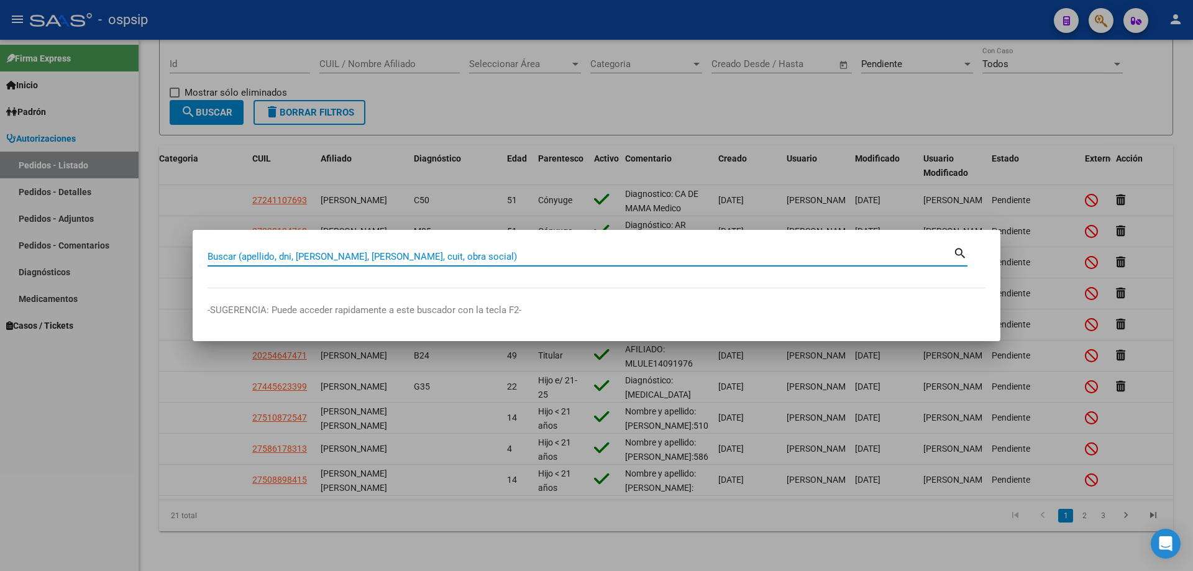
paste input "20272828726"
type input "20272828726"
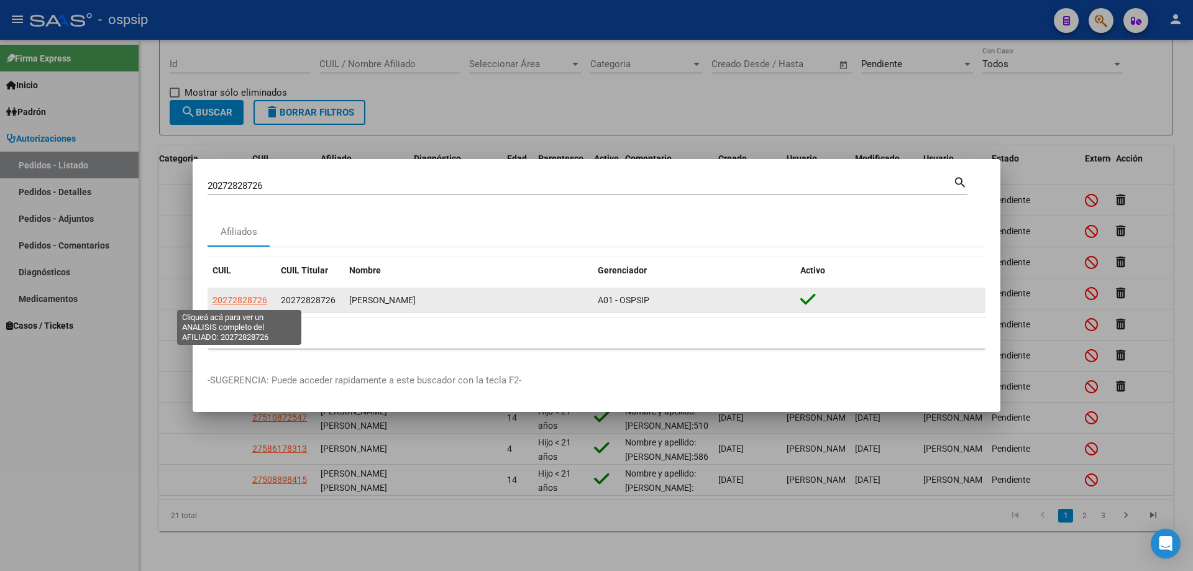
click at [239, 303] on span "20272828726" at bounding box center [240, 300] width 55 height 10
type textarea "20272828726"
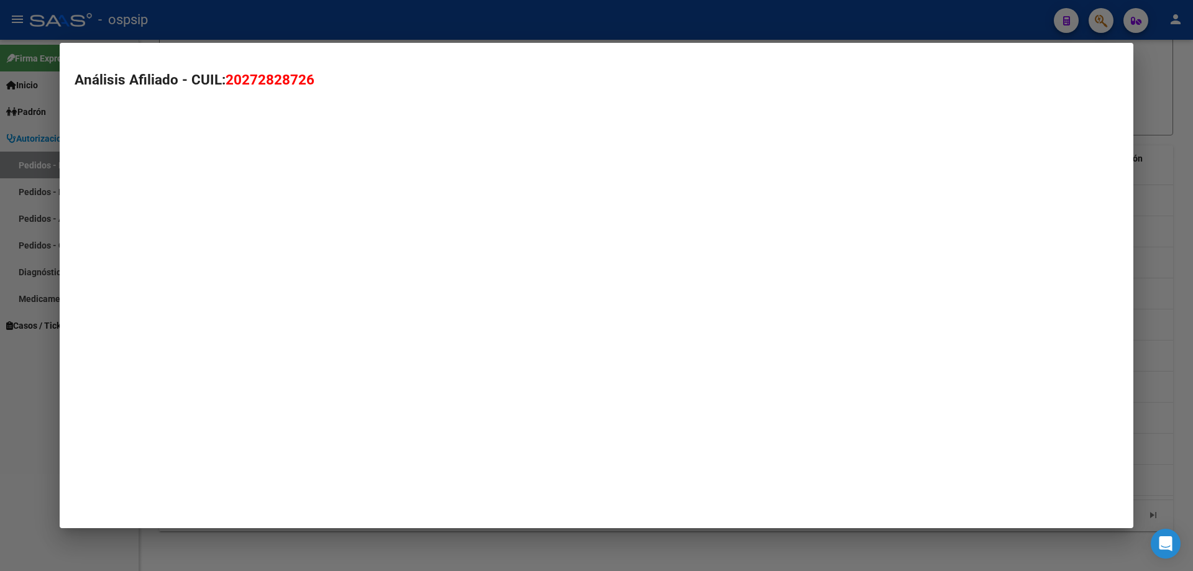
click at [239, 300] on mat-dialog-container "Análisis Afiliado - CUIL: 20272828726" at bounding box center [597, 285] width 1074 height 485
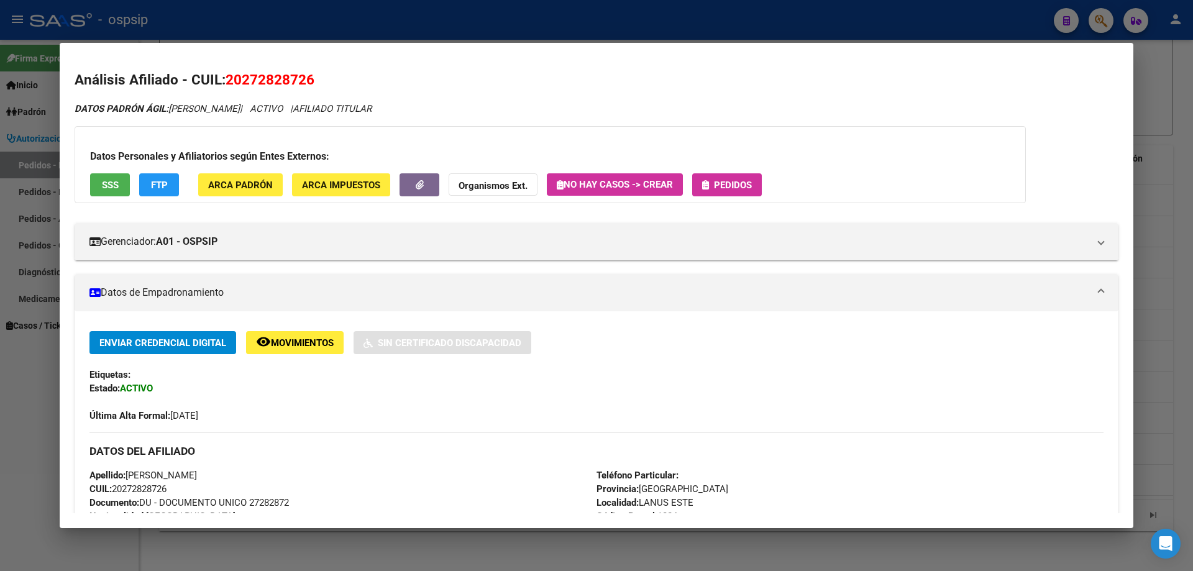
click at [723, 183] on span "Pedidos" at bounding box center [733, 185] width 38 height 11
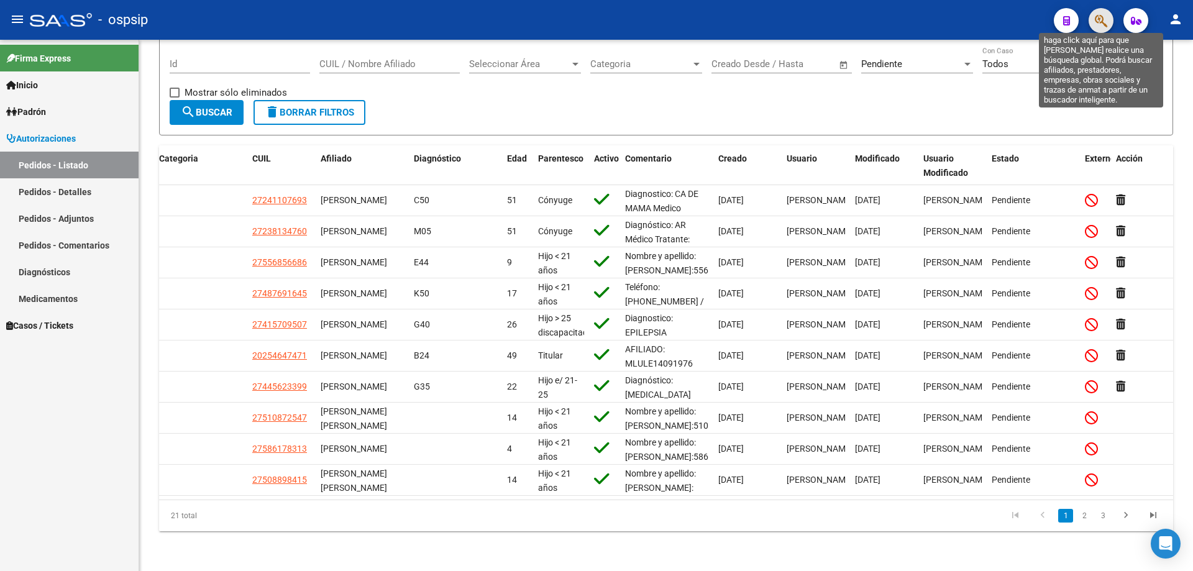
click at [1104, 17] on icon "button" at bounding box center [1101, 21] width 12 height 14
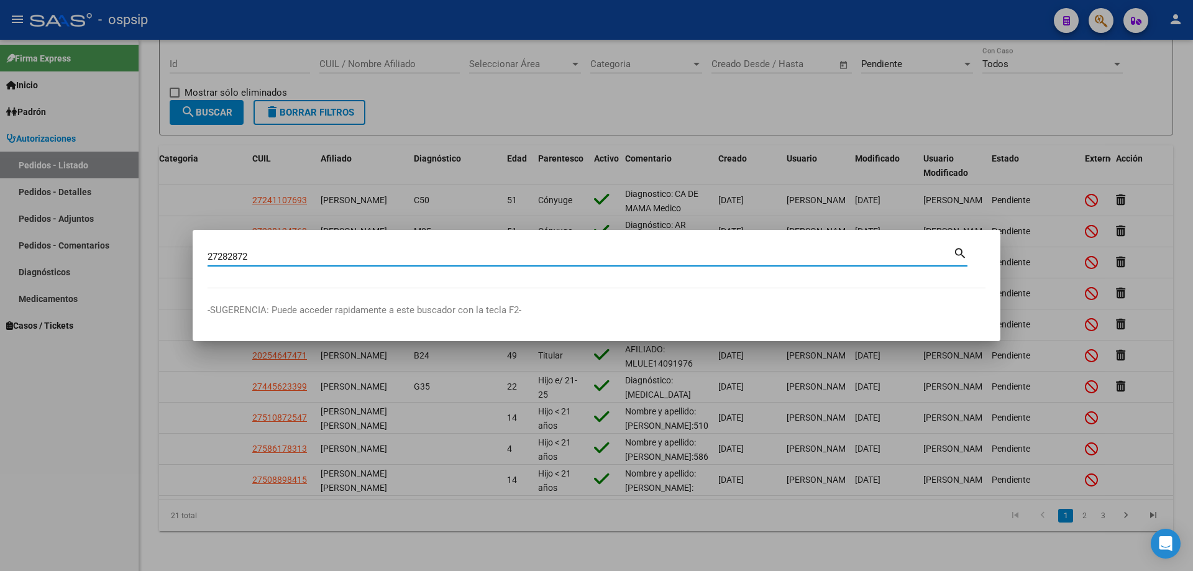
type input "27282872"
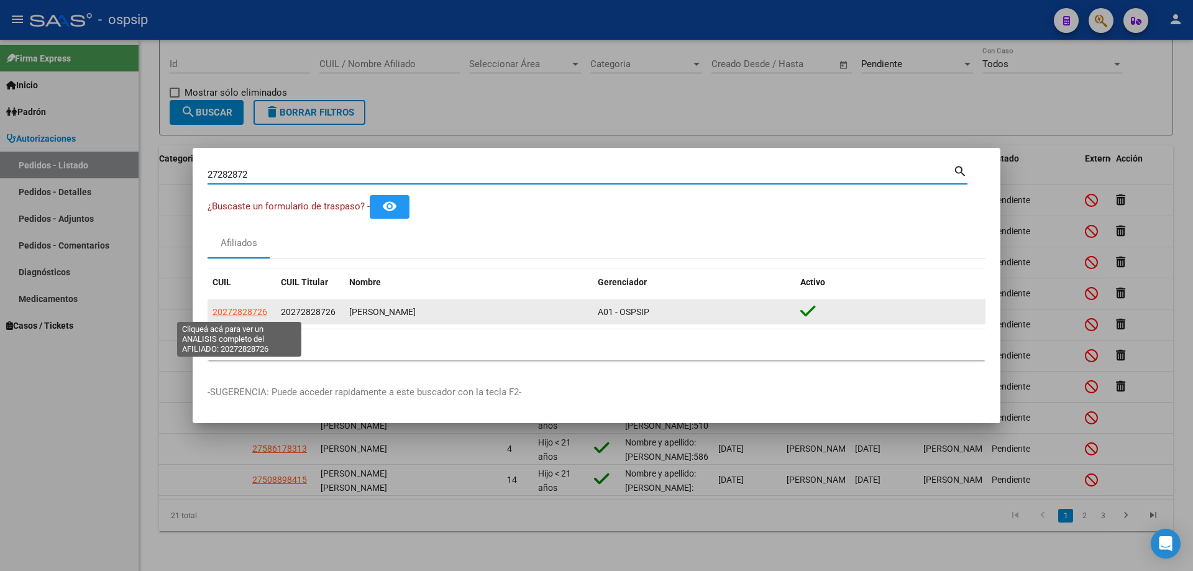
click at [252, 314] on span "20272828726" at bounding box center [240, 312] width 55 height 10
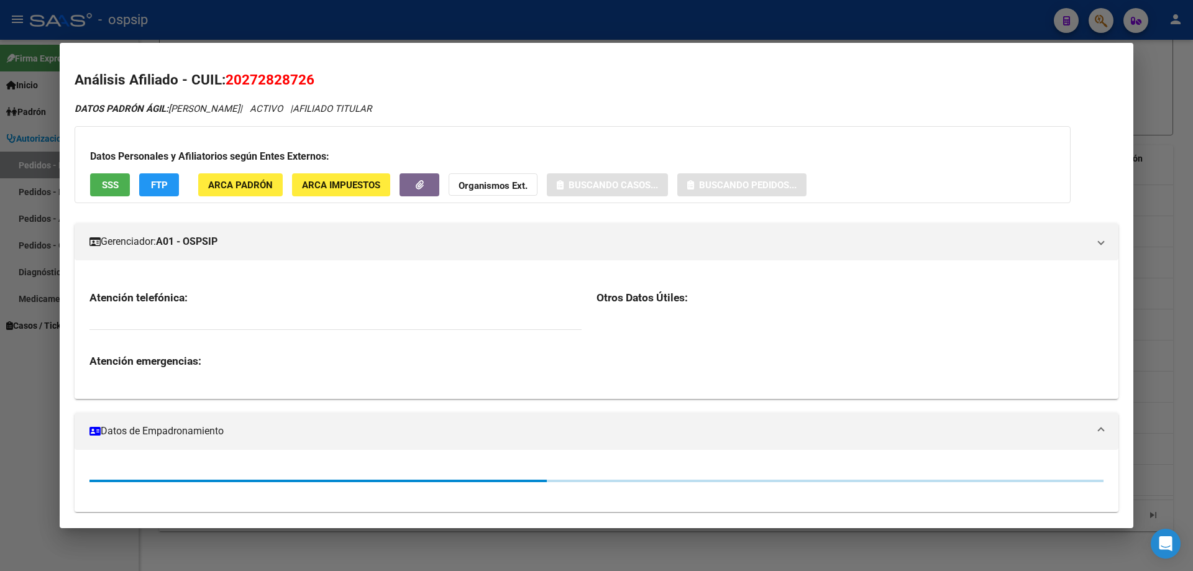
click at [768, 188] on div "Datos Personales y Afiliatorios según Entes Externos: SSS FTP ARCA Padrón ARCA …" at bounding box center [573, 164] width 996 height 77
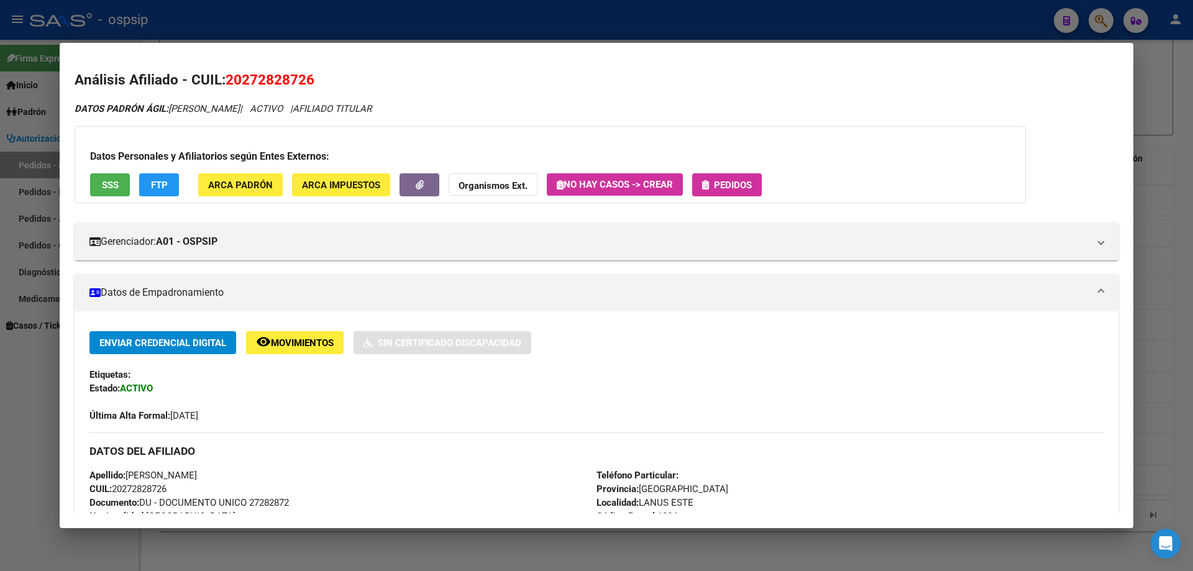
click at [749, 181] on span "Pedidos" at bounding box center [733, 185] width 38 height 11
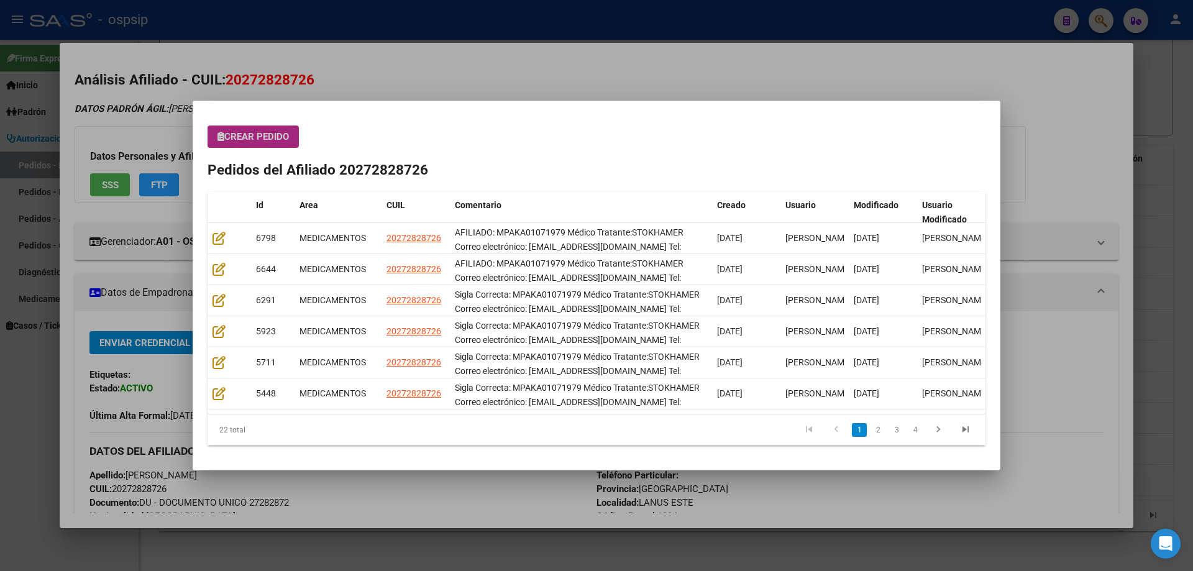
click at [257, 135] on span "Crear Pedido" at bounding box center [253, 136] width 71 height 11
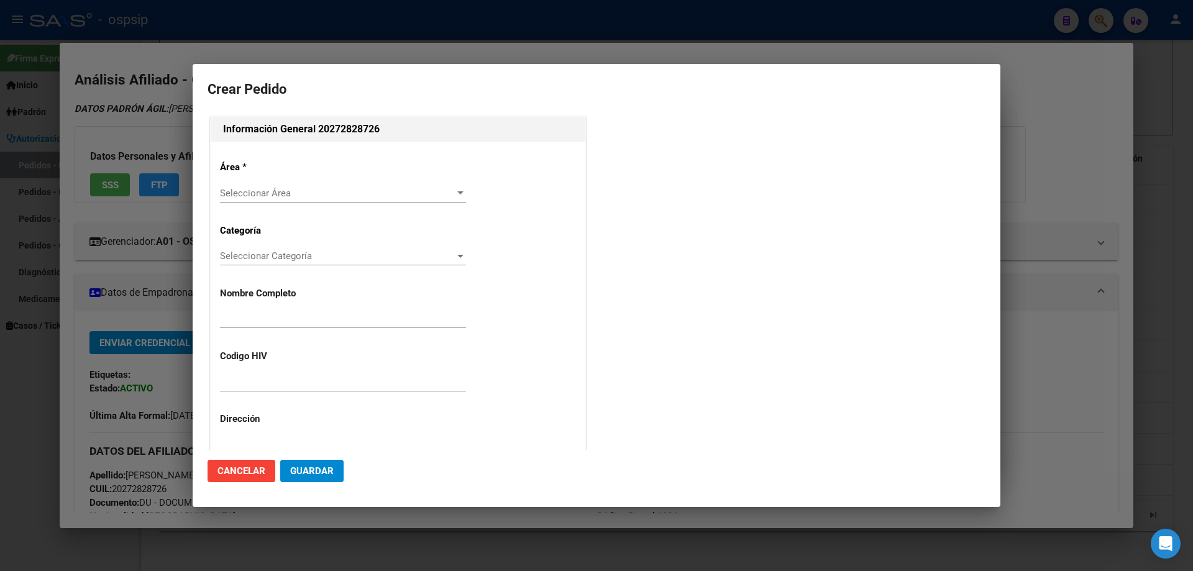
type input "PAUL ARIEL KASAP"
type input "MPAKA01071979"
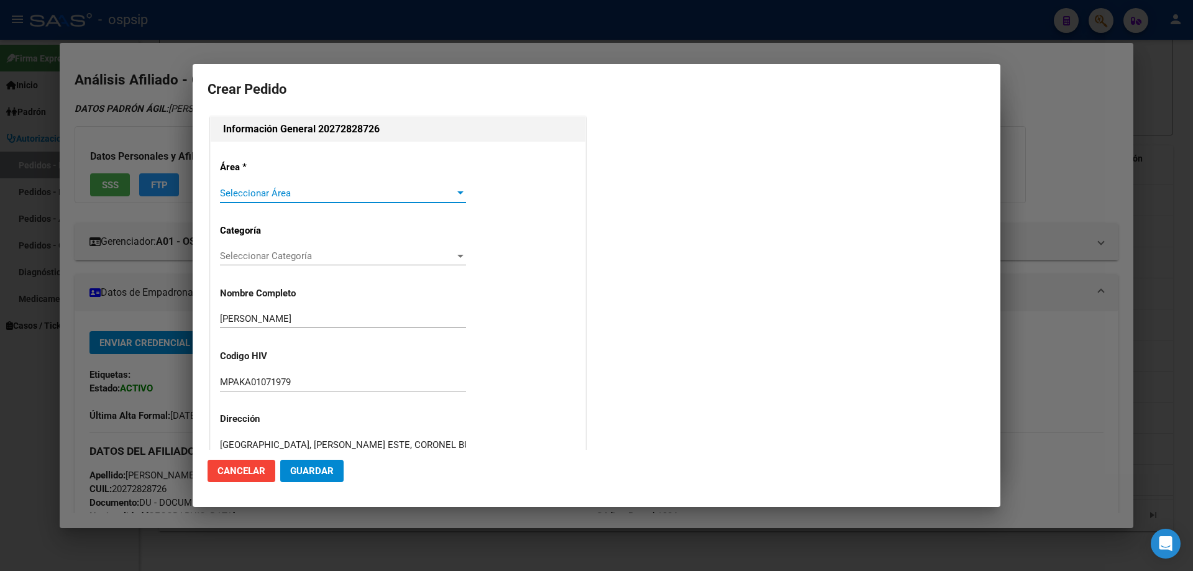
type input "BUENOS AIRES, FIORITO, COSQUIN 220, Piso: 3"
click at [256, 194] on span "Seleccionar Área" at bounding box center [337, 193] width 235 height 11
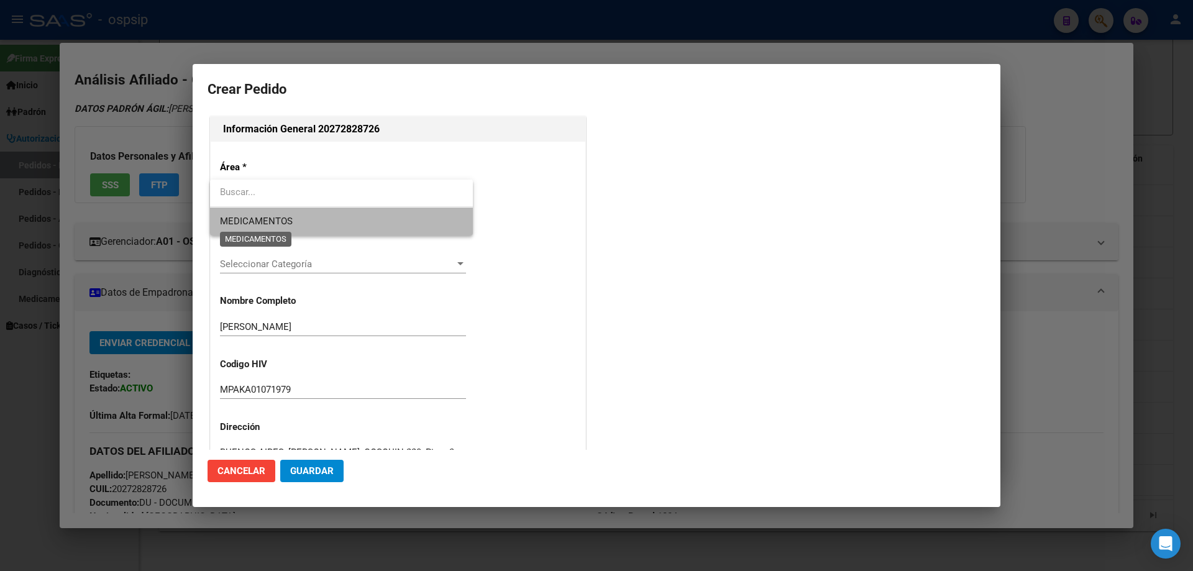
click at [250, 224] on span "MEDICAMENTOS" at bounding box center [256, 221] width 73 height 11
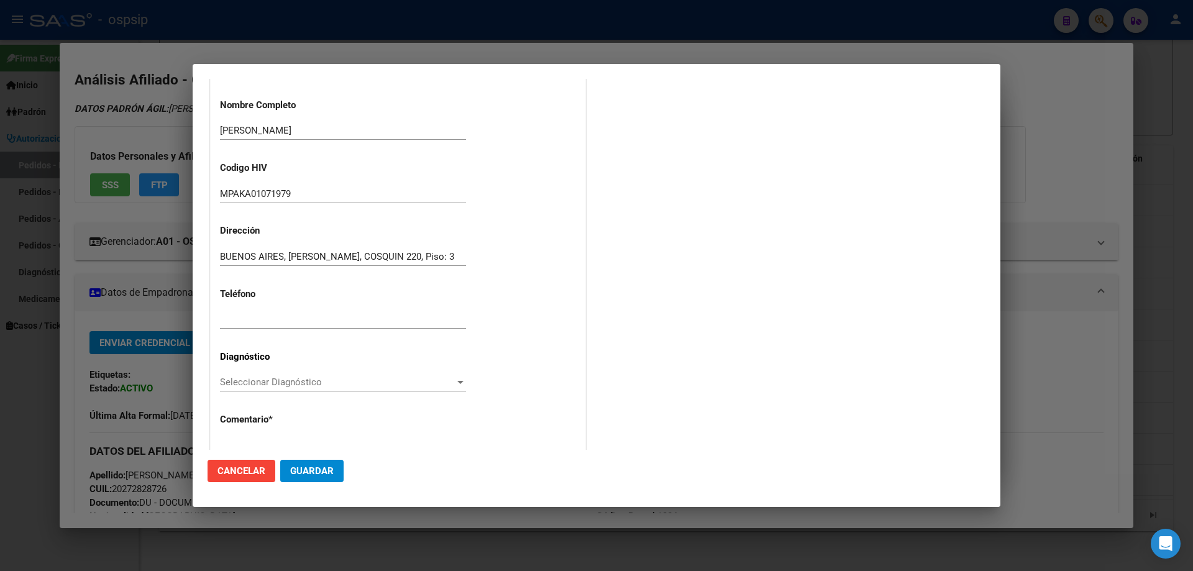
scroll to position [279, 0]
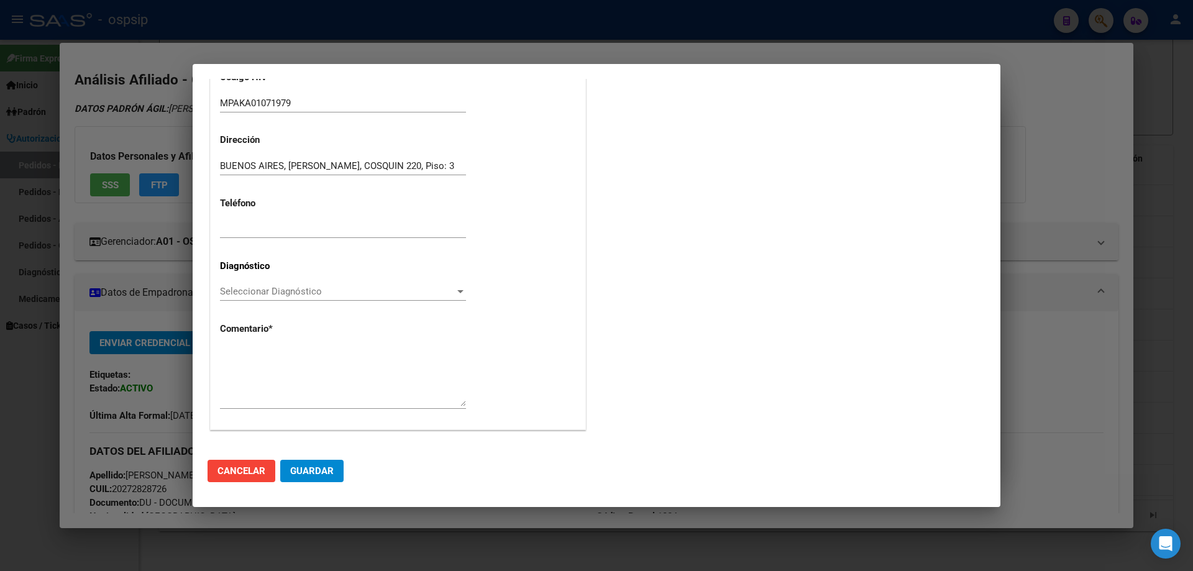
click at [237, 286] on span "Seleccionar Diagnóstico" at bounding box center [337, 291] width 235 height 11
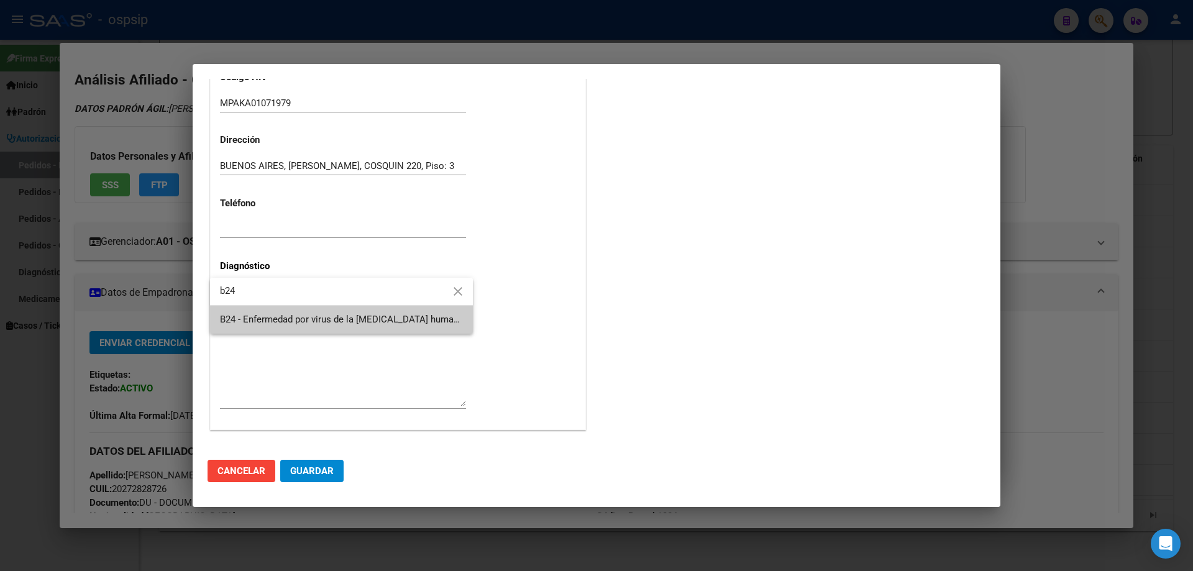
type input "b24"
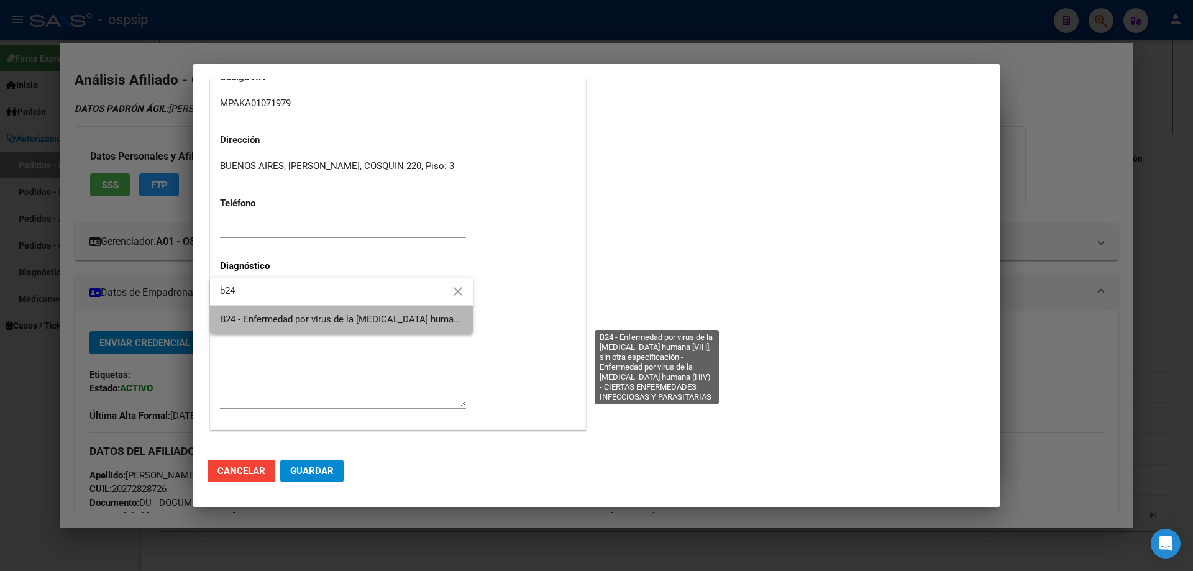
click at [273, 322] on span "B24 - Enfermedad por virus de la [MEDICAL_DATA] humana [VIH], sin otra especifi…" at bounding box center [654, 319] width 869 height 11
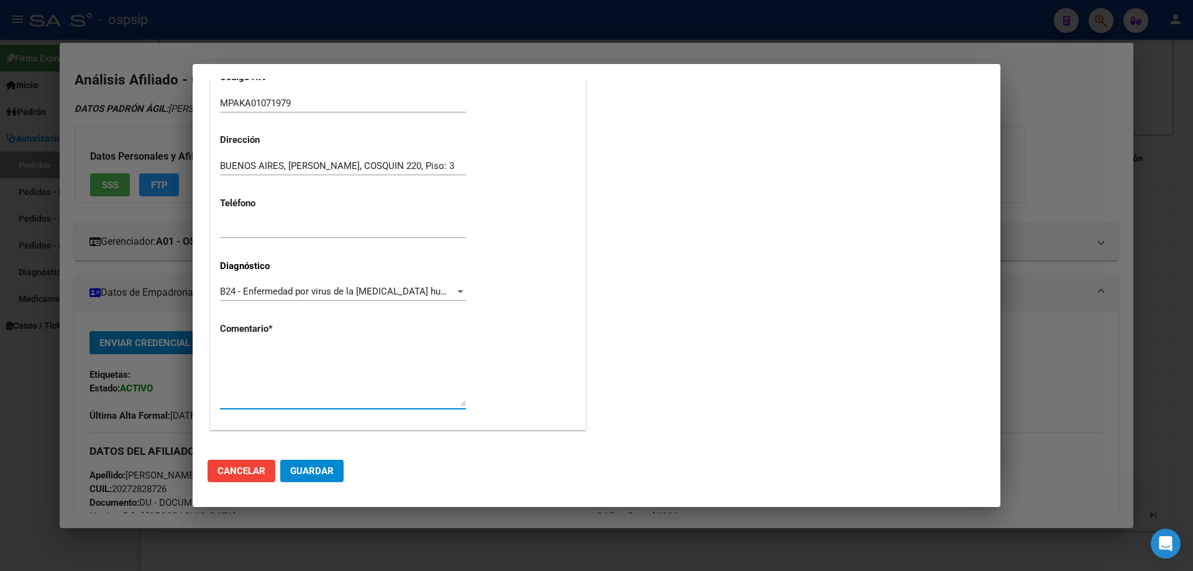
paste textarea "AFILIADO: MPAKA01071979 Médico Tratante:STOKHAMER Correo electrónico: paulariel…"
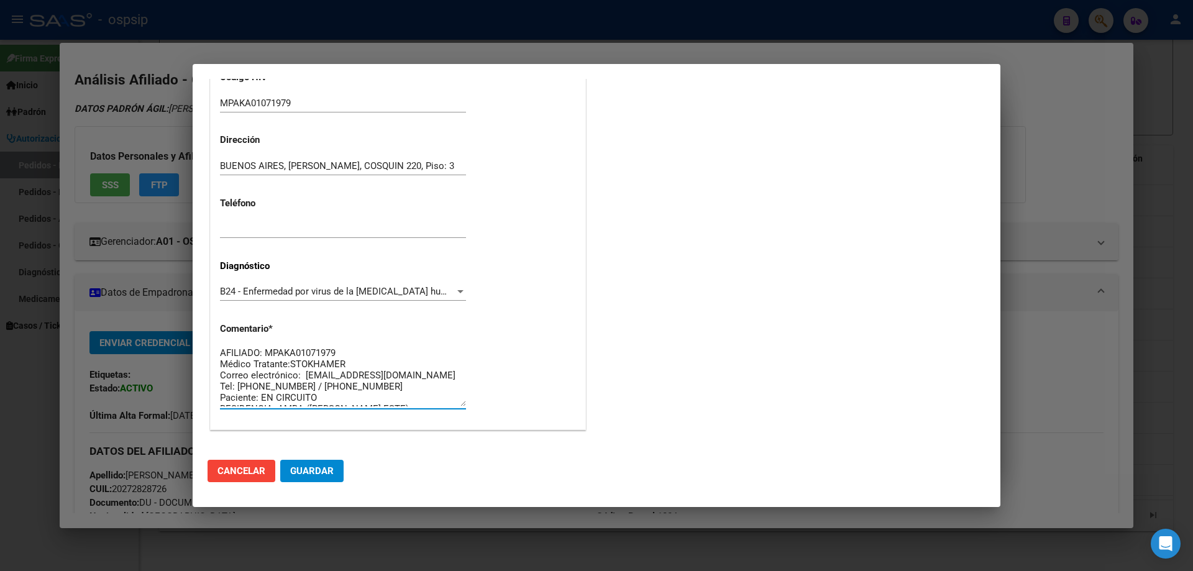
scroll to position [0, 0]
type textarea "AFILIADO: MPAKA01071979 Médico Tratante:STOKHAMER Correo electrónico: paulariel…"
click at [333, 477] on button "Guardar" at bounding box center [311, 471] width 63 height 22
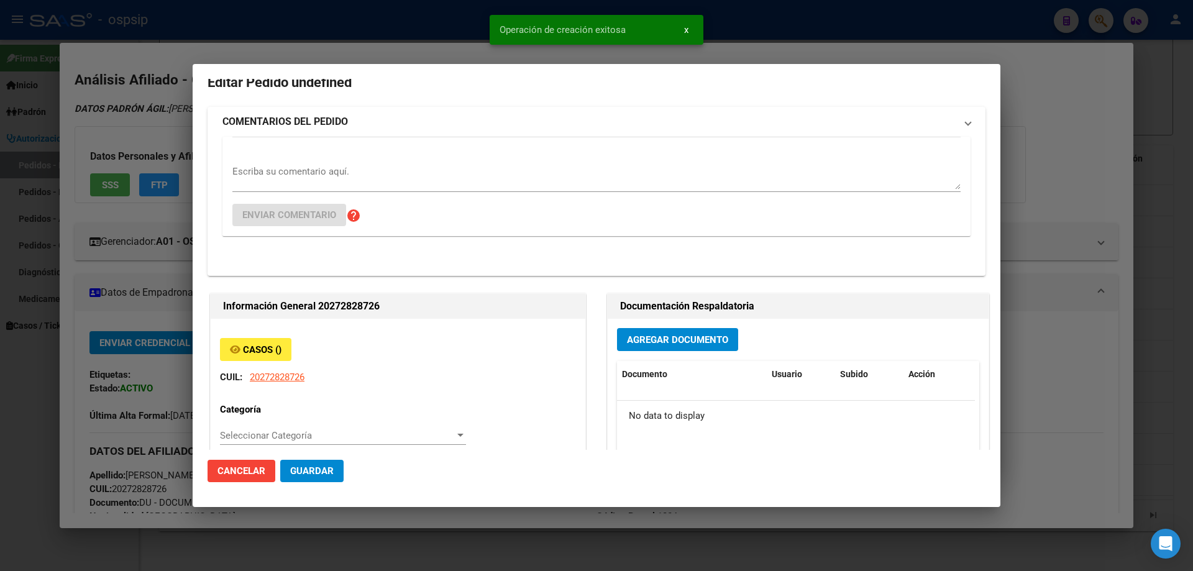
scroll to position [0, 0]
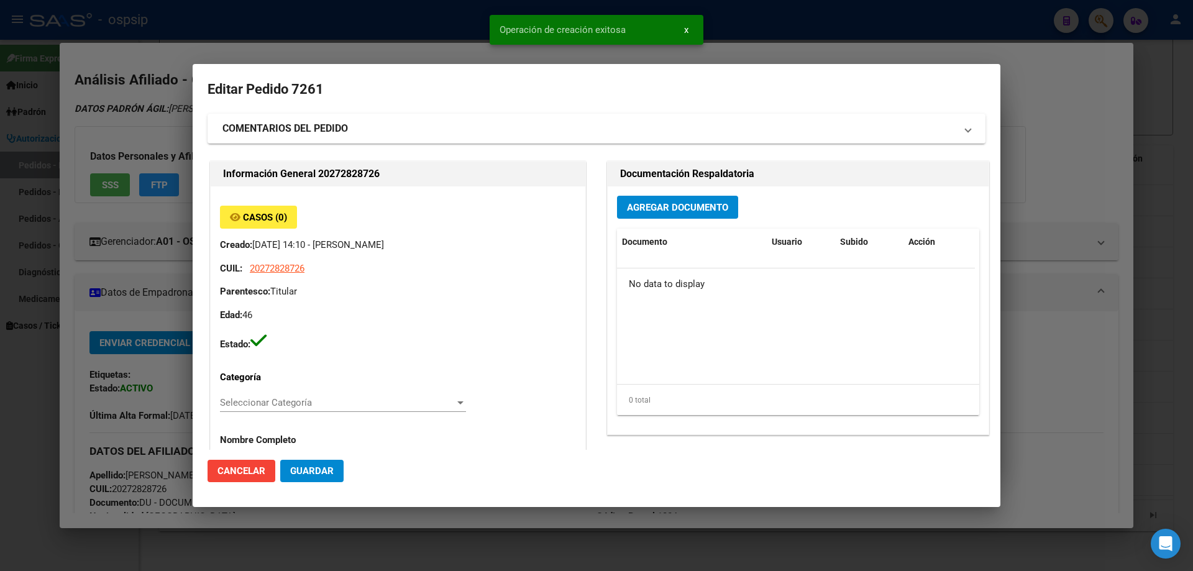
click at [648, 183] on div "Documentación Respaldatoria" at bounding box center [798, 174] width 381 height 25
click at [648, 211] on span "Agregar Documento" at bounding box center [677, 207] width 101 height 11
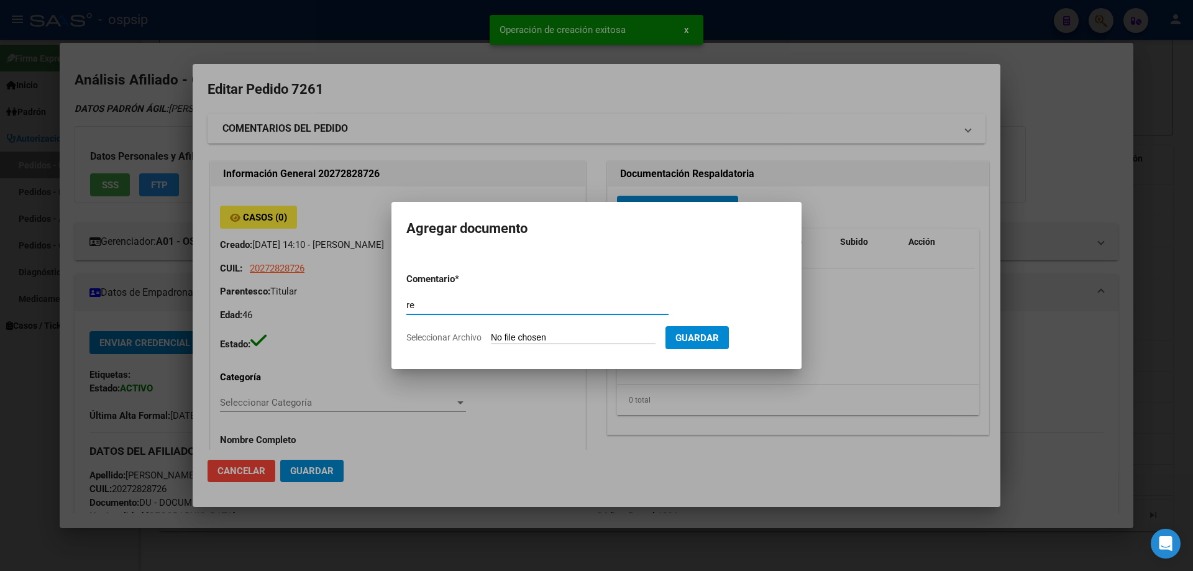
type input "r"
type input "RECETA"
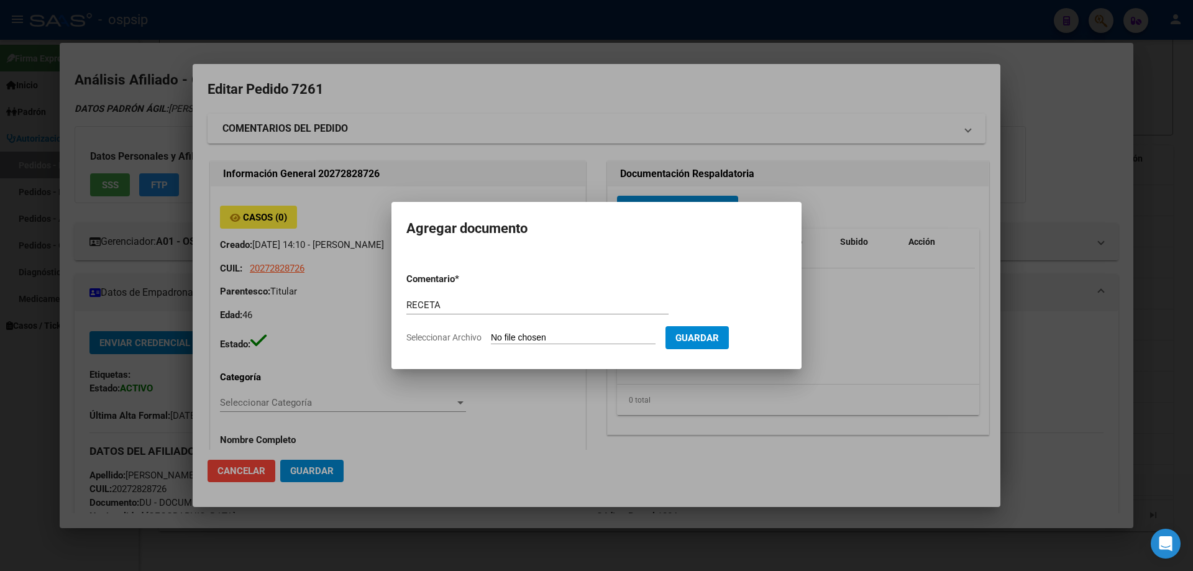
click at [529, 337] on input "Seleccionar Archivo" at bounding box center [573, 339] width 165 height 12
type input "C:\fakepath\1000494944.jpg"
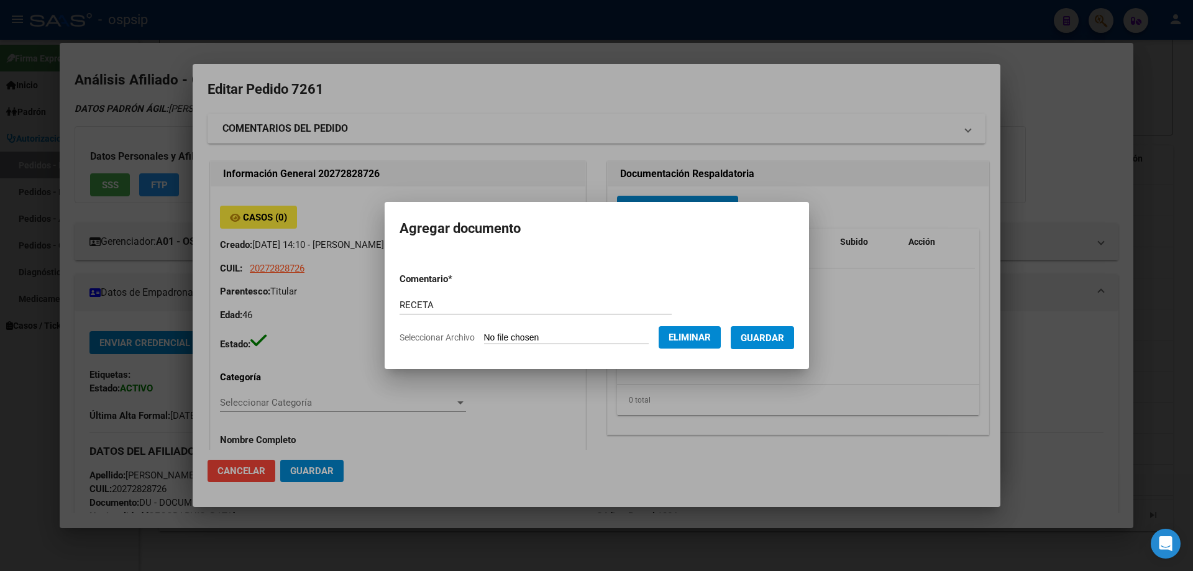
click at [773, 333] on span "Guardar" at bounding box center [763, 338] width 44 height 11
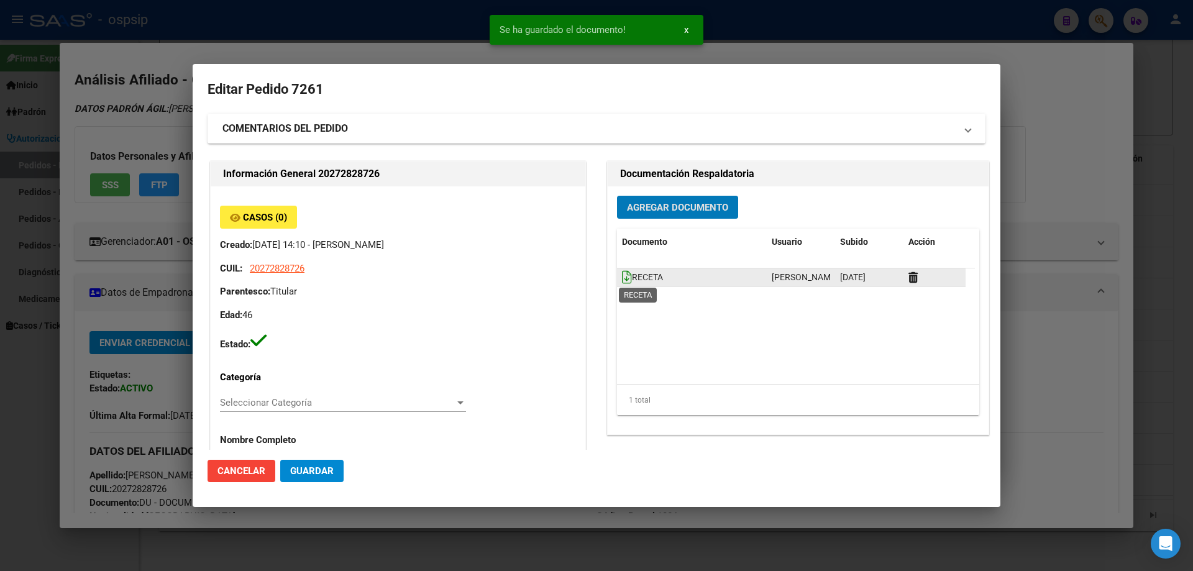
click at [623, 280] on icon at bounding box center [627, 277] width 10 height 14
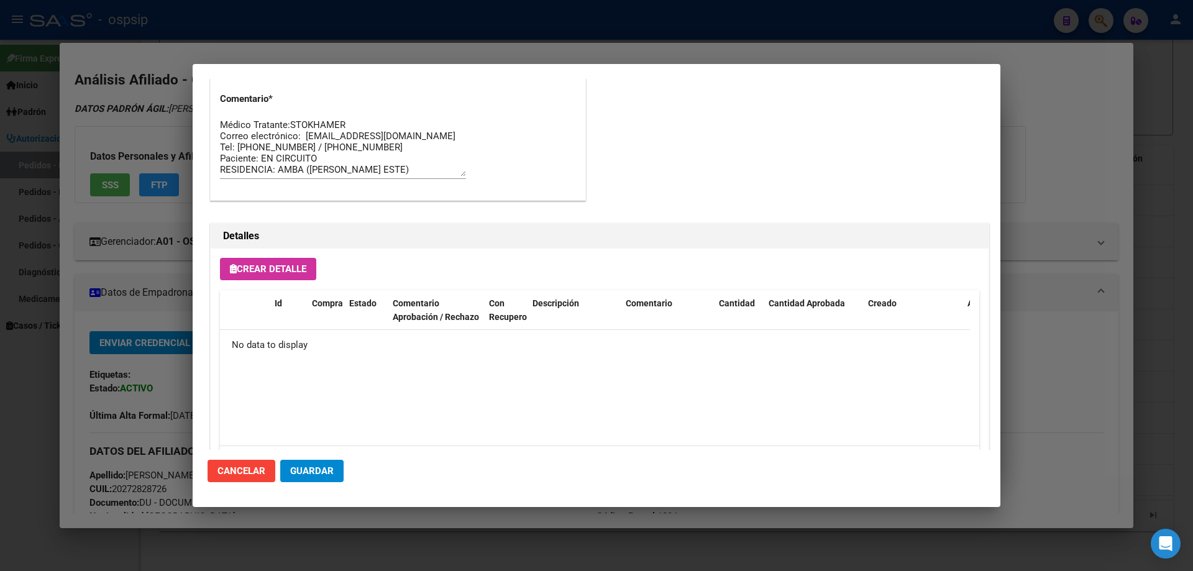
scroll to position [722, 0]
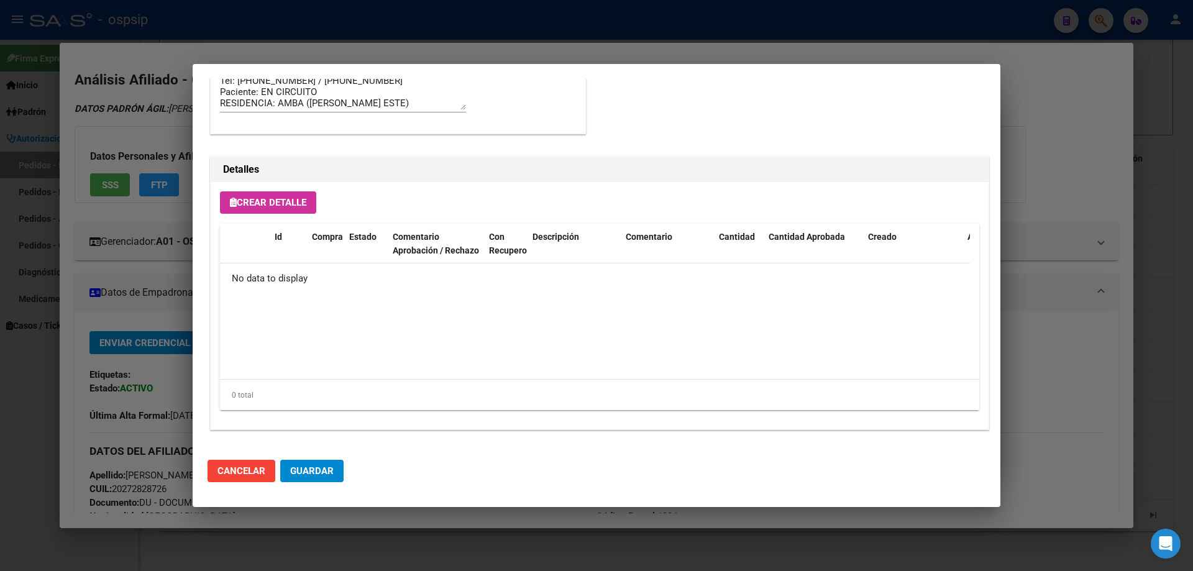
click at [285, 201] on span "Crear Detalle" at bounding box center [268, 202] width 76 height 11
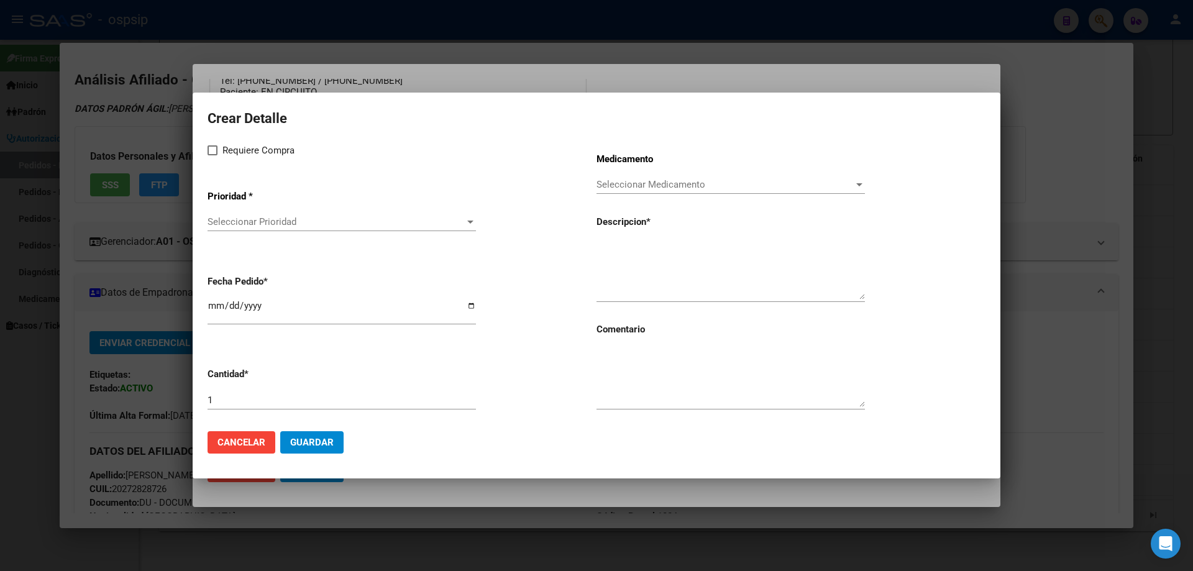
drag, startPoint x: 596, startPoint y: 265, endPoint x: 608, endPoint y: 249, distance: 20.4
paste textarea "darunavir+ritonavir 800mg/100mg comp.rec.x 30 (DRV/RTV)"
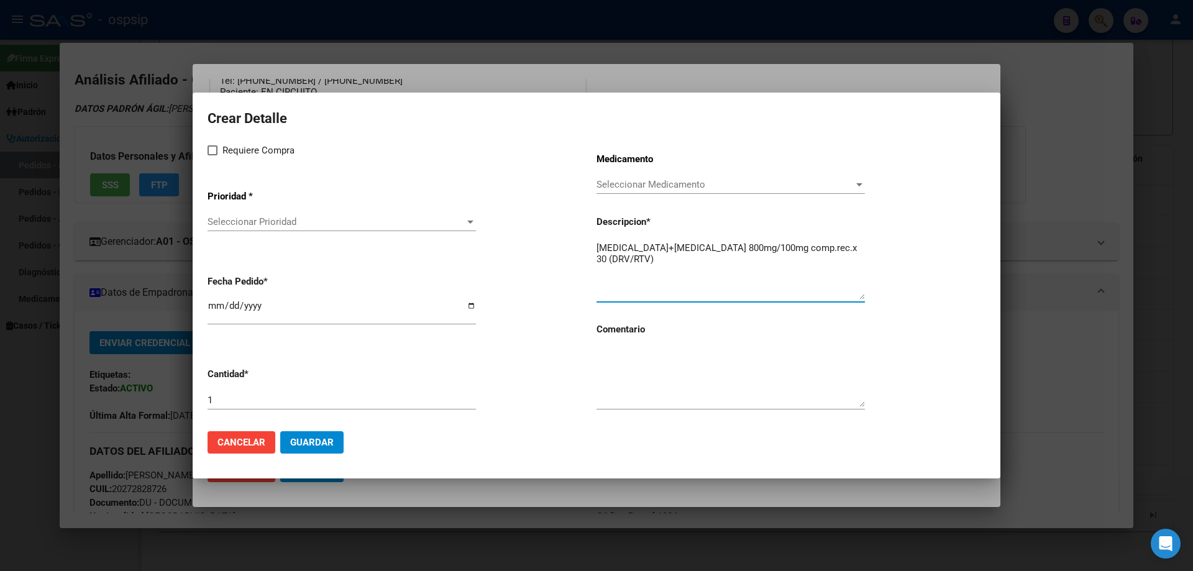
type textarea "darunavir+ritonavir 800mg/100mg comp.rec.x 30 (DRV/RTV)"
click at [635, 370] on textarea at bounding box center [731, 378] width 268 height 58
type textarea "MISMO TTO"
click at [208, 155] on span at bounding box center [213, 150] width 10 height 10
click at [212, 155] on input "Requiere Compra" at bounding box center [212, 155] width 1 height 1
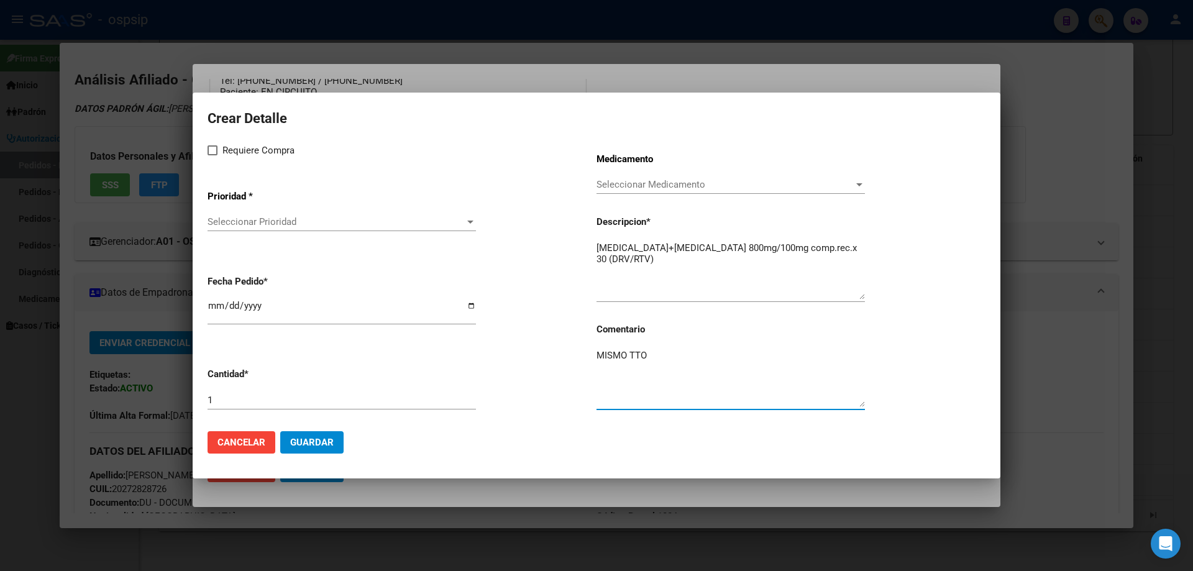
checkbox input "true"
click at [247, 219] on span "Seleccionar Prioridad" at bounding box center [336, 221] width 257 height 11
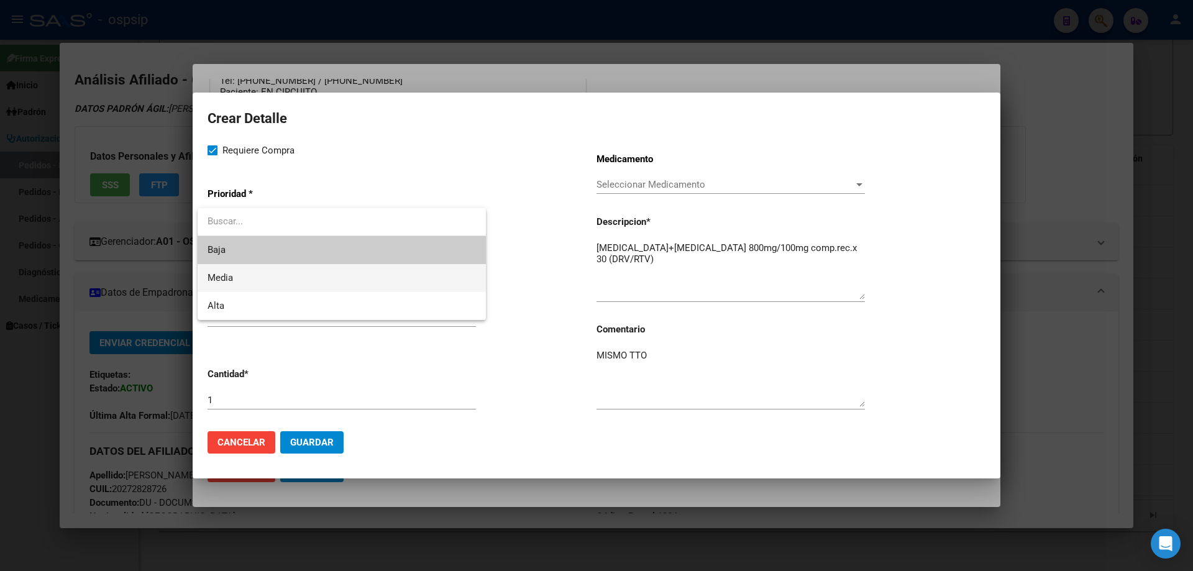
click at [237, 279] on span "Media" at bounding box center [342, 278] width 268 height 28
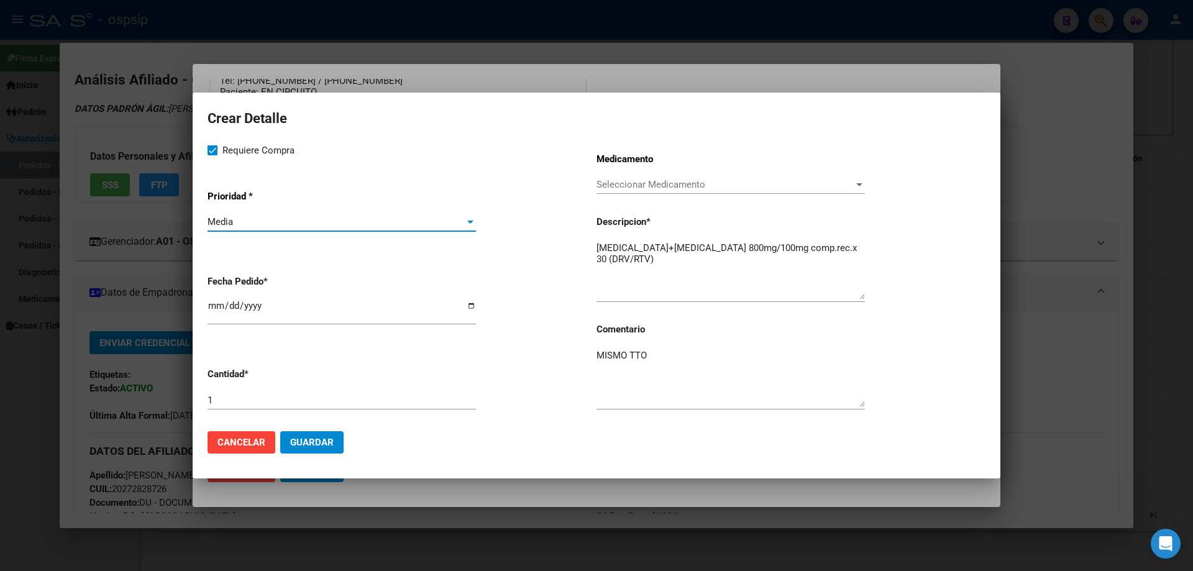
click at [214, 309] on input "[DATE]" at bounding box center [342, 311] width 268 height 20
type input "2025-09-18"
drag, startPoint x: 310, startPoint y: 439, endPoint x: 316, endPoint y: 447, distance: 11.1
click at [315, 447] on span "Guardar" at bounding box center [312, 442] width 44 height 11
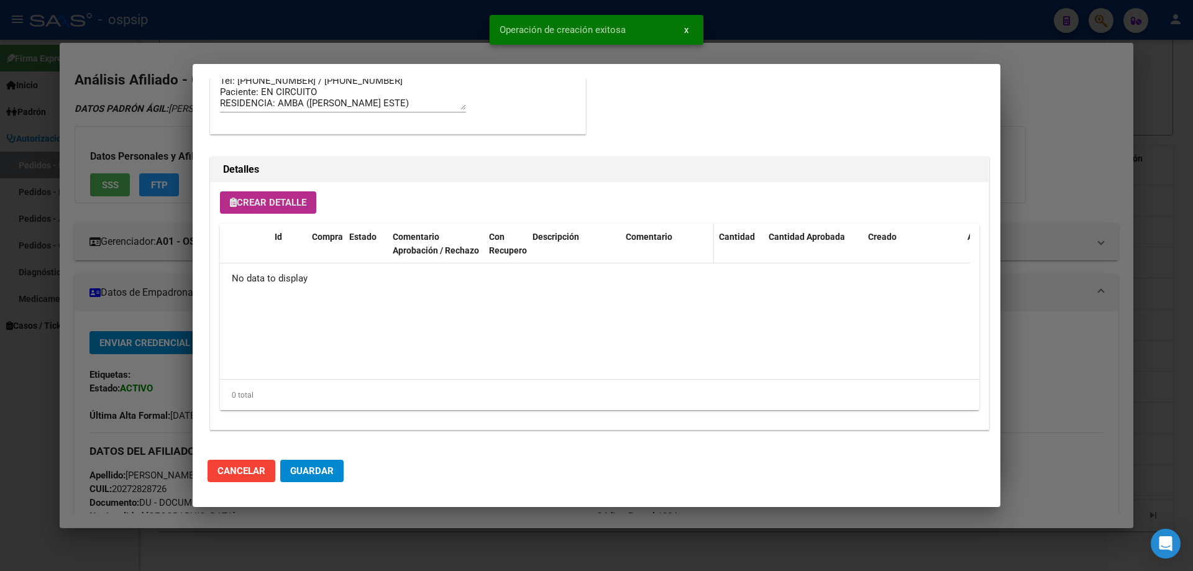
scroll to position [745, 0]
click at [252, 193] on button "Crear Detalle" at bounding box center [268, 202] width 96 height 22
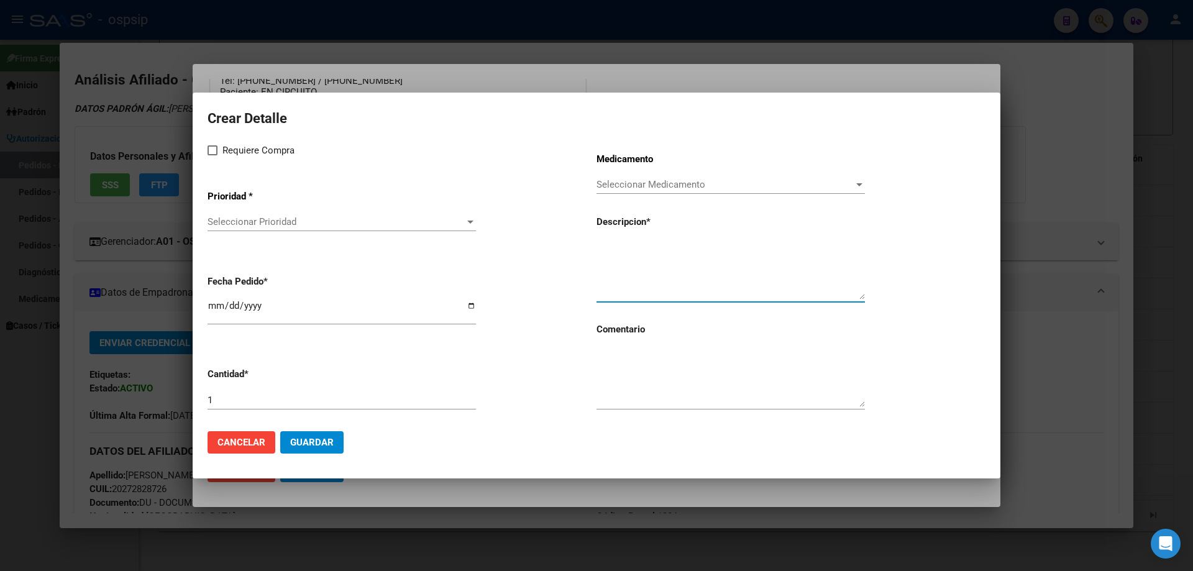
paste textarea "dolutegravir 50 mg comp x 30 (DTG)"
type textarea "dolutegravir 50 mg comp x 30 (DTG)"
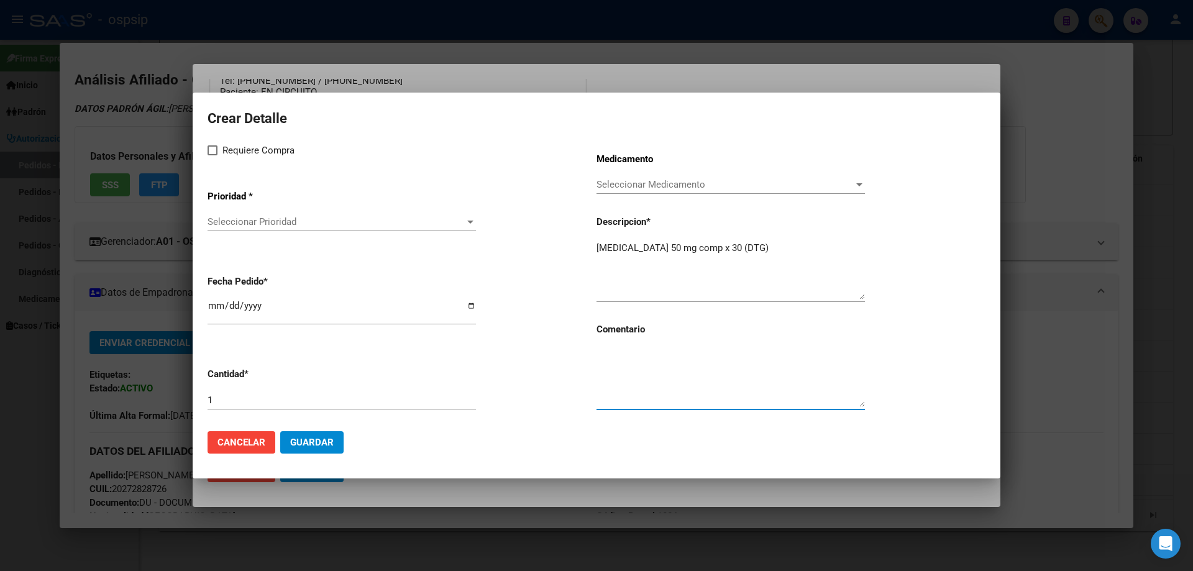
click at [637, 378] on textarea at bounding box center [731, 378] width 268 height 58
type textarea "MISMO TTO"
click at [211, 156] on label "Requiere Compra" at bounding box center [251, 150] width 87 height 15
click at [212, 156] on input "Requiere Compra" at bounding box center [212, 155] width 1 height 1
checkbox input "true"
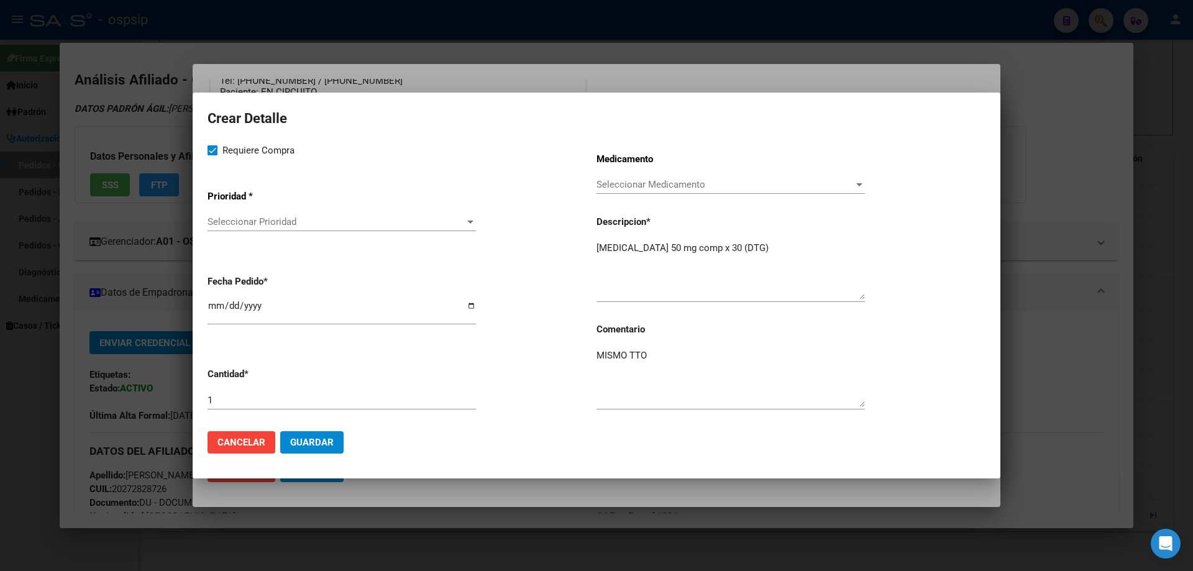
click at [239, 242] on div "Seleccionar Prioridad Seleccionar Prioridad" at bounding box center [342, 228] width 268 height 30
click at [244, 211] on app-drop-down-list "Prioridad * Seleccionar Prioridad Seleccionar Prioridad" at bounding box center [402, 211] width 389 height 63
click at [245, 221] on span "Seleccionar Prioridad" at bounding box center [336, 221] width 257 height 11
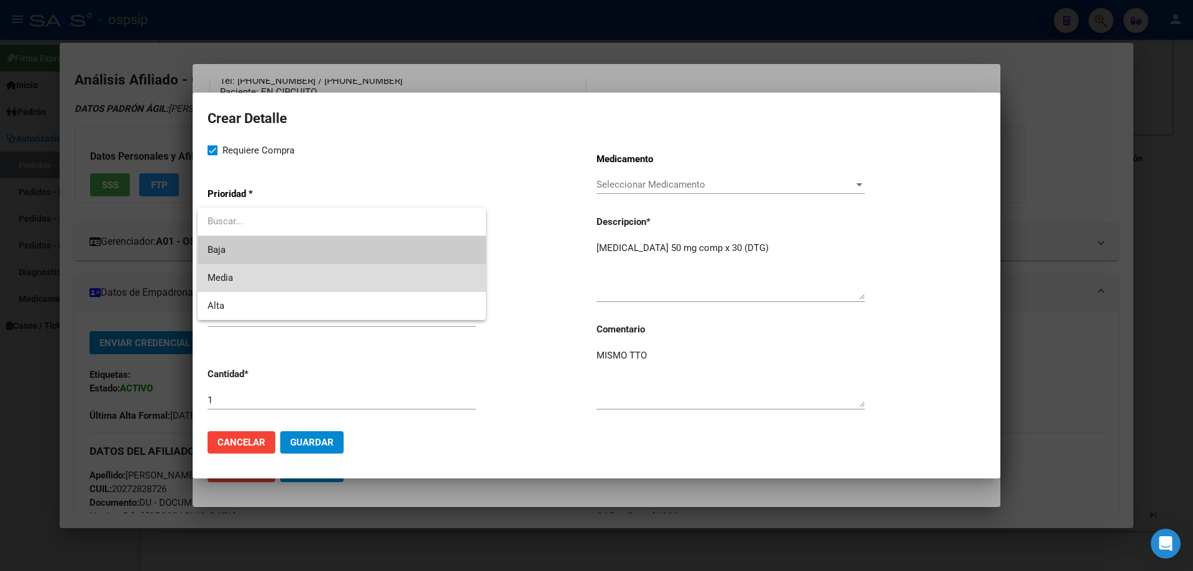
click at [235, 277] on span "Media" at bounding box center [342, 278] width 268 height 28
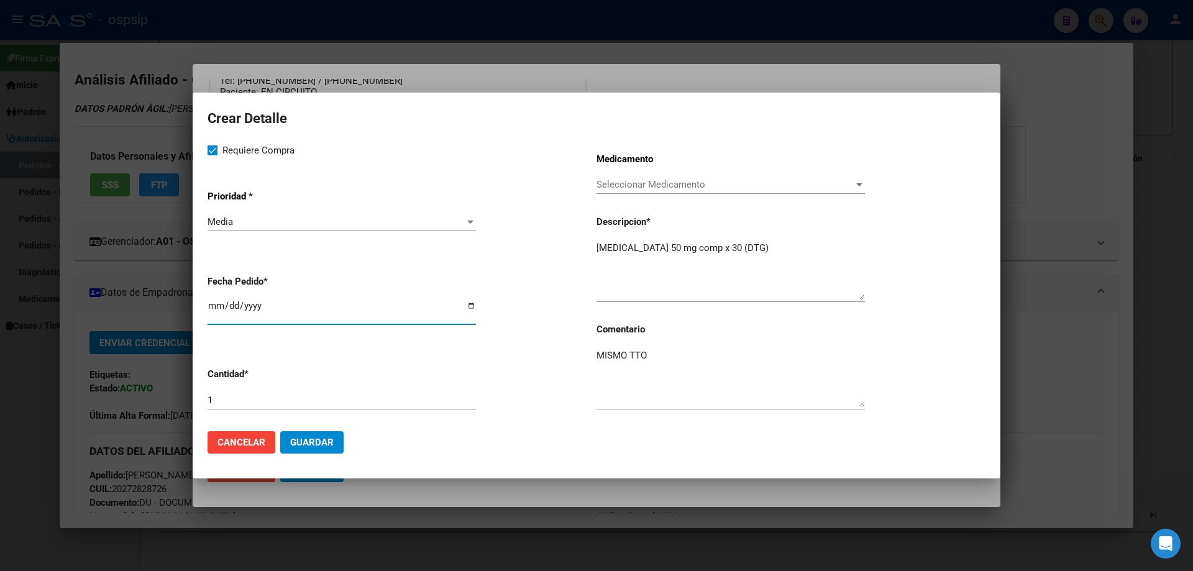
click at [214, 301] on input "[DATE]" at bounding box center [342, 311] width 268 height 20
type input "2025-09-18"
click at [300, 447] on span "Guardar" at bounding box center [312, 442] width 44 height 11
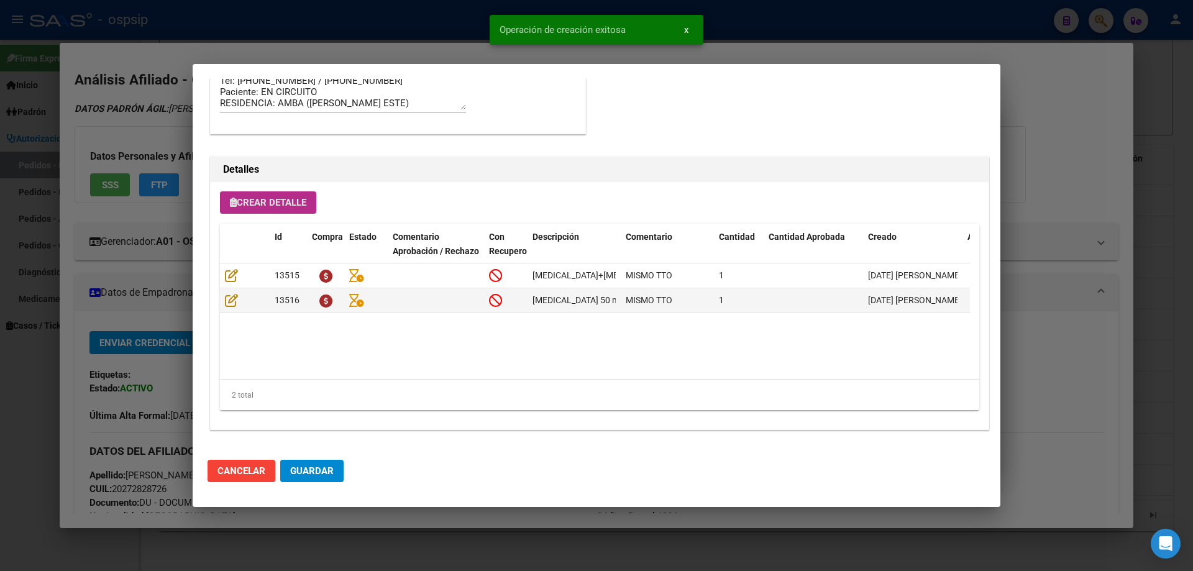
click at [326, 466] on span "Guardar" at bounding box center [312, 471] width 44 height 11
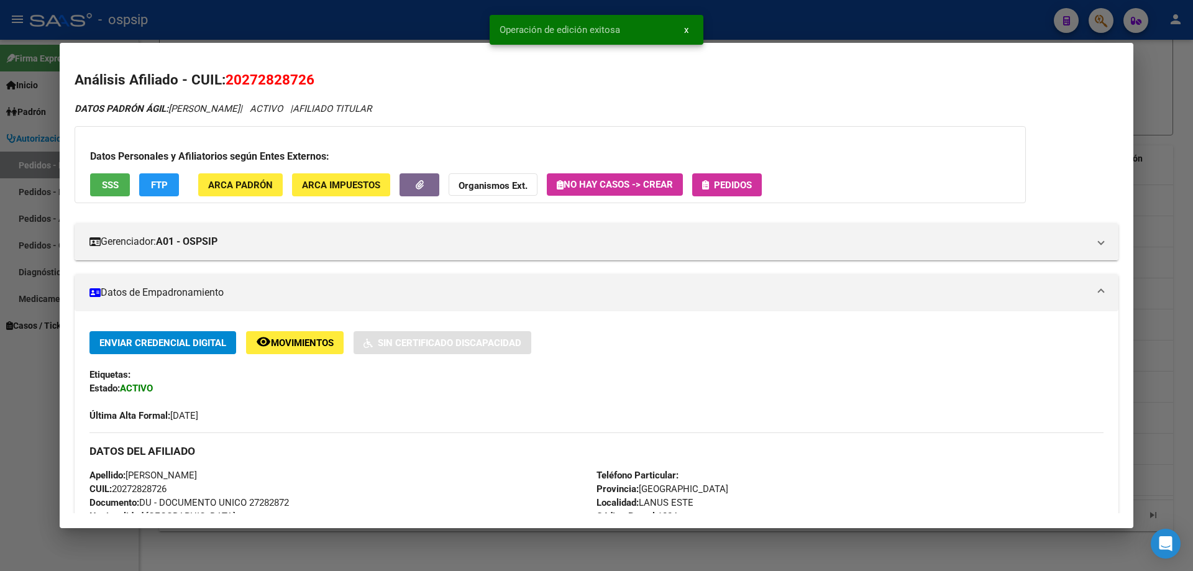
click at [727, 188] on span "Pedidos" at bounding box center [733, 185] width 38 height 11
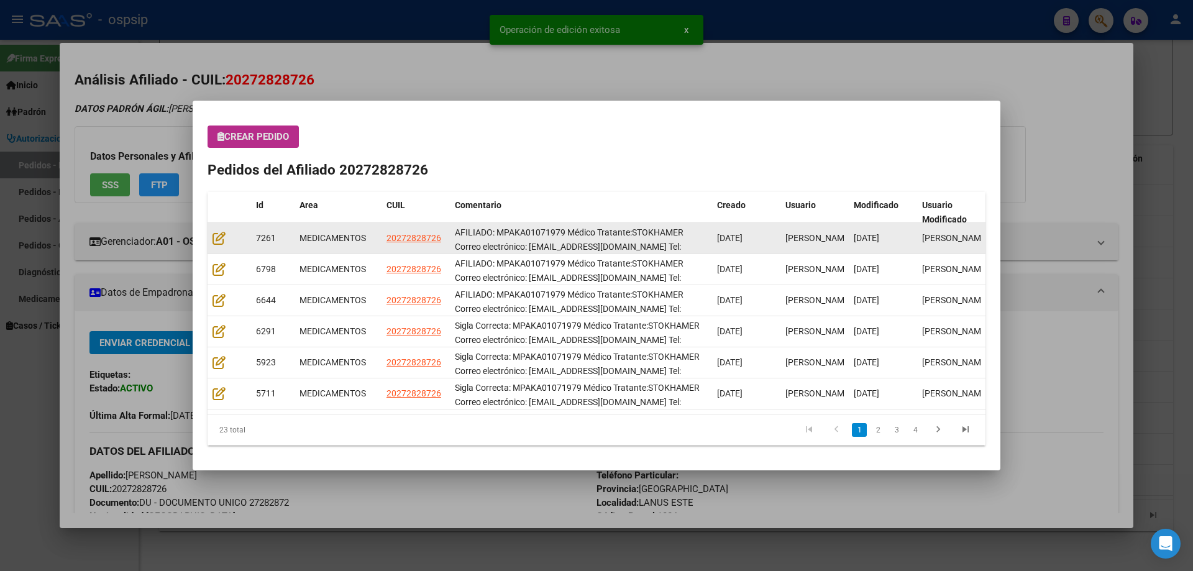
click at [218, 228] on datatable-body-cell at bounding box center [230, 238] width 44 height 30
click at [219, 232] on datatable-body-cell at bounding box center [230, 238] width 44 height 30
click at [219, 234] on icon at bounding box center [219, 238] width 13 height 14
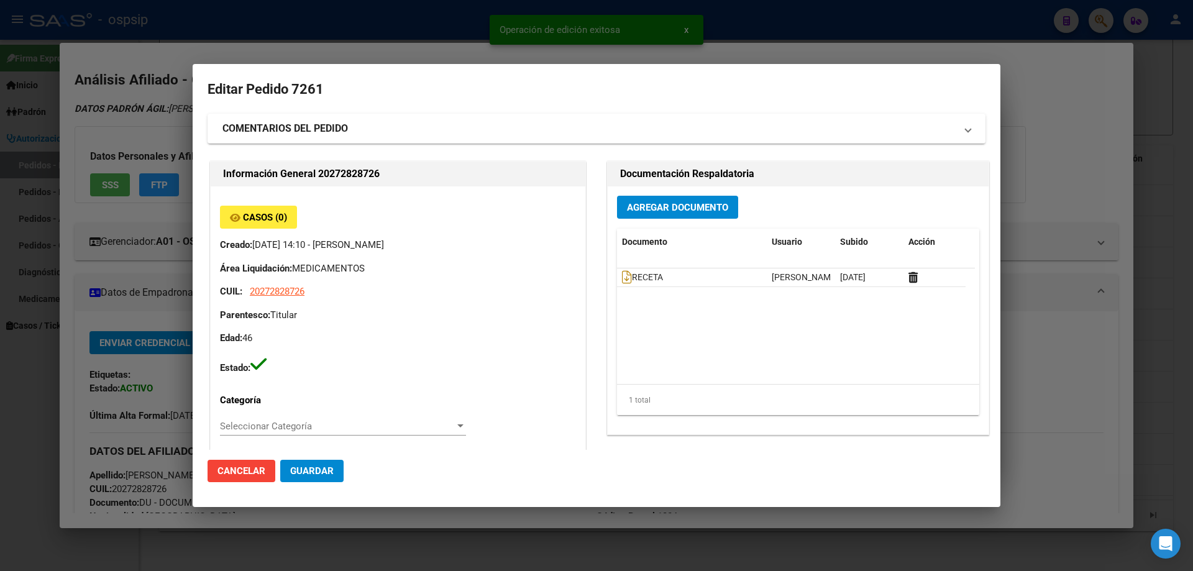
type input "Buenos Aires, LANUS ESTE, CORONEL BURELAS 3534"
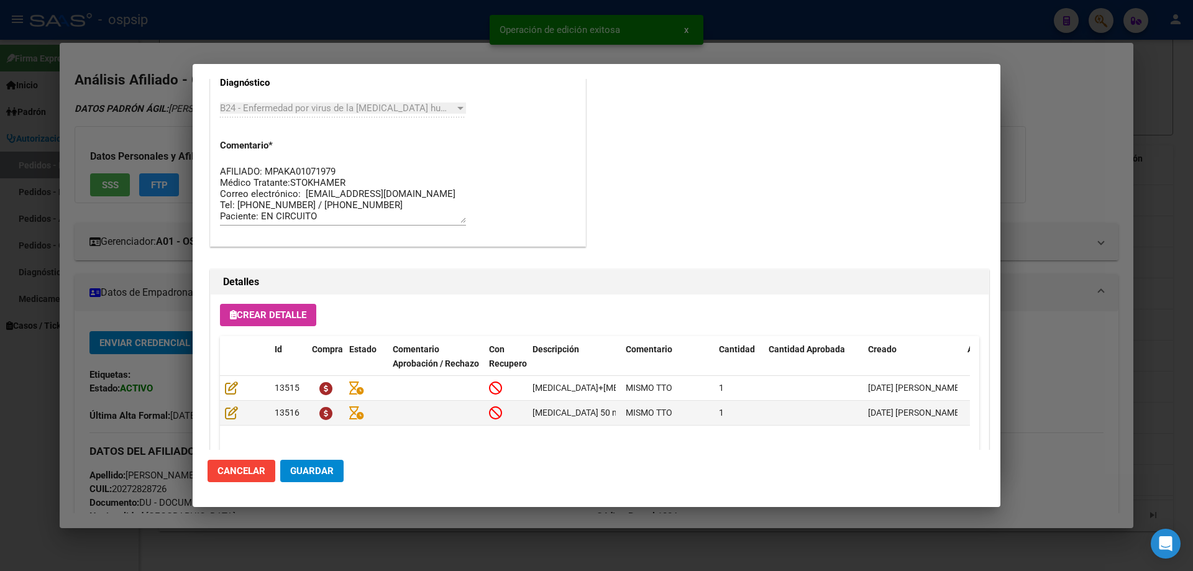
scroll to position [808, 0]
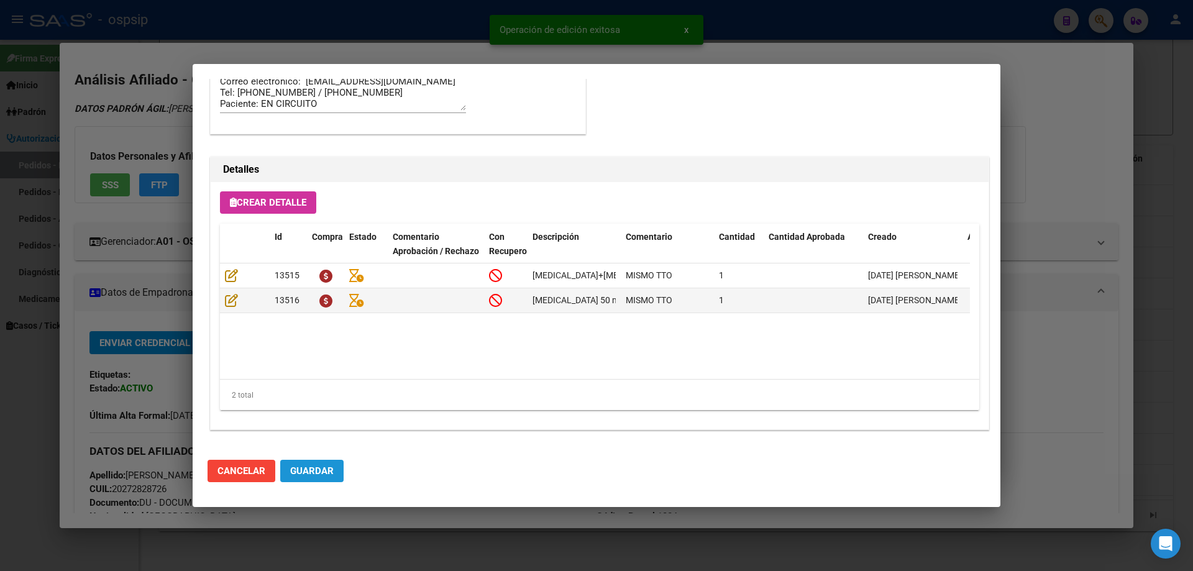
click at [319, 471] on span "Guardar" at bounding box center [312, 471] width 44 height 11
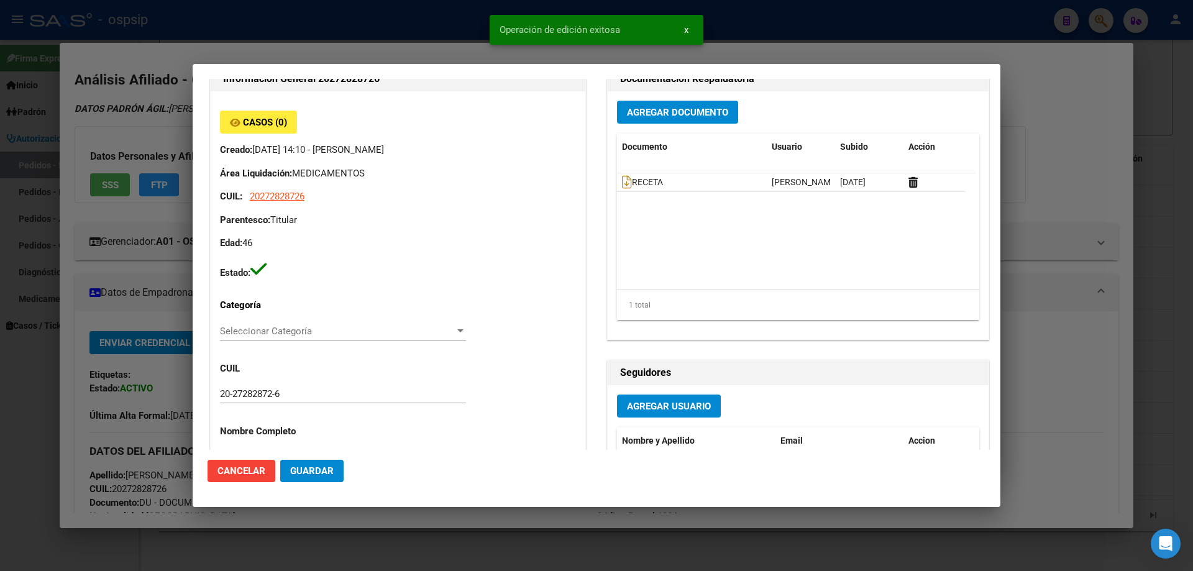
scroll to position [0, 0]
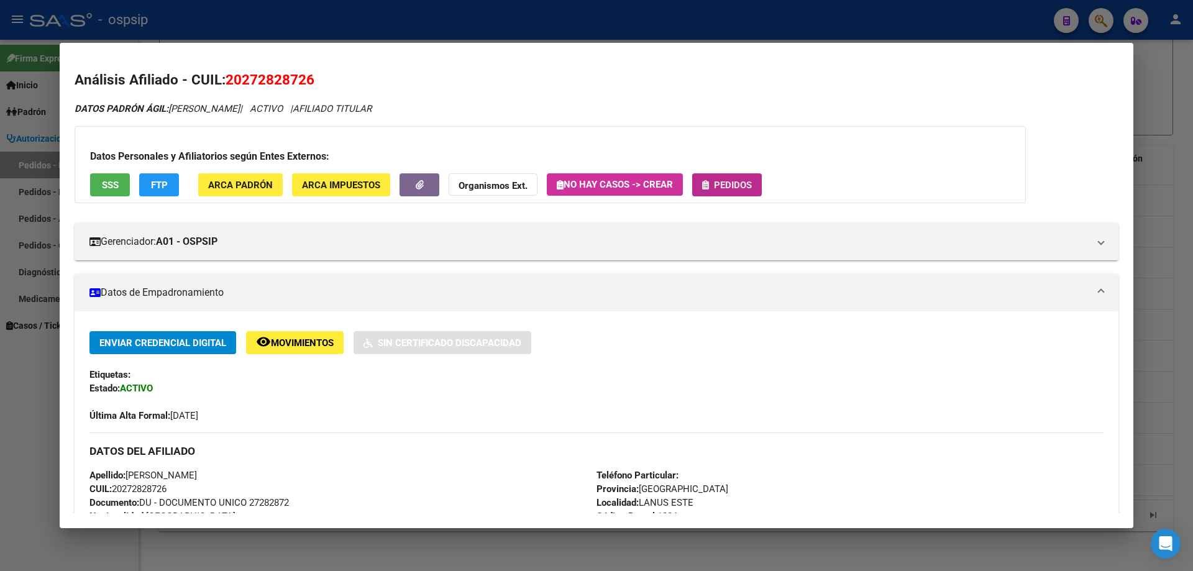
click at [738, 185] on span "Pedidos" at bounding box center [733, 185] width 38 height 11
